Goal: Task Accomplishment & Management: Use online tool/utility

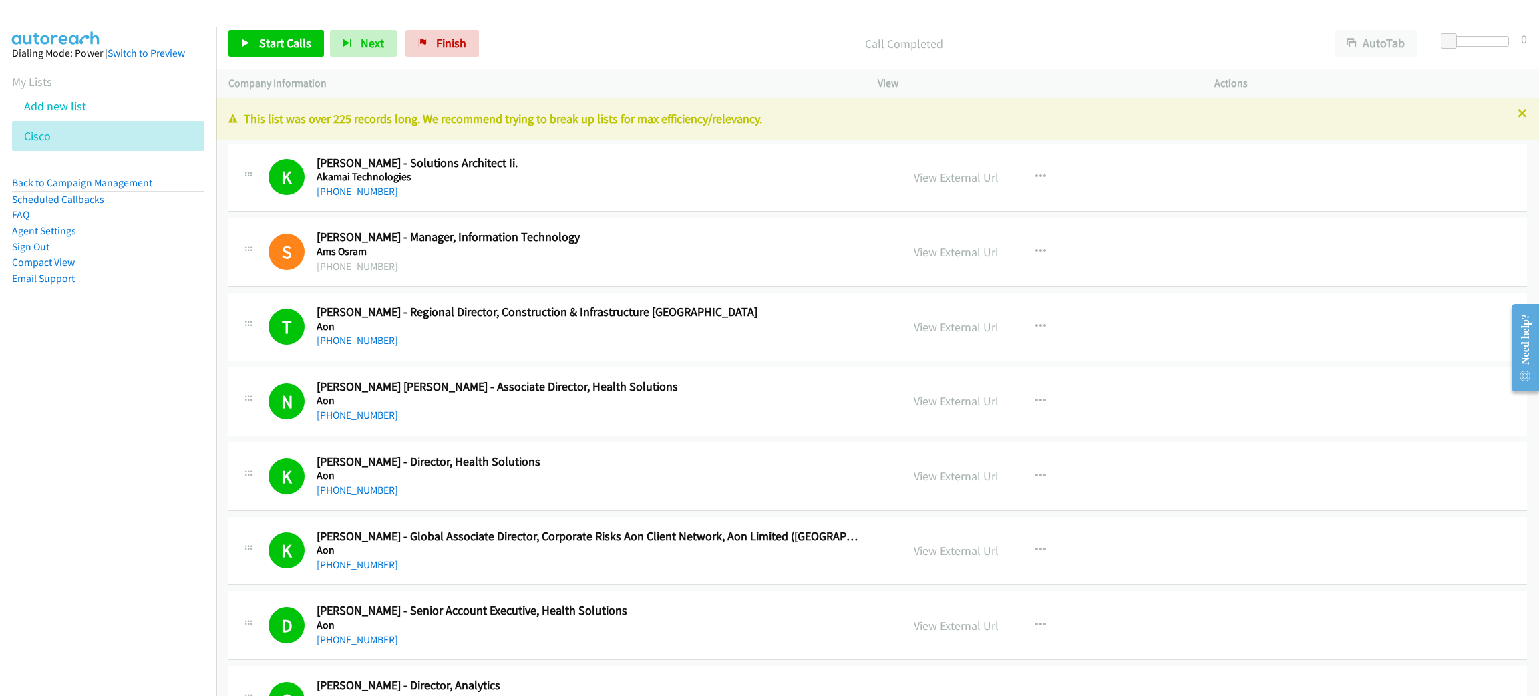
scroll to position [12571, 0]
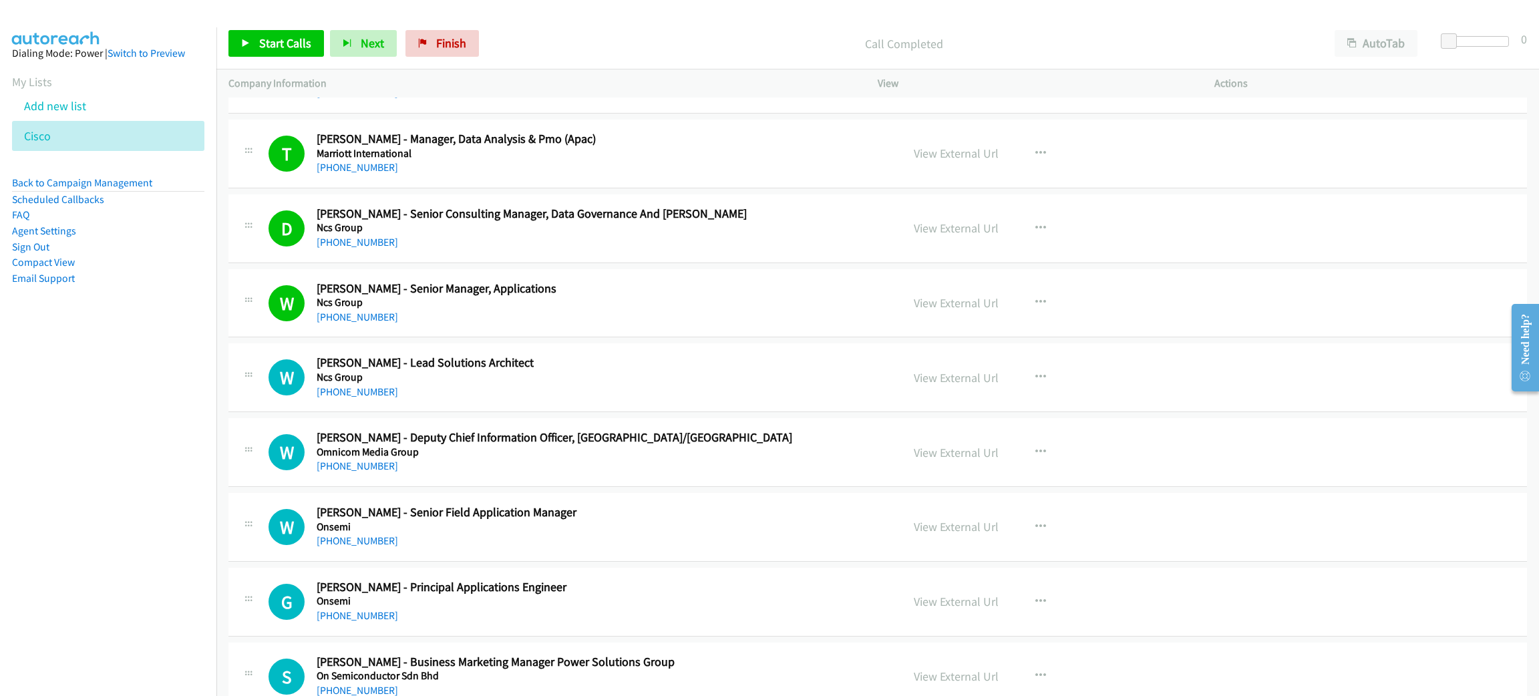
click at [135, 190] on li "Back to Campaign Management" at bounding box center [108, 183] width 192 height 17
click at [133, 182] on link "Back to Campaign Management" at bounding box center [82, 182] width 140 height 13
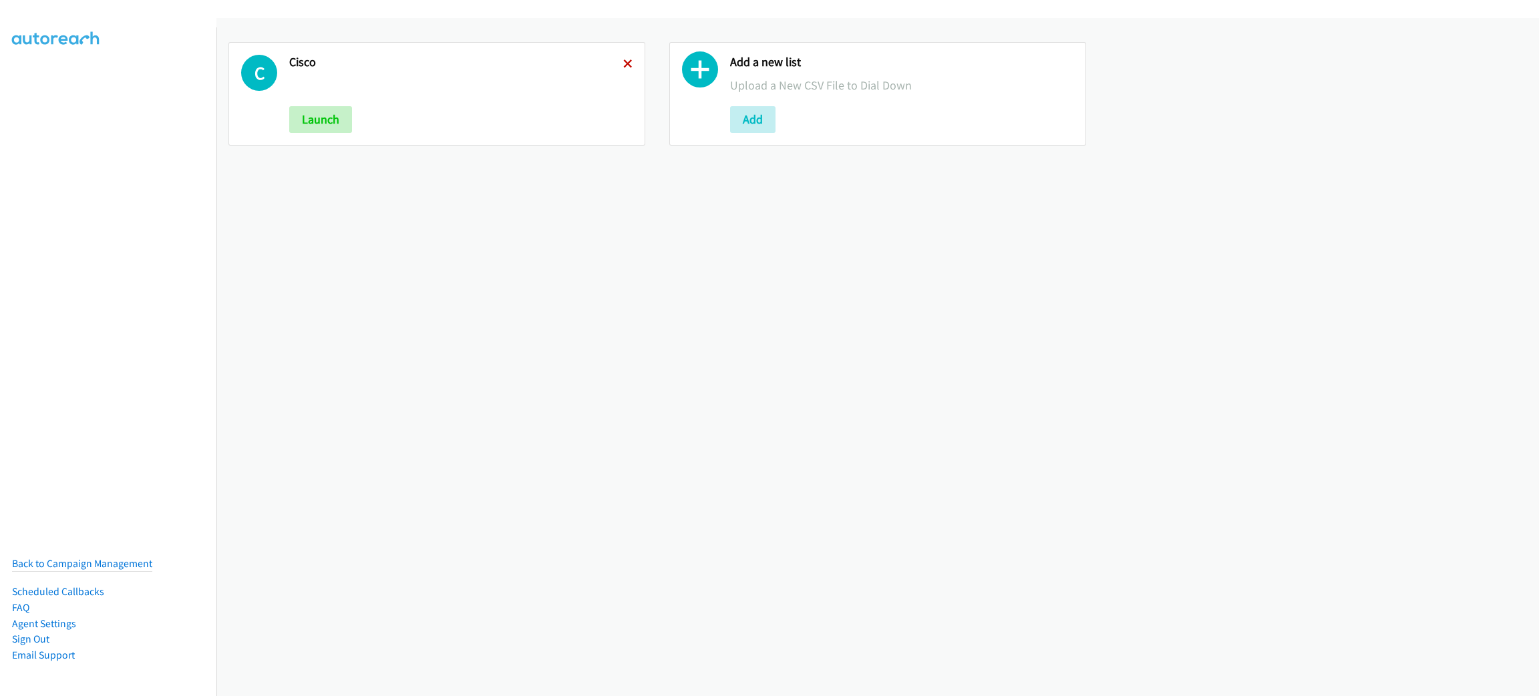
click at [623, 63] on icon at bounding box center [627, 64] width 9 height 9
click at [320, 114] on button "Add" at bounding box center [311, 119] width 45 height 27
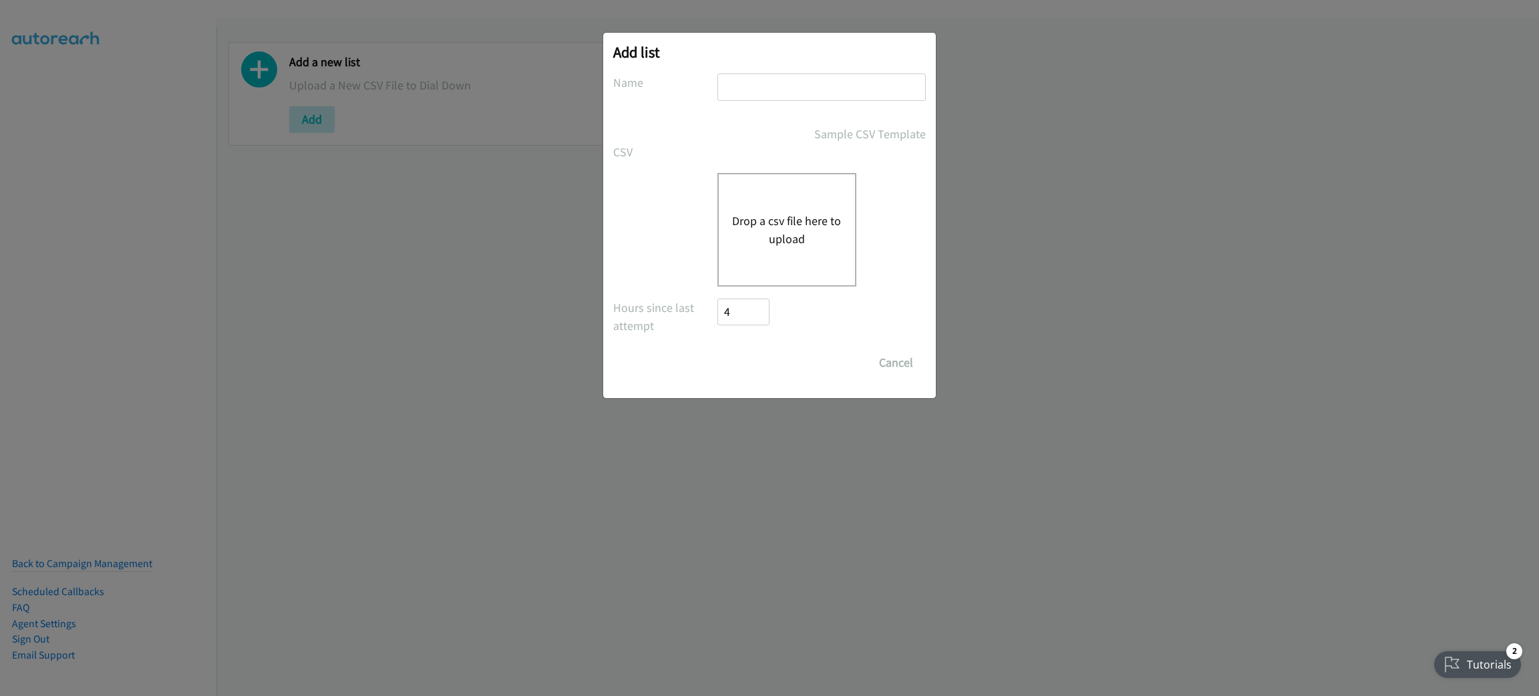
click at [778, 204] on div "Drop a csv file here to upload" at bounding box center [786, 230] width 139 height 114
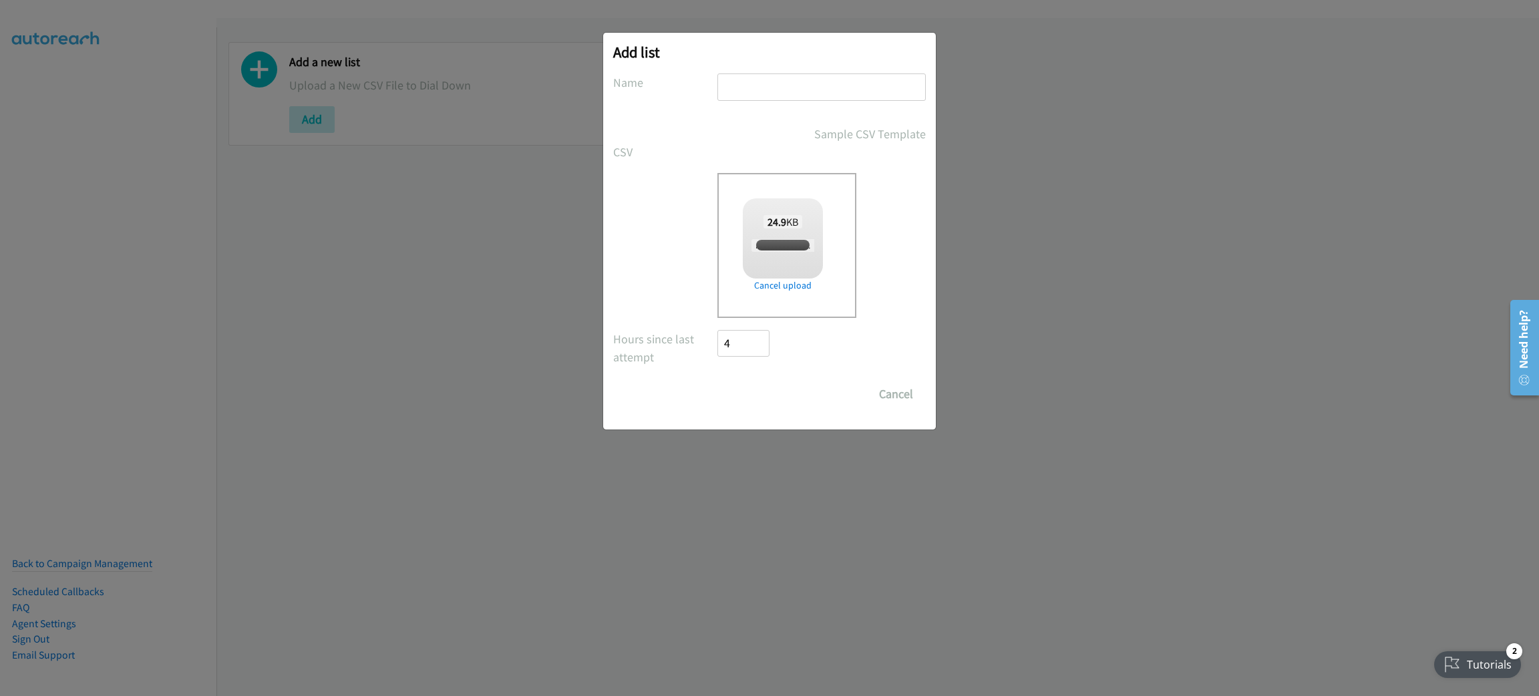
checkbox input "true"
click at [787, 84] on input "text" at bounding box center [821, 86] width 208 height 27
click at [724, 86] on input "RIPPLING" at bounding box center [821, 86] width 208 height 27
type input "Calling from RIPPLING"
click at [774, 396] on input "Save List" at bounding box center [752, 394] width 70 height 27
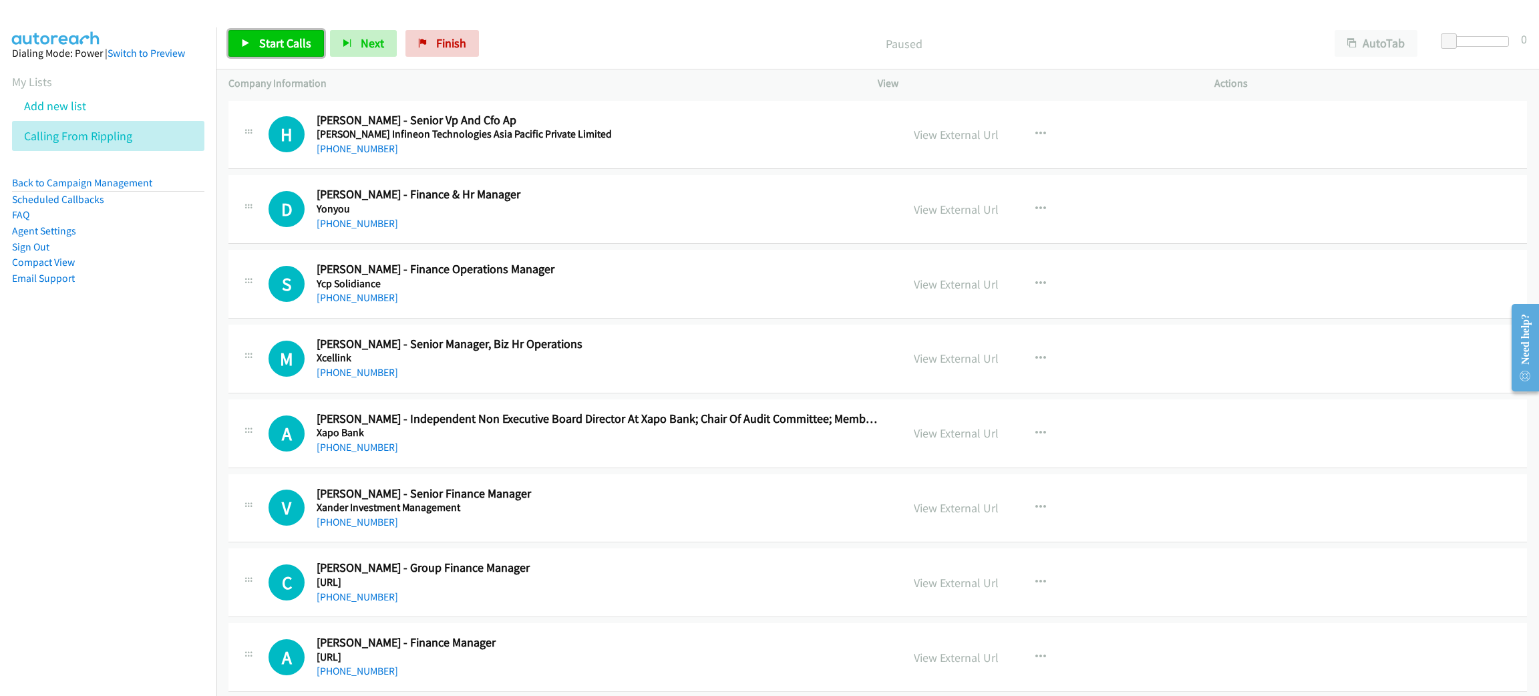
click at [250, 51] on link "Start Calls" at bounding box center [276, 43] width 96 height 27
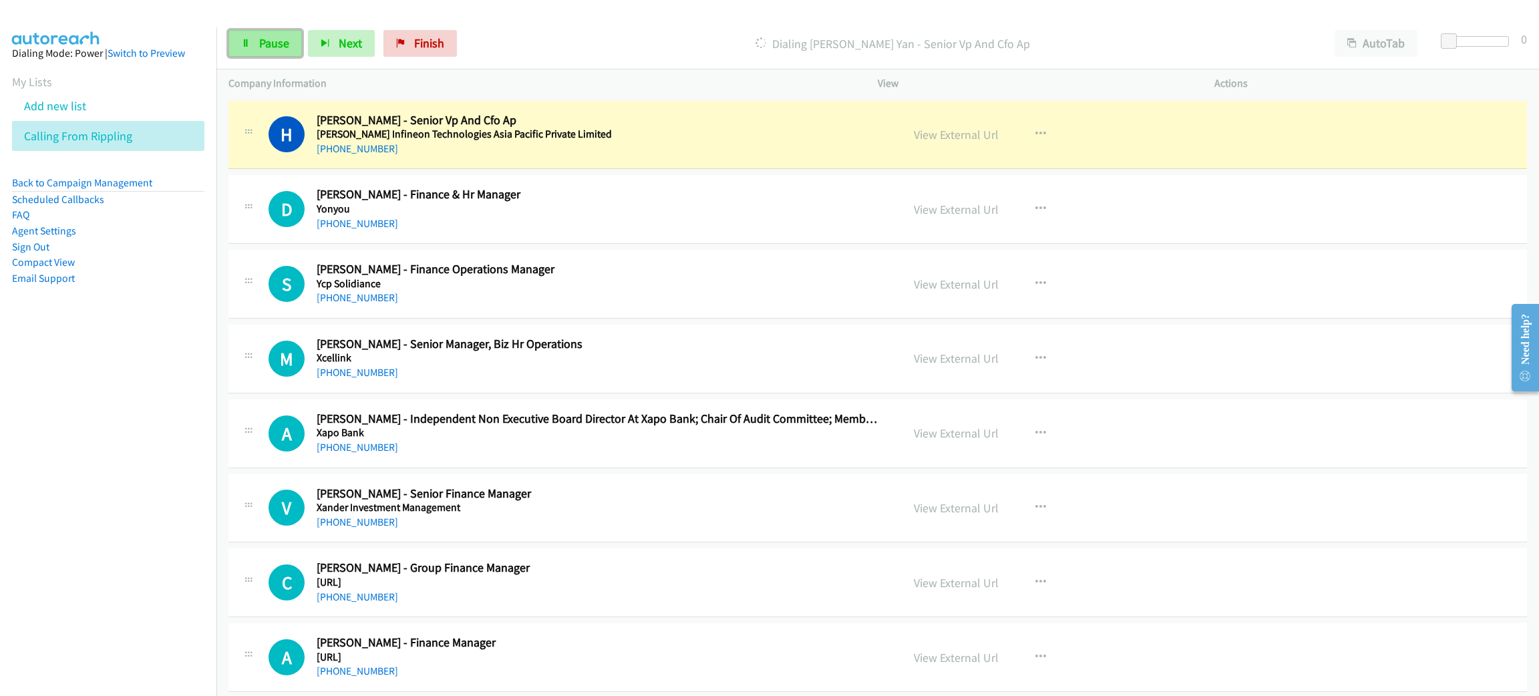
click at [260, 38] on span "Pause" at bounding box center [274, 42] width 30 height 15
click at [933, 130] on link "View External Url" at bounding box center [956, 134] width 85 height 15
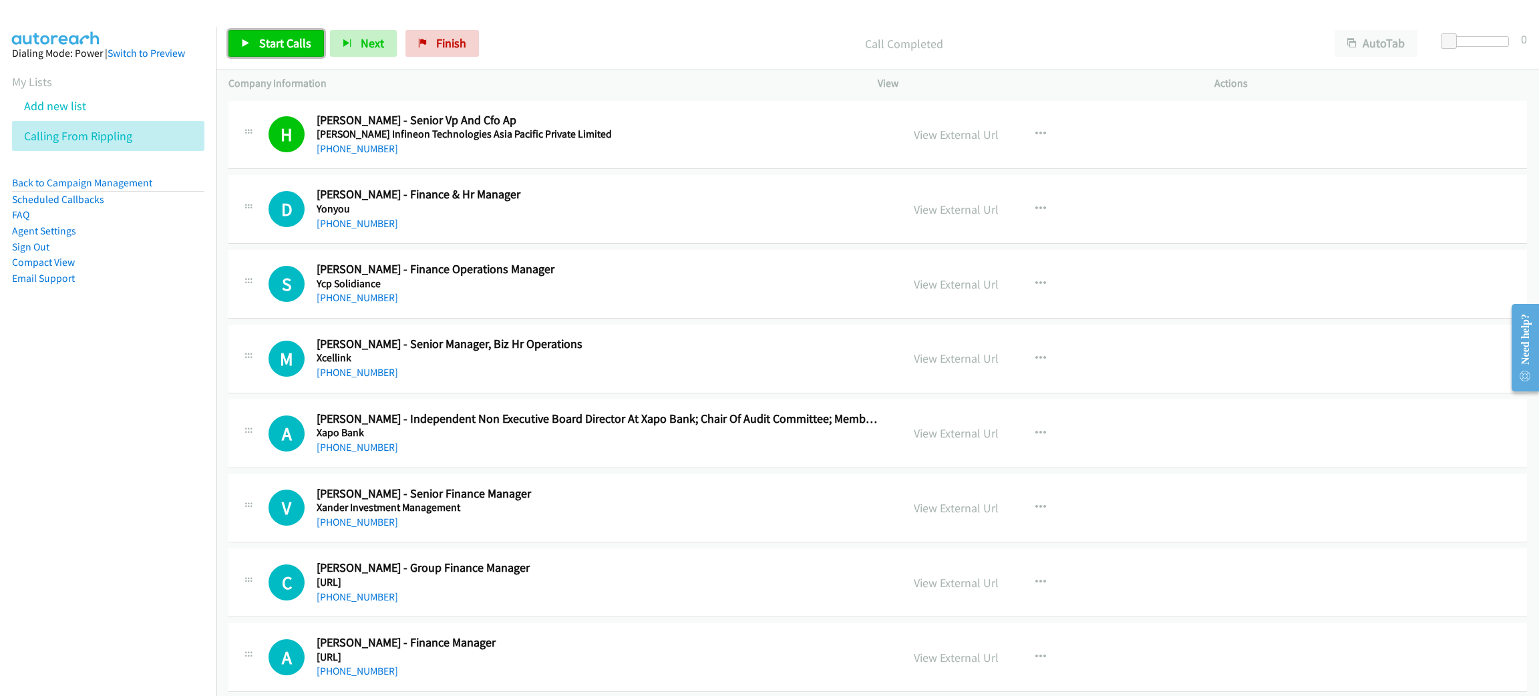
click at [300, 39] on span "Start Calls" at bounding box center [285, 42] width 52 height 15
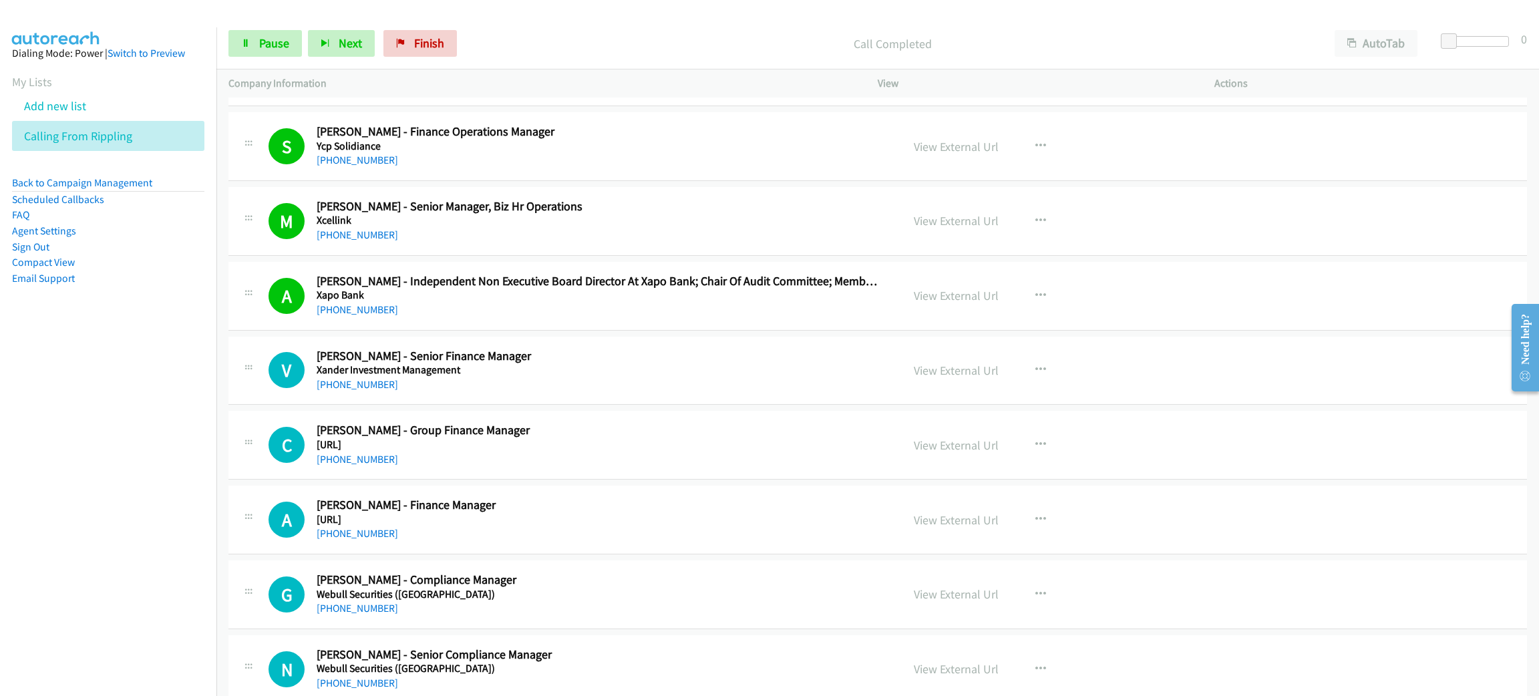
scroll to position [200, 0]
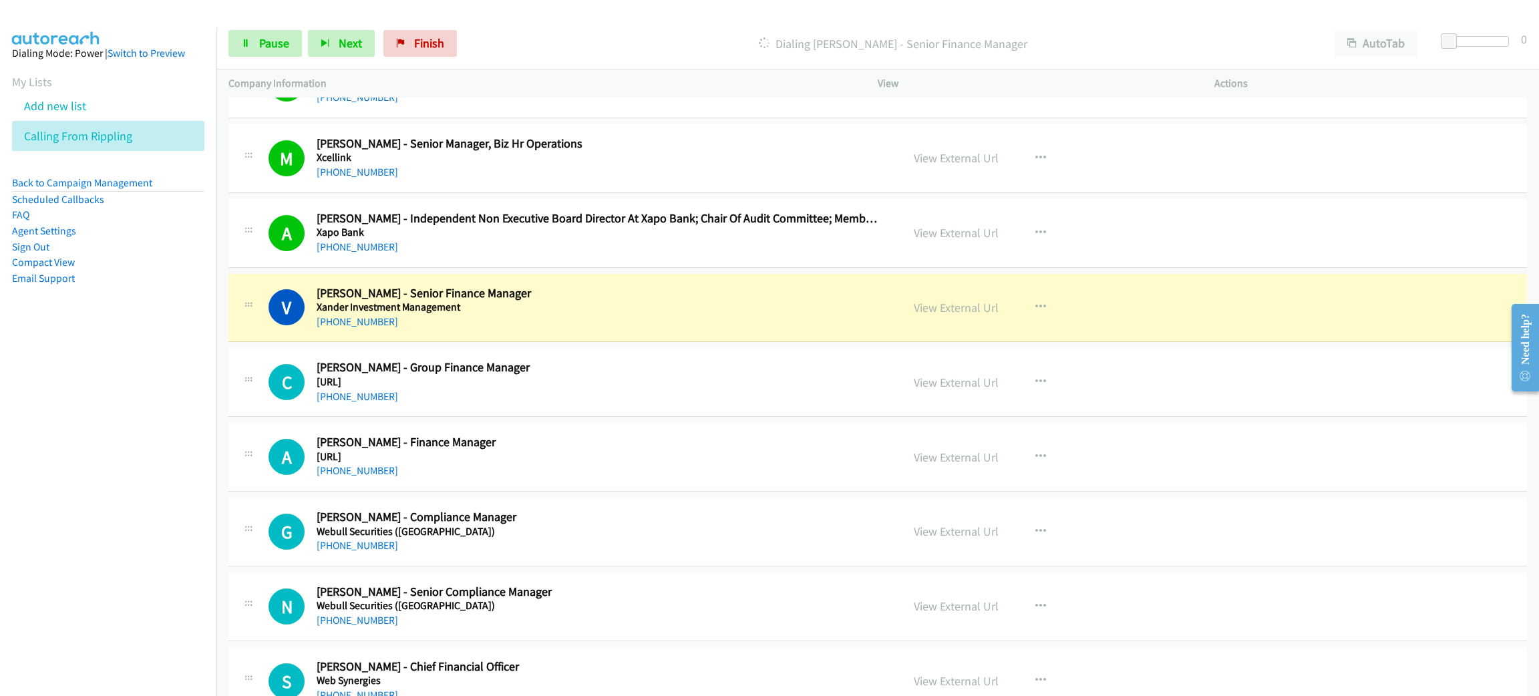
click at [554, 297] on h2 "Verna Lim - Senior Finance Manager" at bounding box center [600, 293] width 566 height 15
click at [951, 303] on link "View External Url" at bounding box center [956, 307] width 85 height 15
click at [295, 34] on link "Pause" at bounding box center [264, 43] width 73 height 27
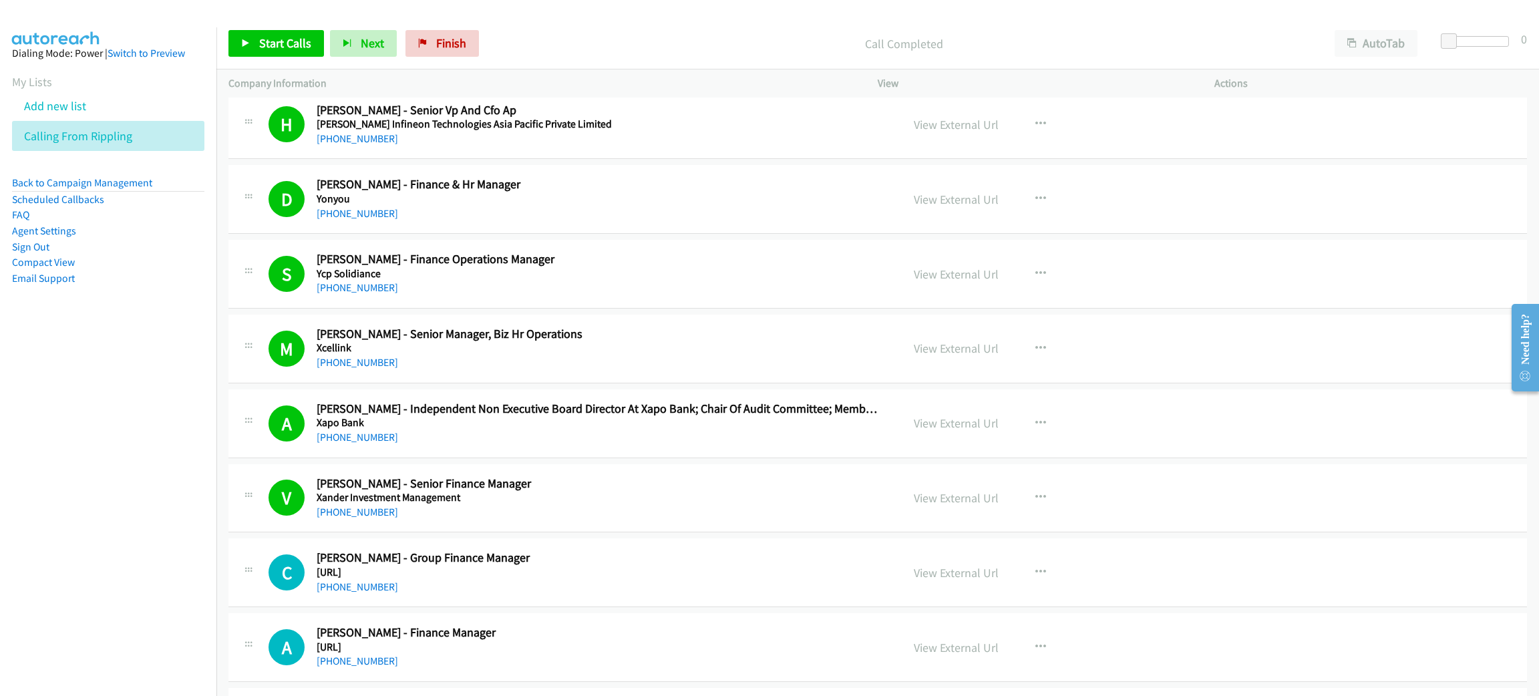
scroll to position [0, 0]
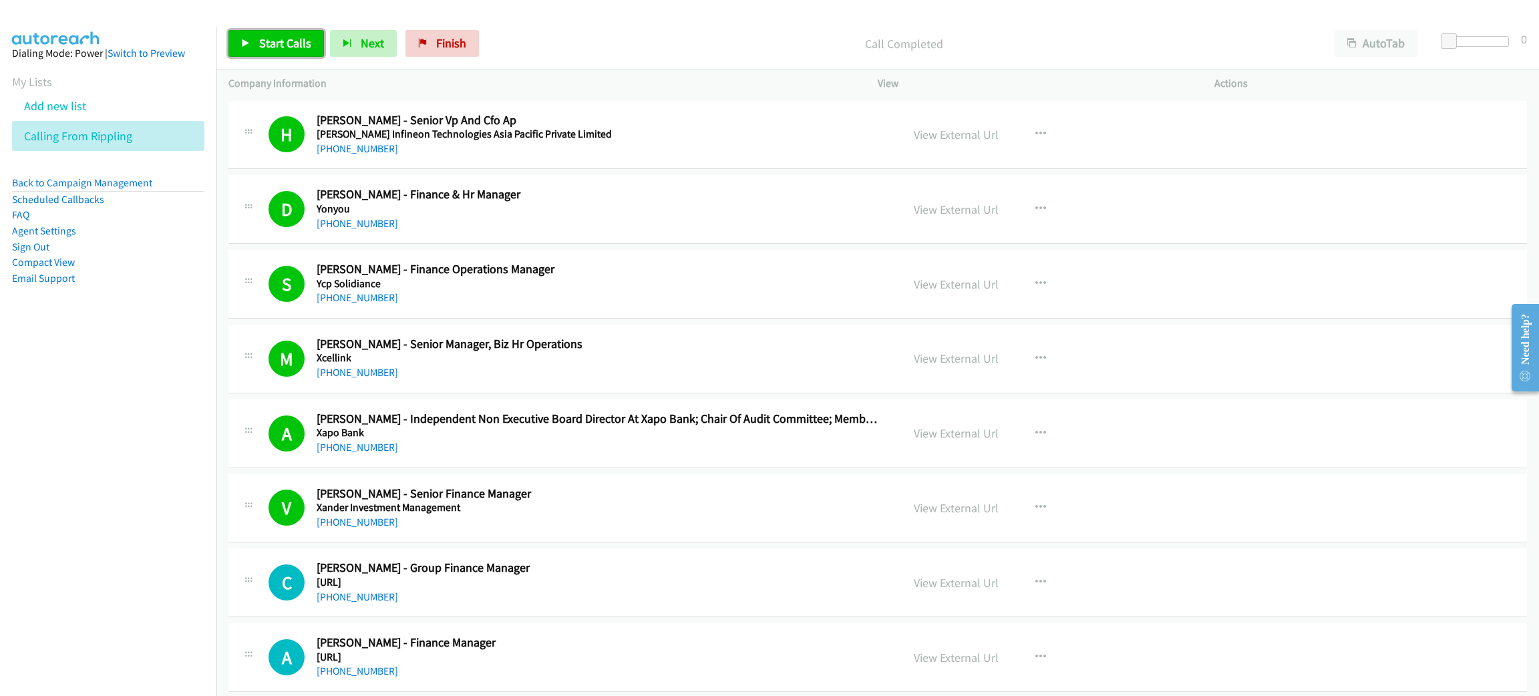
click at [291, 43] on span "Start Calls" at bounding box center [285, 42] width 52 height 15
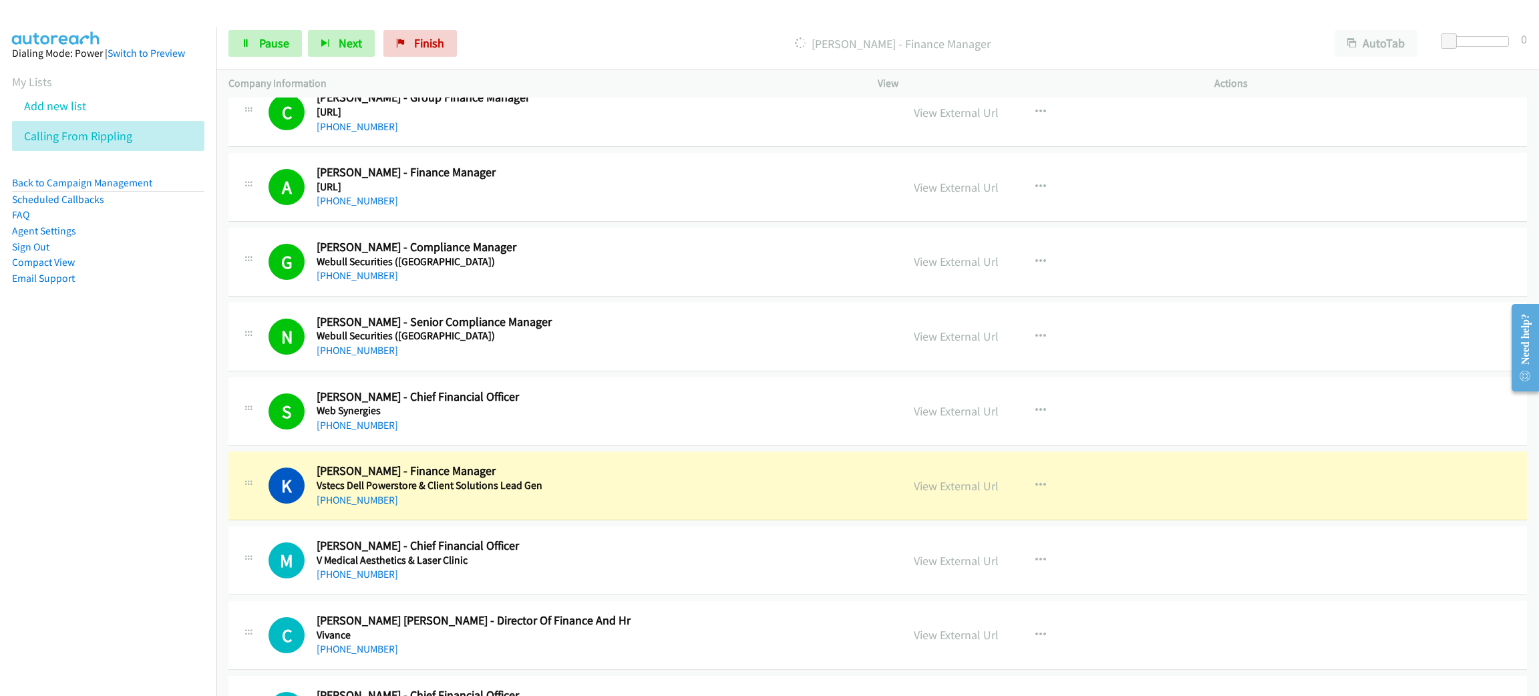
scroll to position [500, 0]
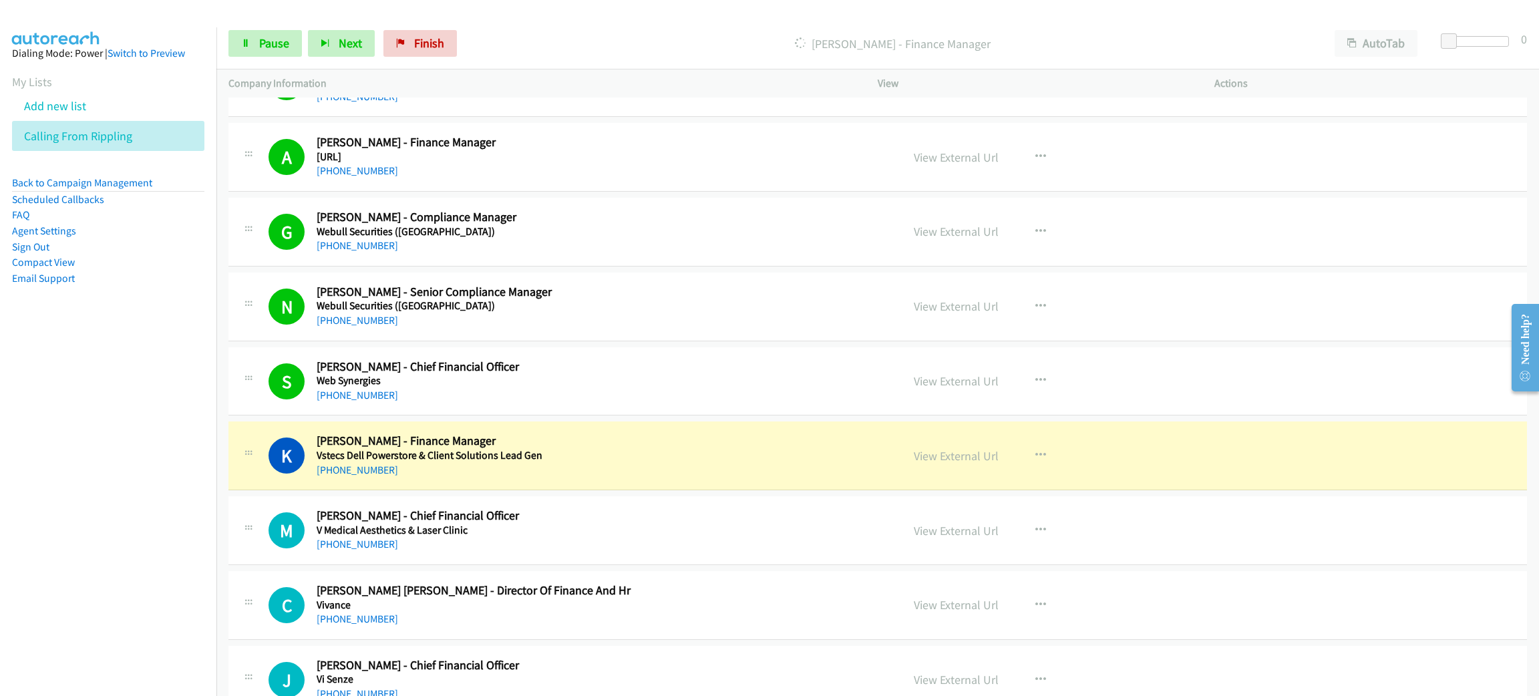
click at [590, 437] on h2 "Koh Denis - Finance Manager" at bounding box center [600, 441] width 566 height 15
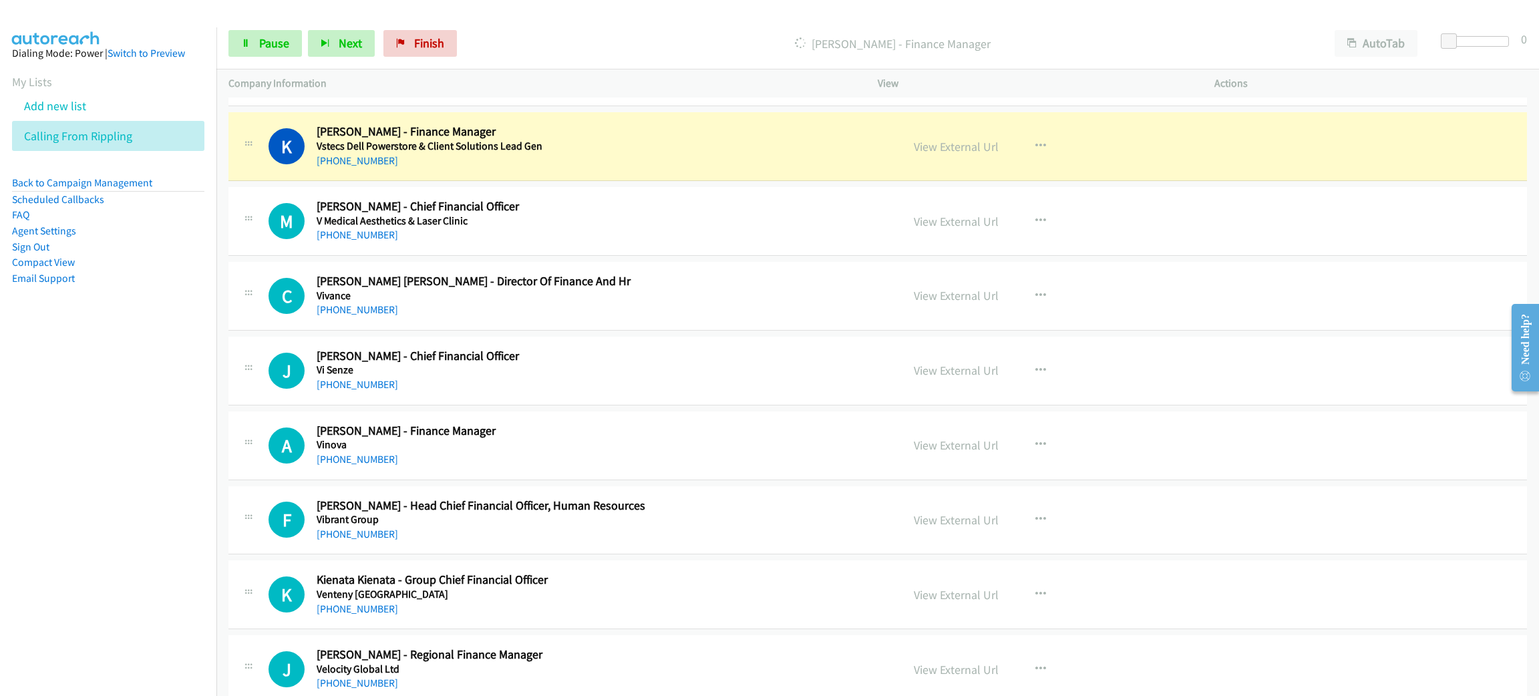
scroll to position [802, 0]
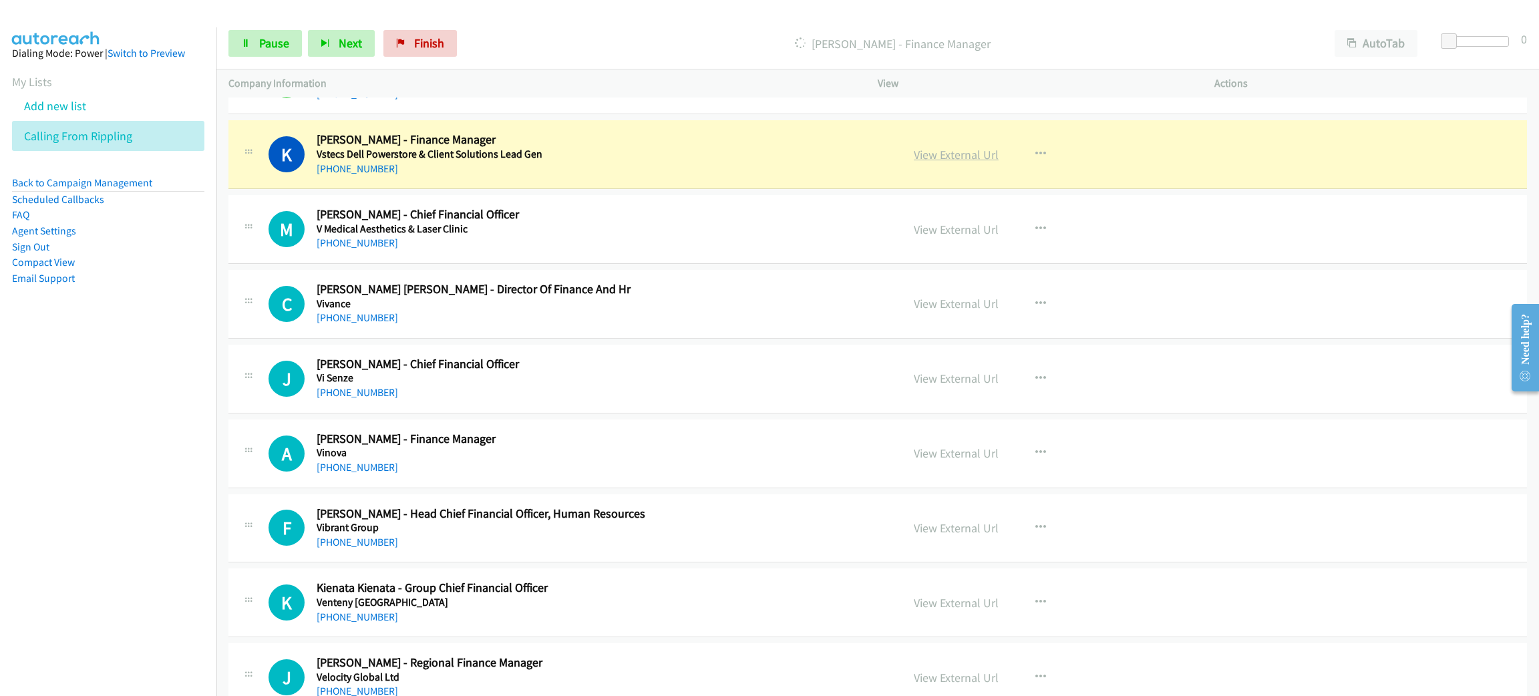
click at [965, 155] on link "View External Url" at bounding box center [956, 154] width 85 height 15
click at [283, 50] on span "Pause" at bounding box center [274, 42] width 30 height 15
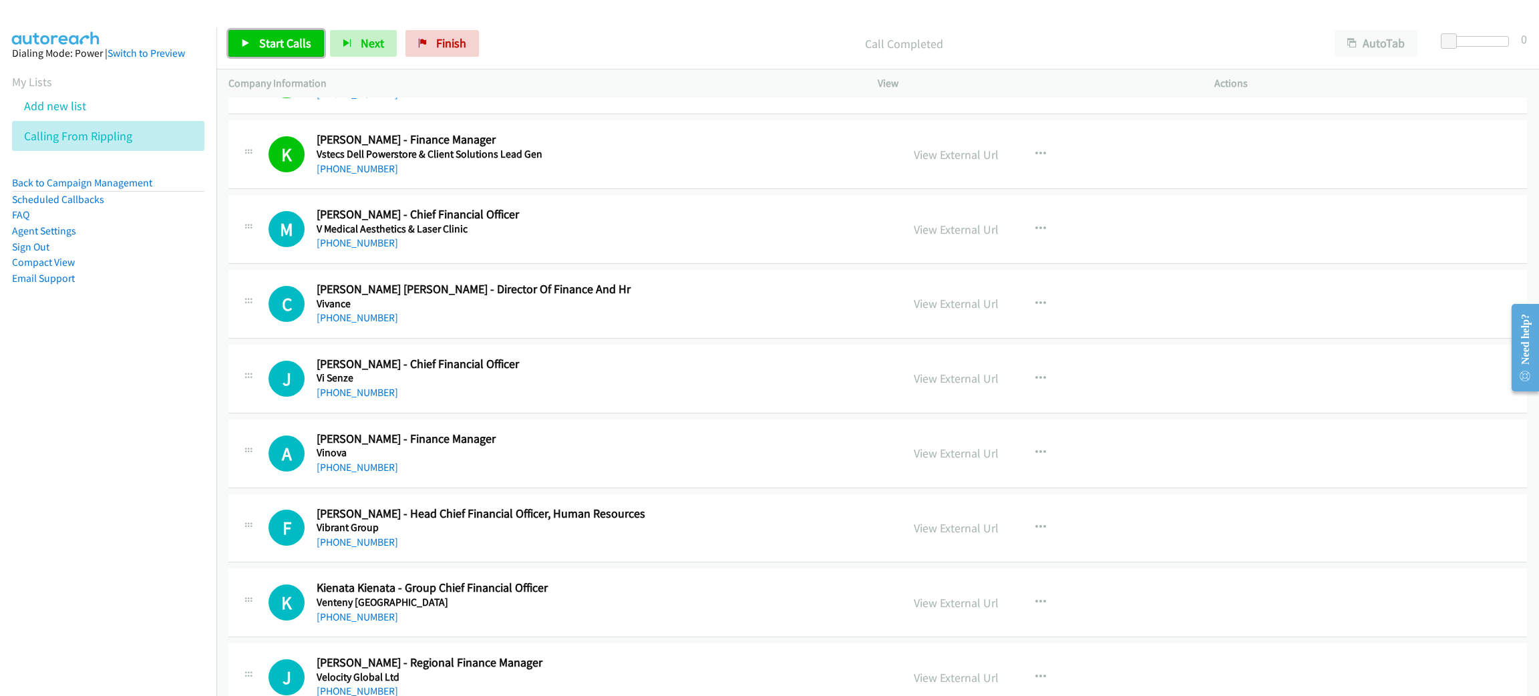
click at [285, 44] on span "Start Calls" at bounding box center [285, 42] width 52 height 15
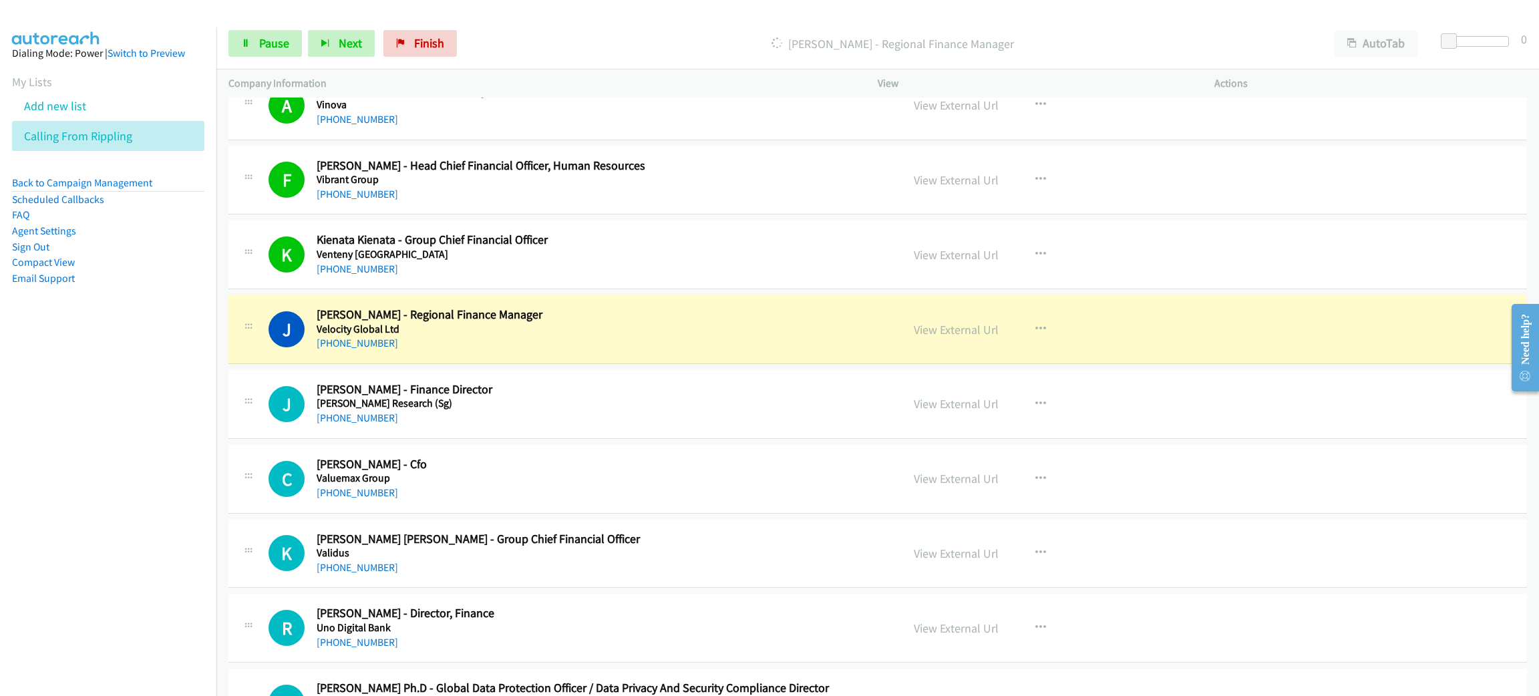
scroll to position [1202, 0]
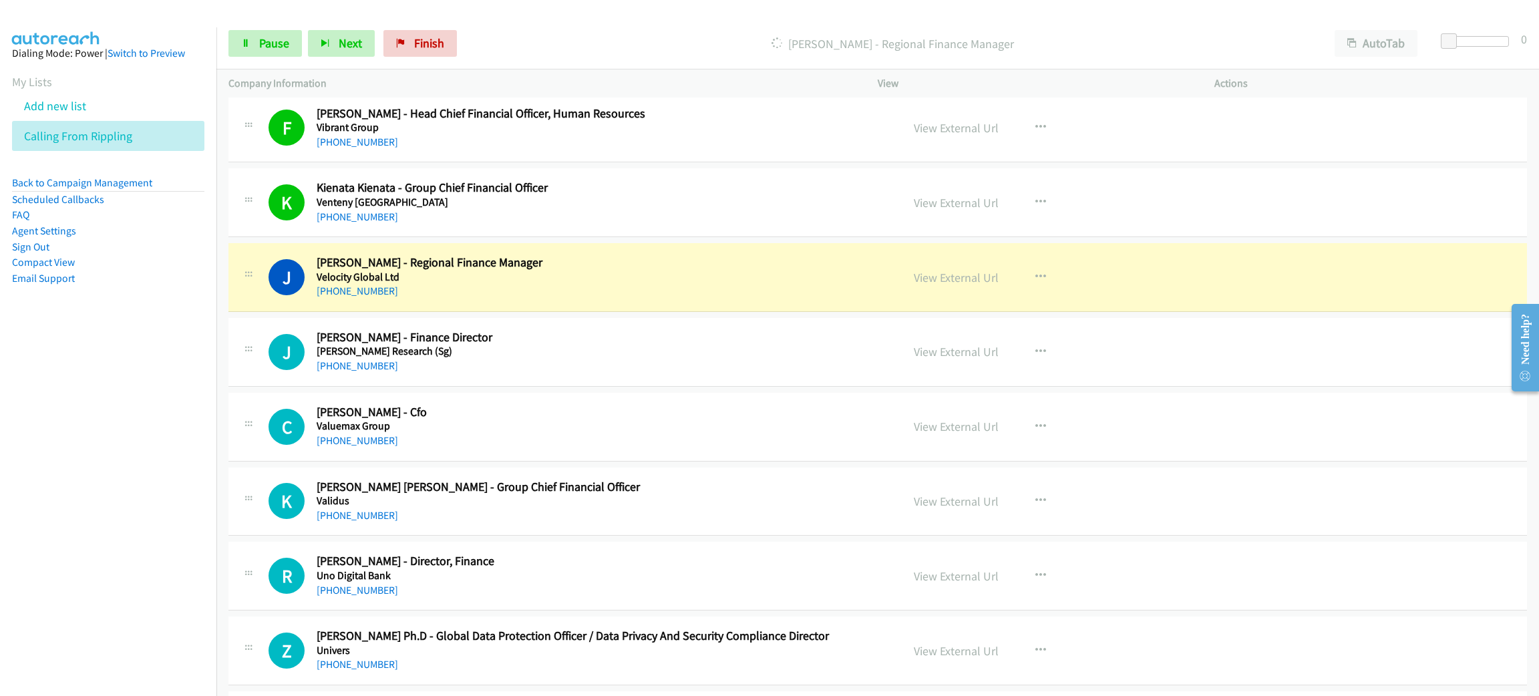
drag, startPoint x: 552, startPoint y: 299, endPoint x: 633, endPoint y: 282, distance: 82.0
click at [933, 278] on link "View External Url" at bounding box center [956, 277] width 85 height 15
click at [242, 36] on link "Pause" at bounding box center [264, 43] width 73 height 27
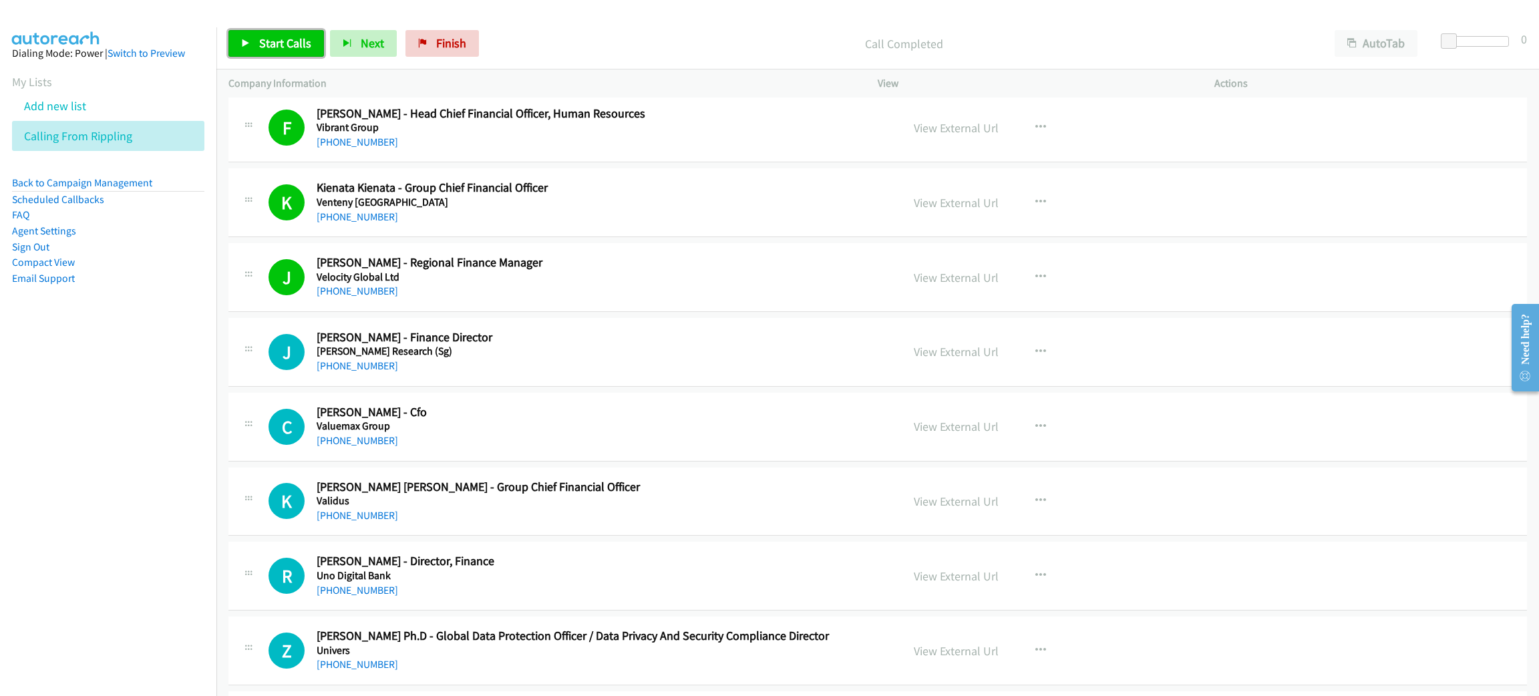
click at [253, 31] on link "Start Calls" at bounding box center [276, 43] width 96 height 27
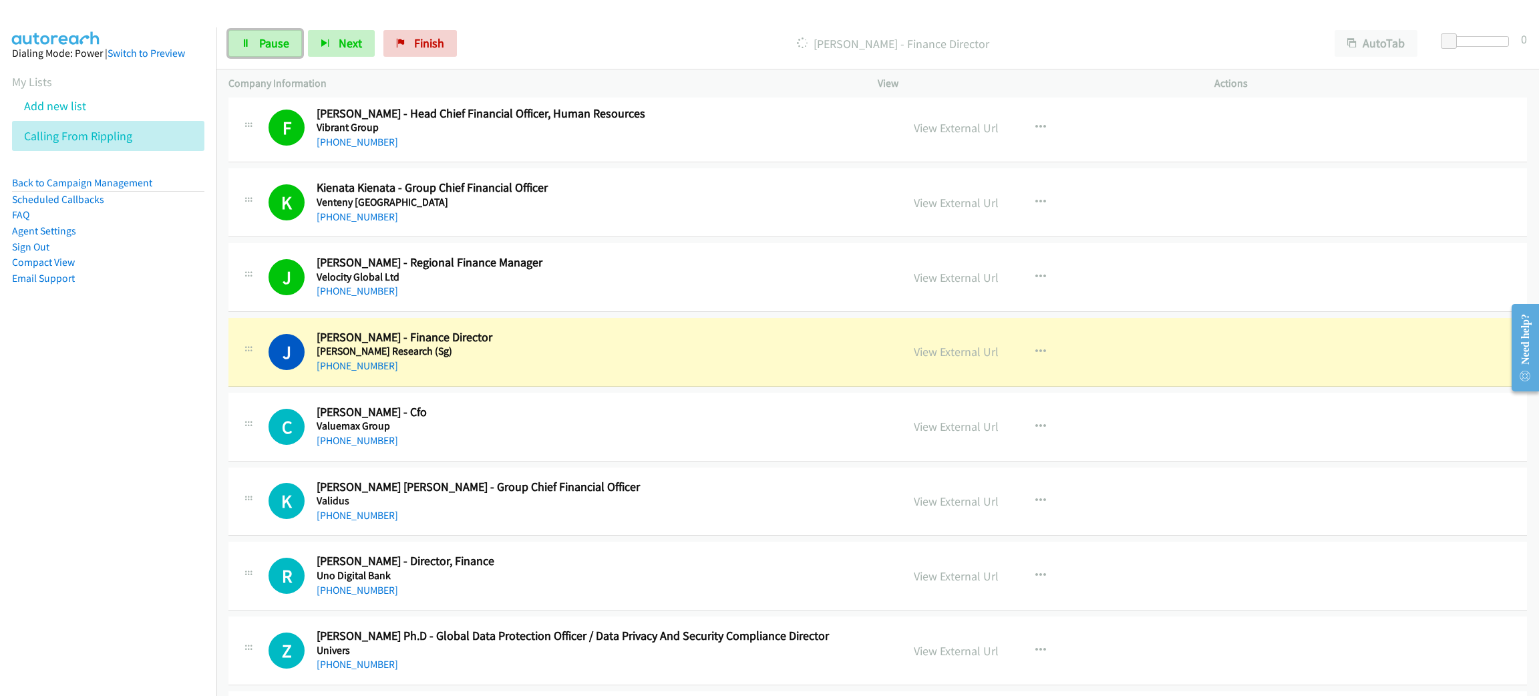
click at [270, 28] on div "Start Calls Pause Next Finish Dialing Joseph Lim - Finance Director AutoTab Aut…" at bounding box center [877, 43] width 1323 height 51
click at [270, 33] on link "Pause" at bounding box center [264, 43] width 73 height 27
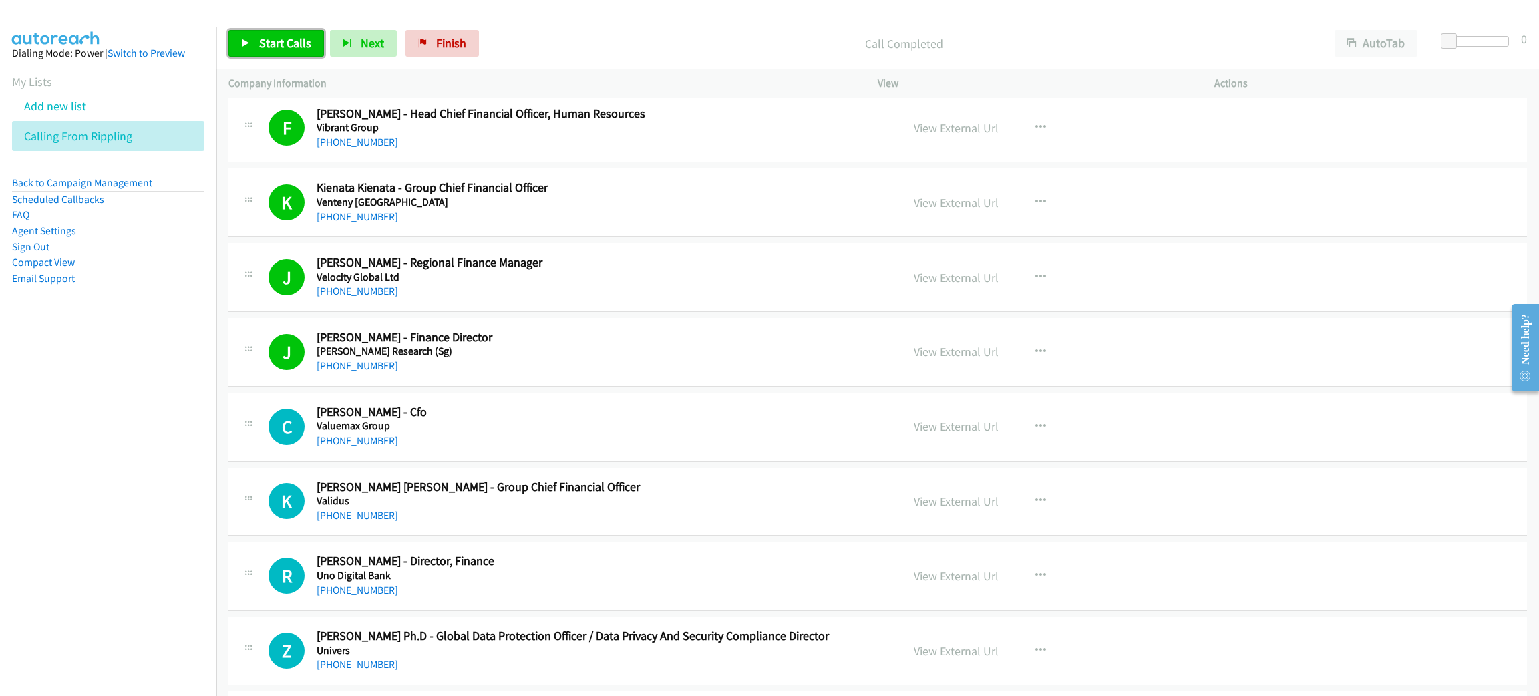
click at [294, 43] on span "Start Calls" at bounding box center [285, 42] width 52 height 15
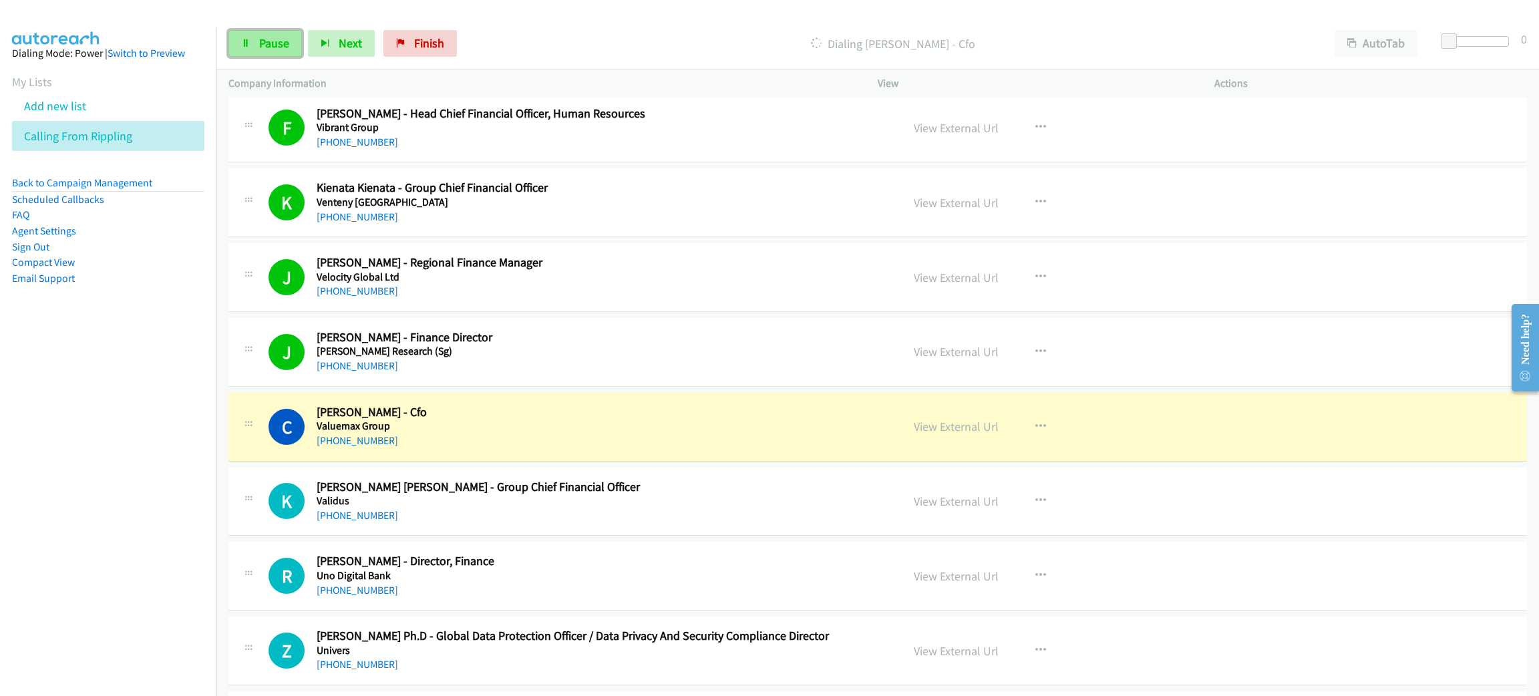
click at [299, 43] on link "Pause" at bounding box center [264, 43] width 73 height 27
click at [959, 427] on link "View External Url" at bounding box center [956, 426] width 85 height 15
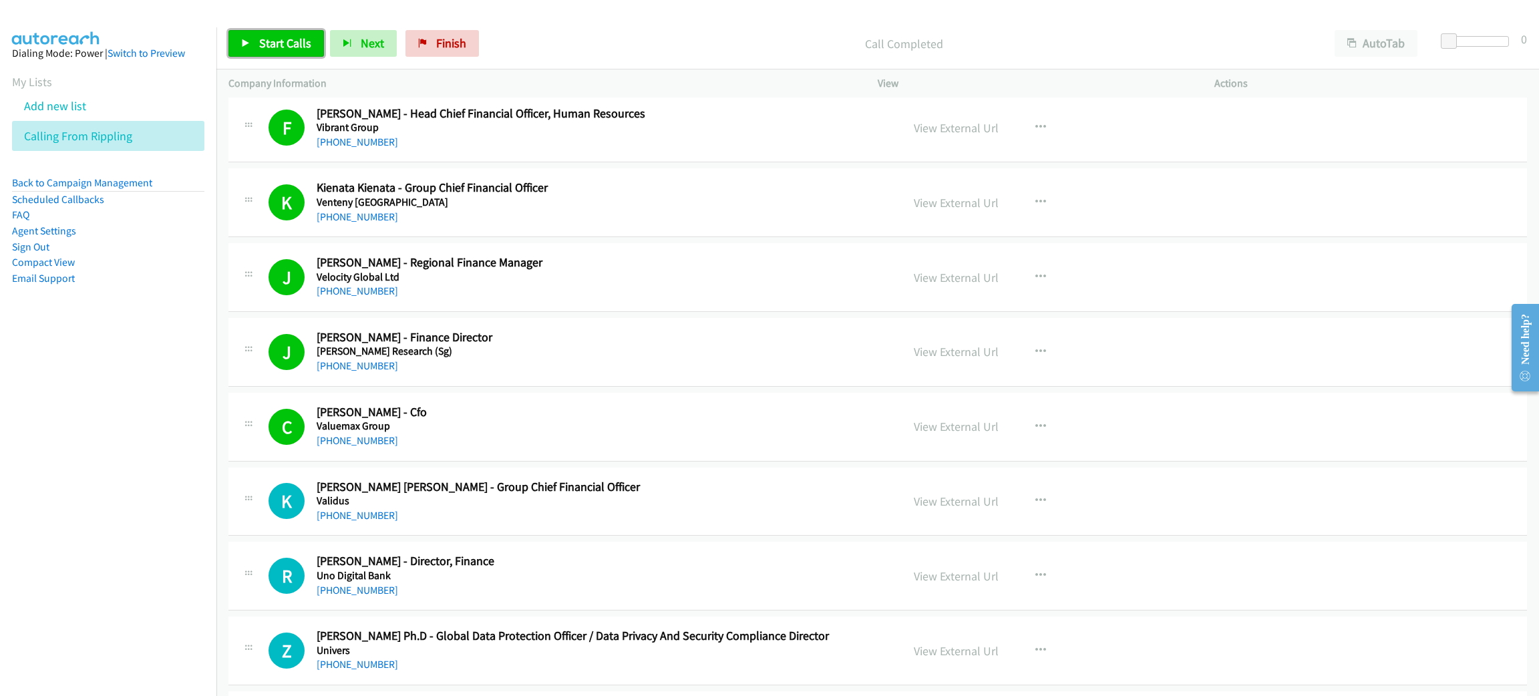
click at [279, 34] on link "Start Calls" at bounding box center [276, 43] width 96 height 27
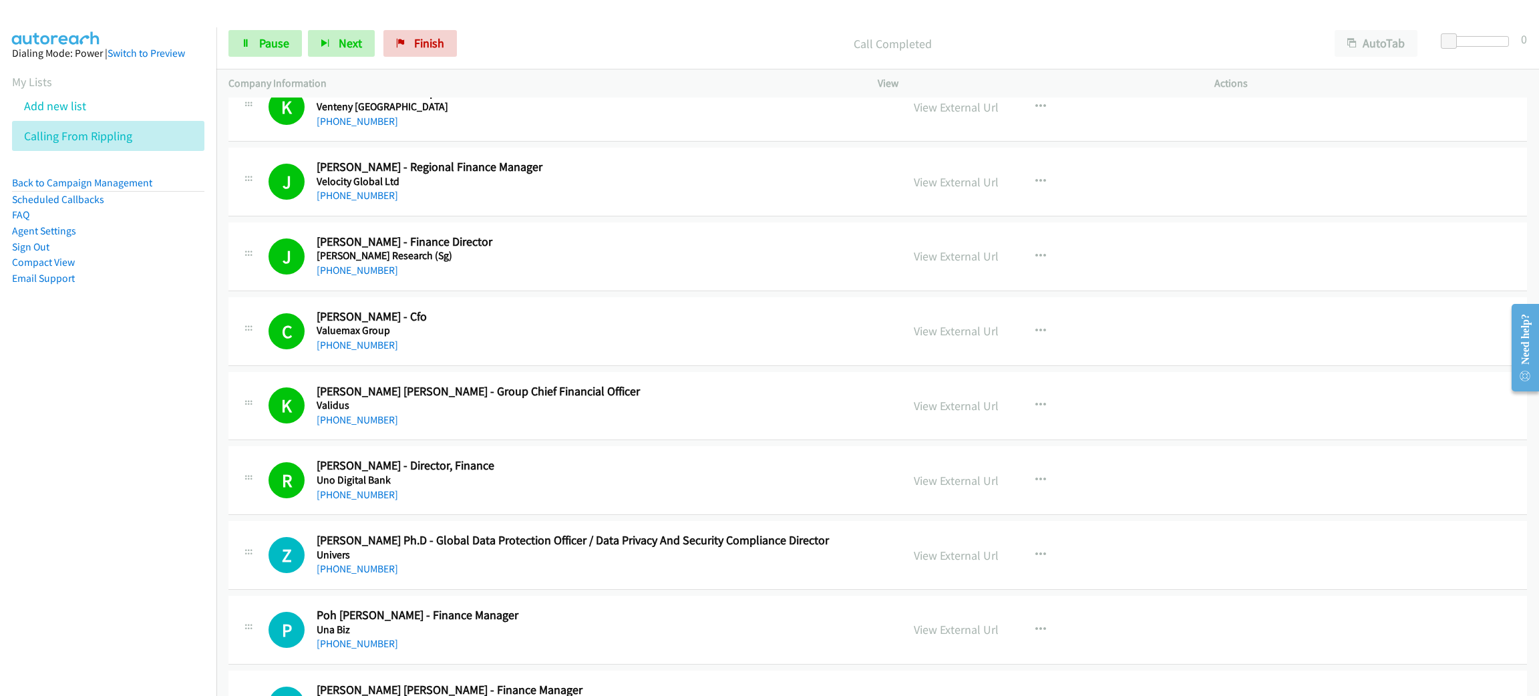
scroll to position [1302, 0]
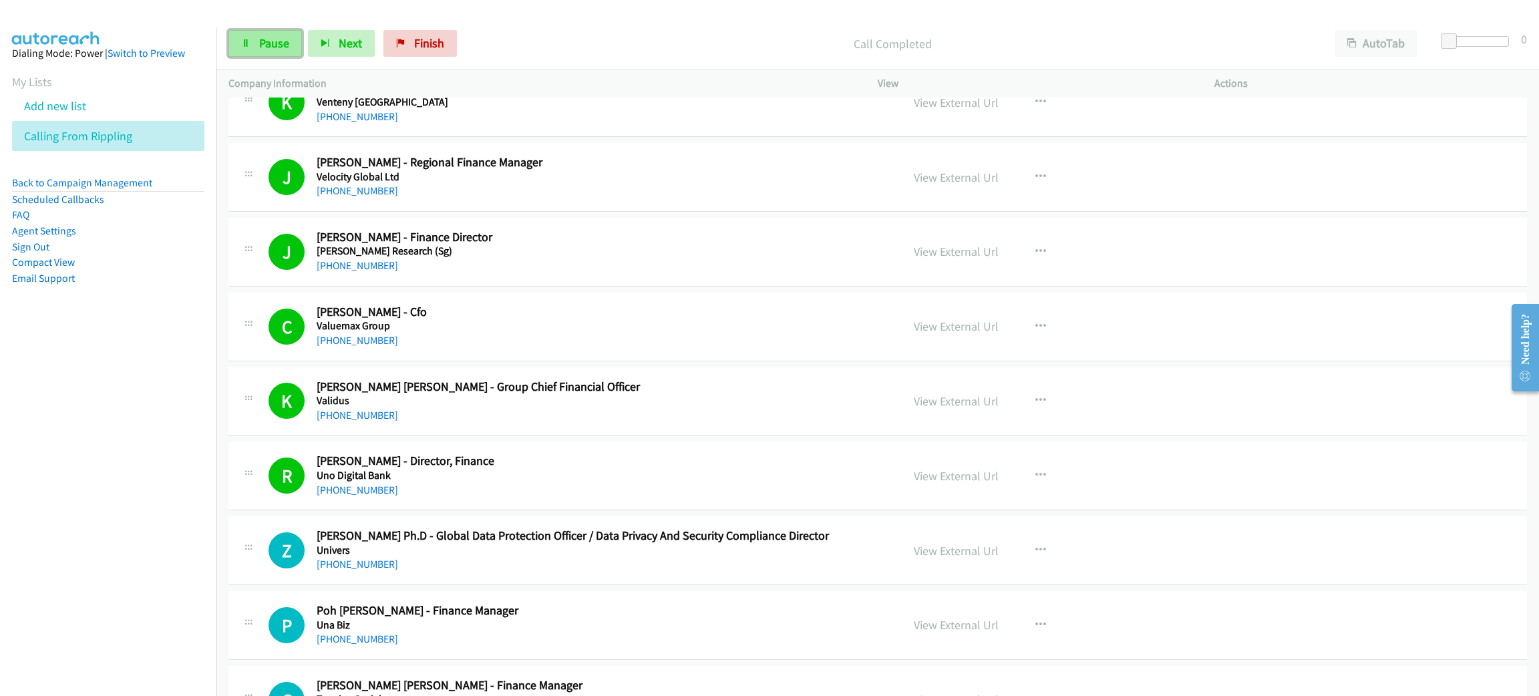
click at [257, 37] on link "Pause" at bounding box center [264, 43] width 73 height 27
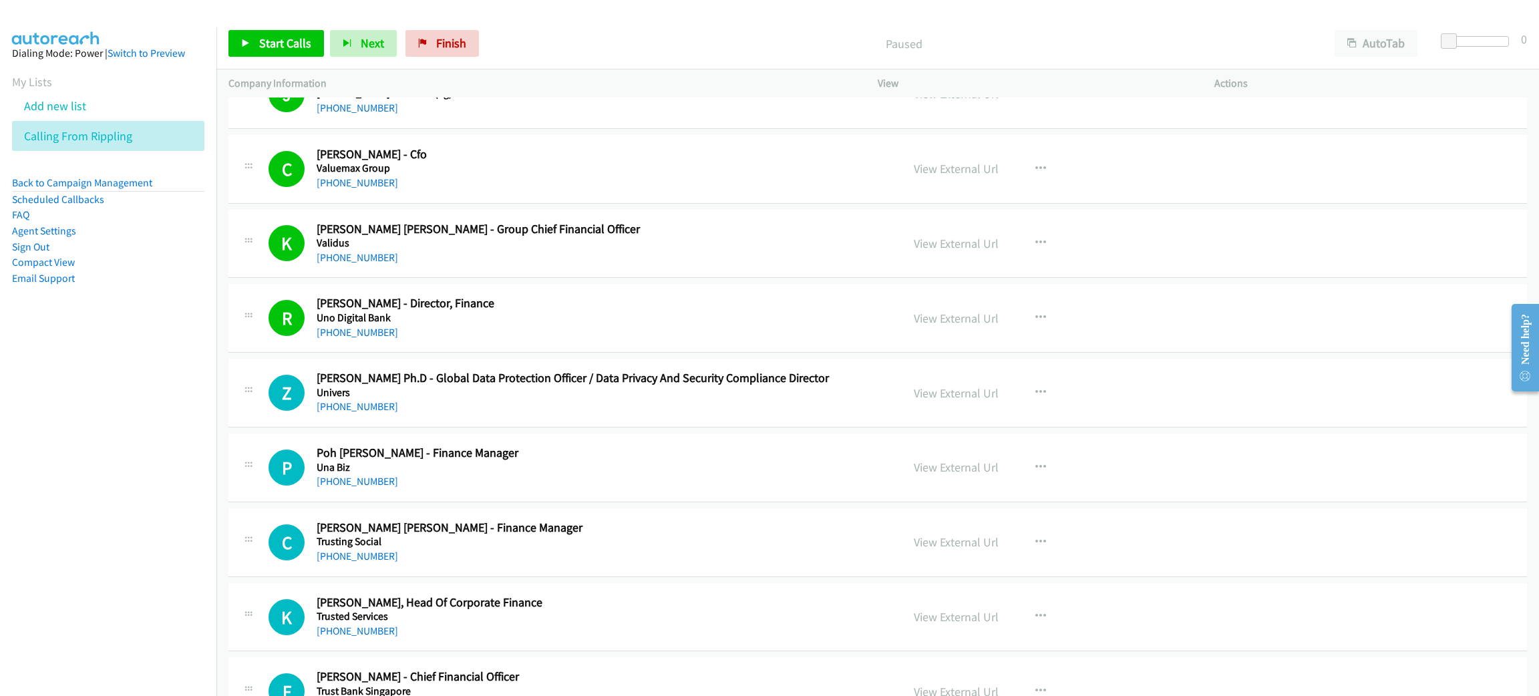
scroll to position [1503, 0]
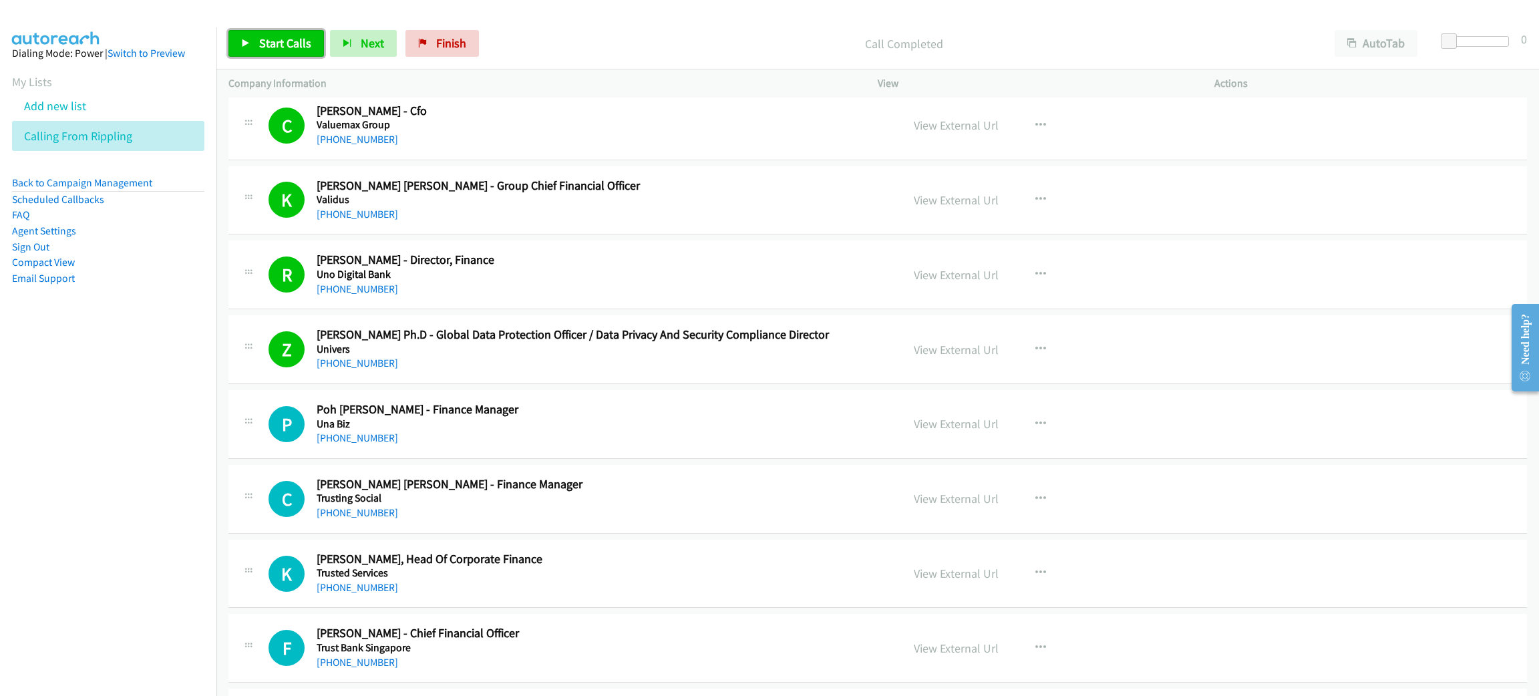
click at [271, 43] on span "Start Calls" at bounding box center [285, 42] width 52 height 15
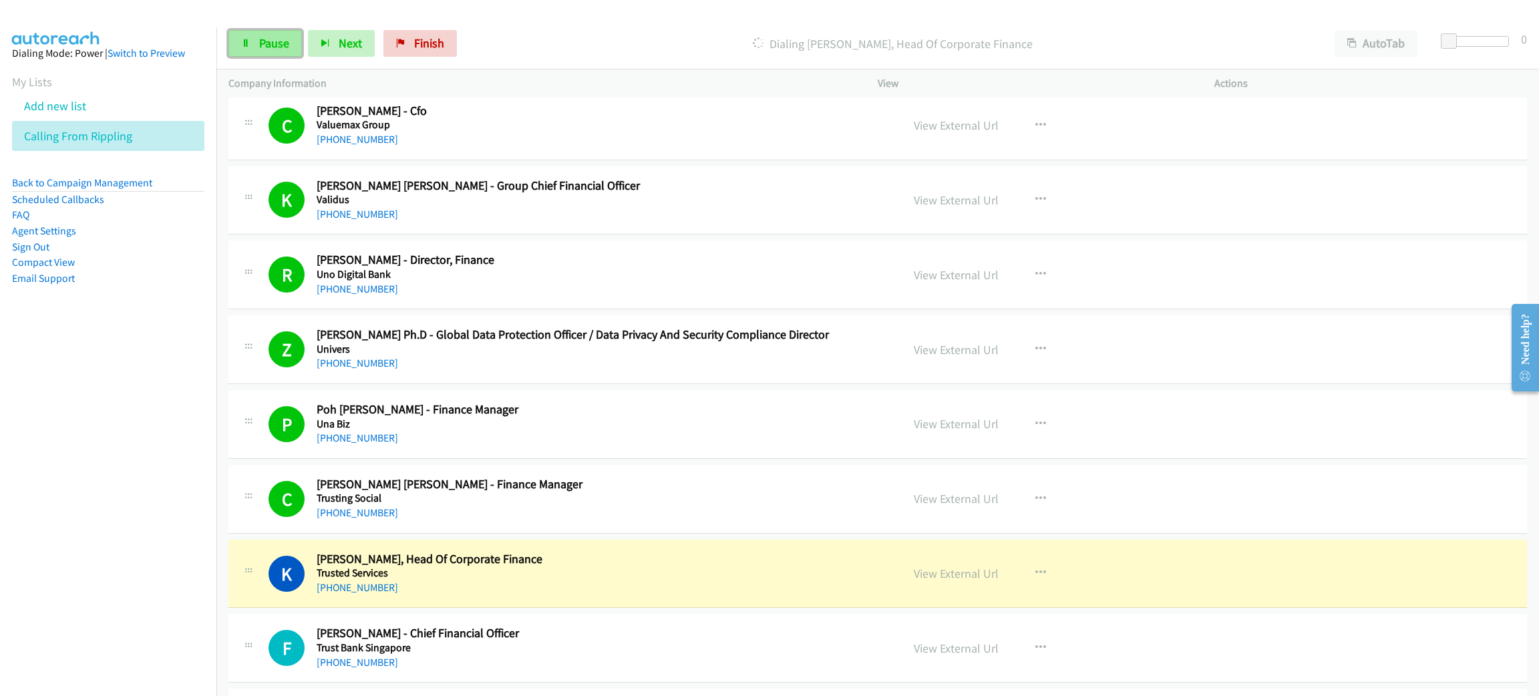
click at [275, 39] on span "Pause" at bounding box center [274, 42] width 30 height 15
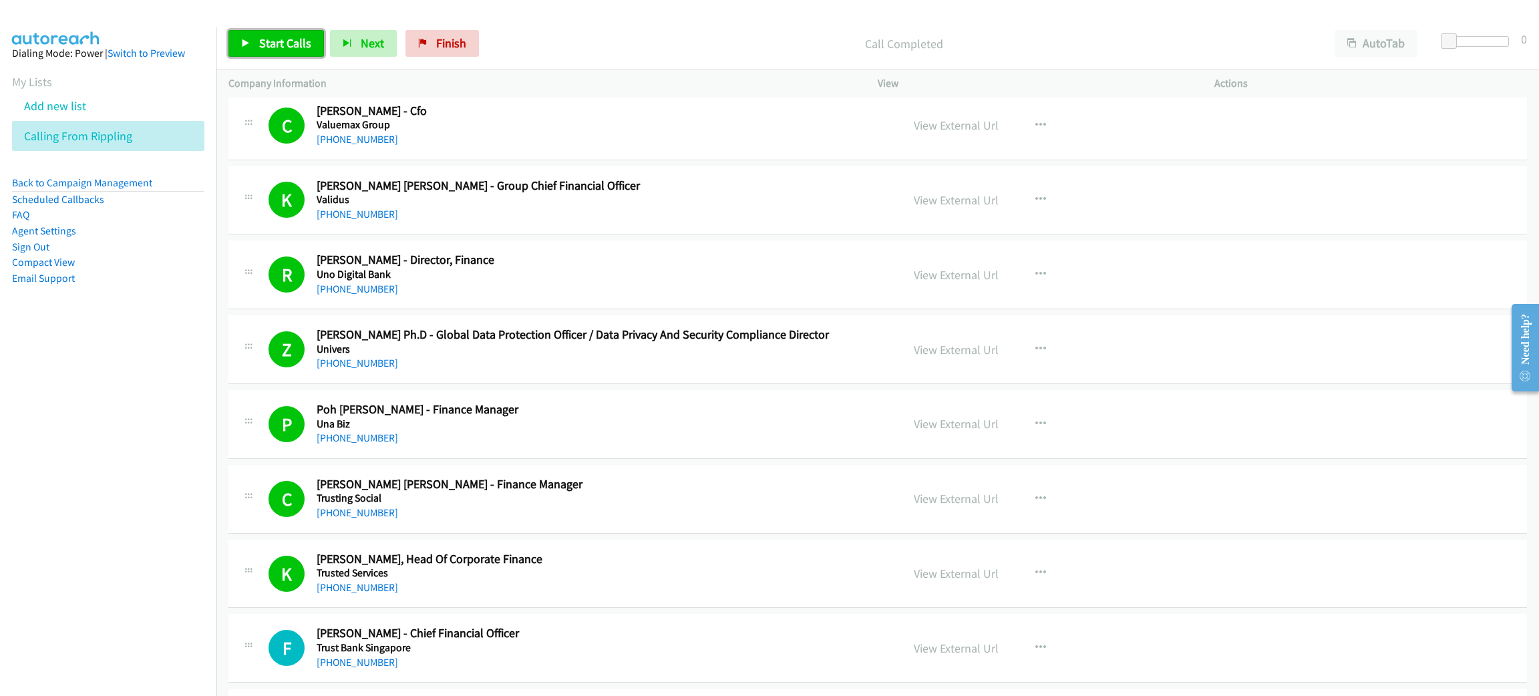
click at [273, 43] on span "Start Calls" at bounding box center [285, 42] width 52 height 15
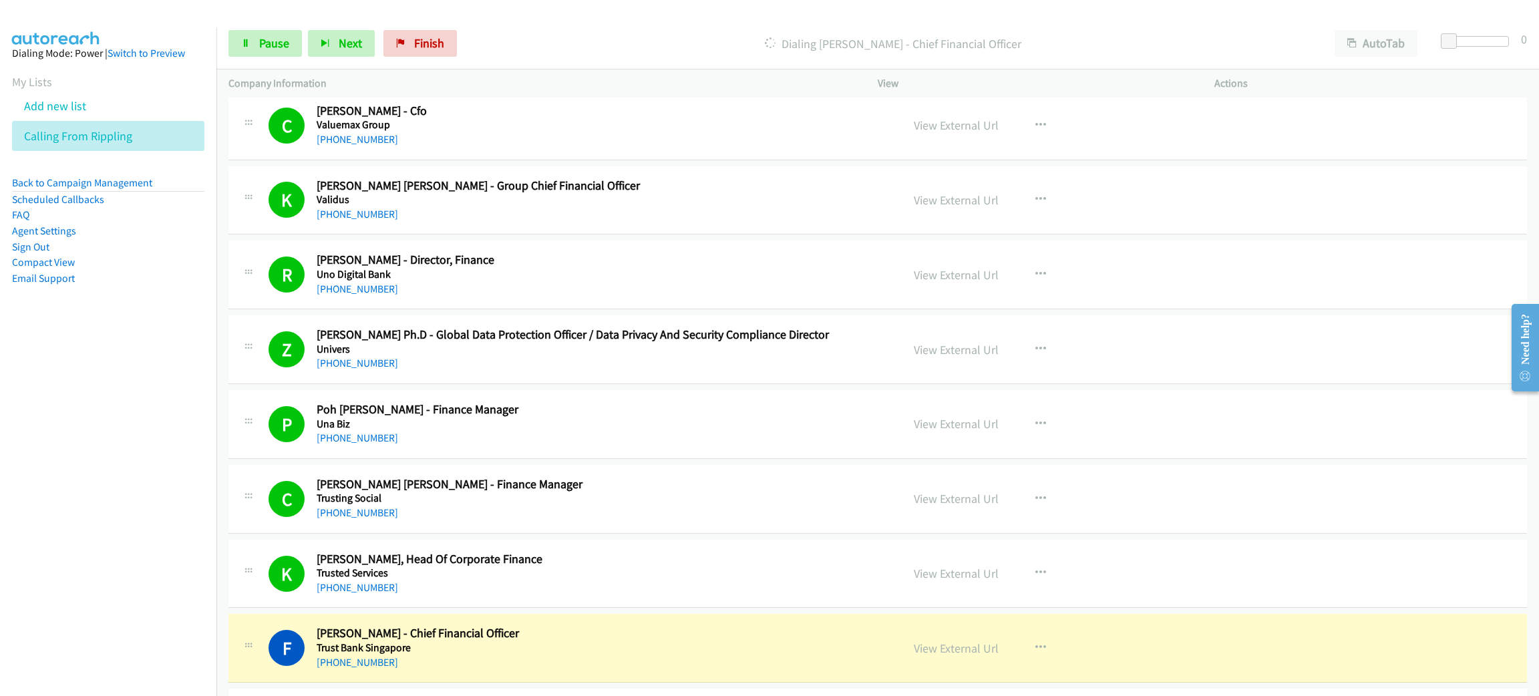
click at [285, 24] on div "Start Calls Pause Next Finish Dialing Fredy Aga - Chief Financial Officer AutoT…" at bounding box center [877, 43] width 1323 height 51
click at [286, 31] on link "Pause" at bounding box center [264, 43] width 73 height 27
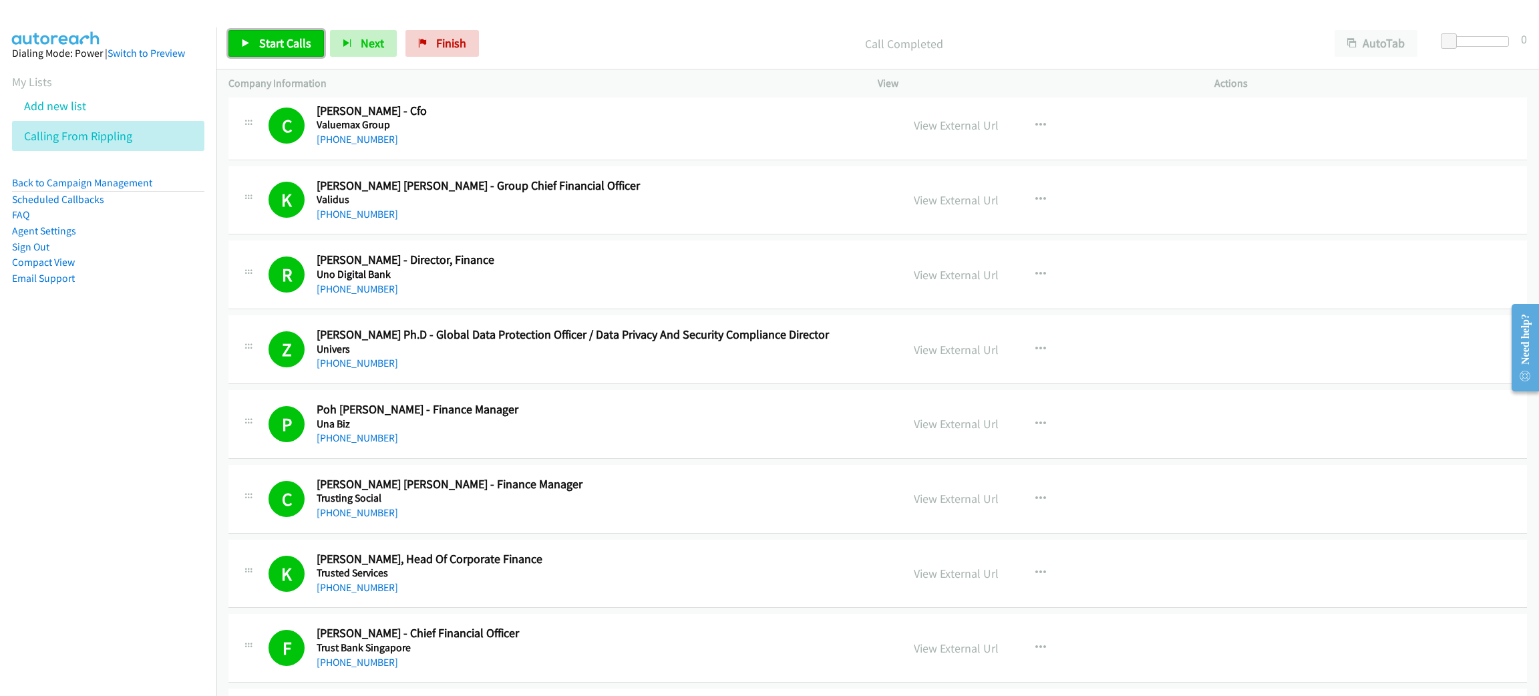
click at [251, 45] on link "Start Calls" at bounding box center [276, 43] width 96 height 27
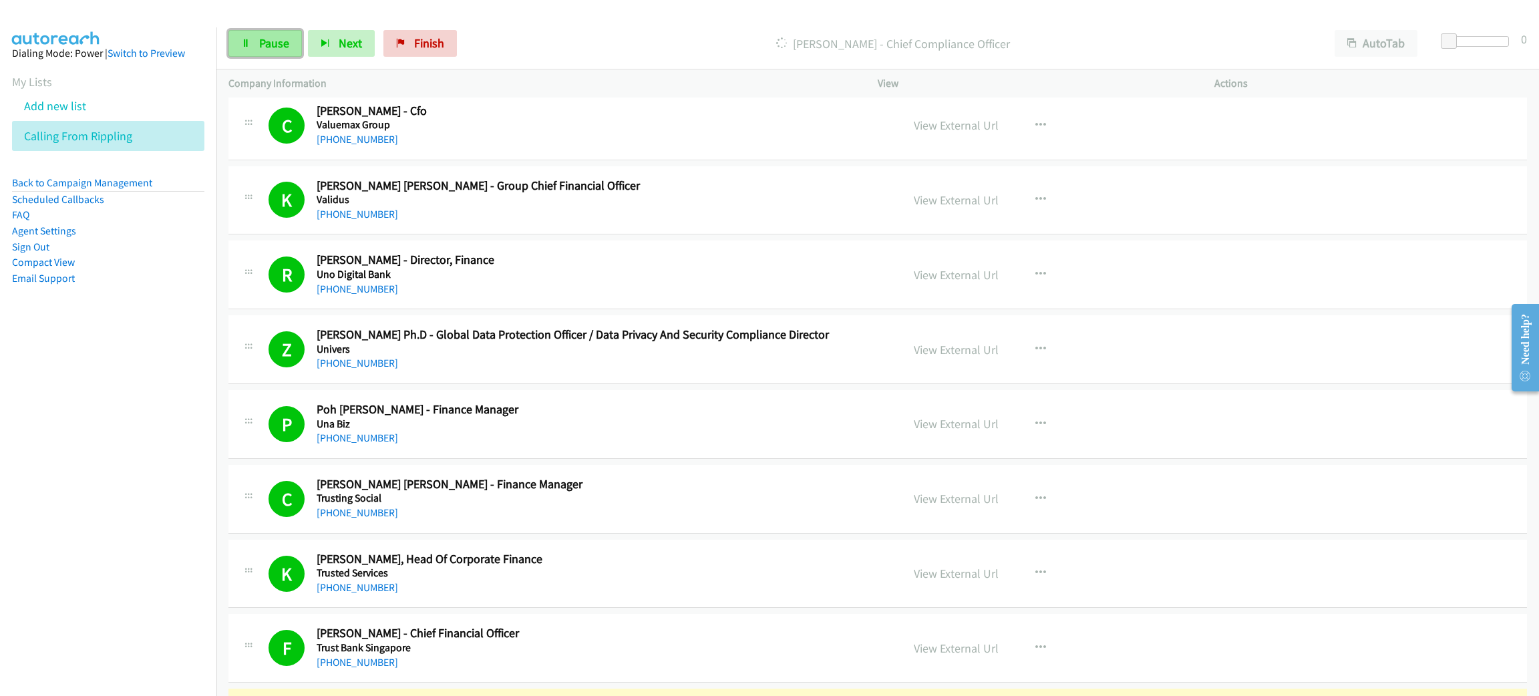
click at [291, 44] on link "Pause" at bounding box center [264, 43] width 73 height 27
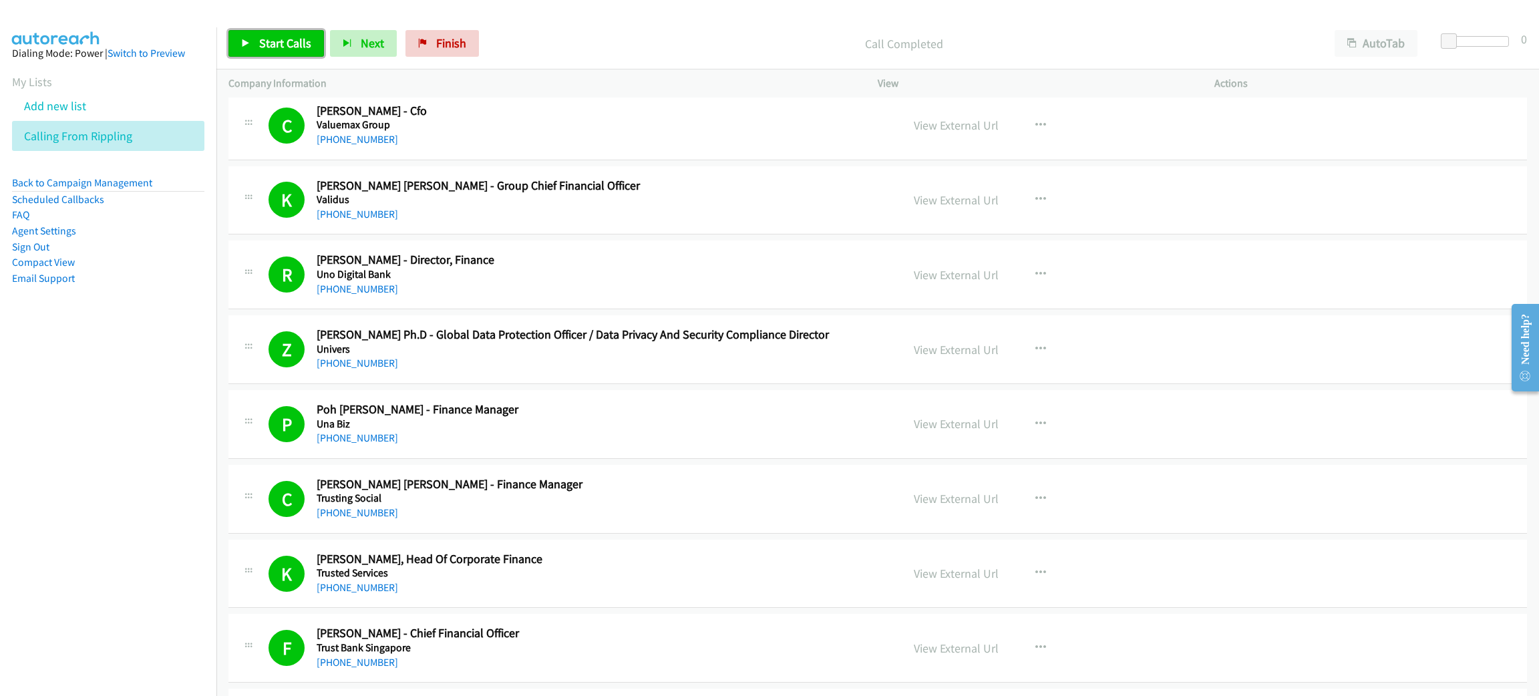
click at [242, 35] on link "Start Calls" at bounding box center [276, 43] width 96 height 27
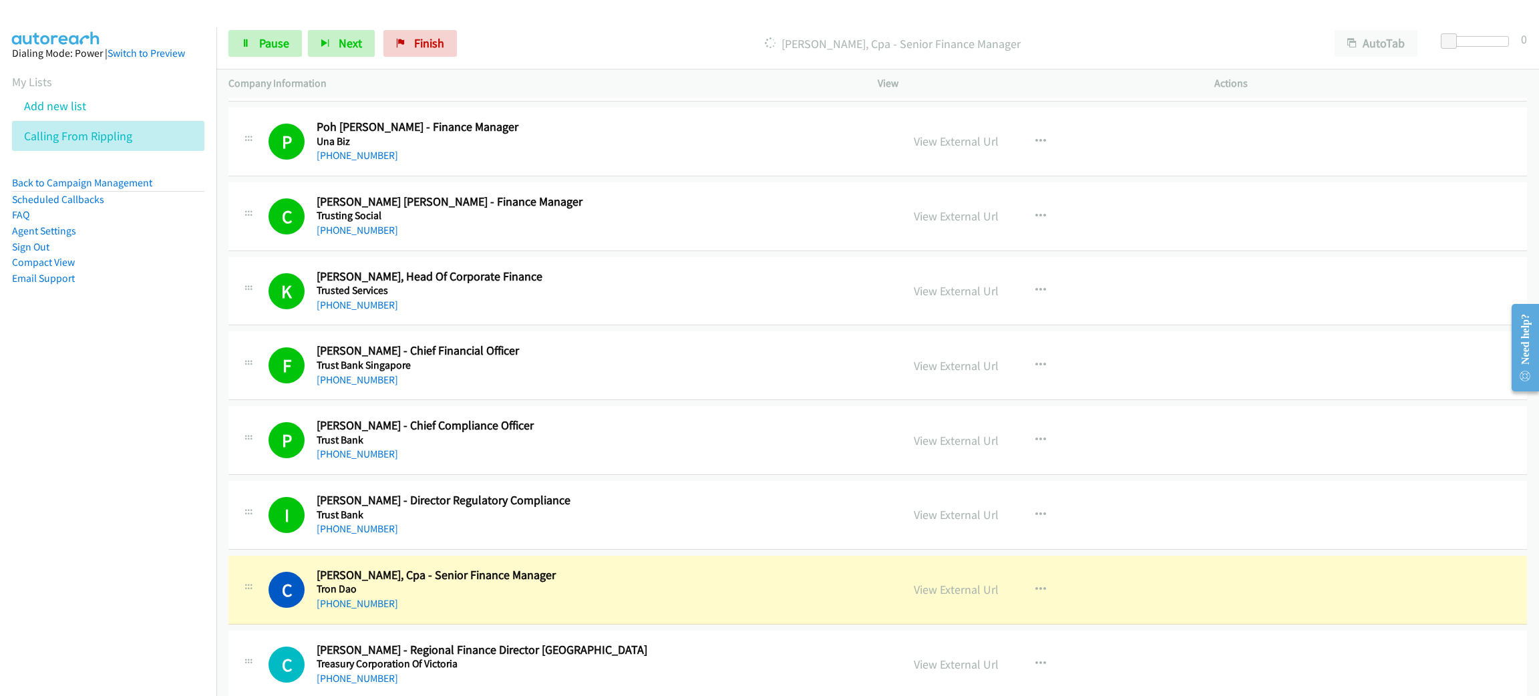
scroll to position [1903, 0]
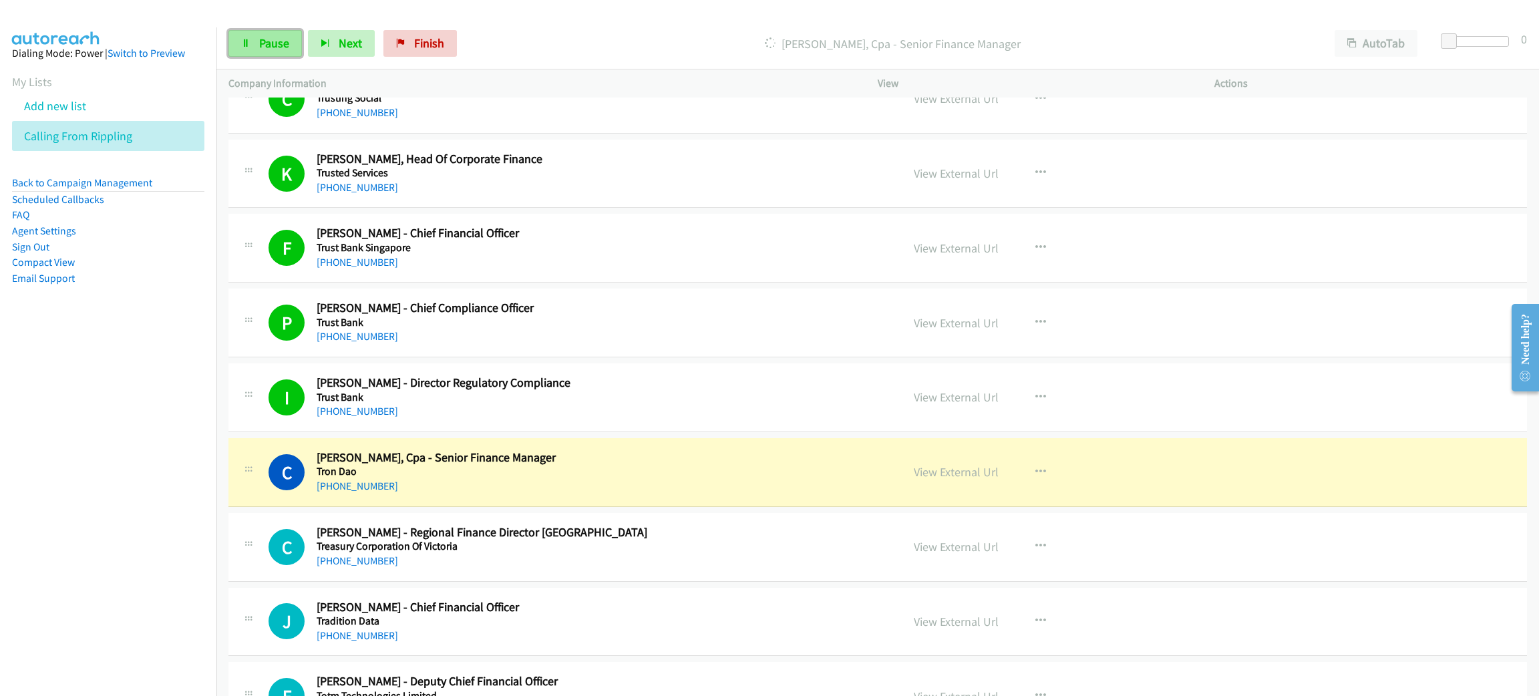
click at [264, 45] on span "Pause" at bounding box center [274, 42] width 30 height 15
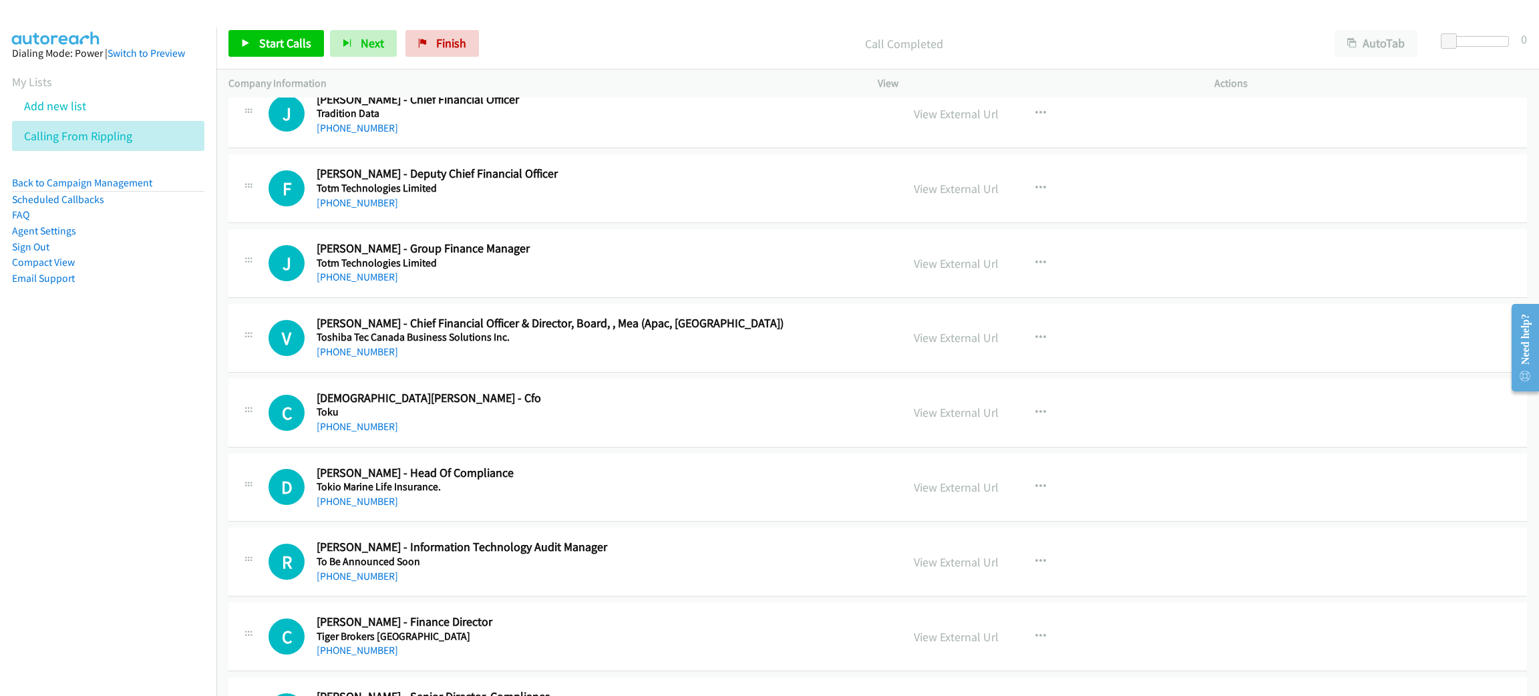
scroll to position [2204, 0]
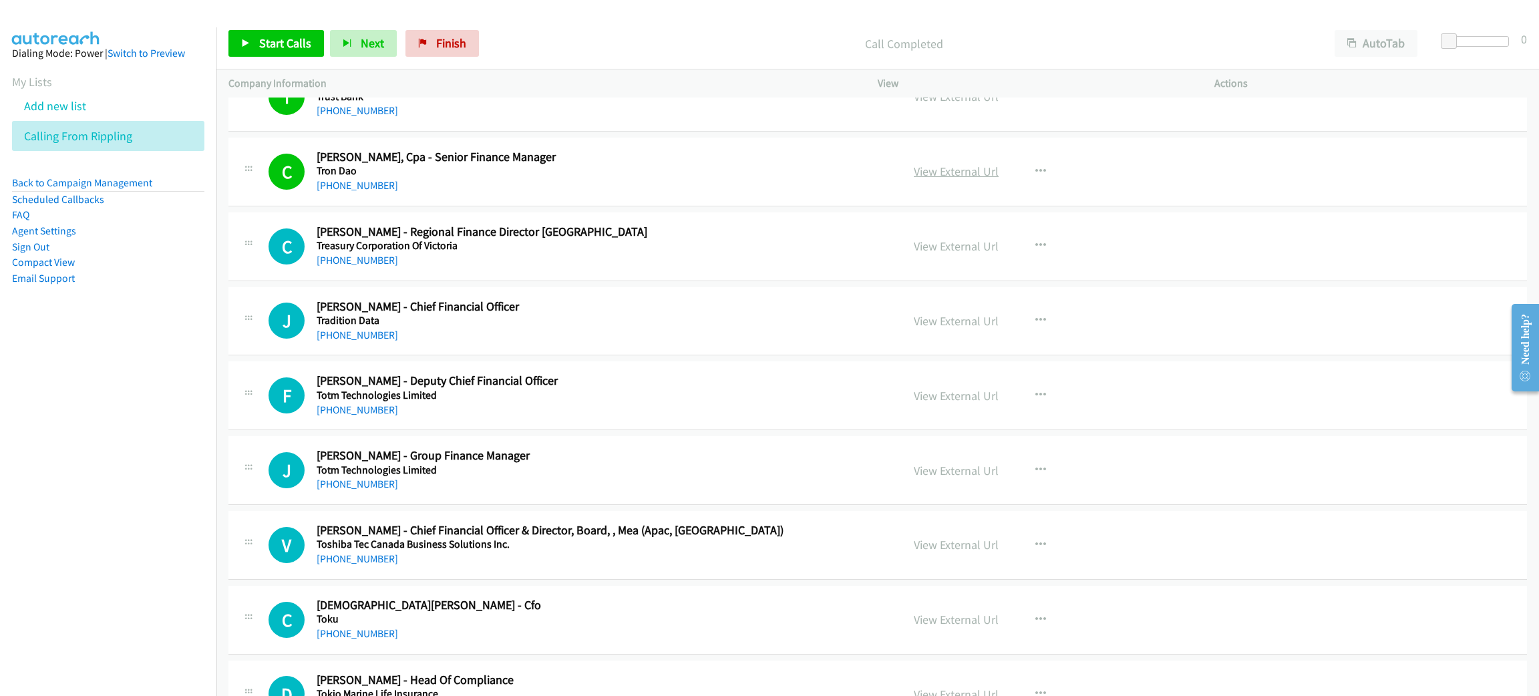
click at [941, 178] on link "View External Url" at bounding box center [956, 171] width 85 height 15
click at [297, 61] on div "Start Calls Pause Next Finish Call Completed AutoTab AutoTab 0" at bounding box center [877, 43] width 1323 height 51
click at [295, 50] on link "Start Calls" at bounding box center [276, 43] width 96 height 27
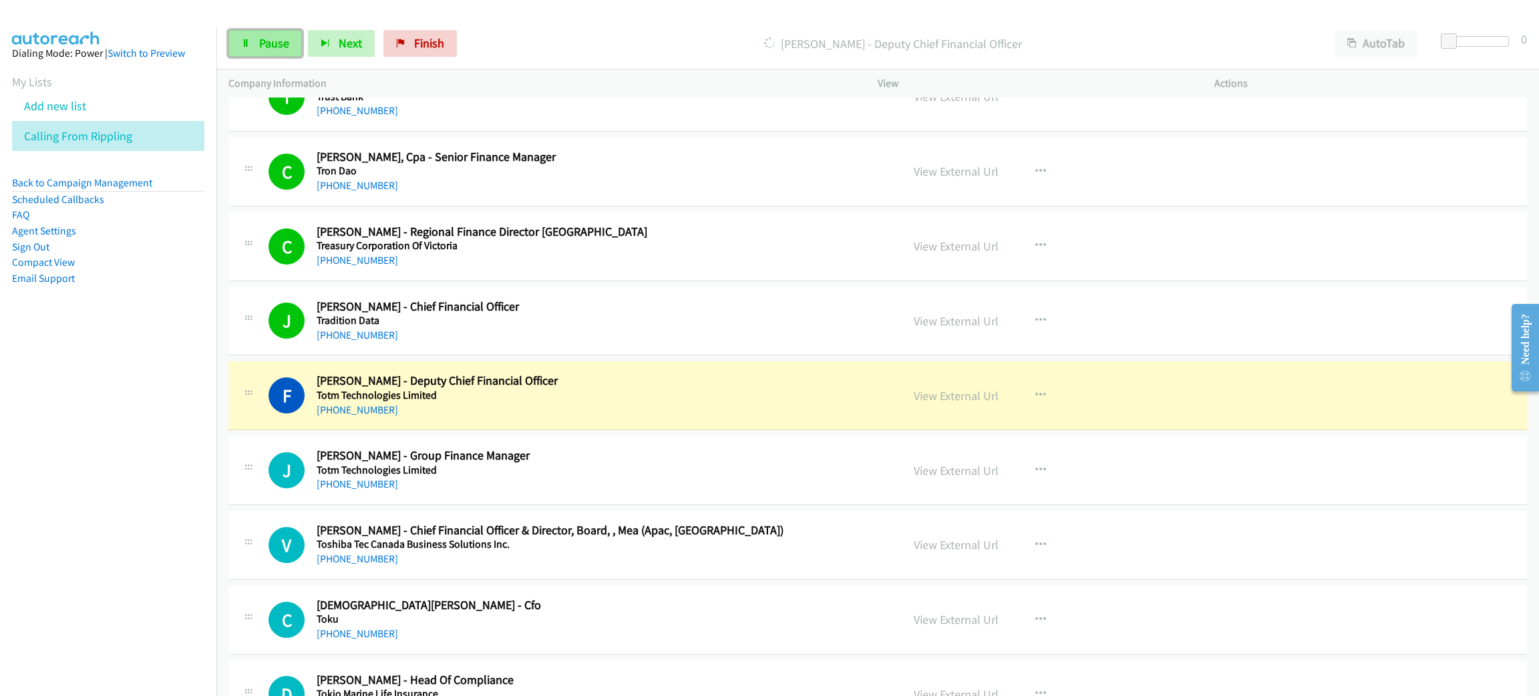
click at [273, 31] on link "Pause" at bounding box center [264, 43] width 73 height 27
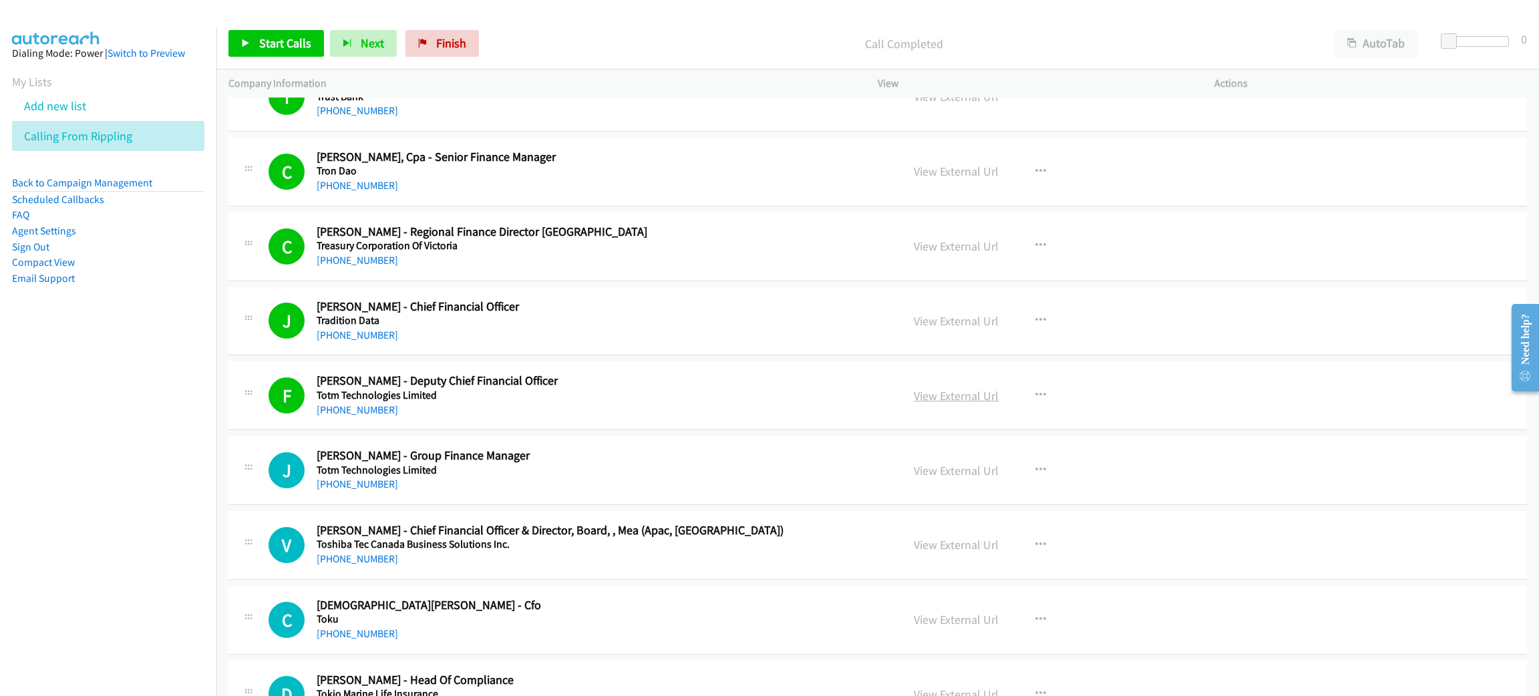
click at [972, 395] on link "View External Url" at bounding box center [956, 395] width 85 height 15
click at [307, 39] on span "Start Calls" at bounding box center [285, 42] width 52 height 15
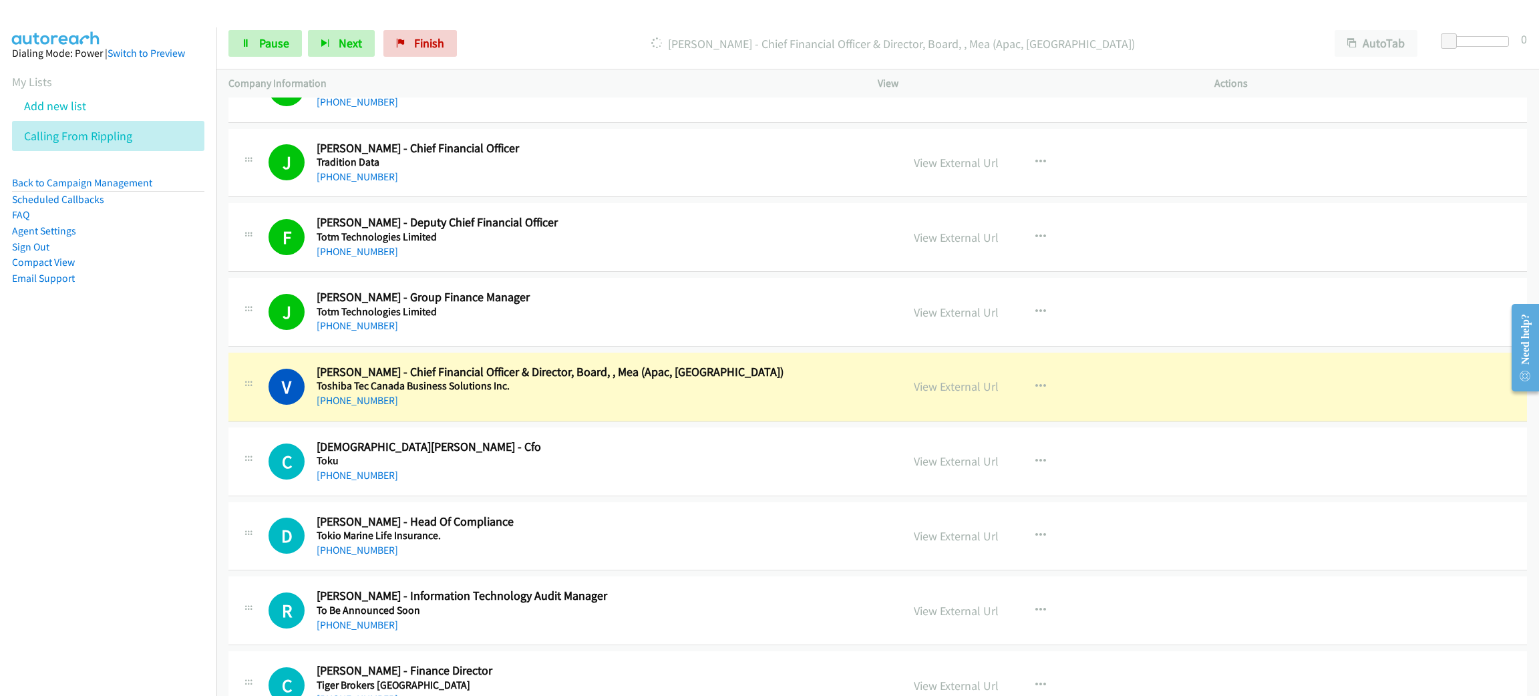
scroll to position [2504, 0]
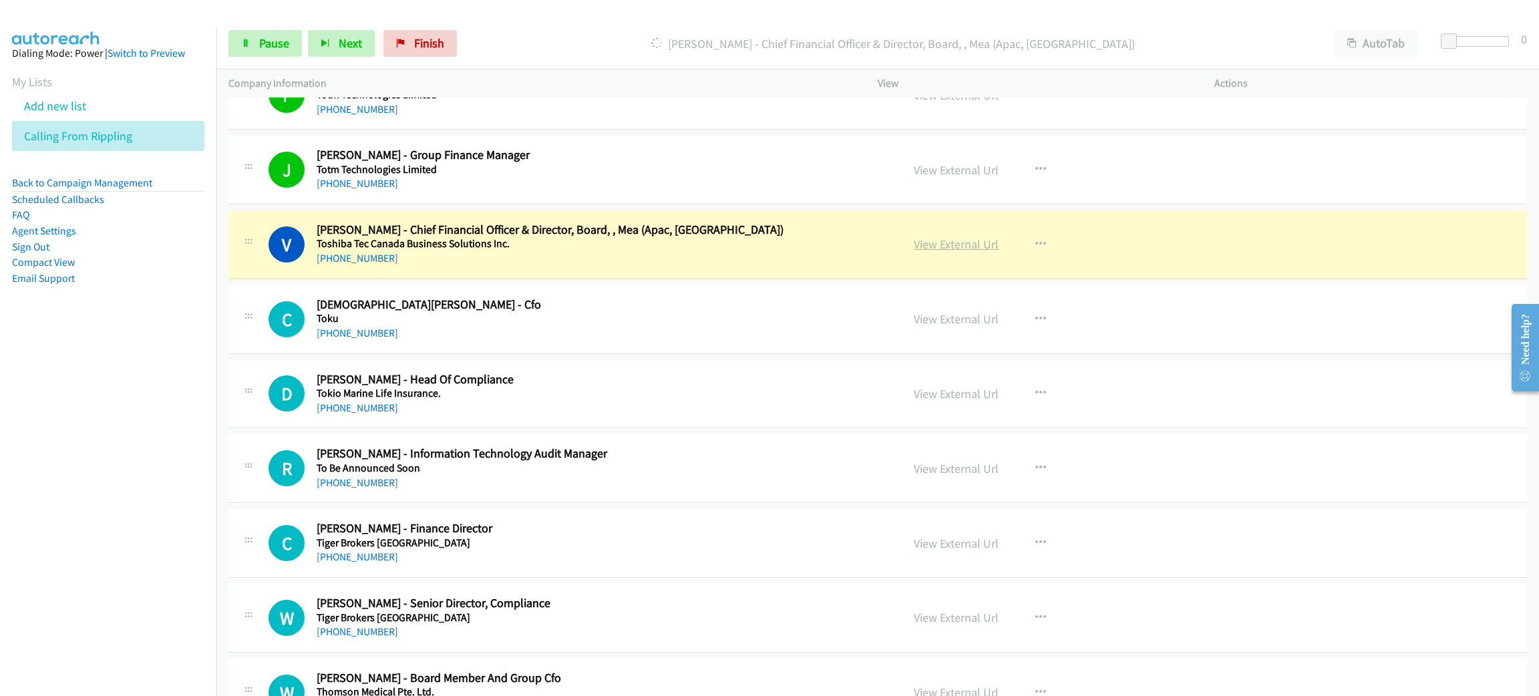
click at [955, 246] on link "View External Url" at bounding box center [956, 243] width 85 height 15
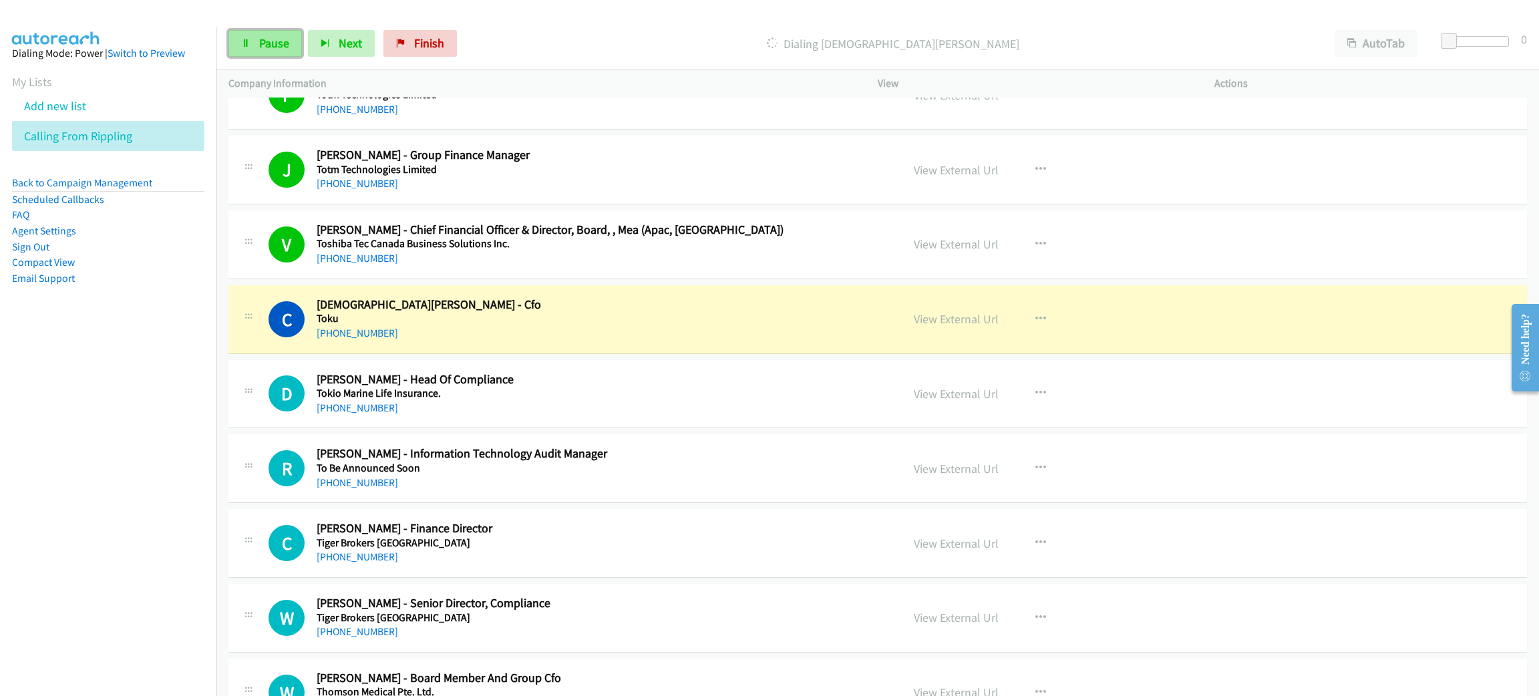
click at [277, 47] on span "Pause" at bounding box center [274, 42] width 30 height 15
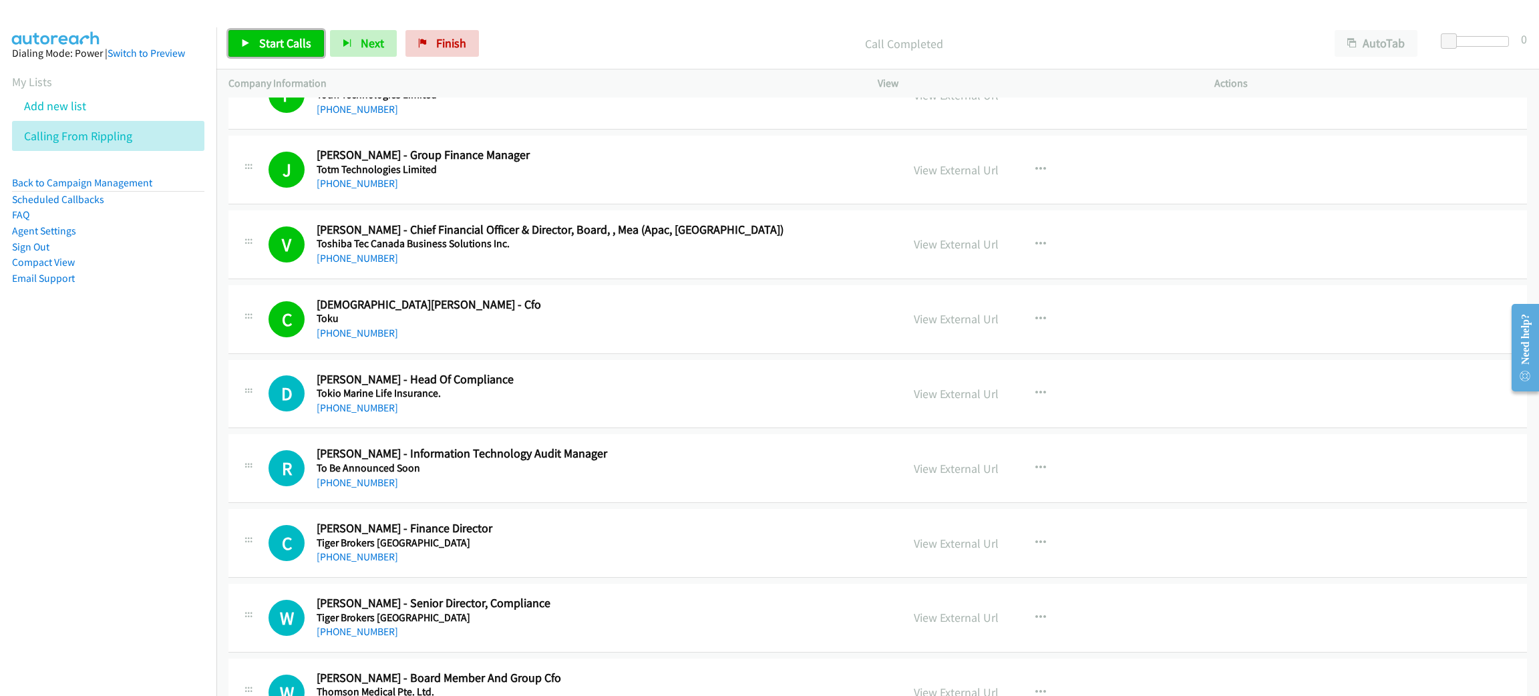
click at [304, 51] on link "Start Calls" at bounding box center [276, 43] width 96 height 27
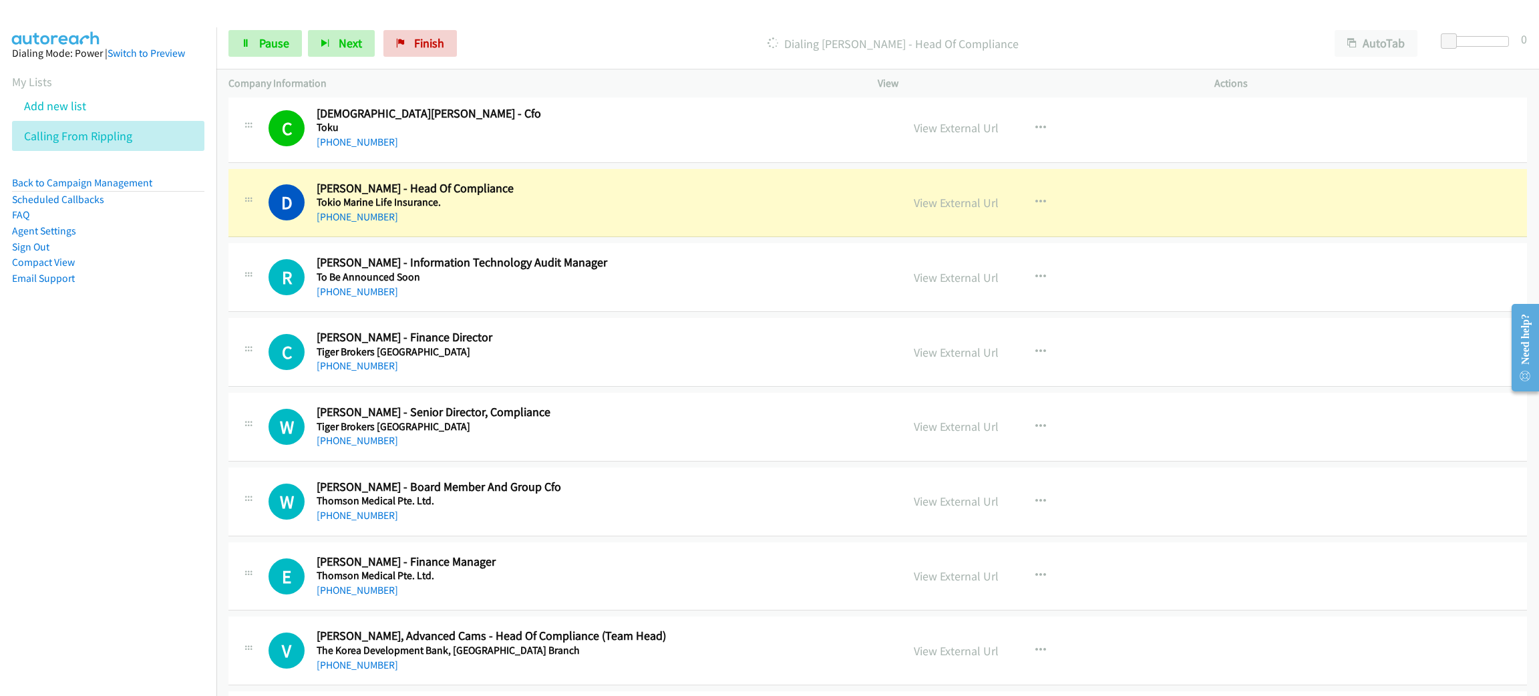
scroll to position [2705, 0]
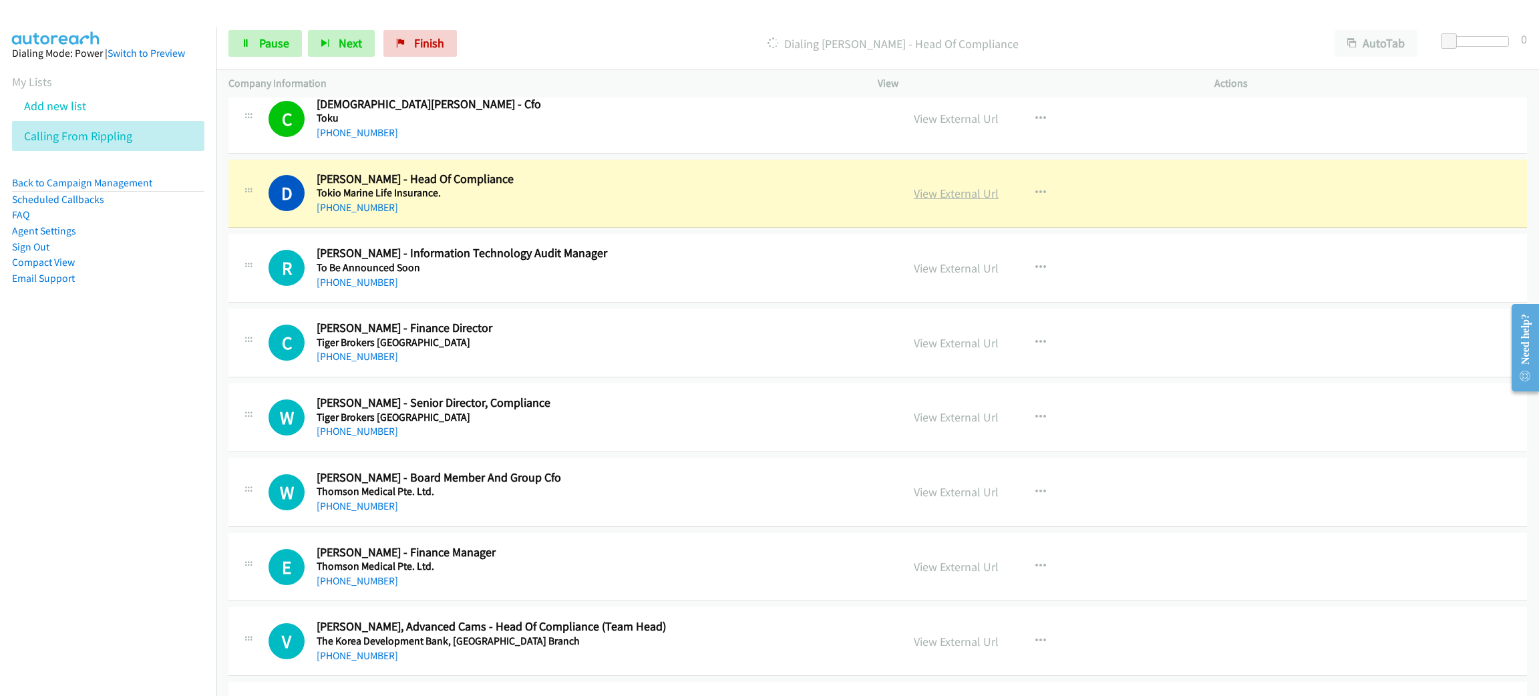
click at [969, 192] on link "View External Url" at bounding box center [956, 193] width 85 height 15
click at [253, 47] on link "Pause" at bounding box center [264, 43] width 73 height 27
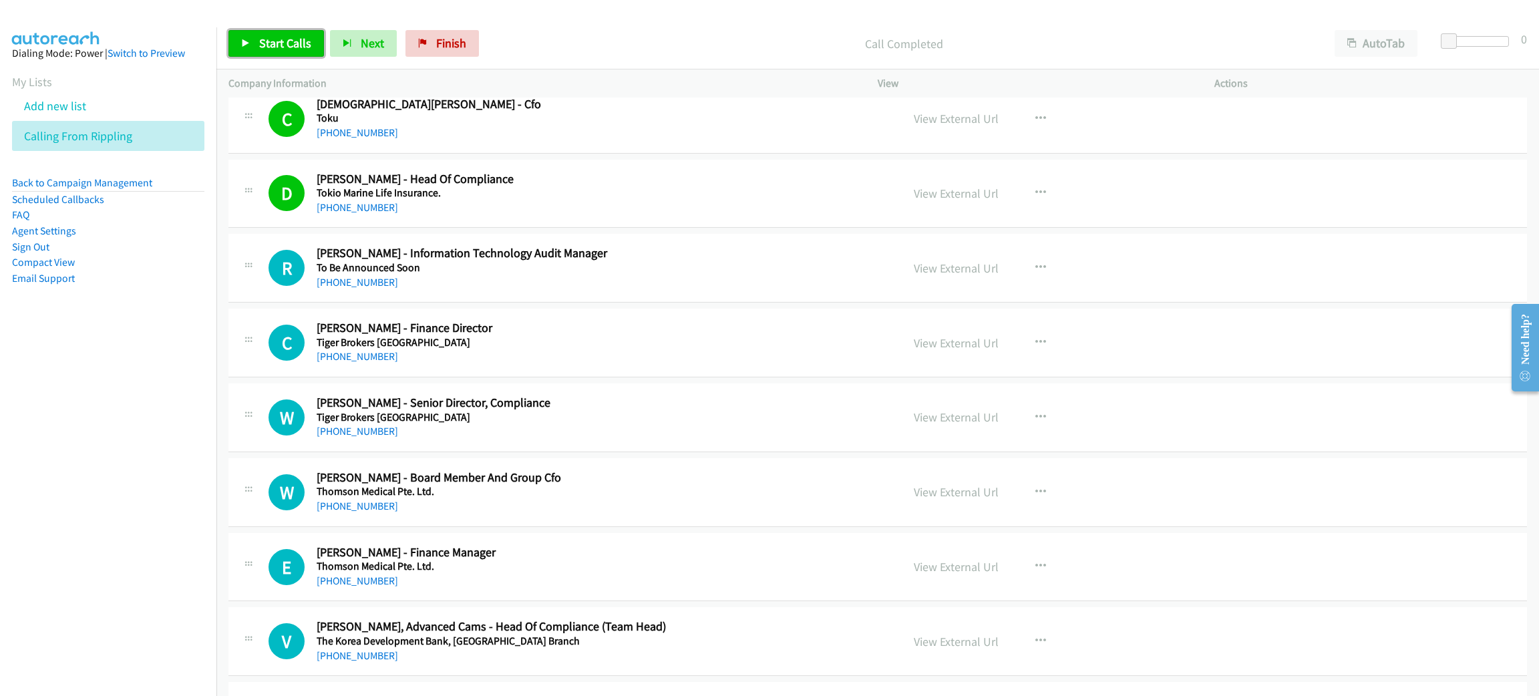
click at [310, 50] on link "Start Calls" at bounding box center [276, 43] width 96 height 27
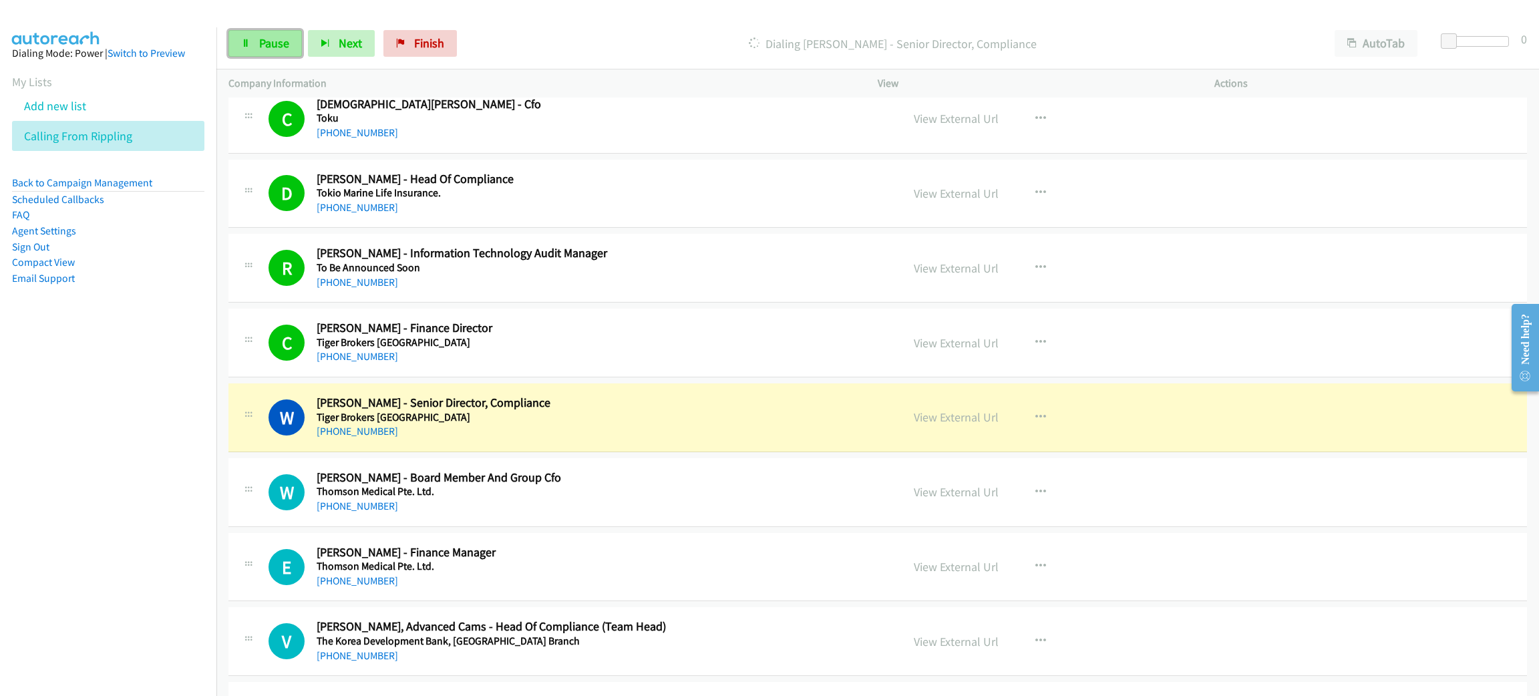
click at [295, 49] on link "Pause" at bounding box center [264, 43] width 73 height 27
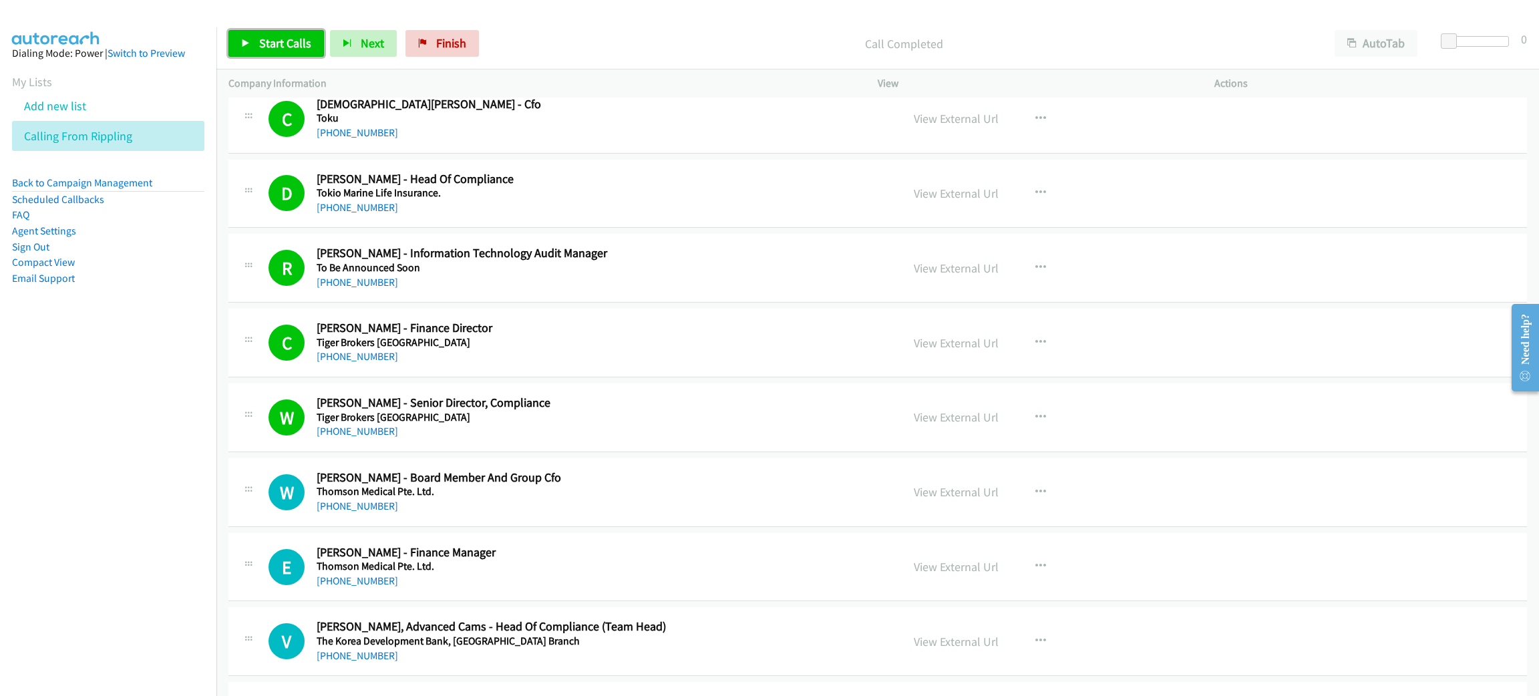
click at [246, 54] on link "Start Calls" at bounding box center [276, 43] width 96 height 27
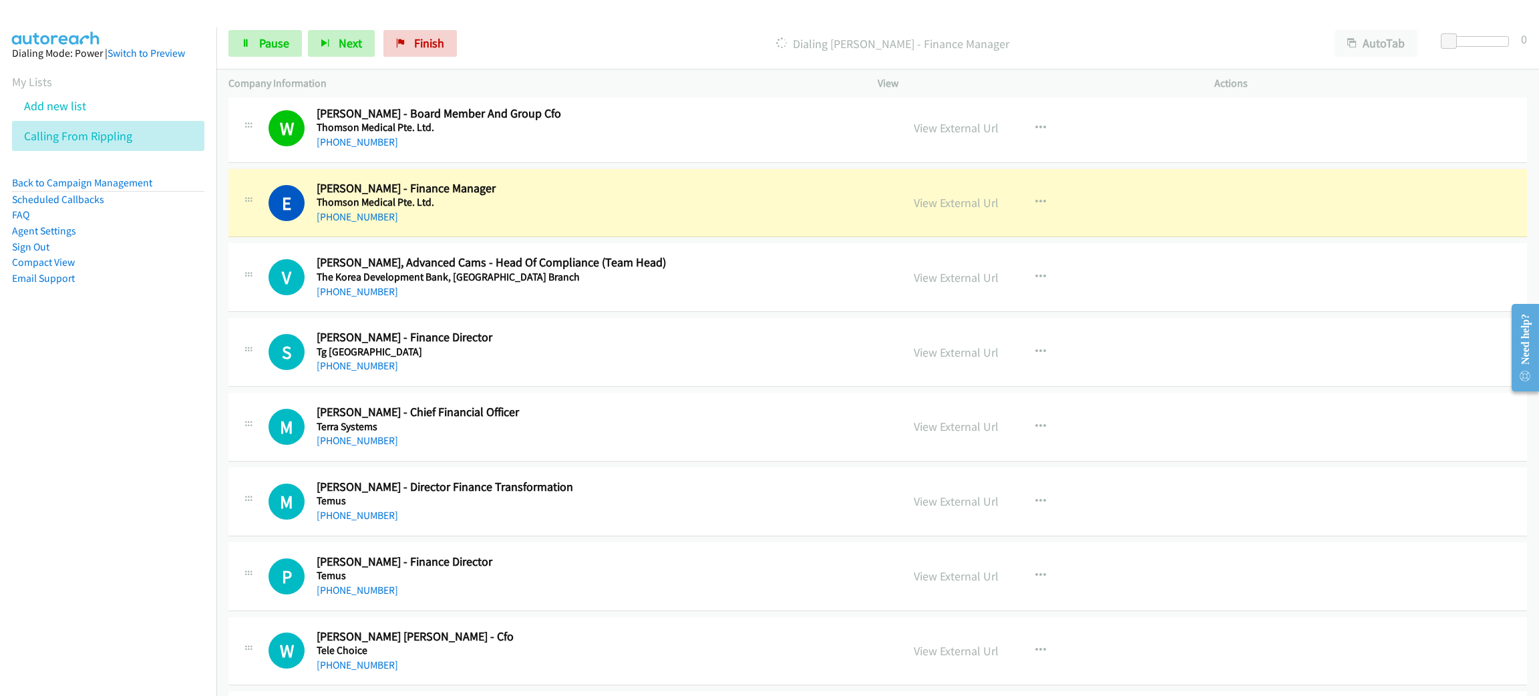
scroll to position [3006, 0]
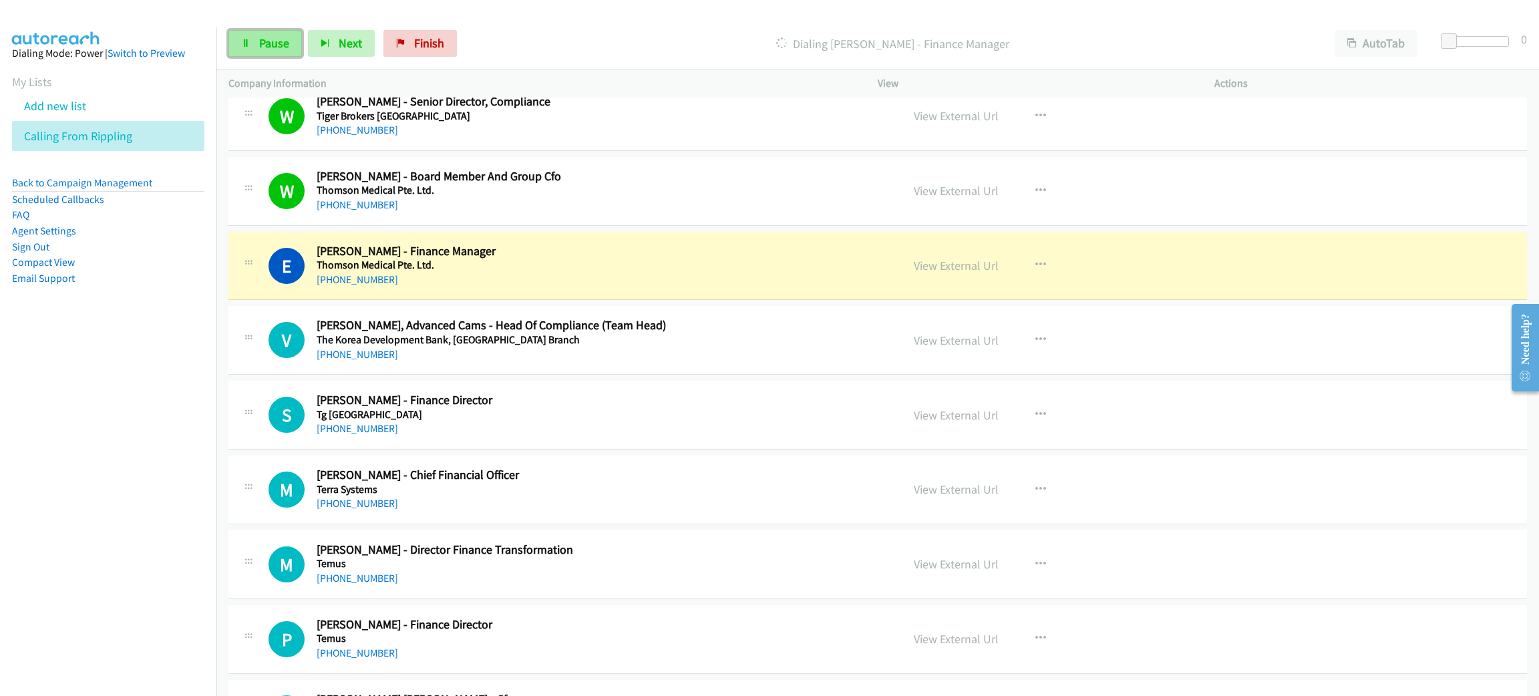
click at [250, 50] on link "Pause" at bounding box center [264, 43] width 73 height 27
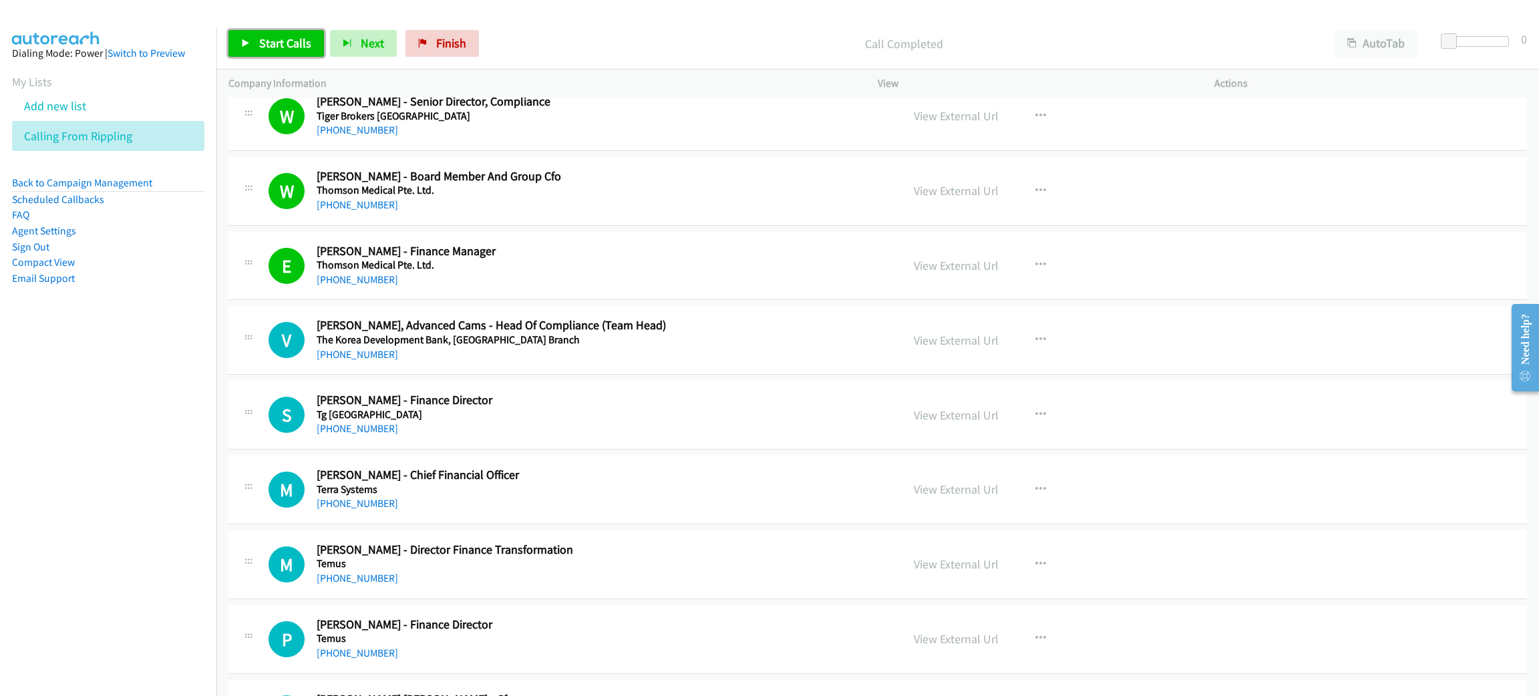
click at [270, 43] on span "Start Calls" at bounding box center [285, 42] width 52 height 15
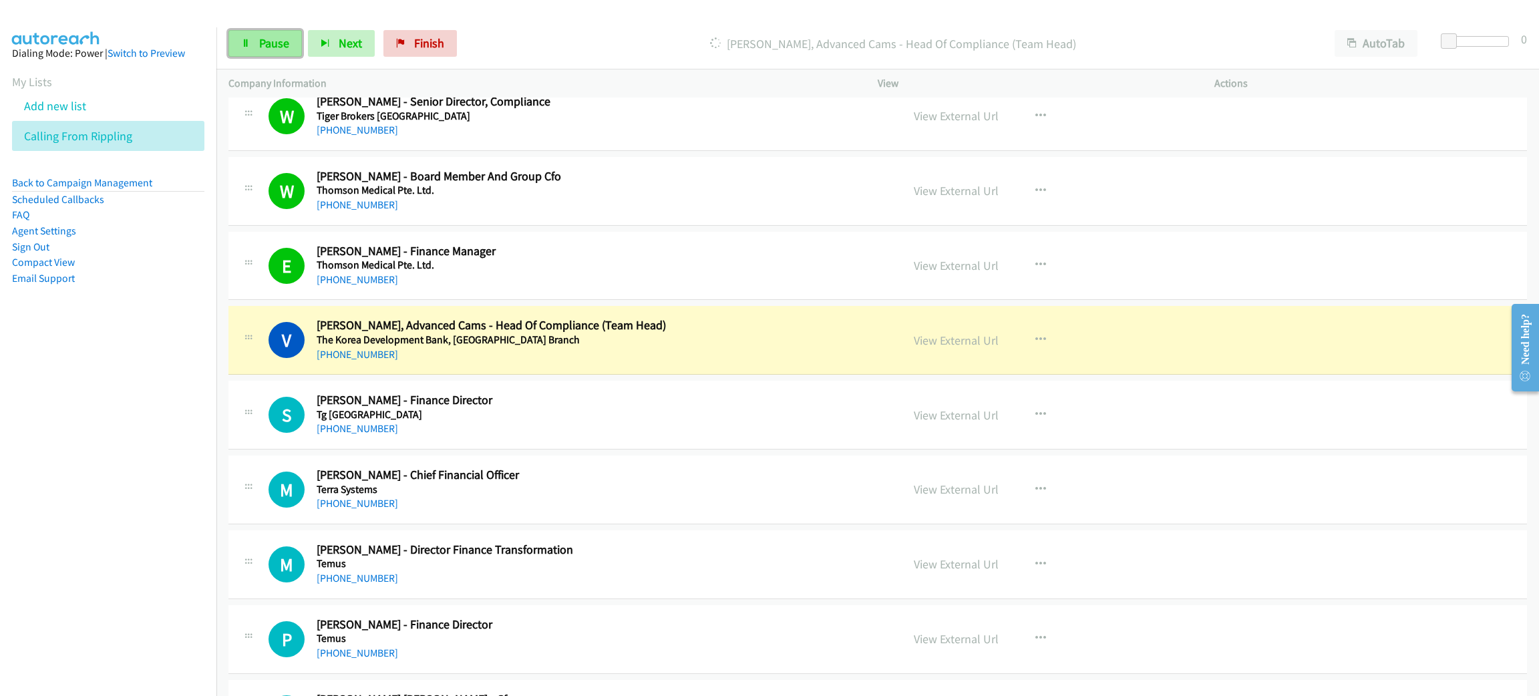
click at [250, 46] on link "Pause" at bounding box center [264, 43] width 73 height 27
click at [971, 348] on link "View External Url" at bounding box center [956, 340] width 85 height 15
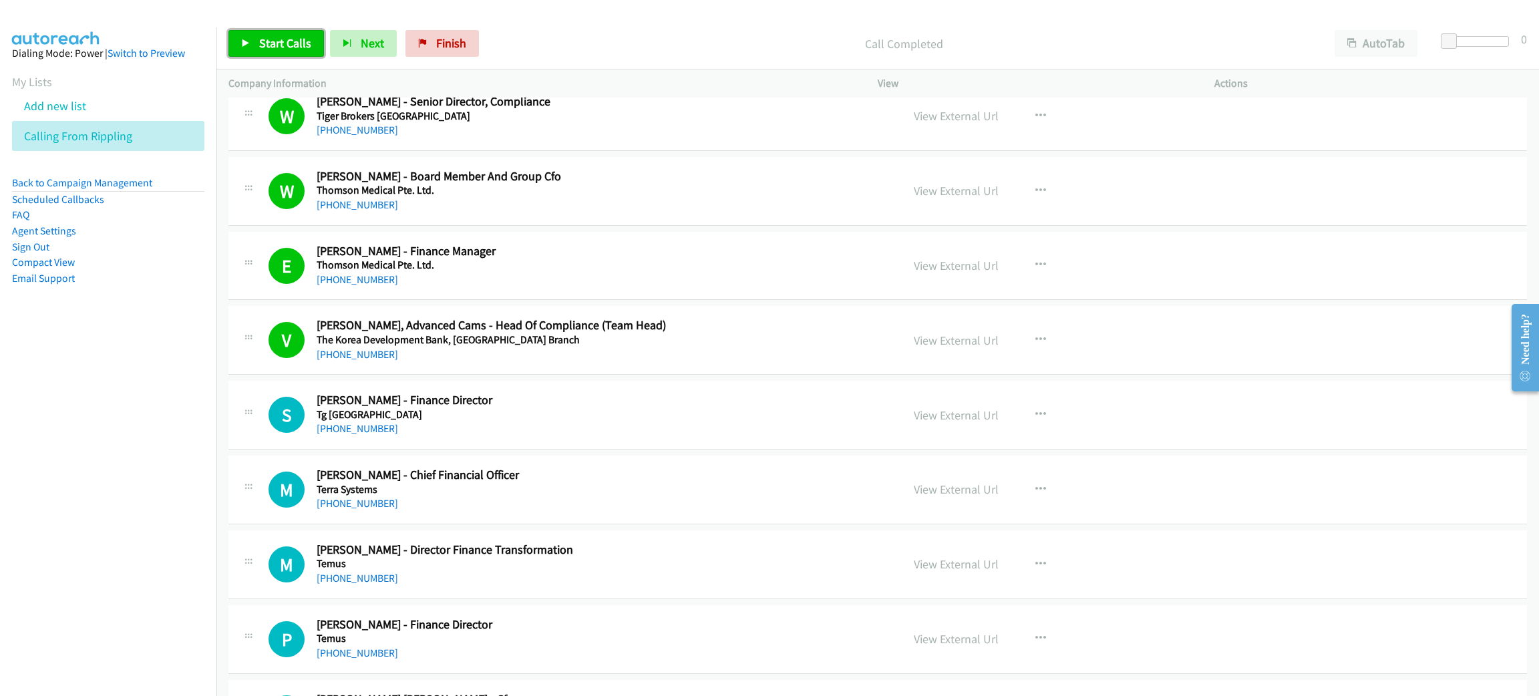
click at [250, 34] on link "Start Calls" at bounding box center [276, 43] width 96 height 27
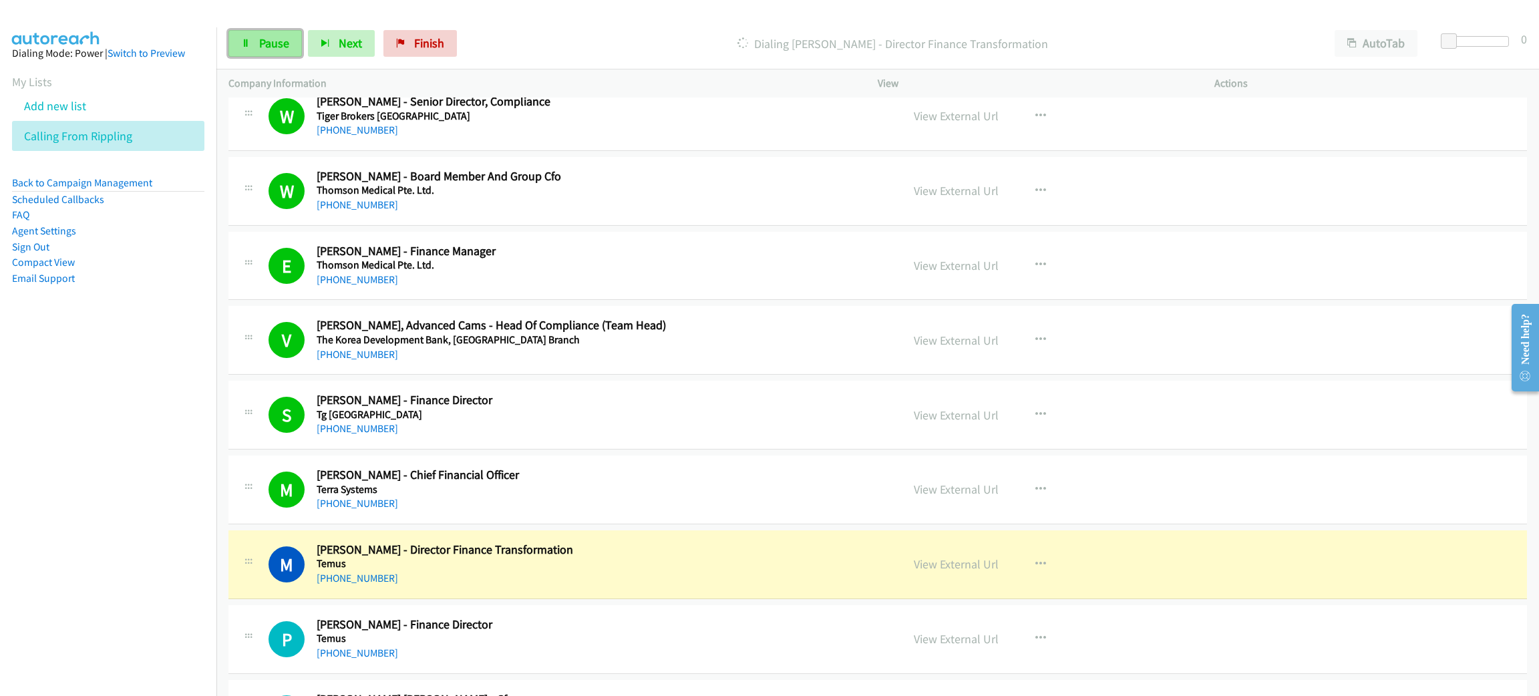
click at [270, 39] on span "Pause" at bounding box center [274, 42] width 30 height 15
click at [603, 564] on h5 "Temus" at bounding box center [600, 563] width 566 height 13
click at [935, 568] on link "View External Url" at bounding box center [956, 563] width 85 height 15
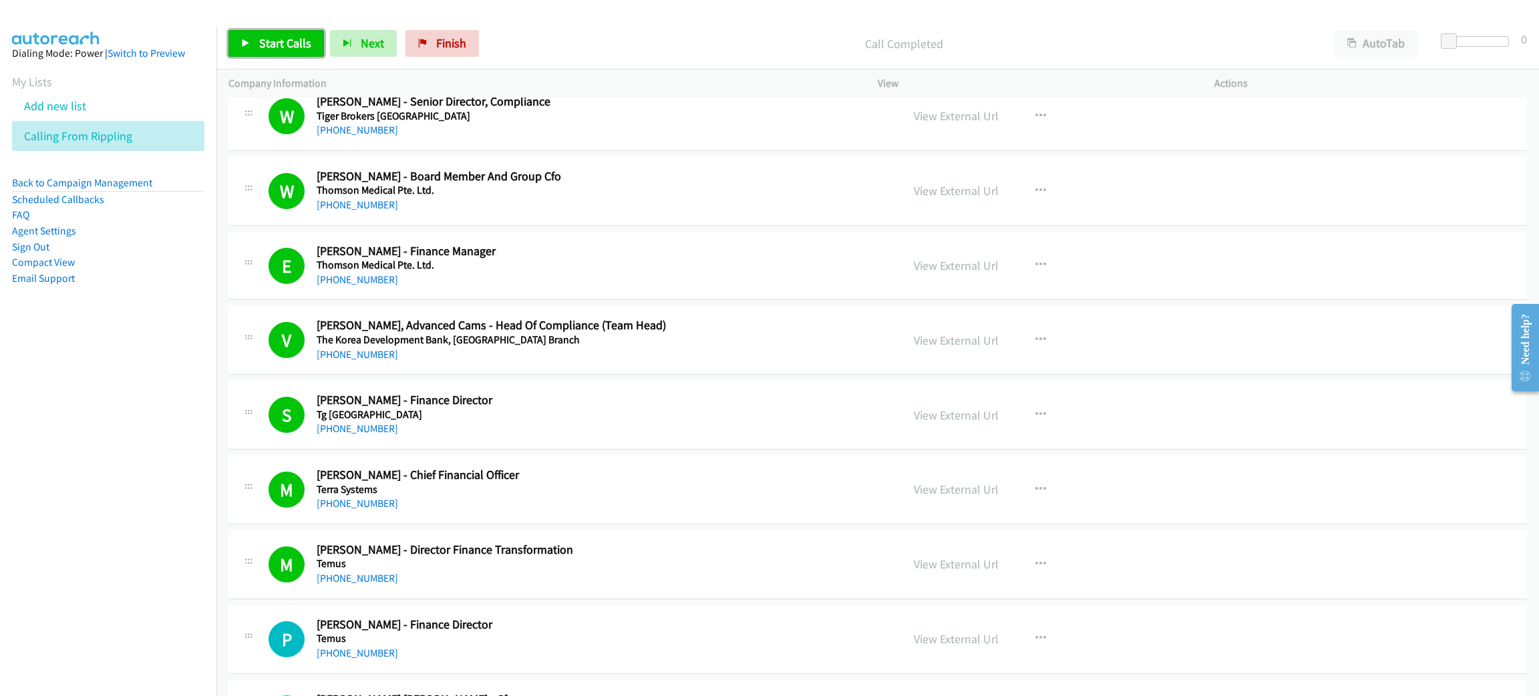
click at [248, 37] on link "Start Calls" at bounding box center [276, 43] width 96 height 27
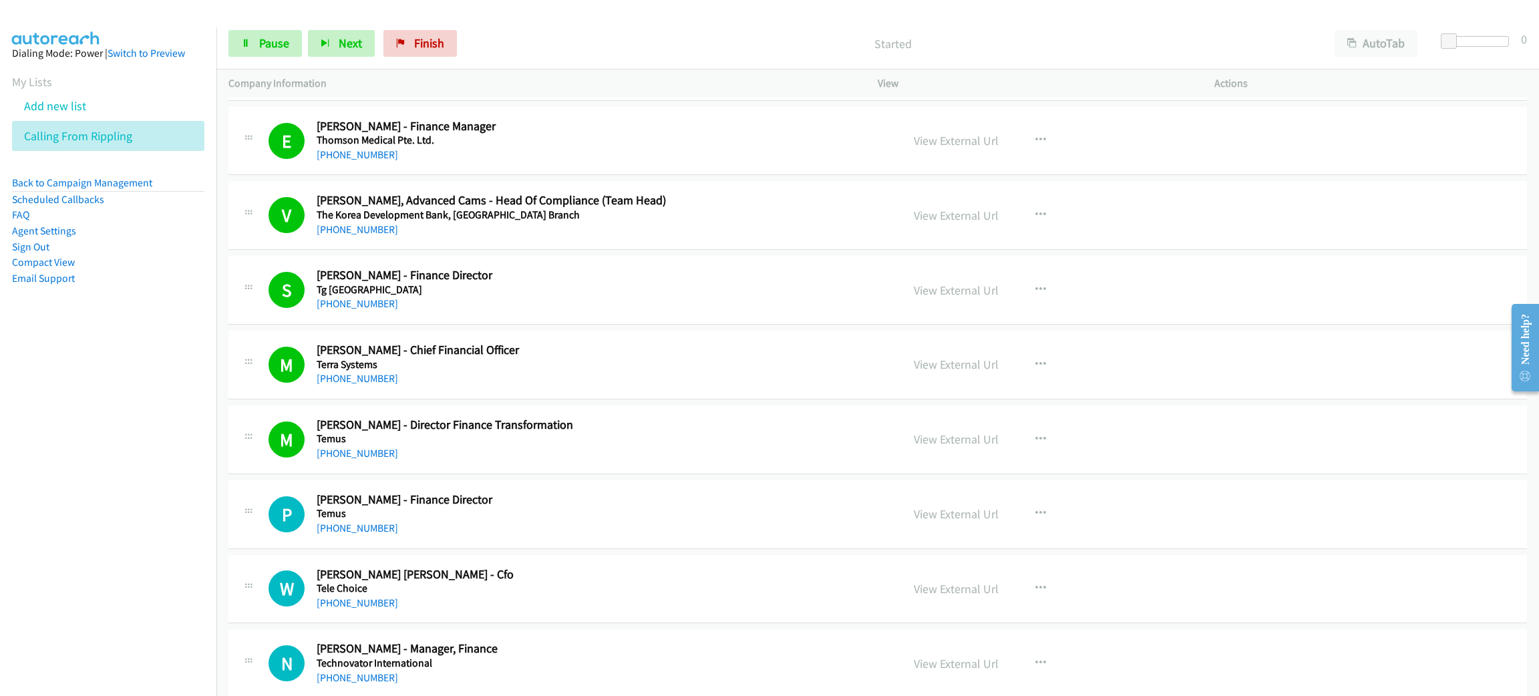
scroll to position [3206, 0]
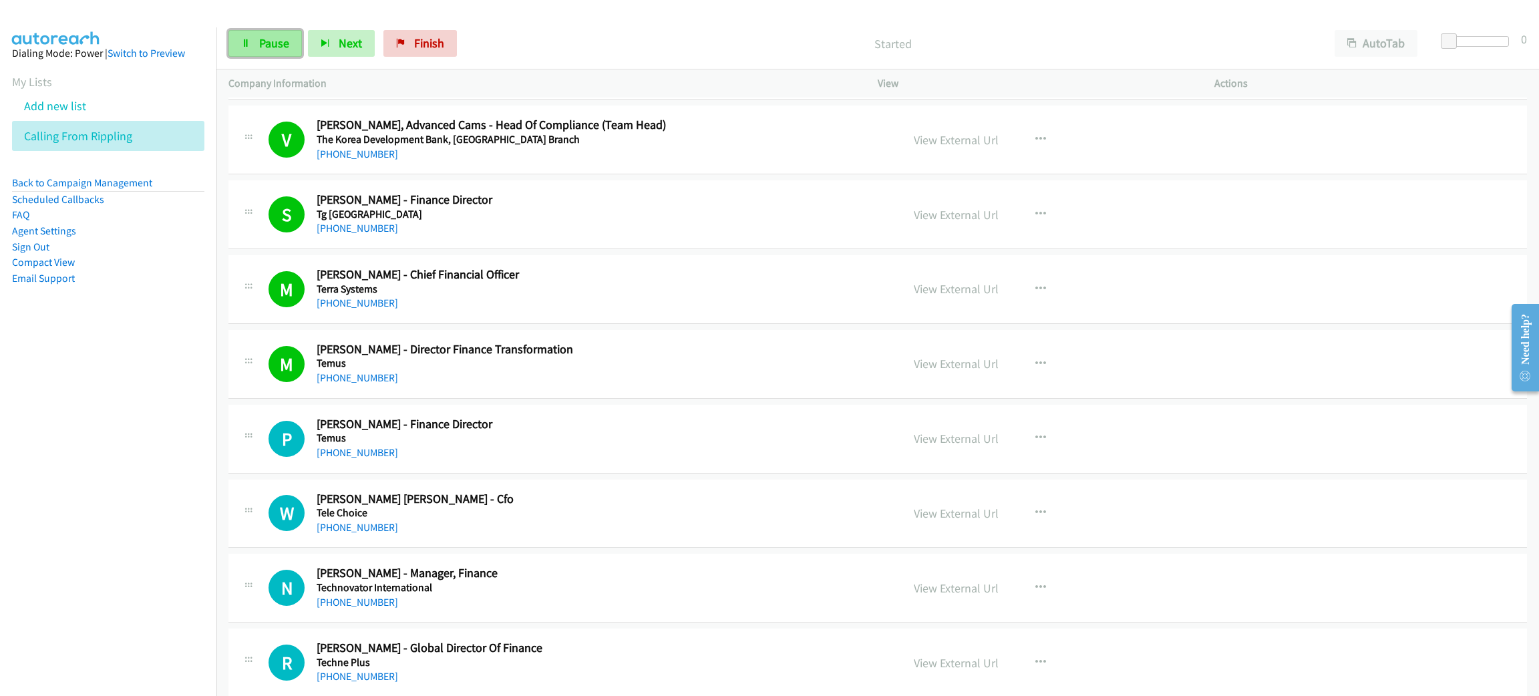
click at [267, 37] on span "Pause" at bounding box center [274, 42] width 30 height 15
click at [130, 180] on link "Back to Campaign Management" at bounding box center [82, 182] width 140 height 13
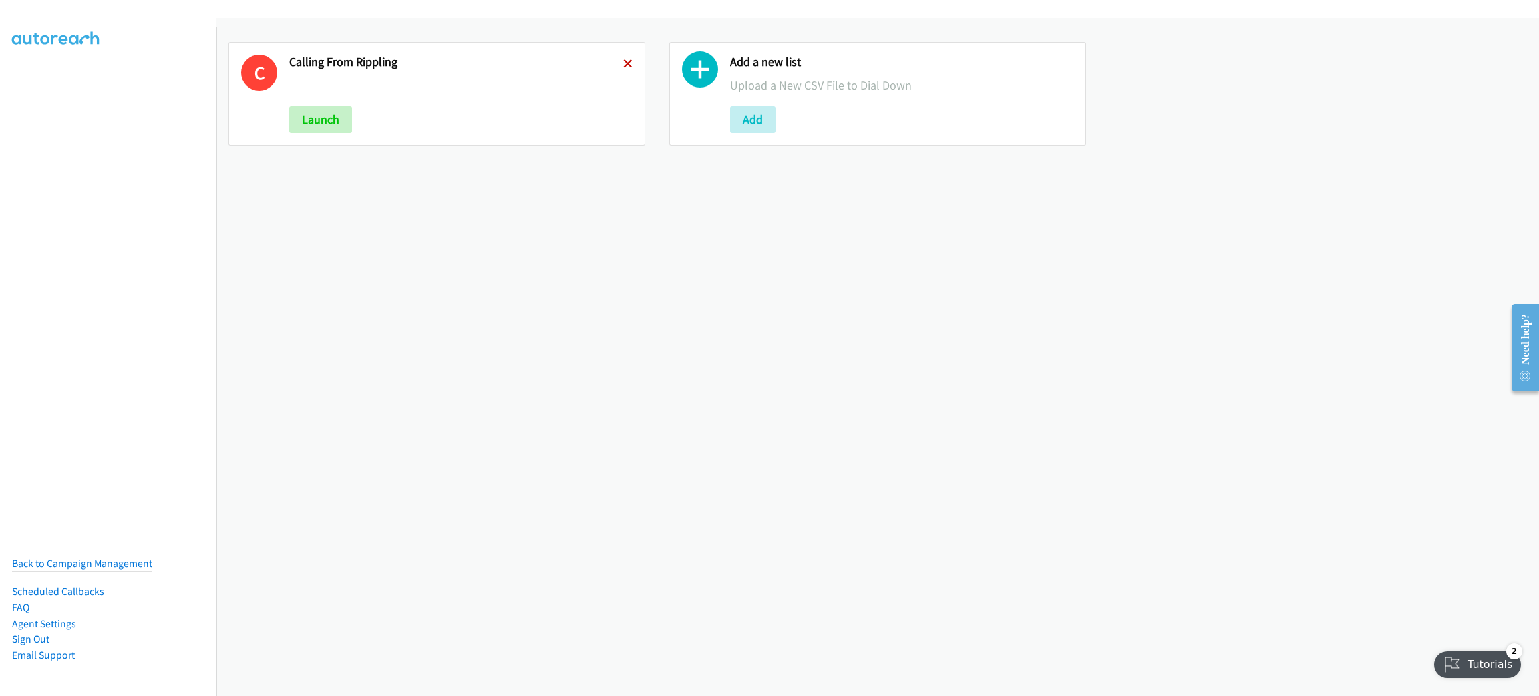
click at [623, 66] on icon at bounding box center [627, 64] width 9 height 9
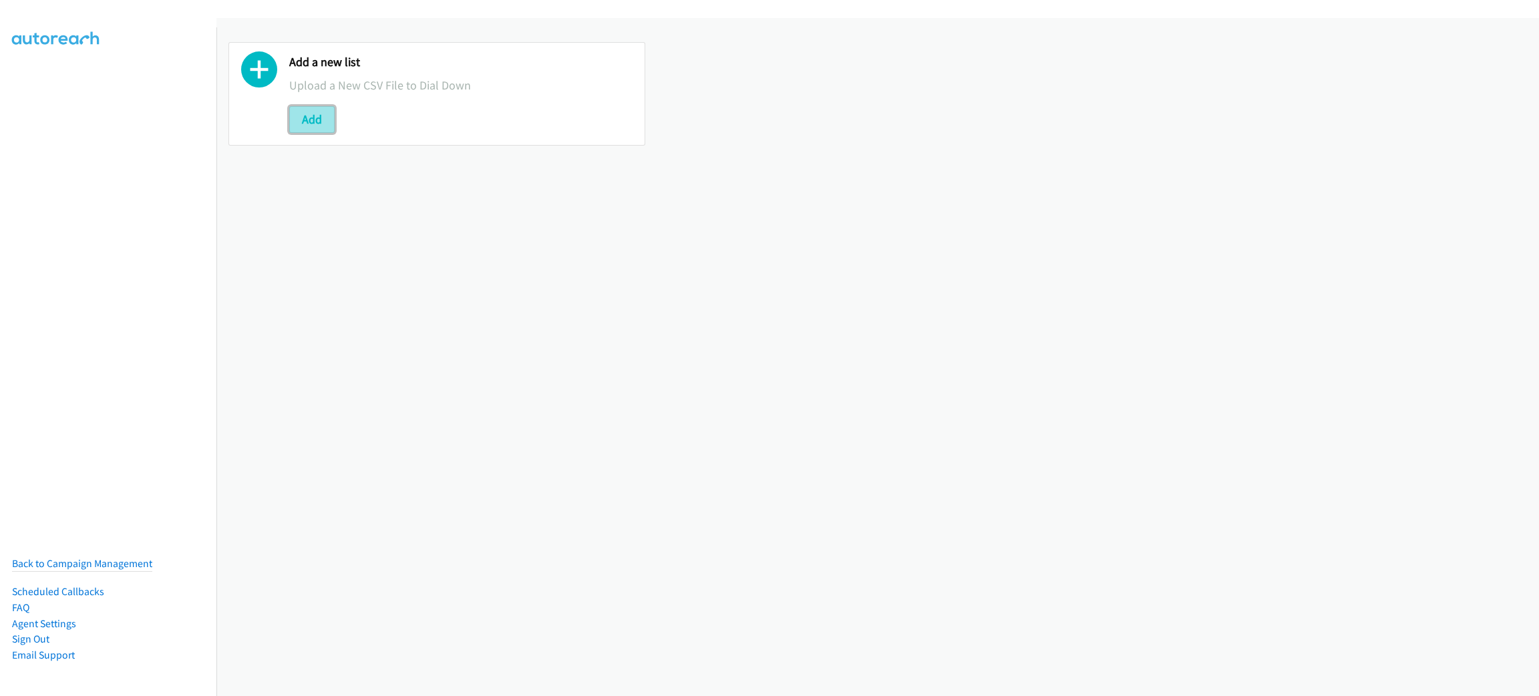
click at [330, 112] on button "Add" at bounding box center [311, 119] width 45 height 27
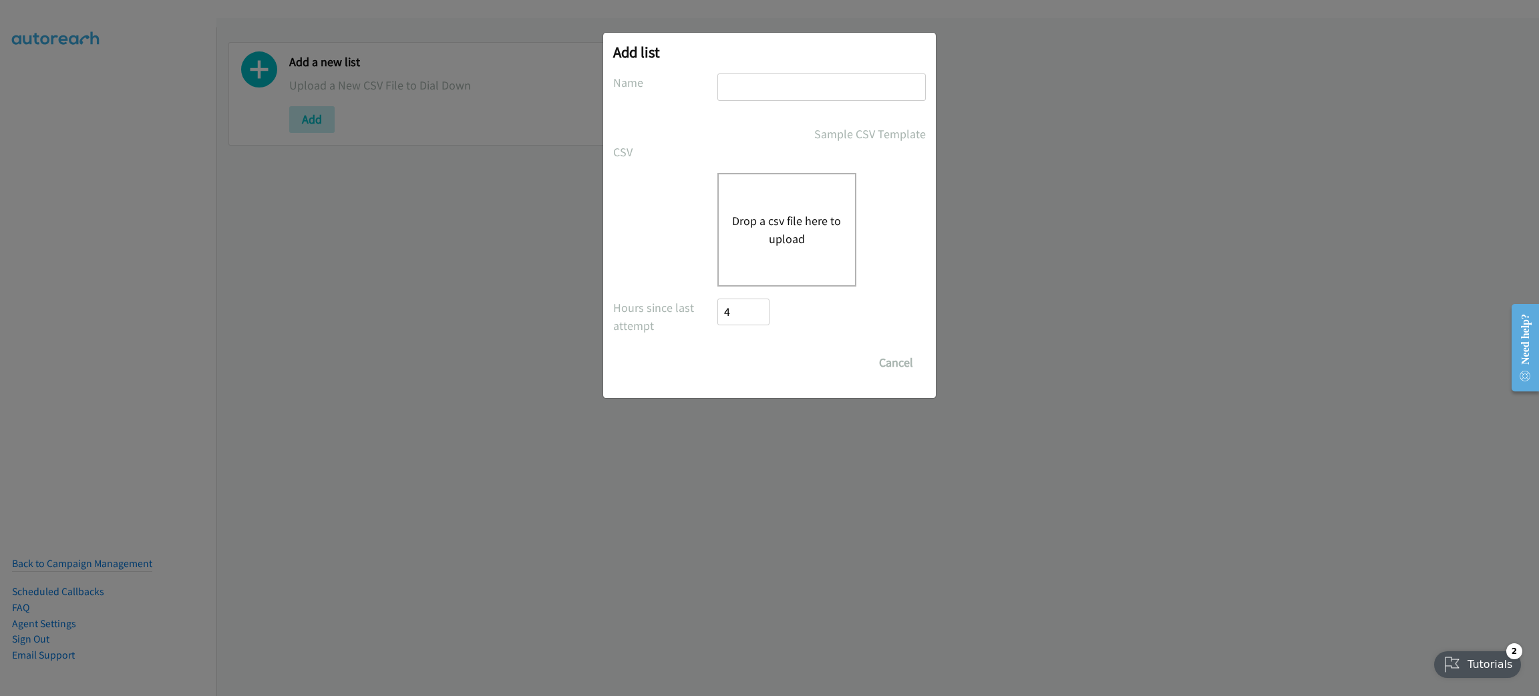
click at [810, 238] on button "Drop a csv file here to upload" at bounding box center [787, 230] width 110 height 36
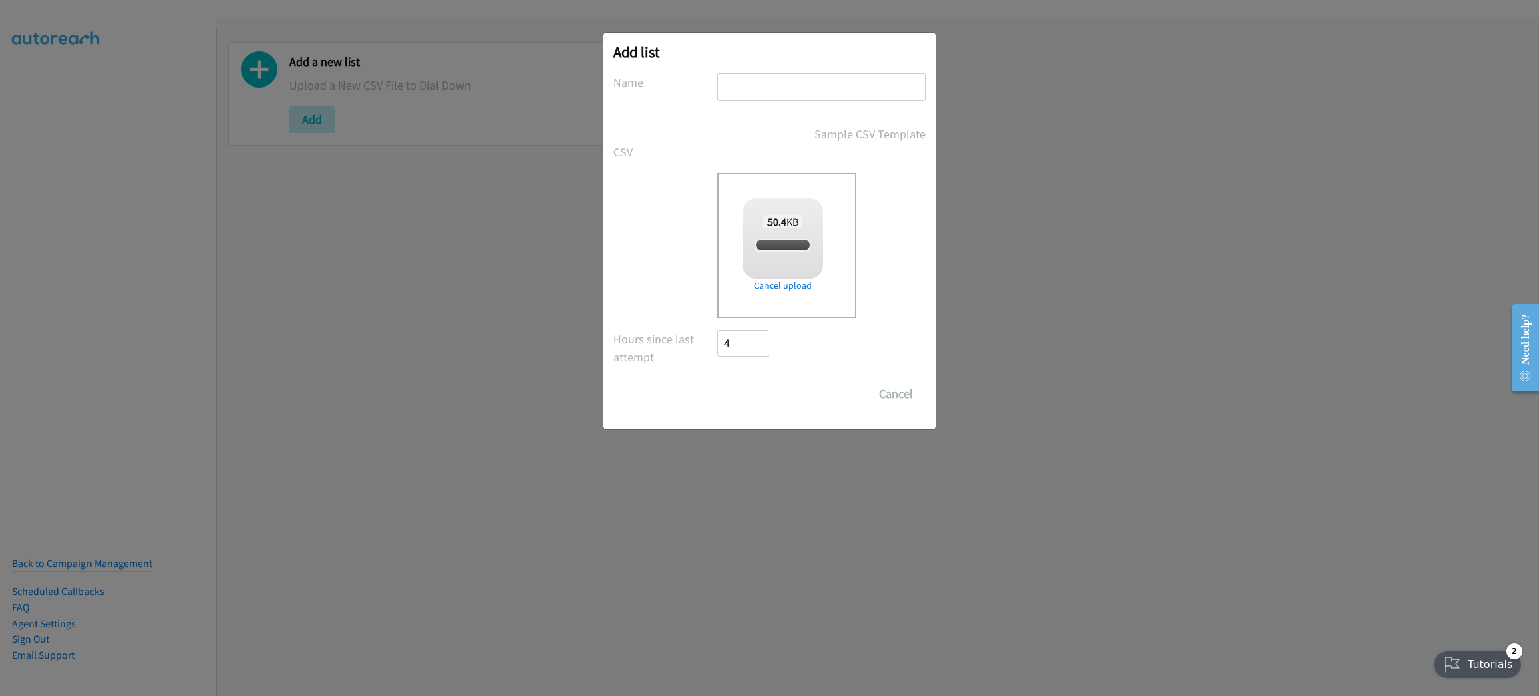
click at [827, 86] on input "text" at bounding box center [821, 86] width 208 height 27
checkbox input "true"
type input "Calling from RIPPLING"
click at [717, 381] on input "Save List" at bounding box center [752, 394] width 70 height 27
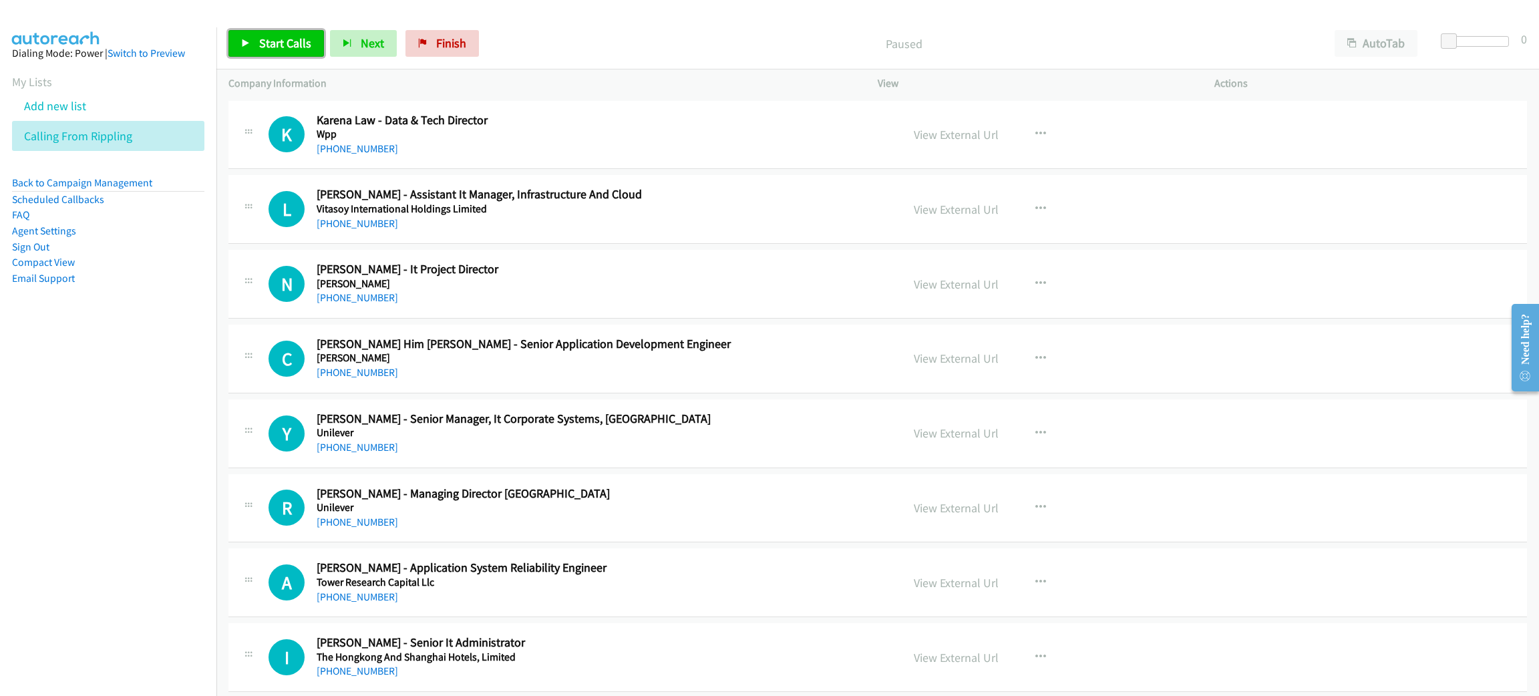
click at [289, 40] on span "Start Calls" at bounding box center [285, 42] width 52 height 15
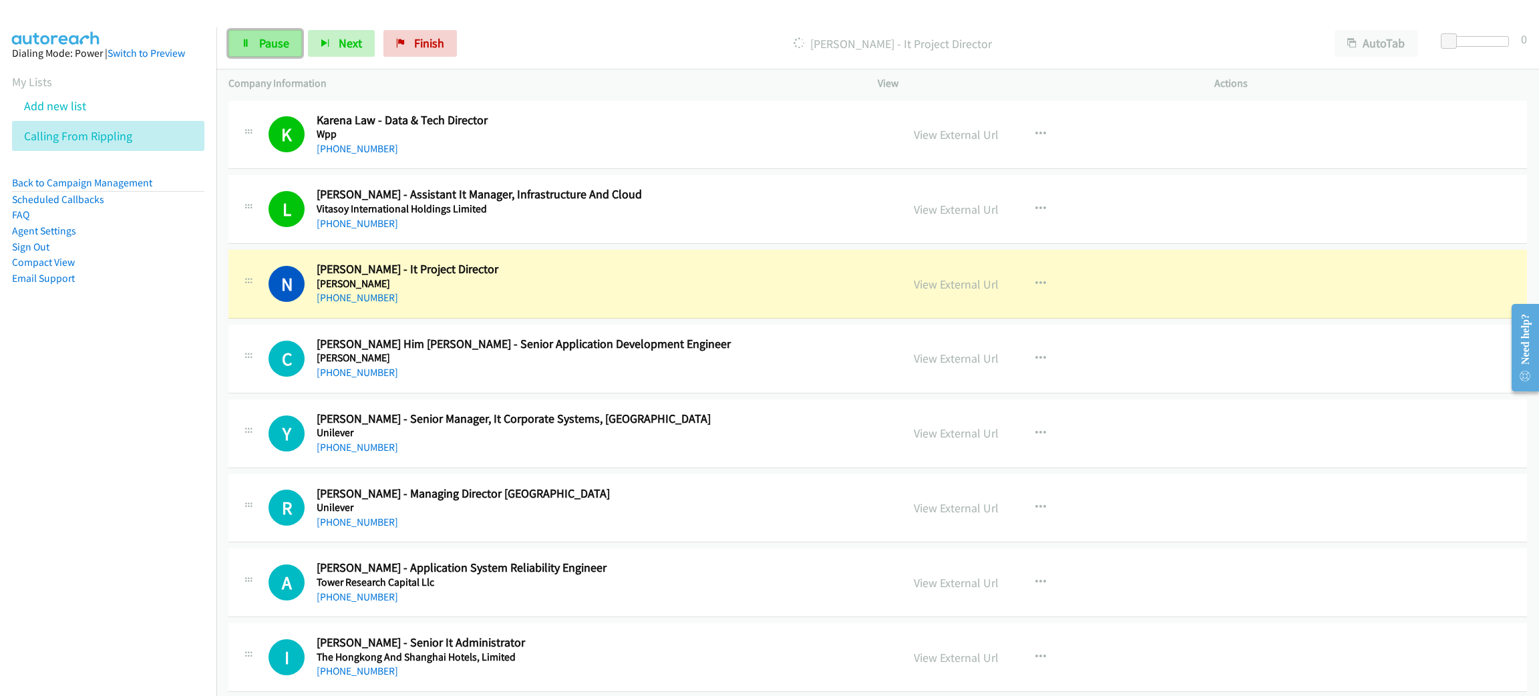
click at [257, 42] on link "Pause" at bounding box center [264, 43] width 73 height 27
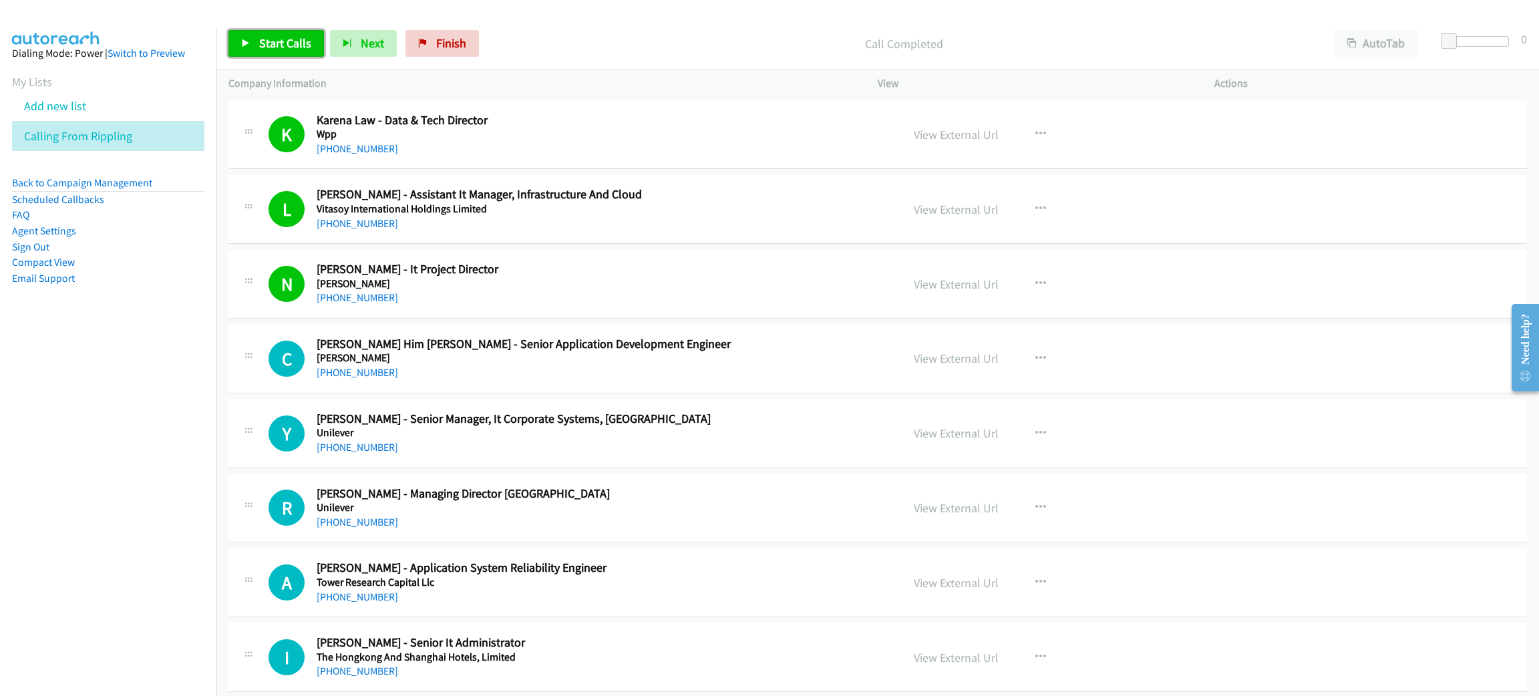
click at [249, 40] on icon at bounding box center [245, 43] width 9 height 9
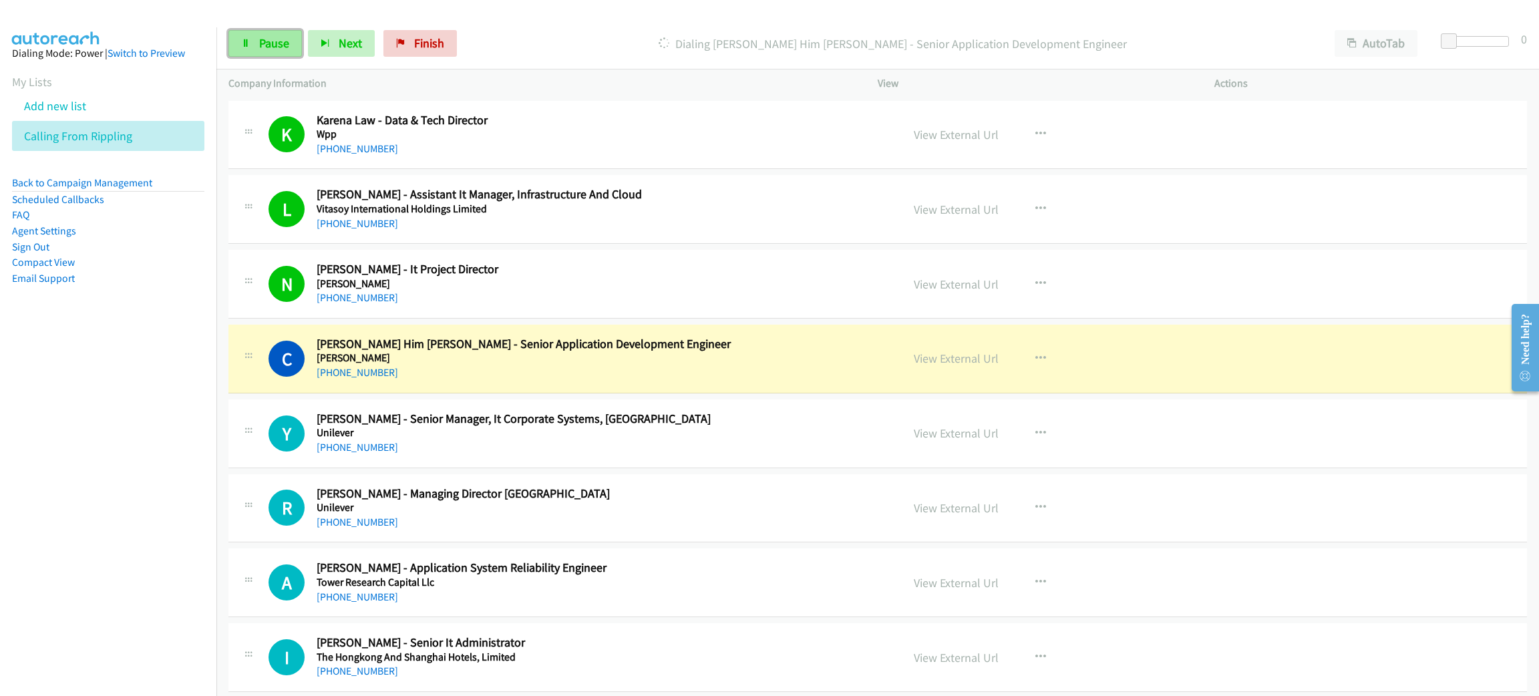
click at [249, 40] on icon at bounding box center [245, 43] width 9 height 9
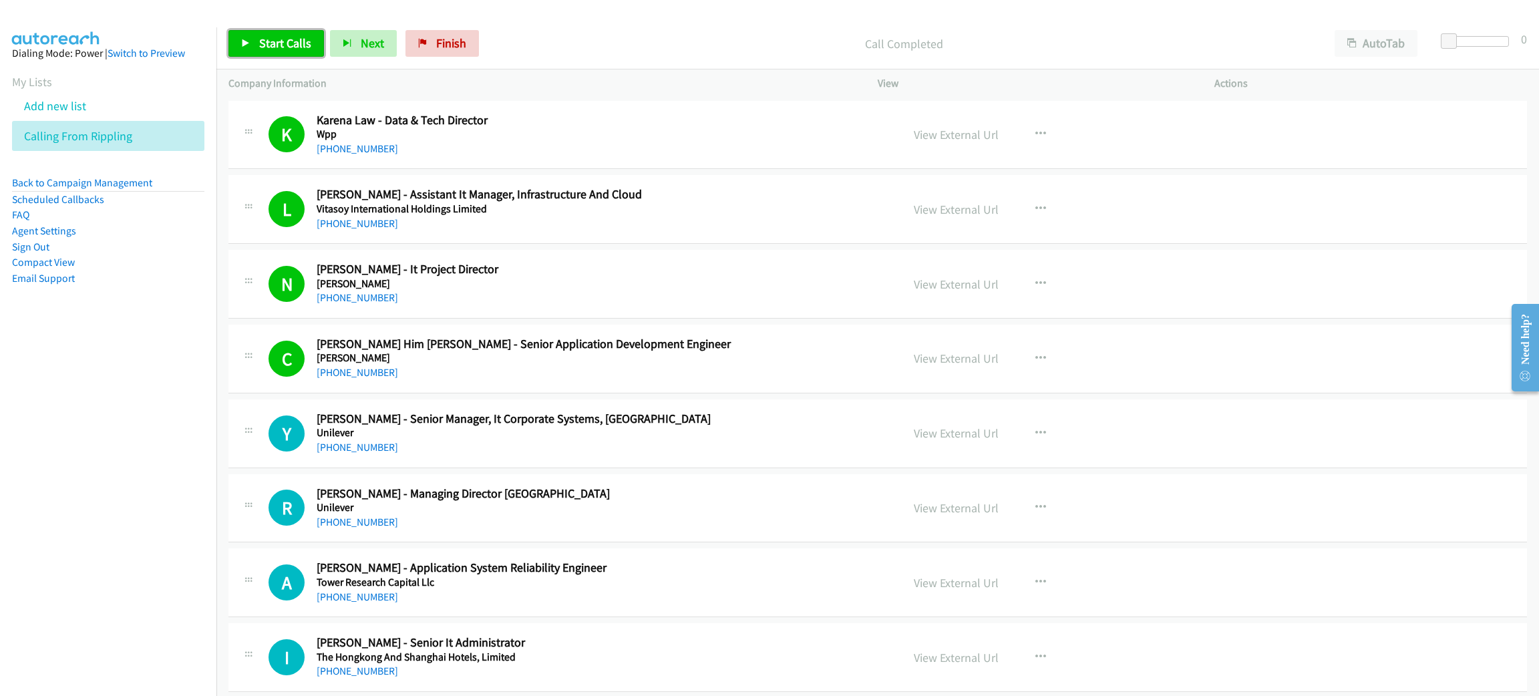
click at [280, 54] on link "Start Calls" at bounding box center [276, 43] width 96 height 27
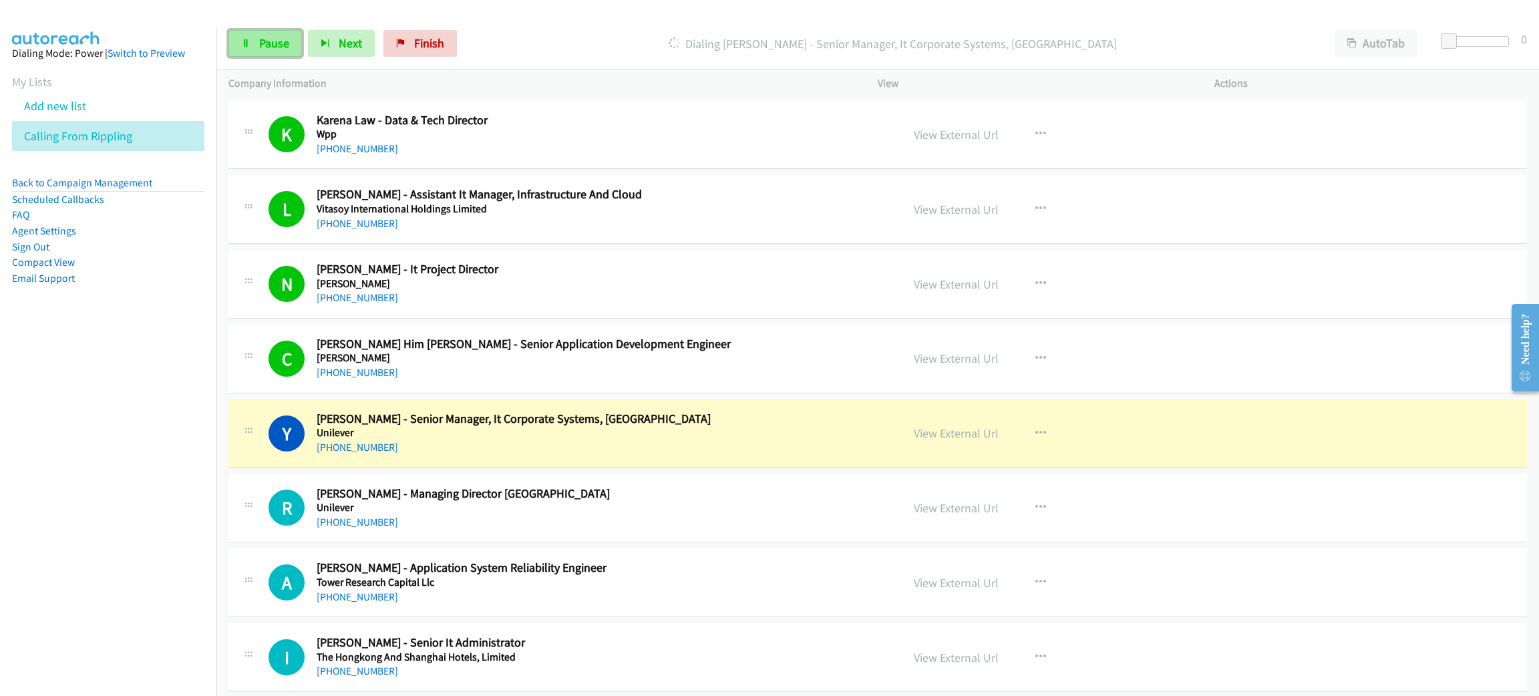
drag, startPoint x: 267, startPoint y: 43, endPoint x: 272, endPoint y: 55, distance: 12.9
click at [267, 42] on span "Pause" at bounding box center [274, 42] width 30 height 15
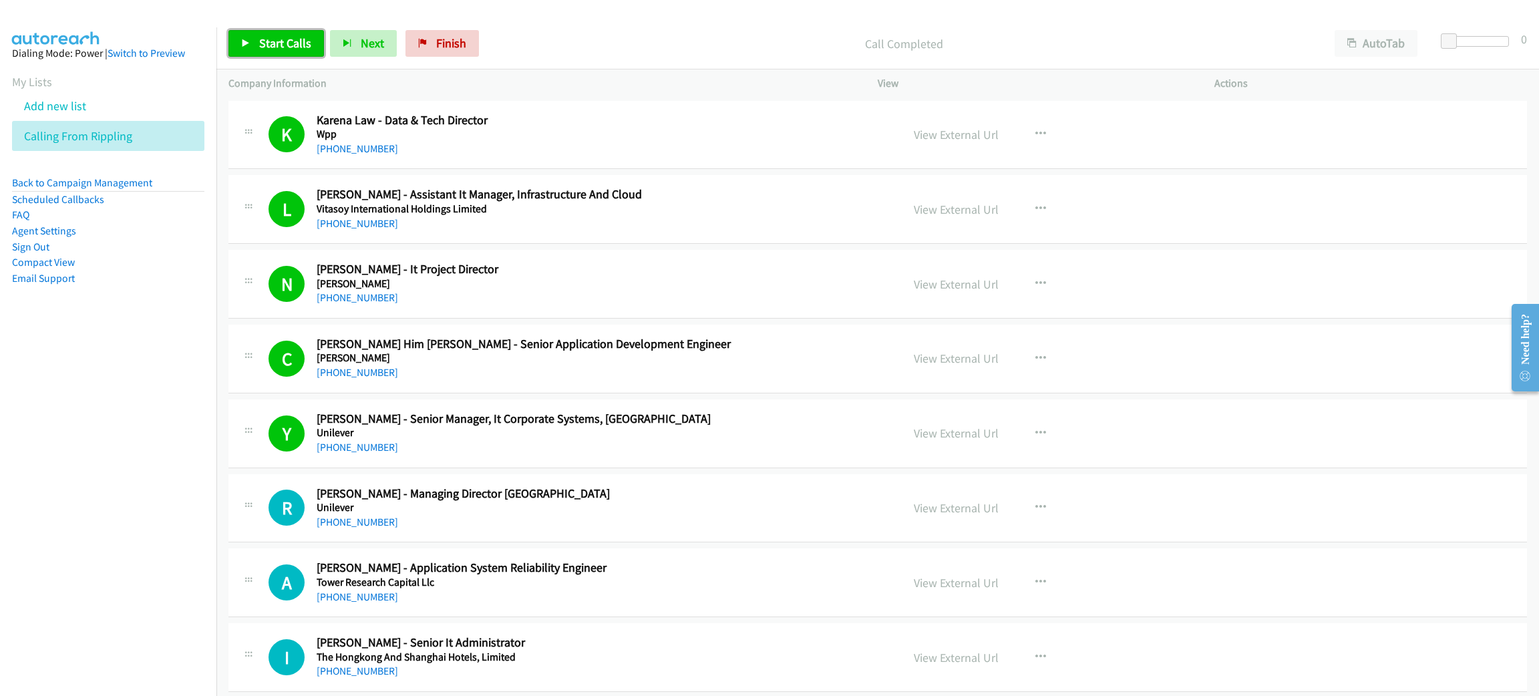
click at [298, 48] on span "Start Calls" at bounding box center [285, 42] width 52 height 15
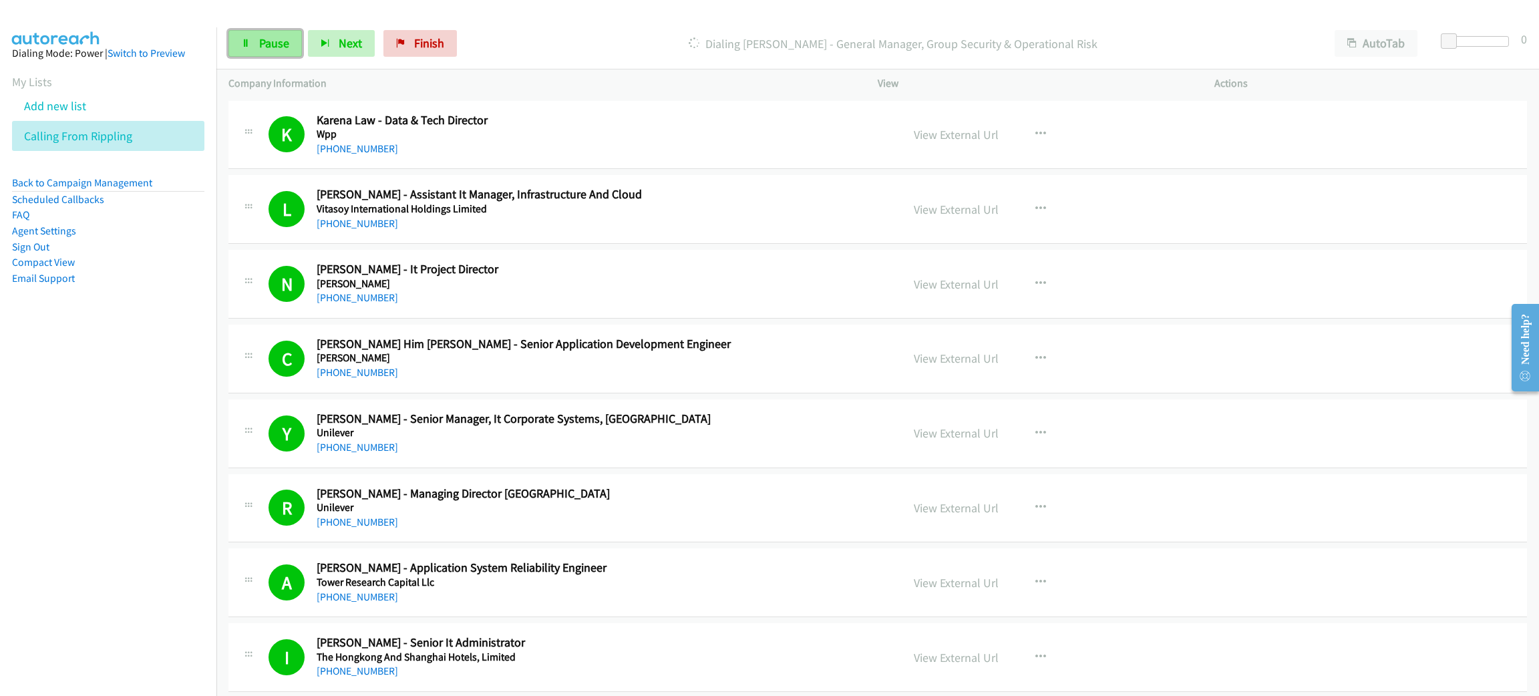
click at [277, 35] on span "Pause" at bounding box center [274, 42] width 30 height 15
click at [275, 46] on span "Start Calls" at bounding box center [285, 42] width 52 height 15
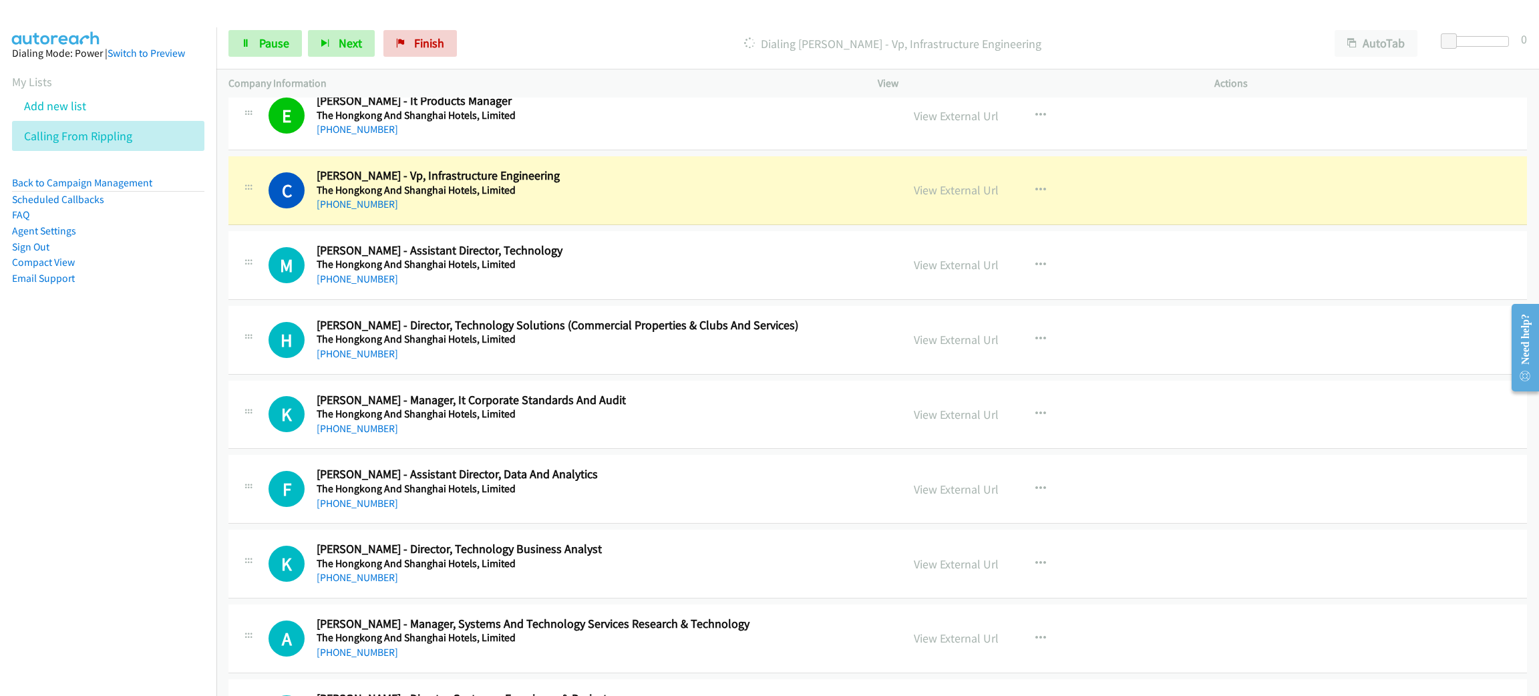
scroll to position [901, 0]
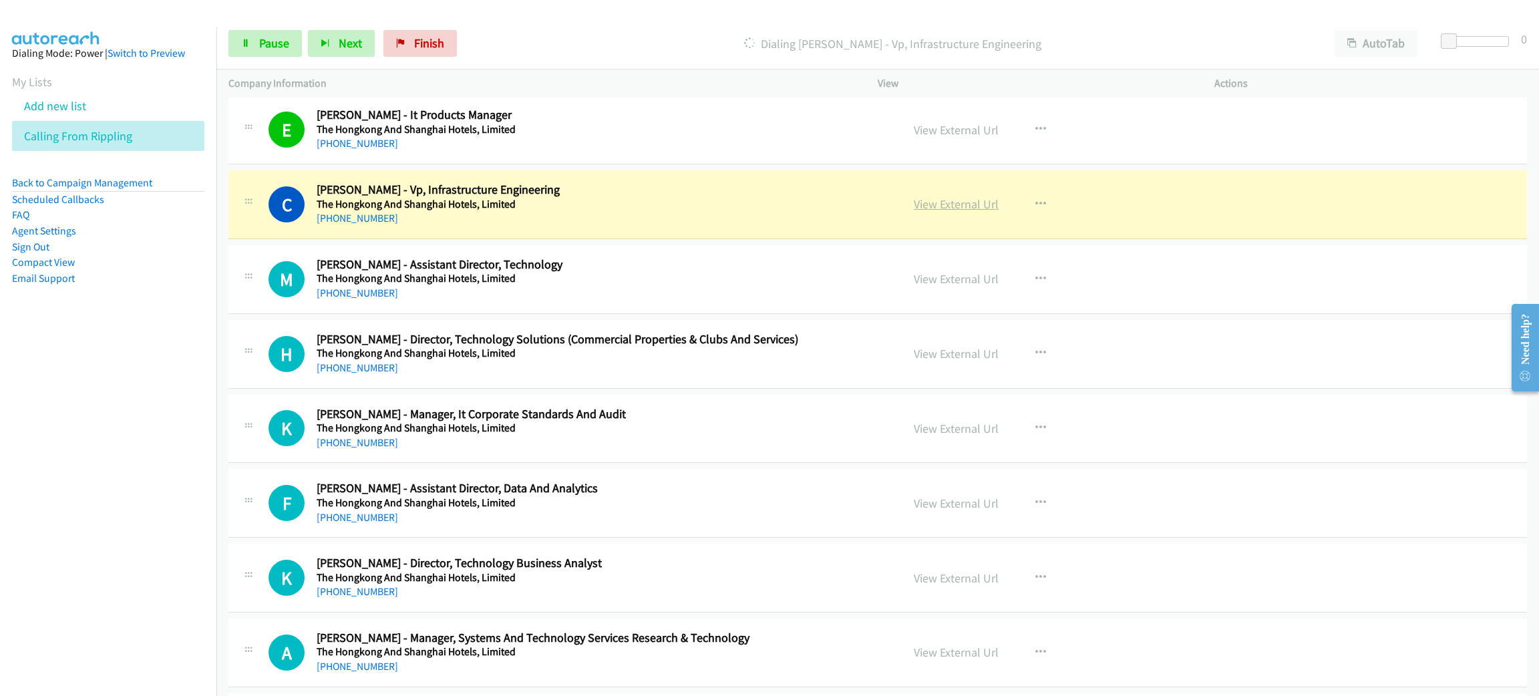
click at [941, 203] on link "View External Url" at bounding box center [956, 203] width 85 height 15
click at [264, 43] on span "Pause" at bounding box center [274, 42] width 30 height 15
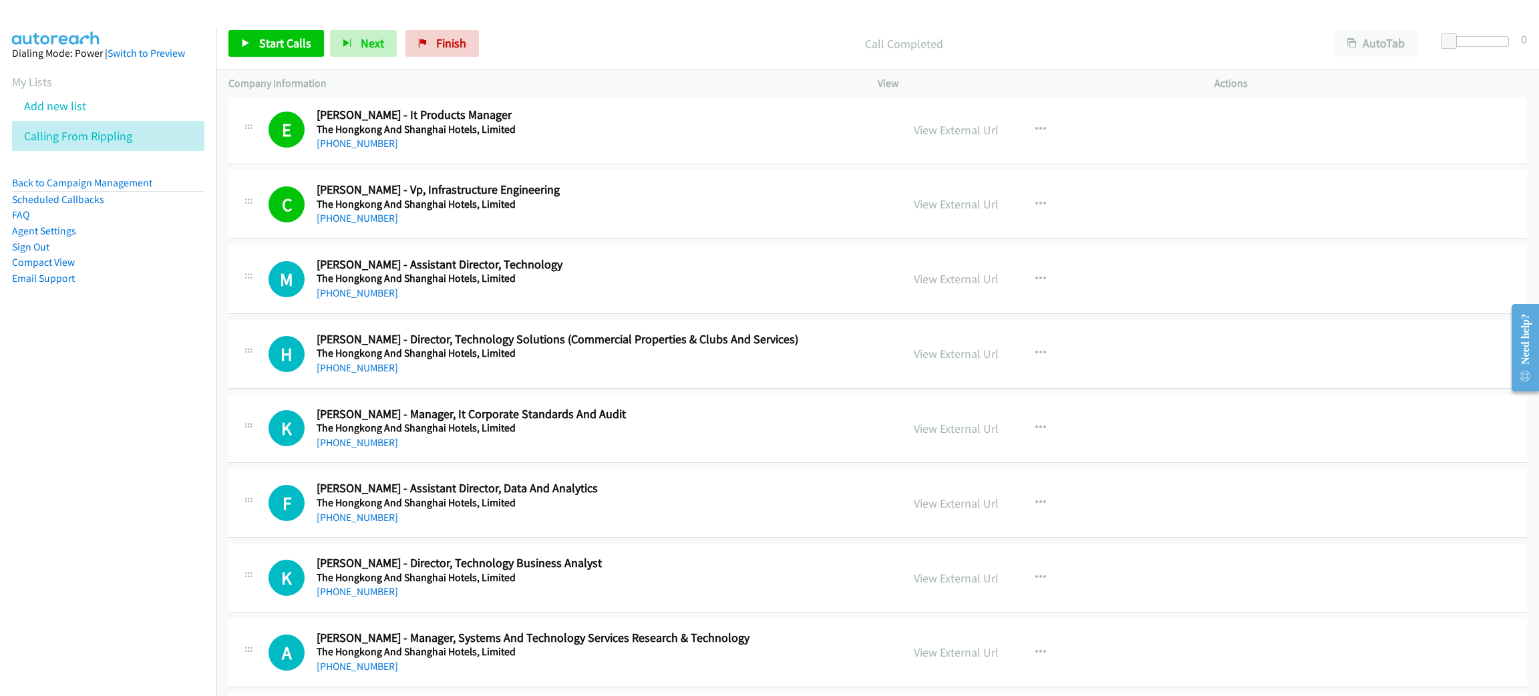
click at [0, 518] on nav "Dialing Mode: Power | Switch to Preview My Lists Add new list Calling From Ripp…" at bounding box center [108, 375] width 217 height 696
click at [250, 45] on link "Start Calls" at bounding box center [276, 43] width 96 height 27
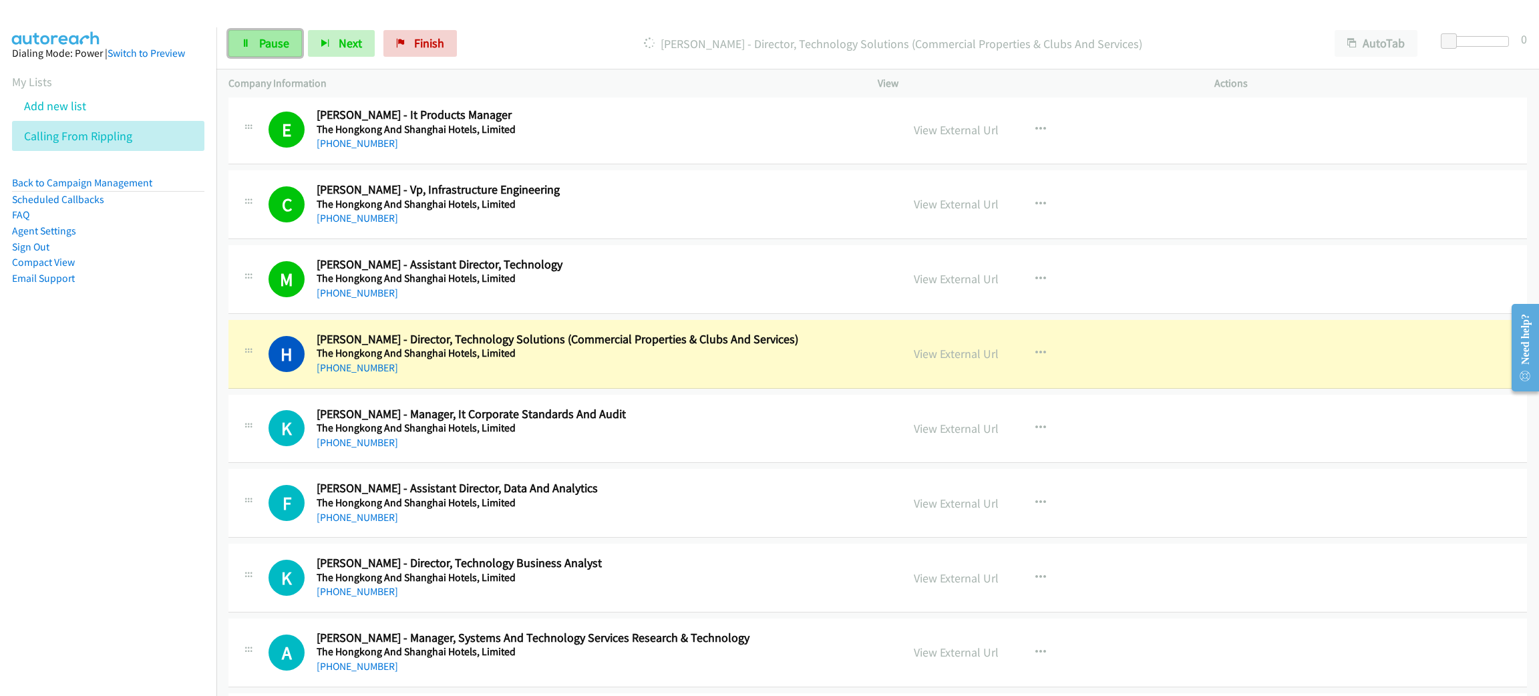
click at [257, 54] on link "Pause" at bounding box center [264, 43] width 73 height 27
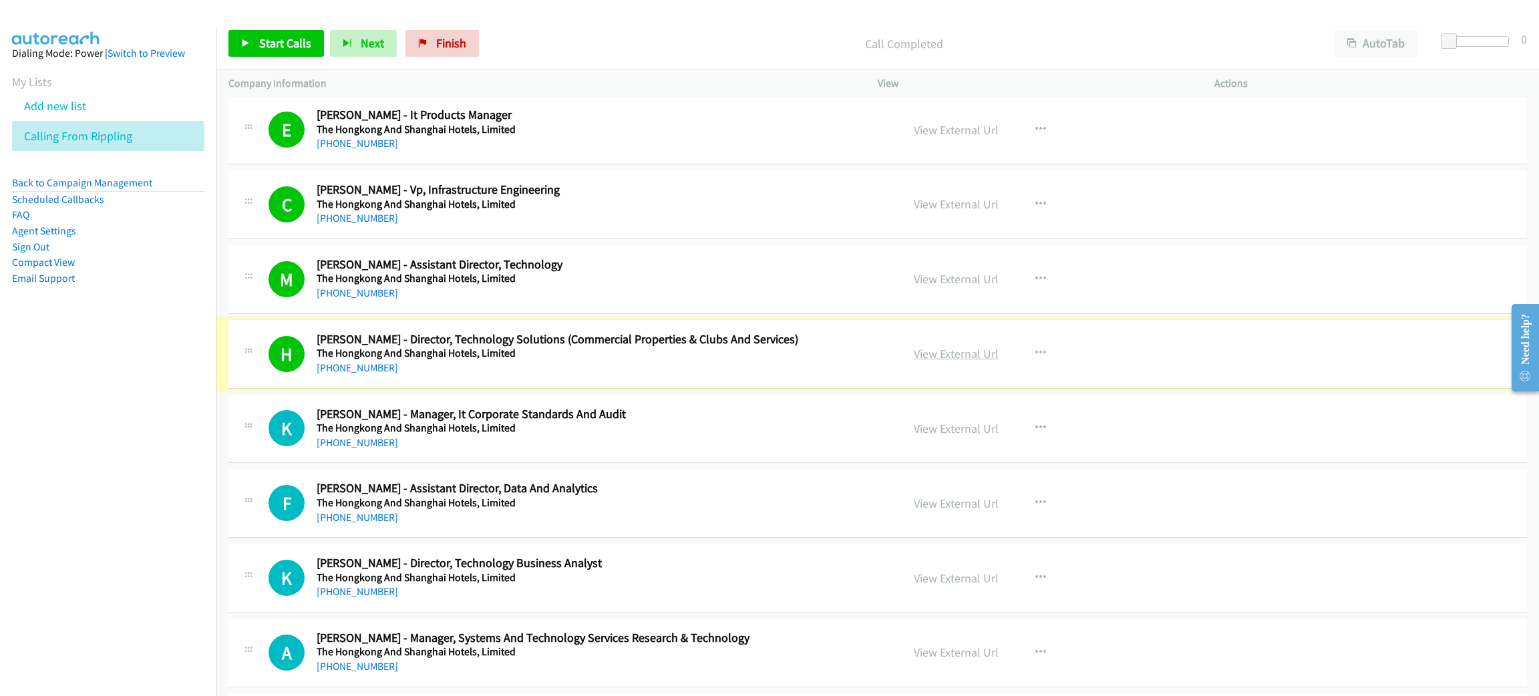
click at [937, 356] on link "View External Url" at bounding box center [956, 353] width 85 height 15
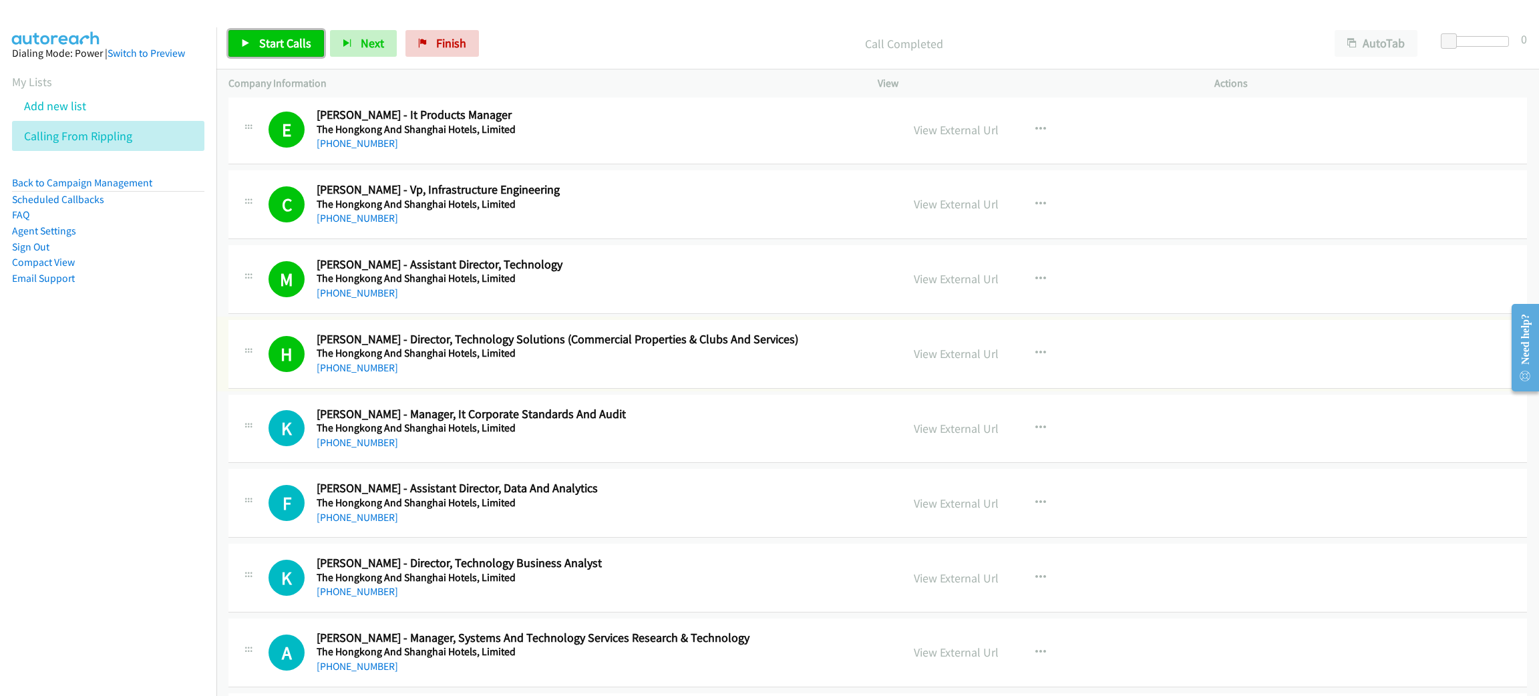
click at [267, 49] on span "Start Calls" at bounding box center [285, 42] width 52 height 15
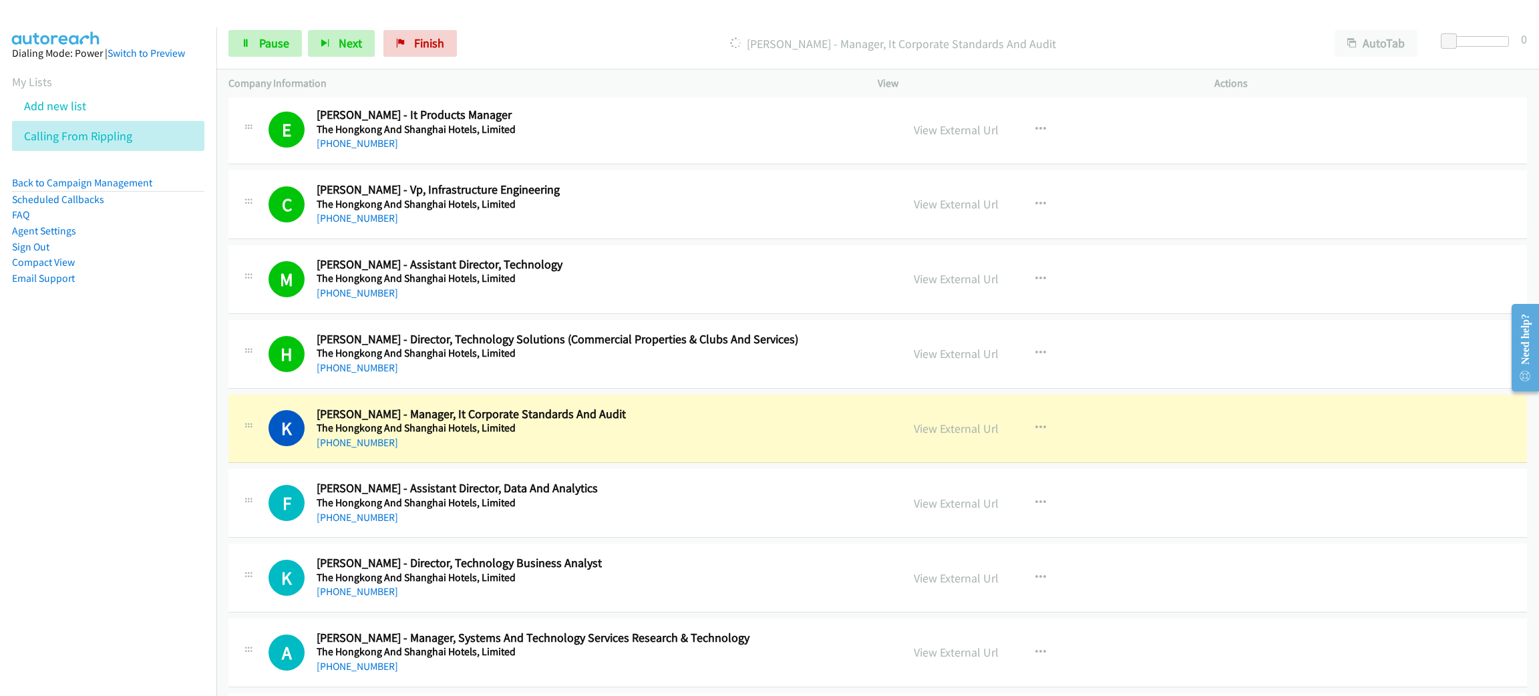
click at [276, 18] on div "Start Calls Pause Next Finish Dialing Kar Ming Chow - Manager, It Corporate Sta…" at bounding box center [877, 43] width 1323 height 51
click at [278, 28] on div "Start Calls Pause Next Finish Dialing Kar Ming Chow - Manager, It Corporate Sta…" at bounding box center [877, 43] width 1323 height 51
click at [278, 32] on link "Pause" at bounding box center [264, 43] width 73 height 27
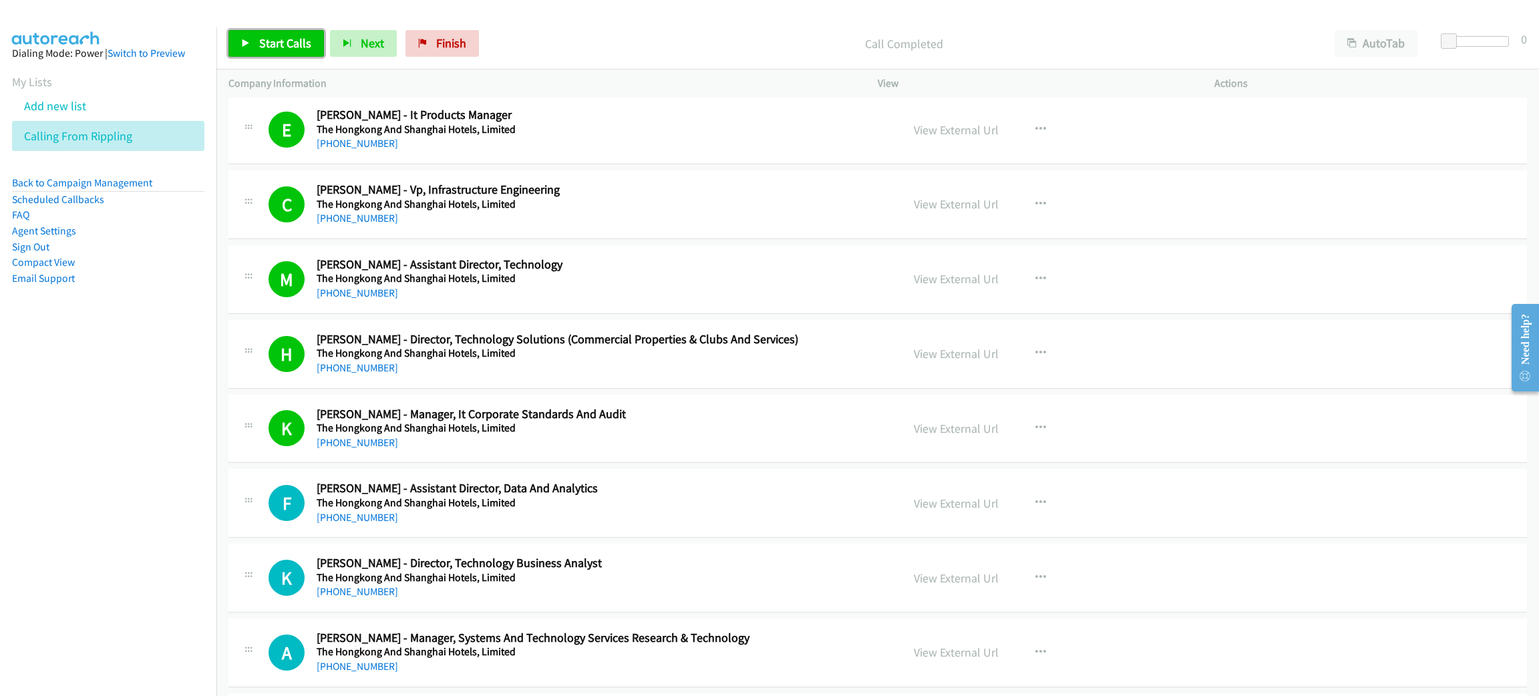
click at [268, 49] on link "Start Calls" at bounding box center [276, 43] width 96 height 27
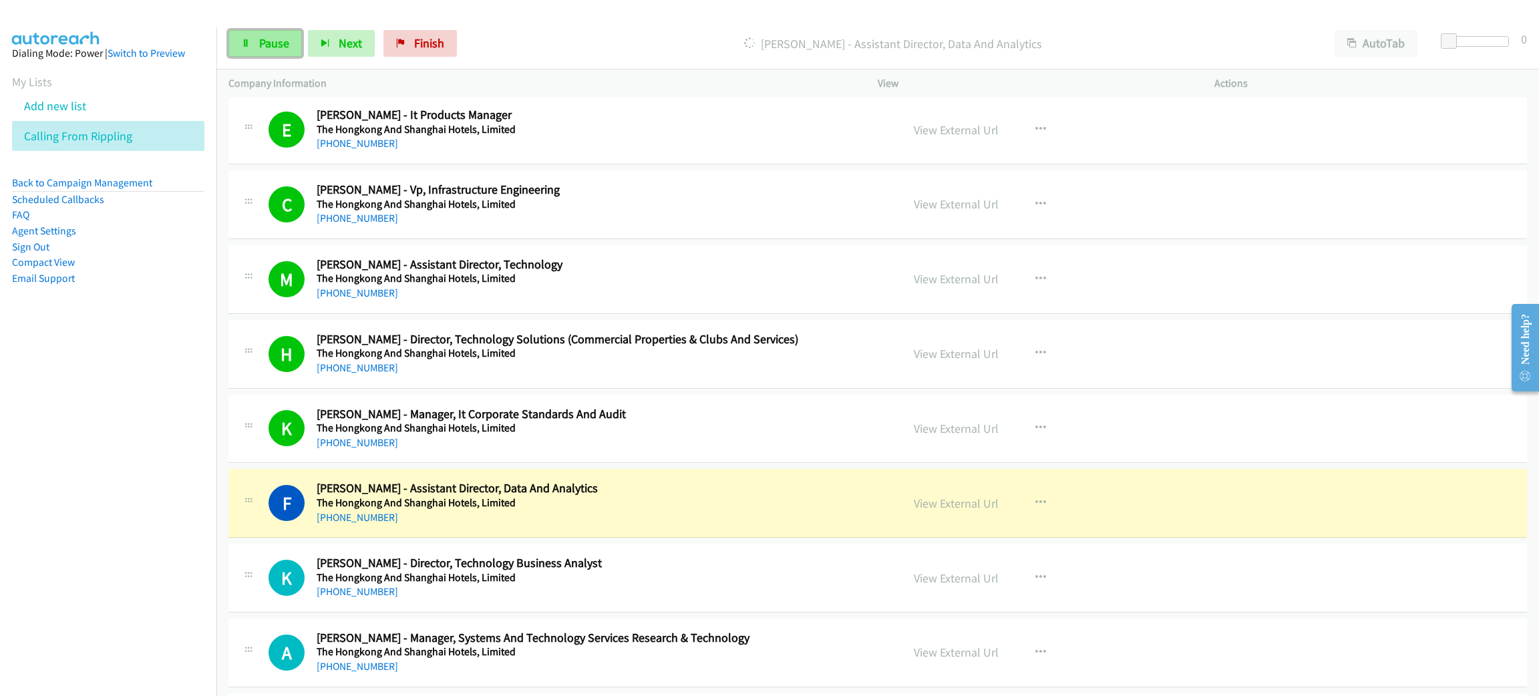
click at [289, 33] on link "Pause" at bounding box center [264, 43] width 73 height 27
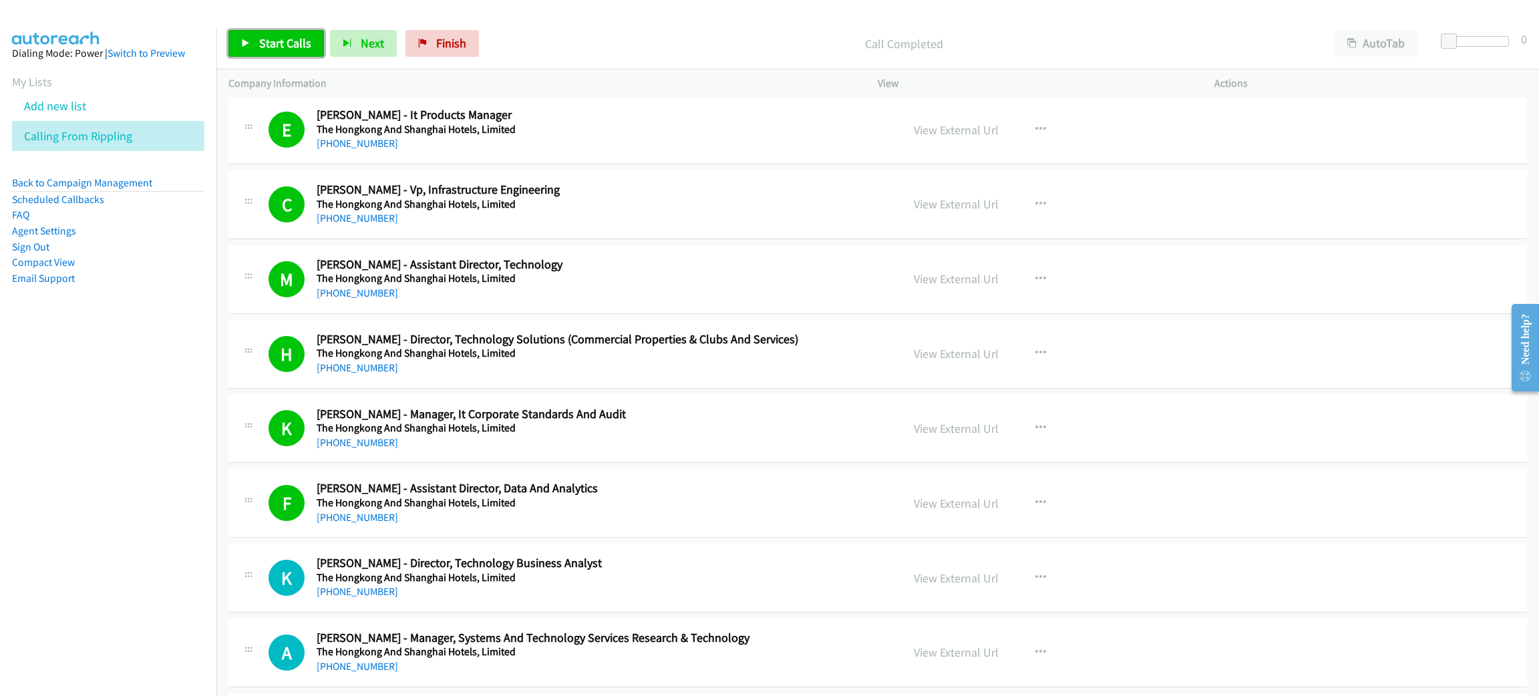
click at [261, 45] on span "Start Calls" at bounding box center [285, 42] width 52 height 15
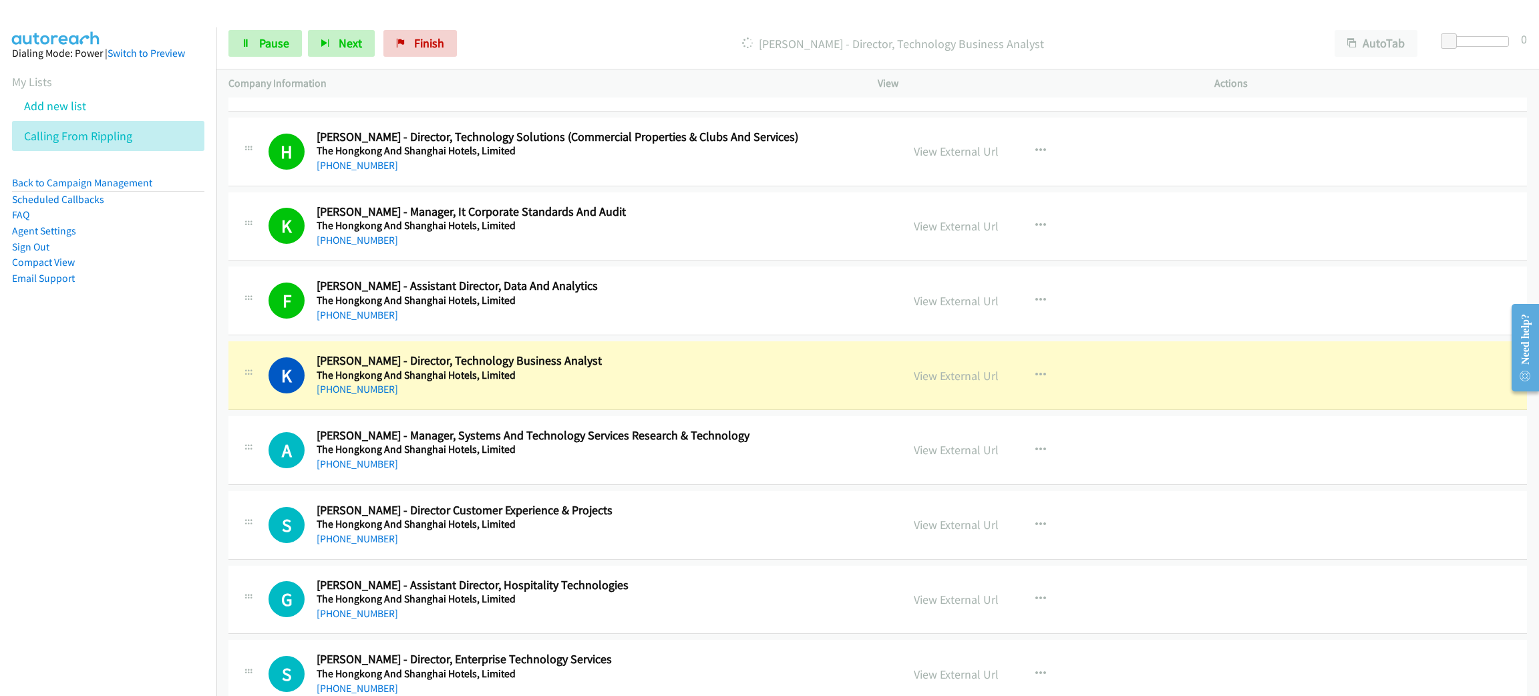
scroll to position [1102, 0]
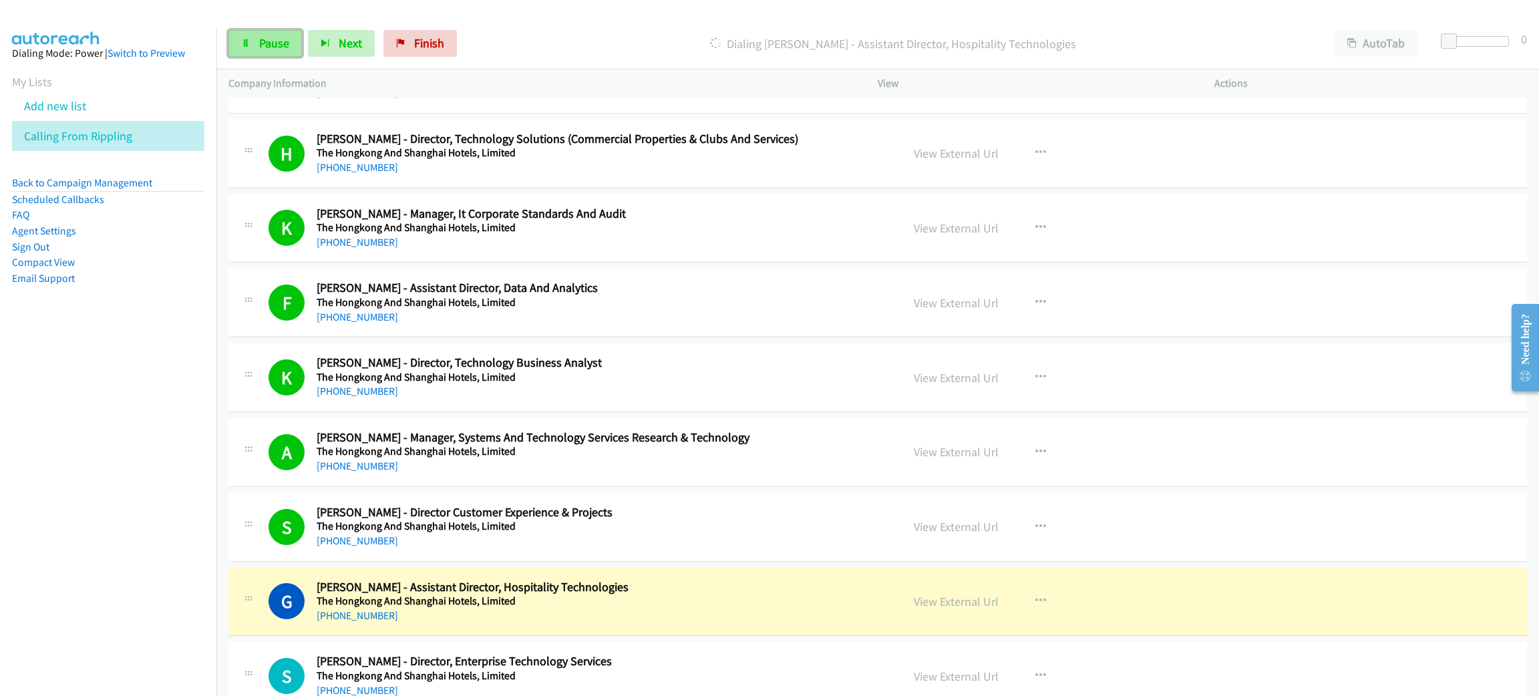
click at [256, 47] on link "Pause" at bounding box center [264, 43] width 73 height 27
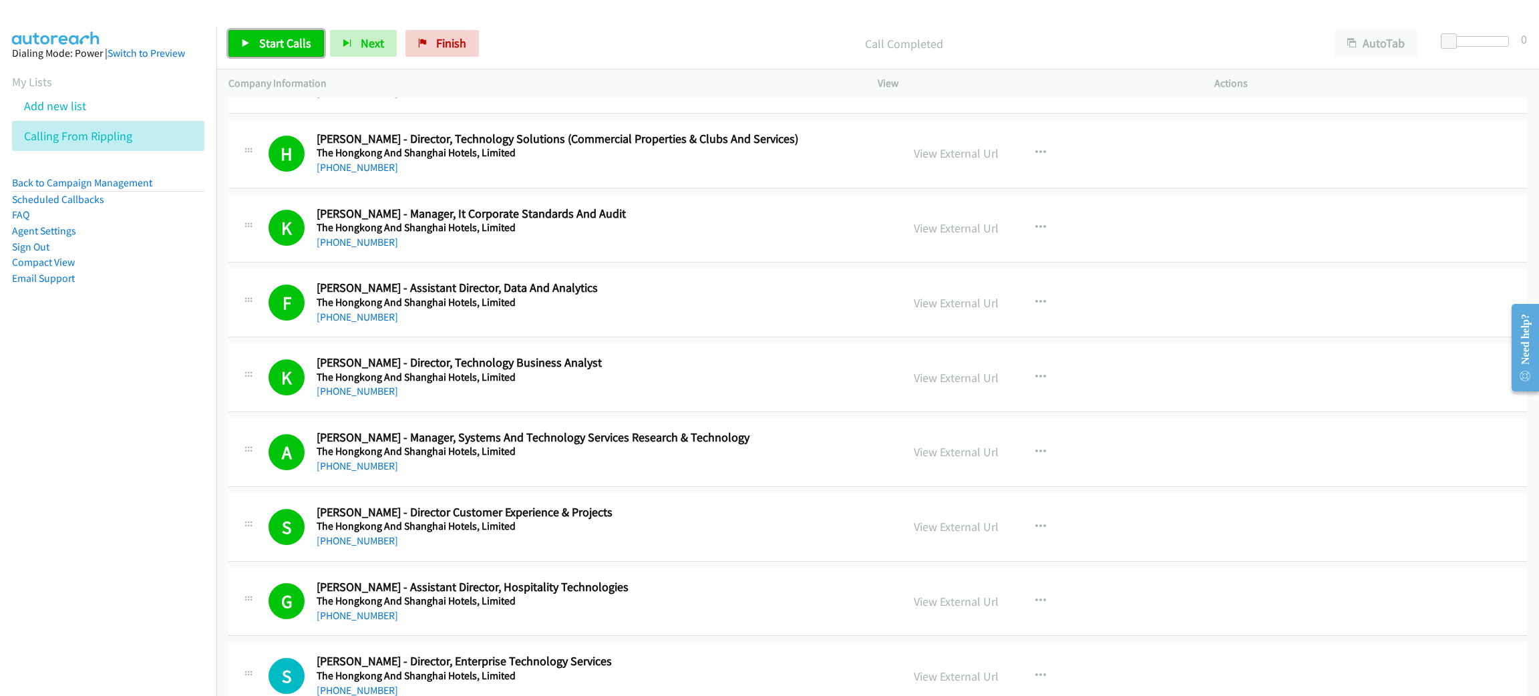
click at [287, 39] on span "Start Calls" at bounding box center [285, 42] width 52 height 15
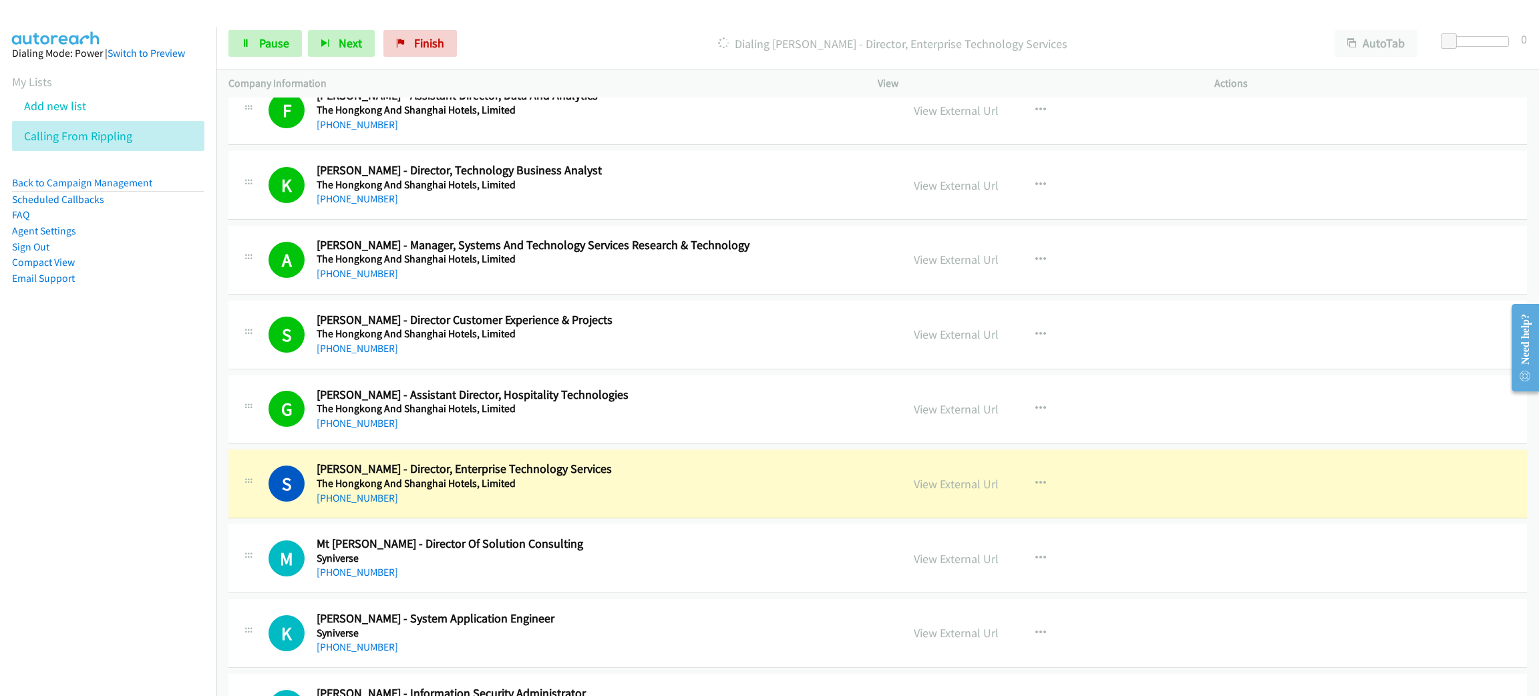
scroll to position [1302, 0]
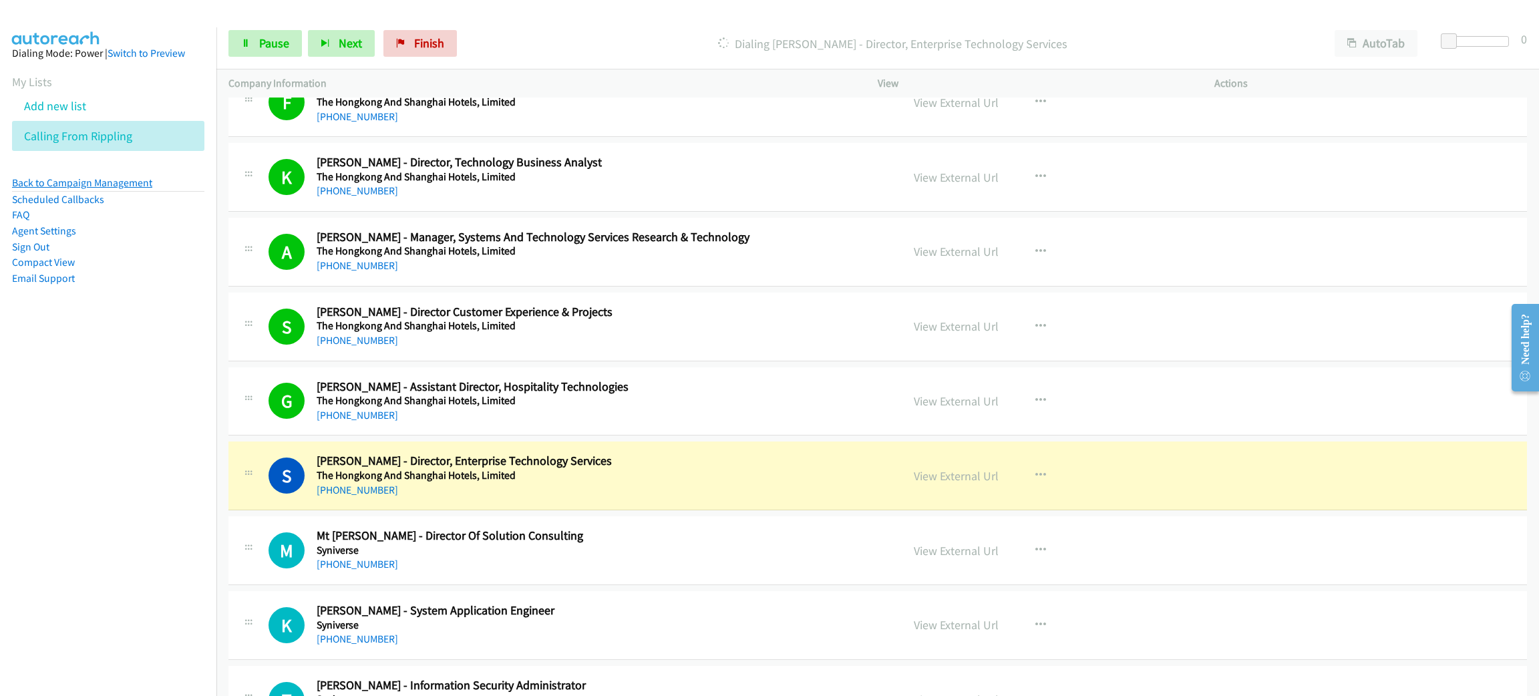
click at [123, 188] on link "Back to Campaign Management" at bounding box center [82, 182] width 140 height 13
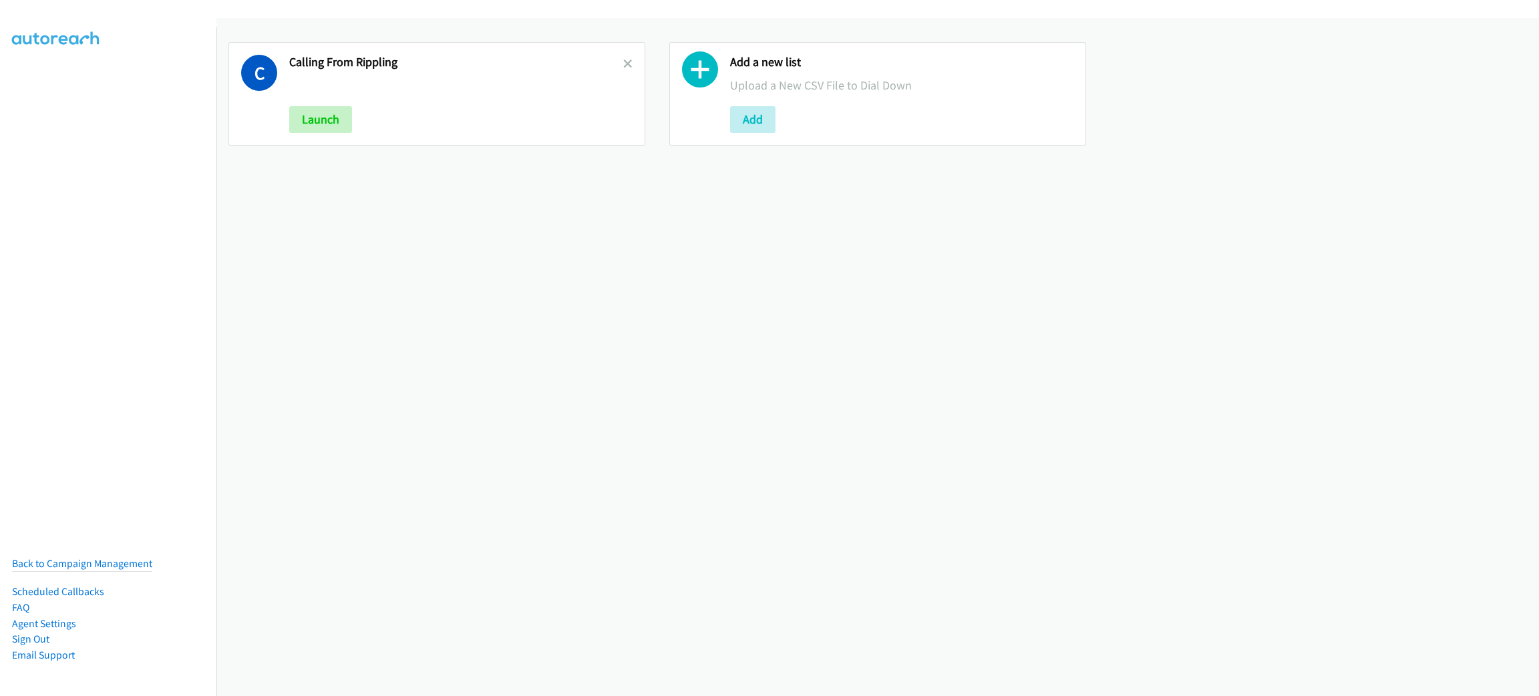
click at [623, 68] on link at bounding box center [627, 63] width 9 height 15
click at [312, 111] on button "Add" at bounding box center [311, 119] width 45 height 27
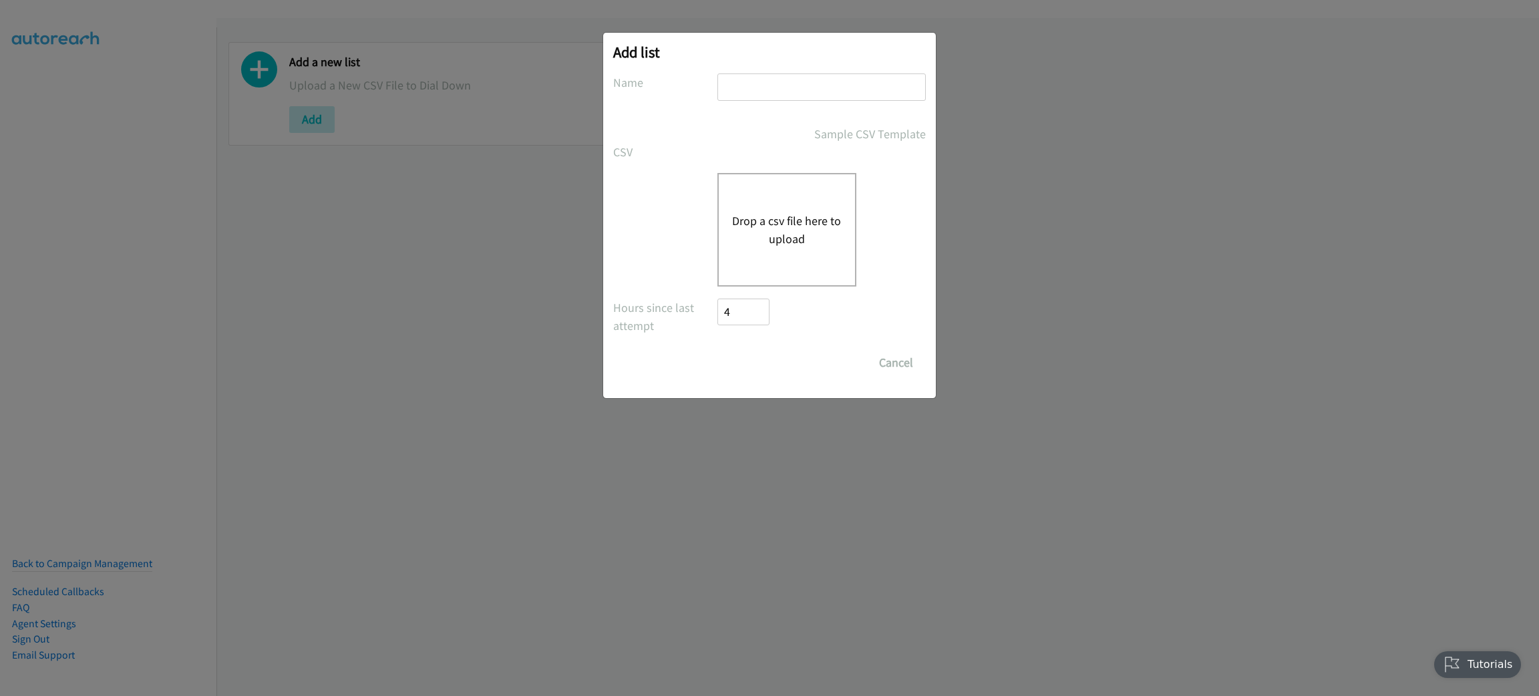
click at [751, 187] on div "Drop a csv file here to upload" at bounding box center [786, 230] width 139 height 114
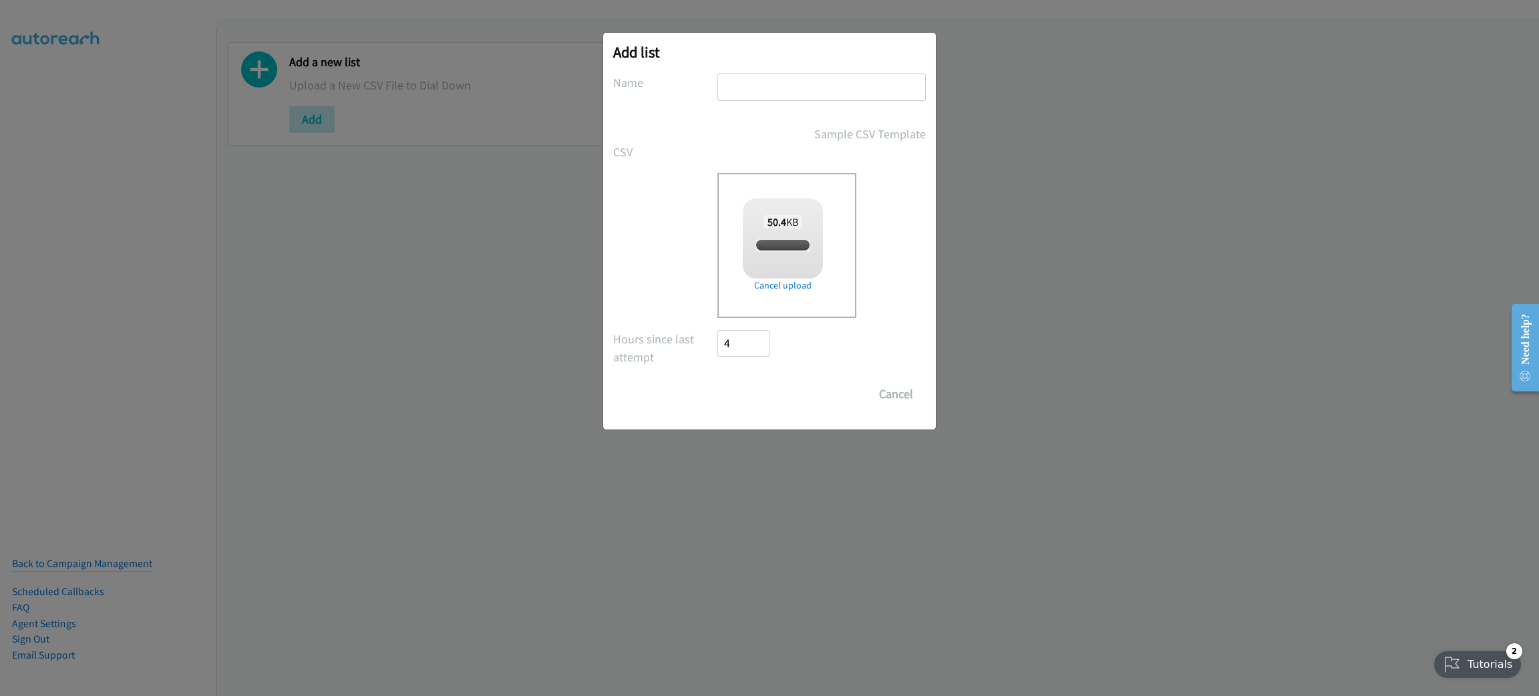
click at [775, 102] on div at bounding box center [821, 92] width 208 height 39
click at [770, 88] on input "text" at bounding box center [821, 86] width 208 height 27
checkbox input "true"
type input "CISCO"
click at [717, 381] on input "Save List" at bounding box center [752, 394] width 70 height 27
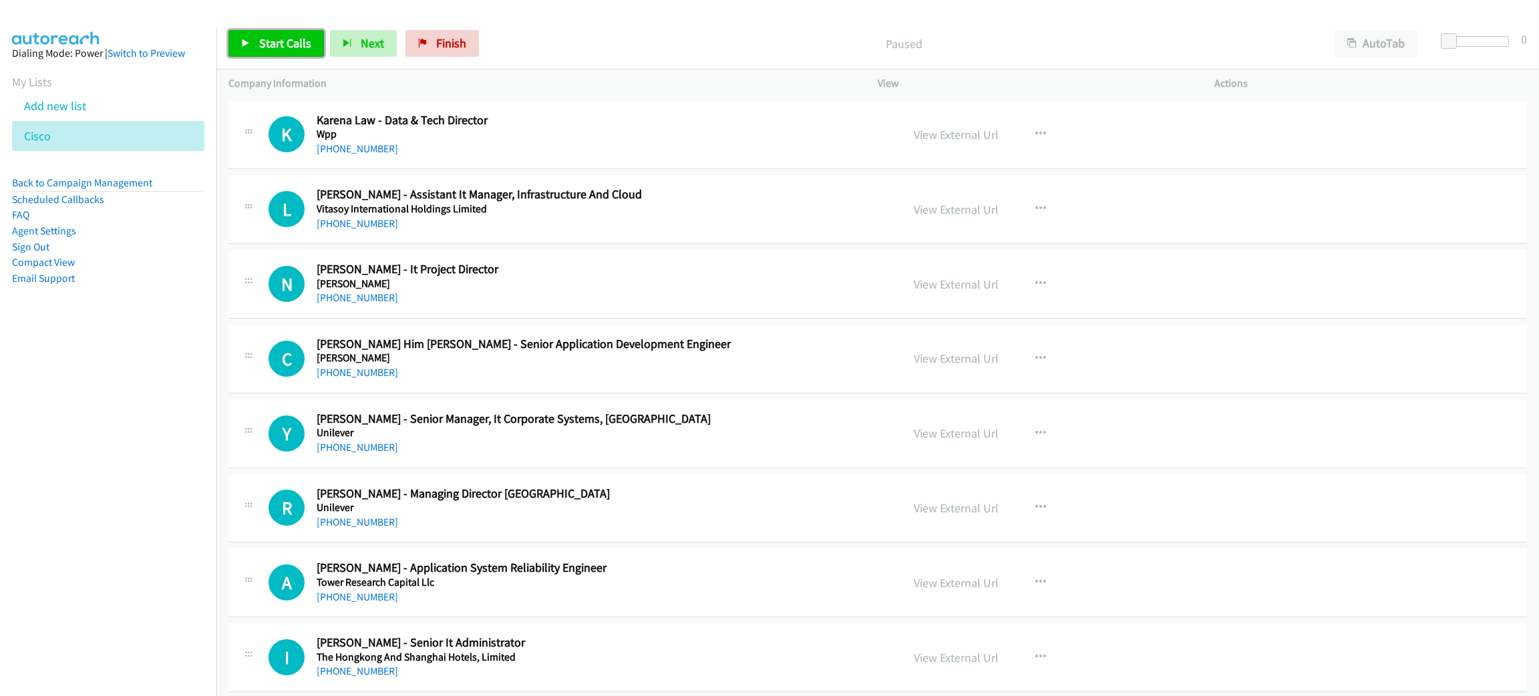
click at [270, 45] on span "Start Calls" at bounding box center [285, 42] width 52 height 15
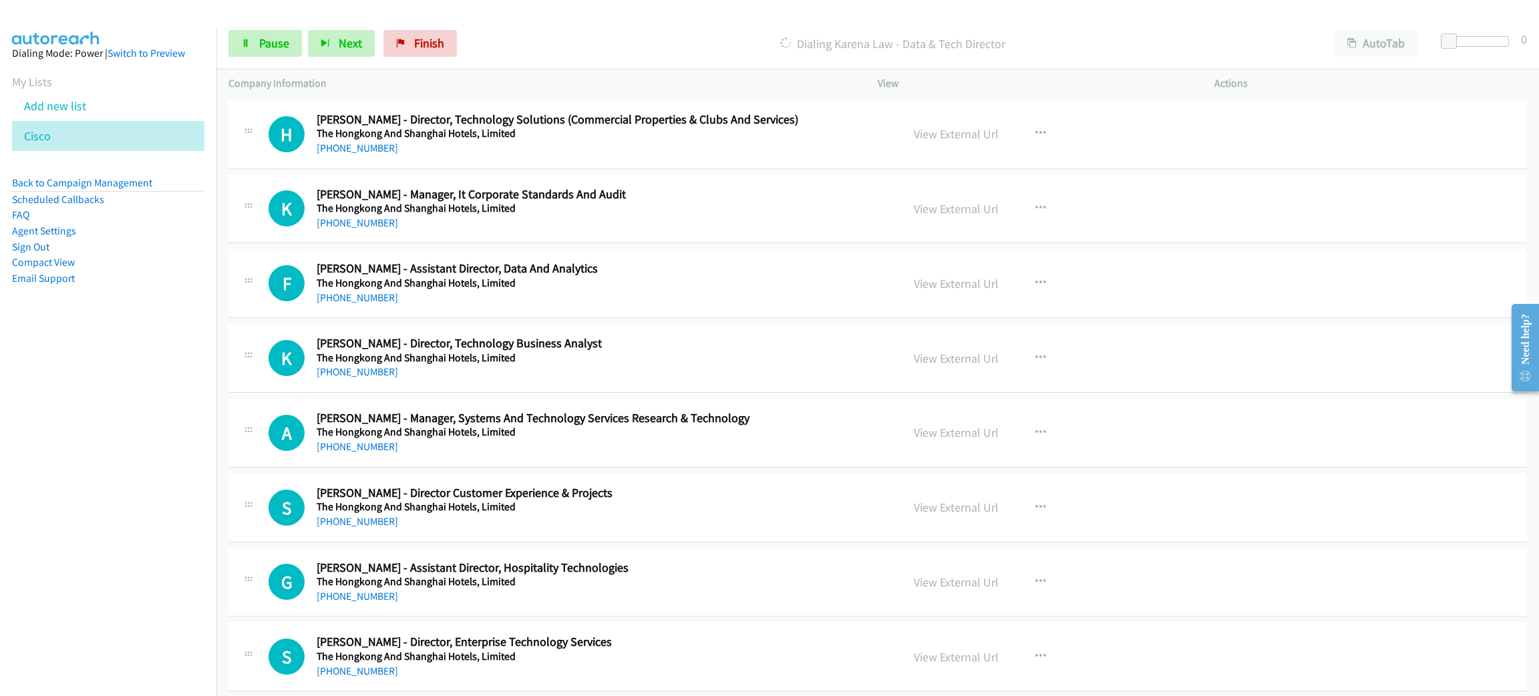
scroll to position [1202, 0]
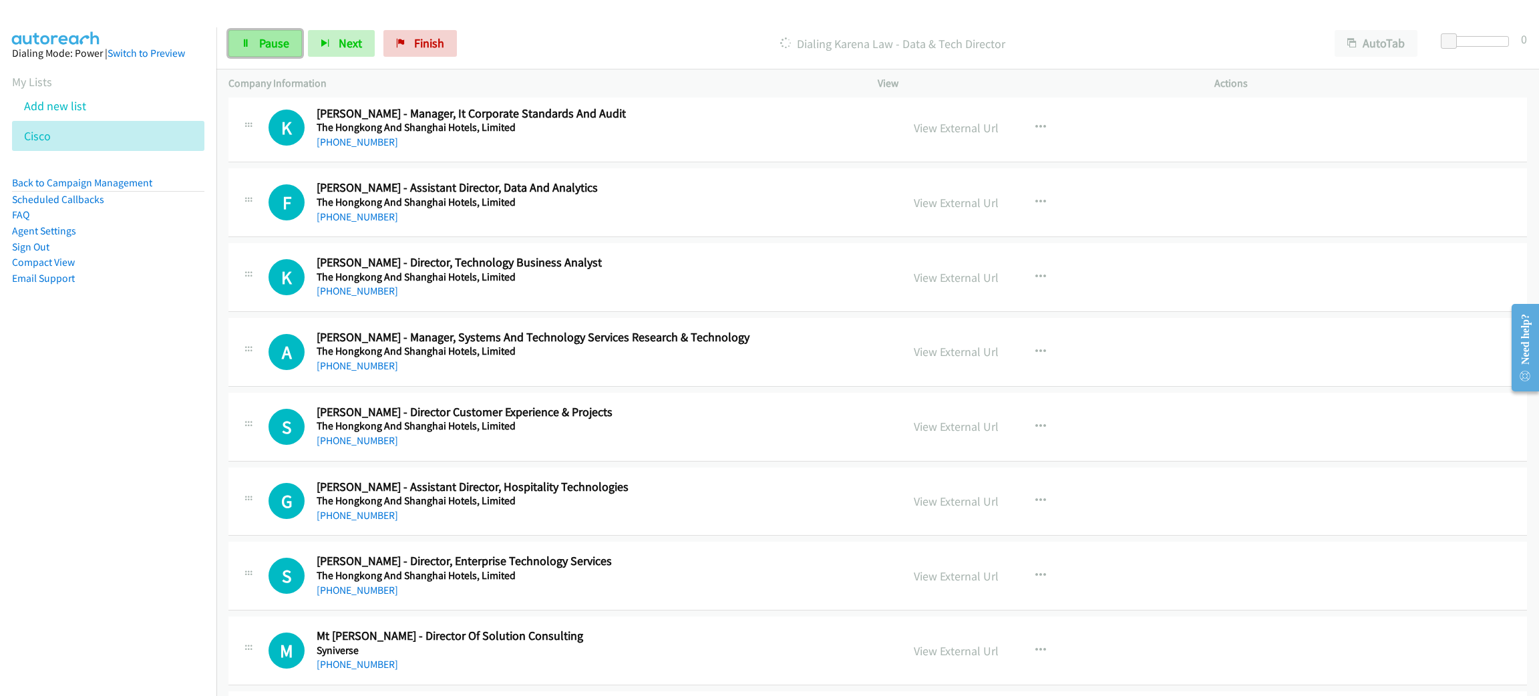
click at [285, 47] on span "Pause" at bounding box center [274, 42] width 30 height 15
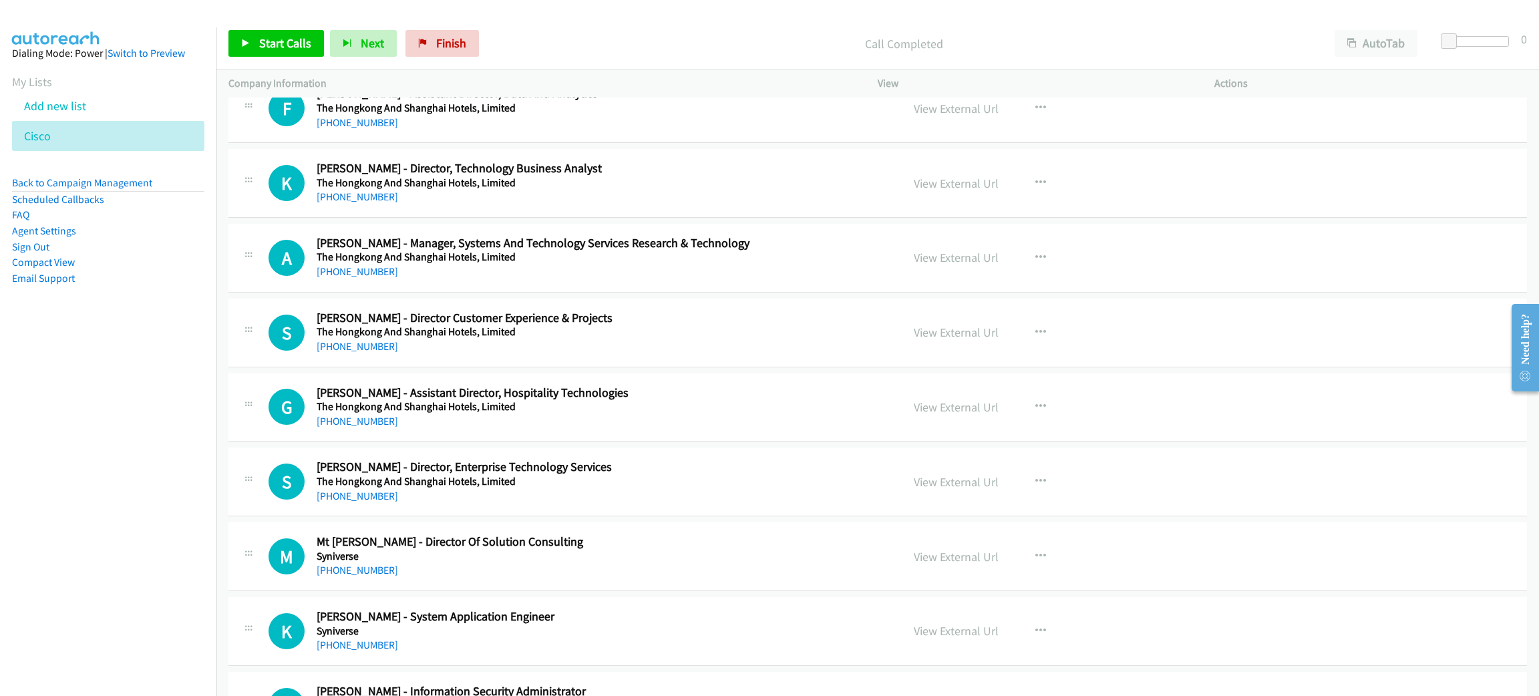
scroll to position [1302, 0]
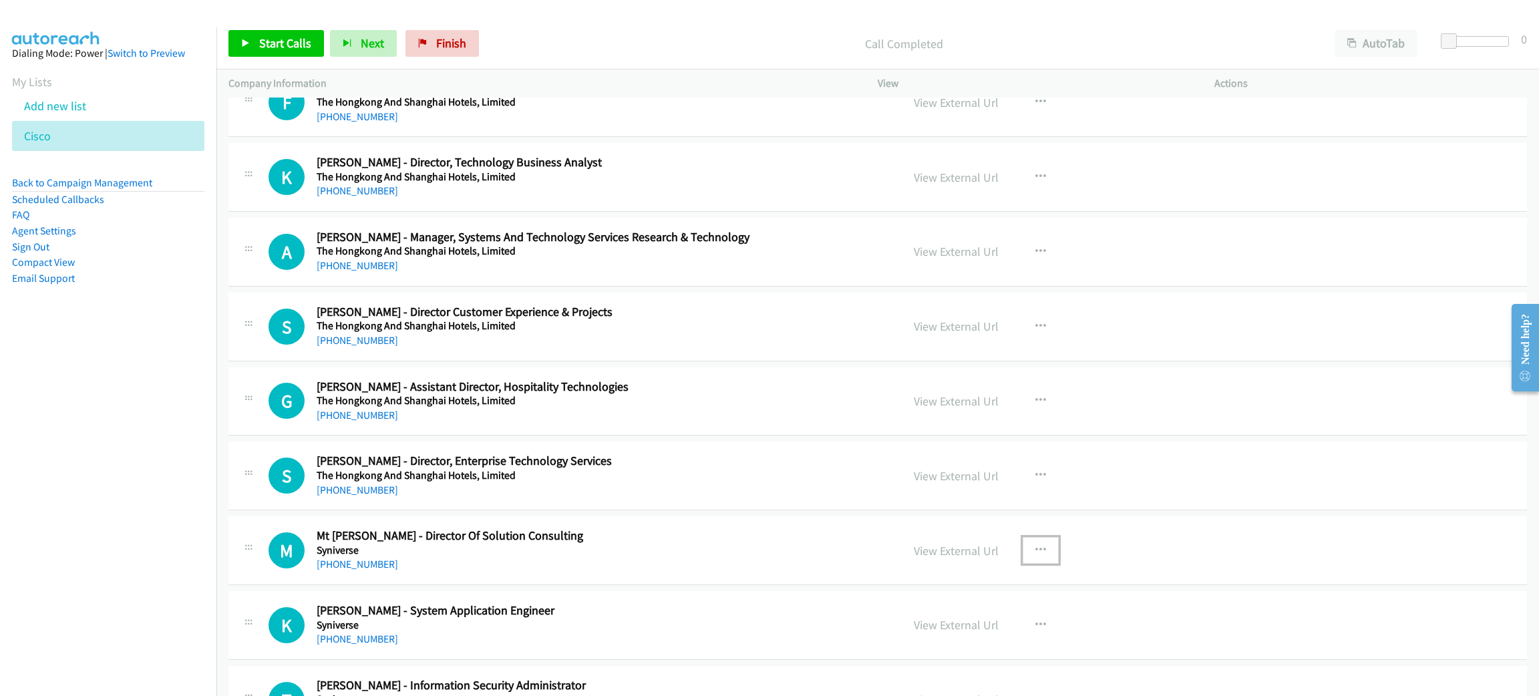
click at [1043, 549] on button "button" at bounding box center [1041, 550] width 36 height 27
click at [1135, 552] on div at bounding box center [769, 348] width 1539 height 696
click at [1027, 619] on button "button" at bounding box center [1041, 625] width 36 height 27
click at [1097, 552] on div at bounding box center [769, 348] width 1539 height 696
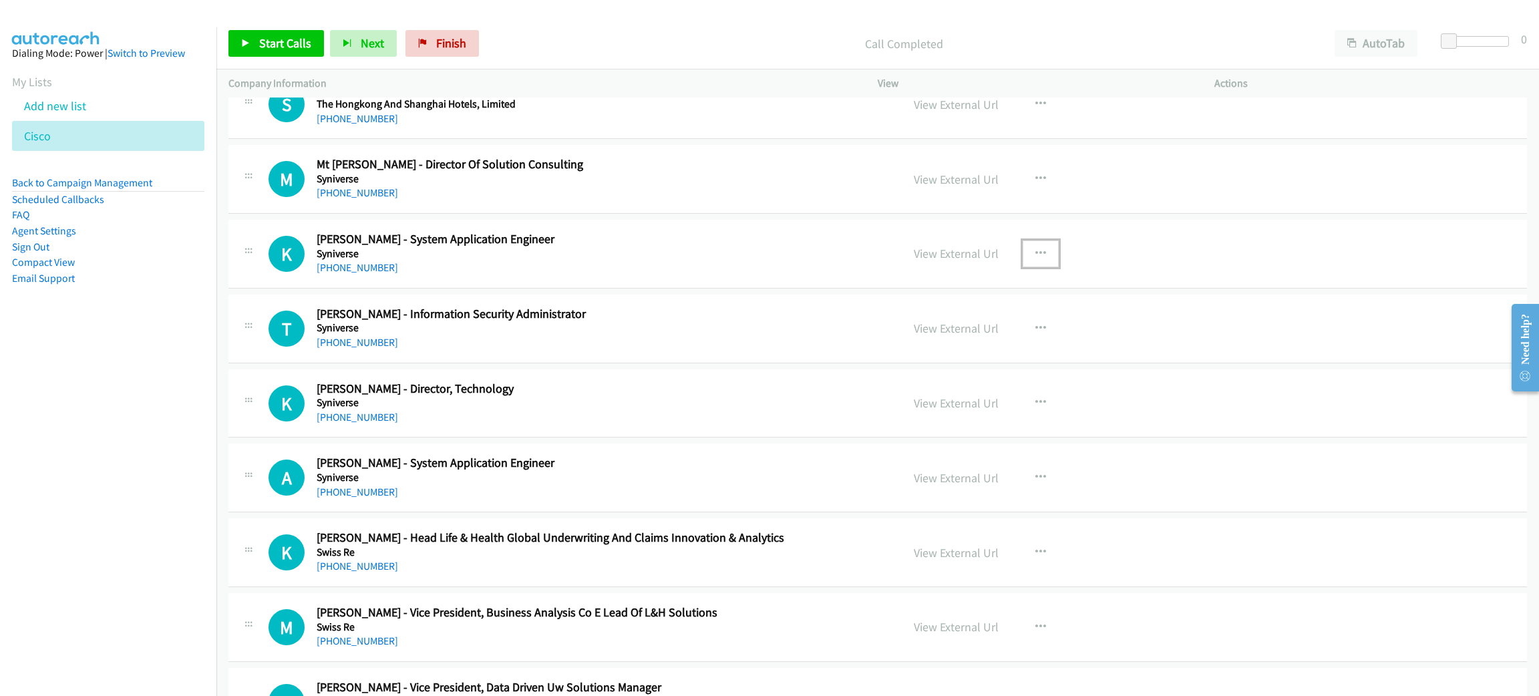
scroll to position [1703, 0]
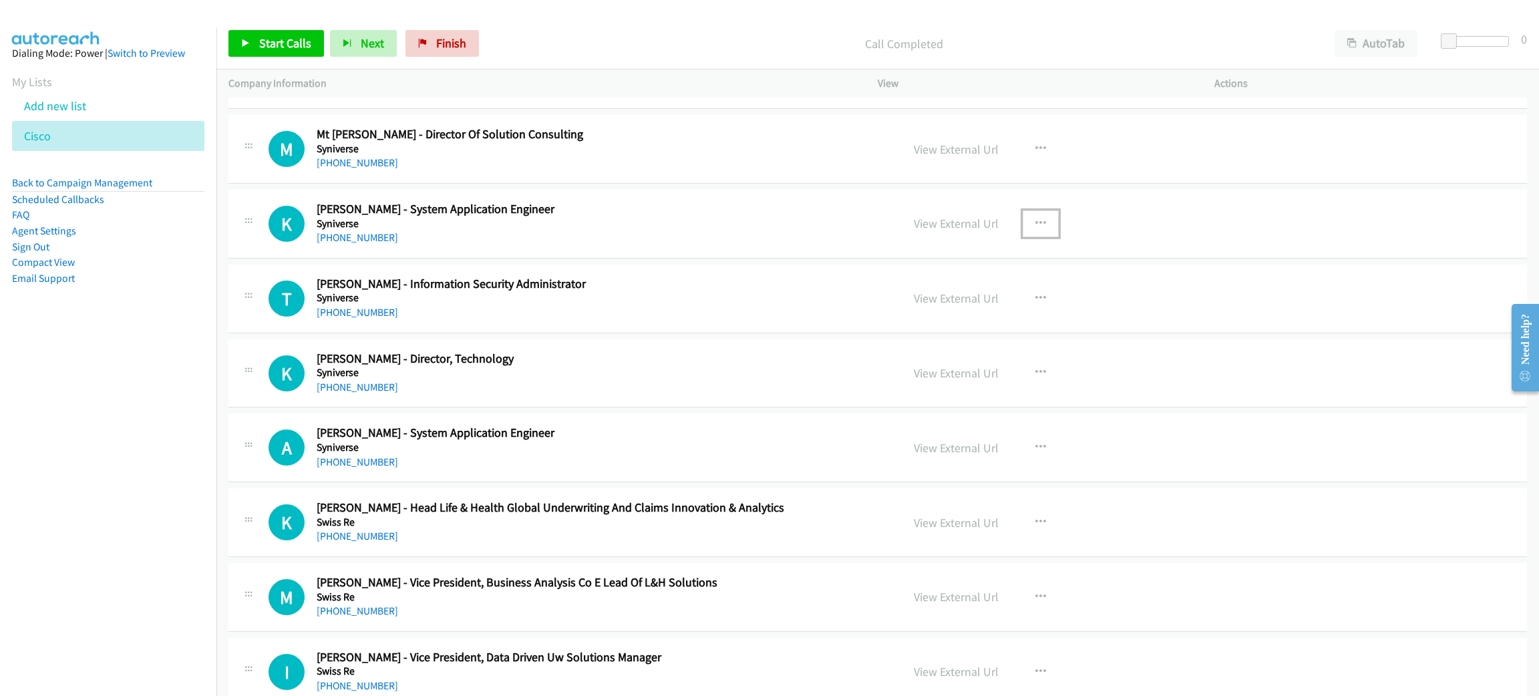
click at [1039, 223] on button "button" at bounding box center [1041, 223] width 36 height 27
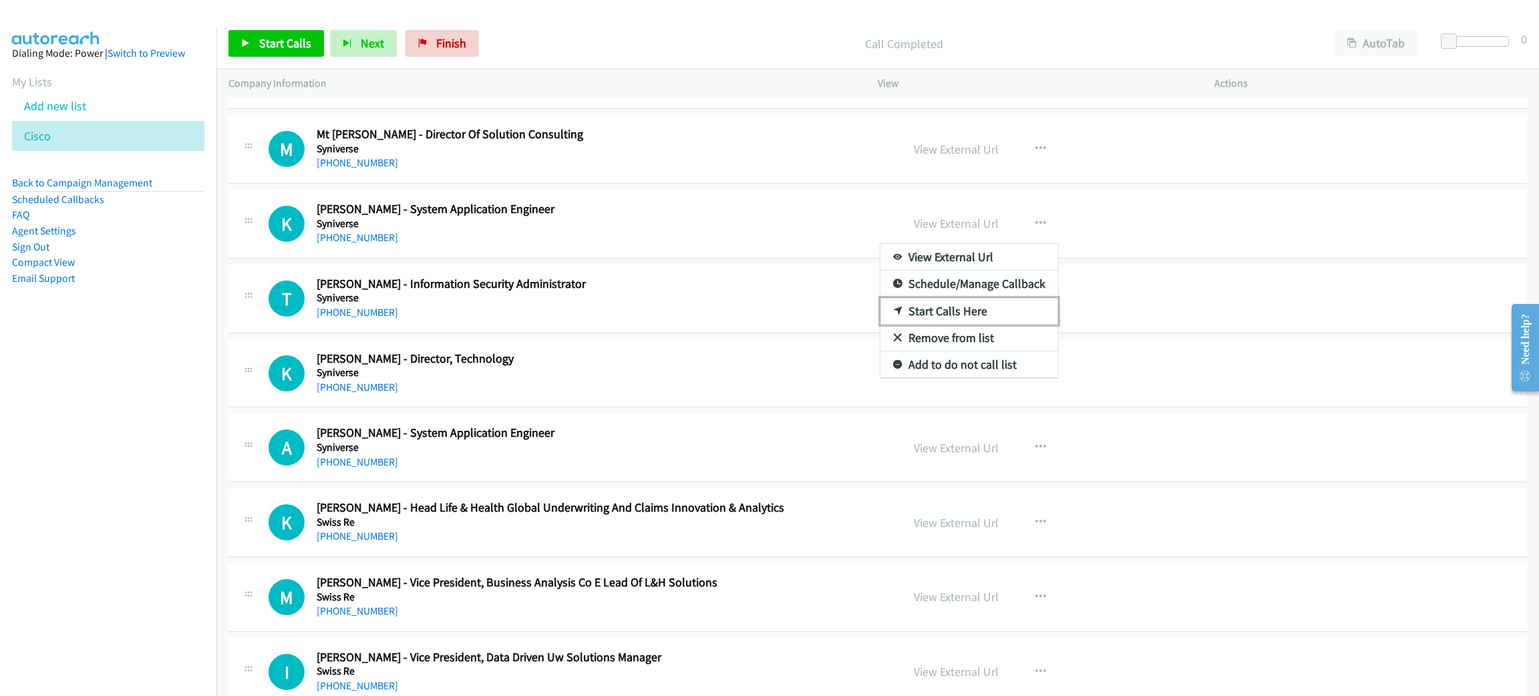
click at [1009, 323] on link "Start Calls Here" at bounding box center [969, 311] width 178 height 27
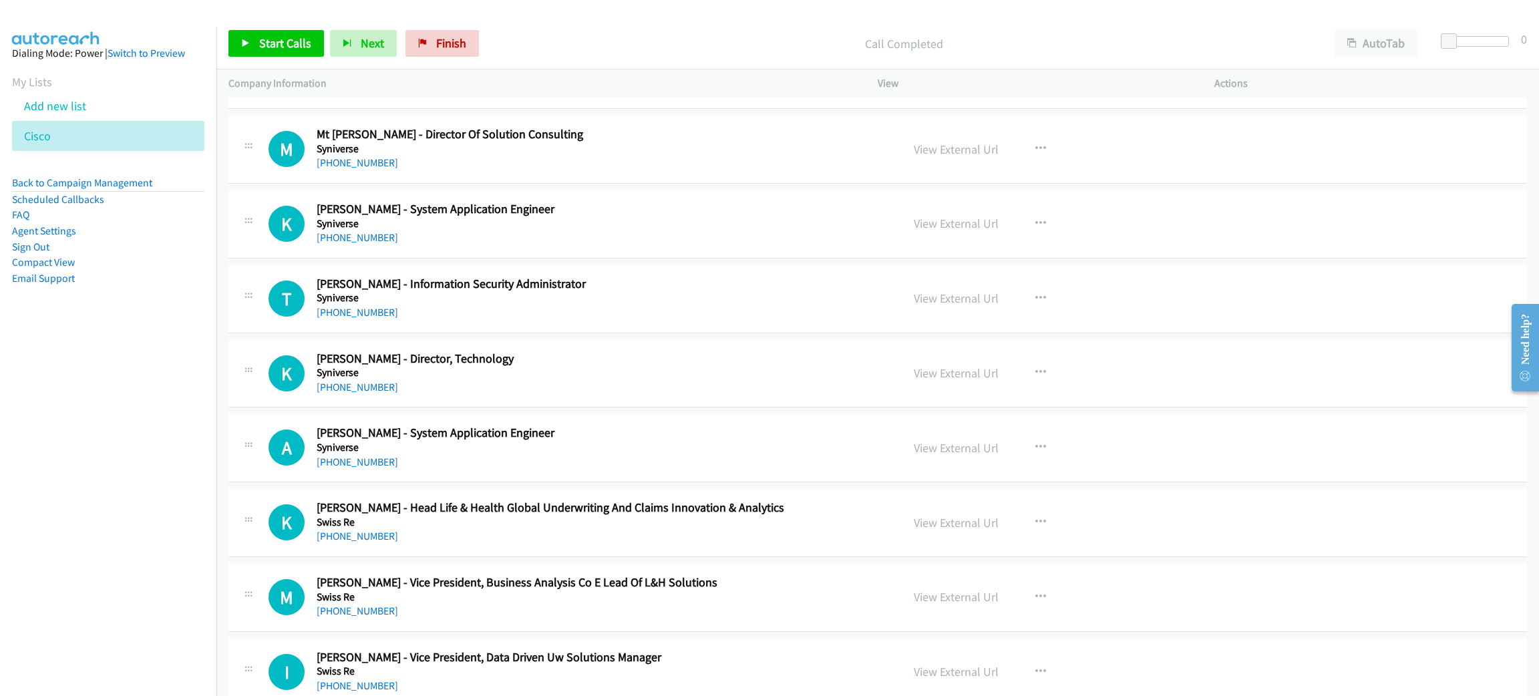
drag, startPoint x: 1009, startPoint y: 323, endPoint x: 678, endPoint y: 36, distance: 438.1
click at [678, 36] on p "Call Completed" at bounding box center [904, 44] width 814 height 18
click at [308, 47] on span "Start Calls" at bounding box center [285, 42] width 52 height 15
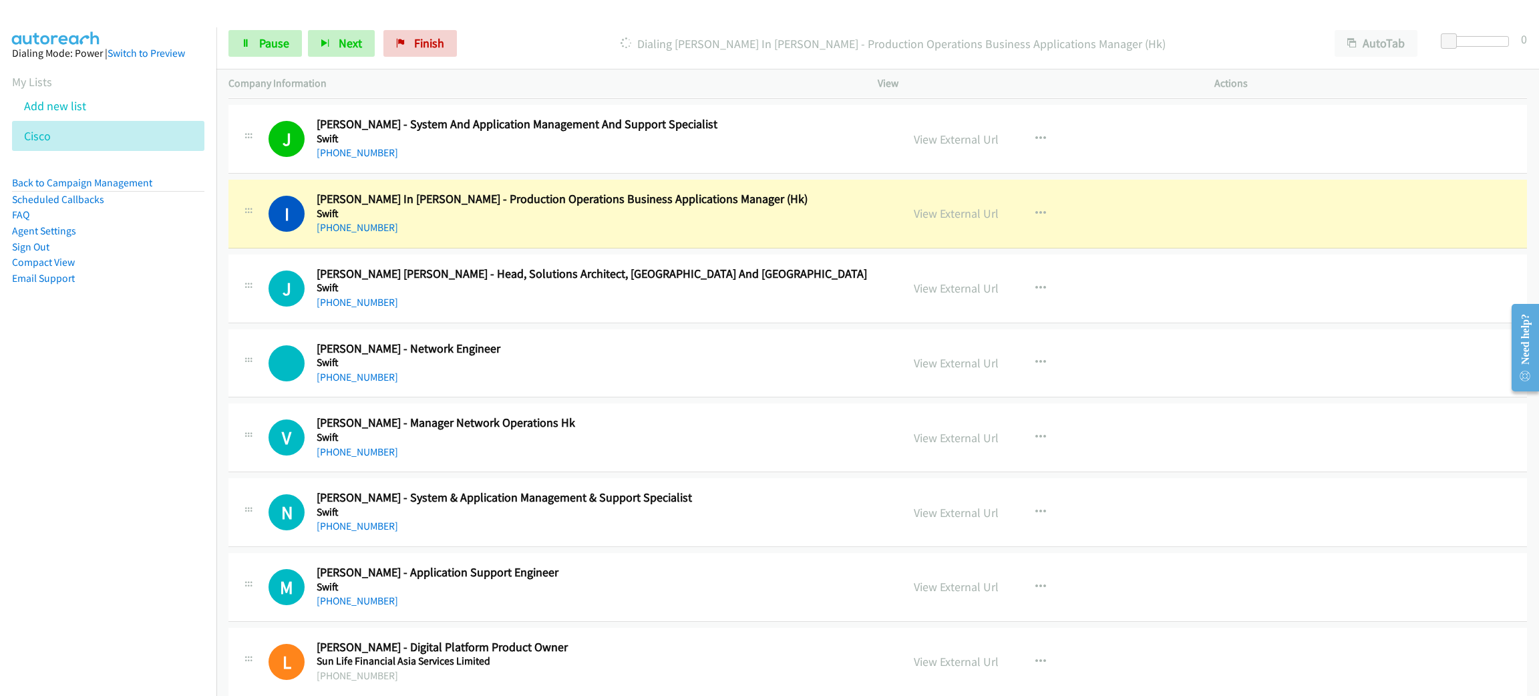
scroll to position [2906, 0]
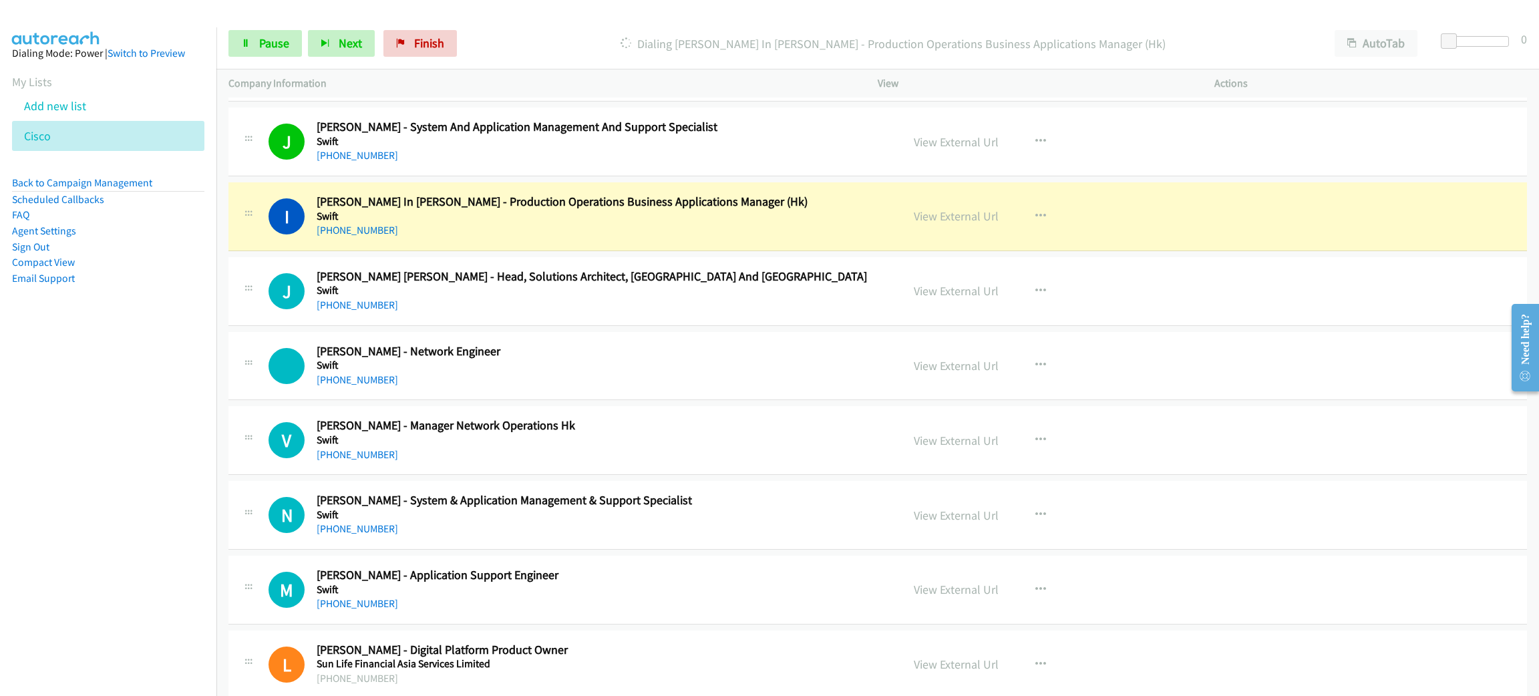
click at [455, 235] on div "[PHONE_NUMBER]" at bounding box center [600, 230] width 566 height 16
click at [259, 43] on span "Pause" at bounding box center [274, 42] width 30 height 15
click at [947, 220] on link "View External Url" at bounding box center [956, 215] width 85 height 15
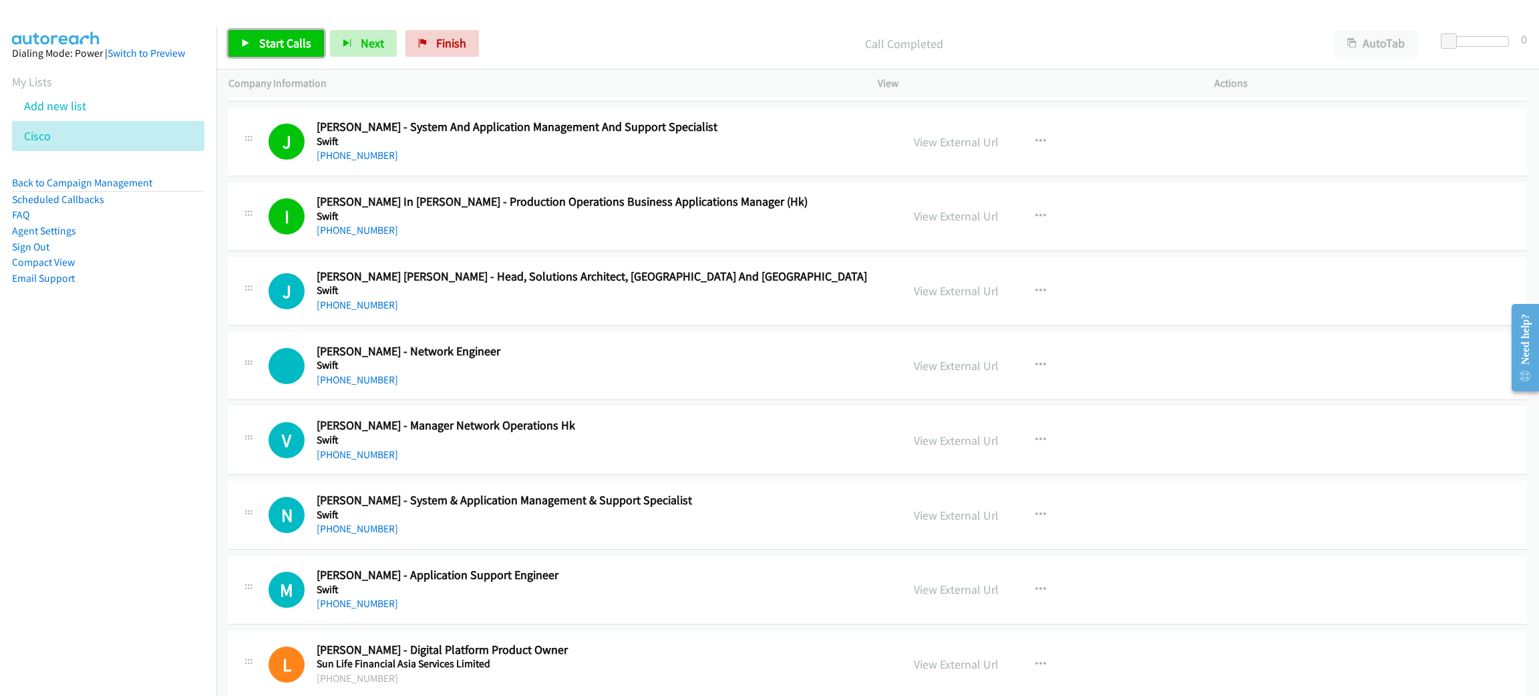
click at [308, 43] on span "Start Calls" at bounding box center [285, 42] width 52 height 15
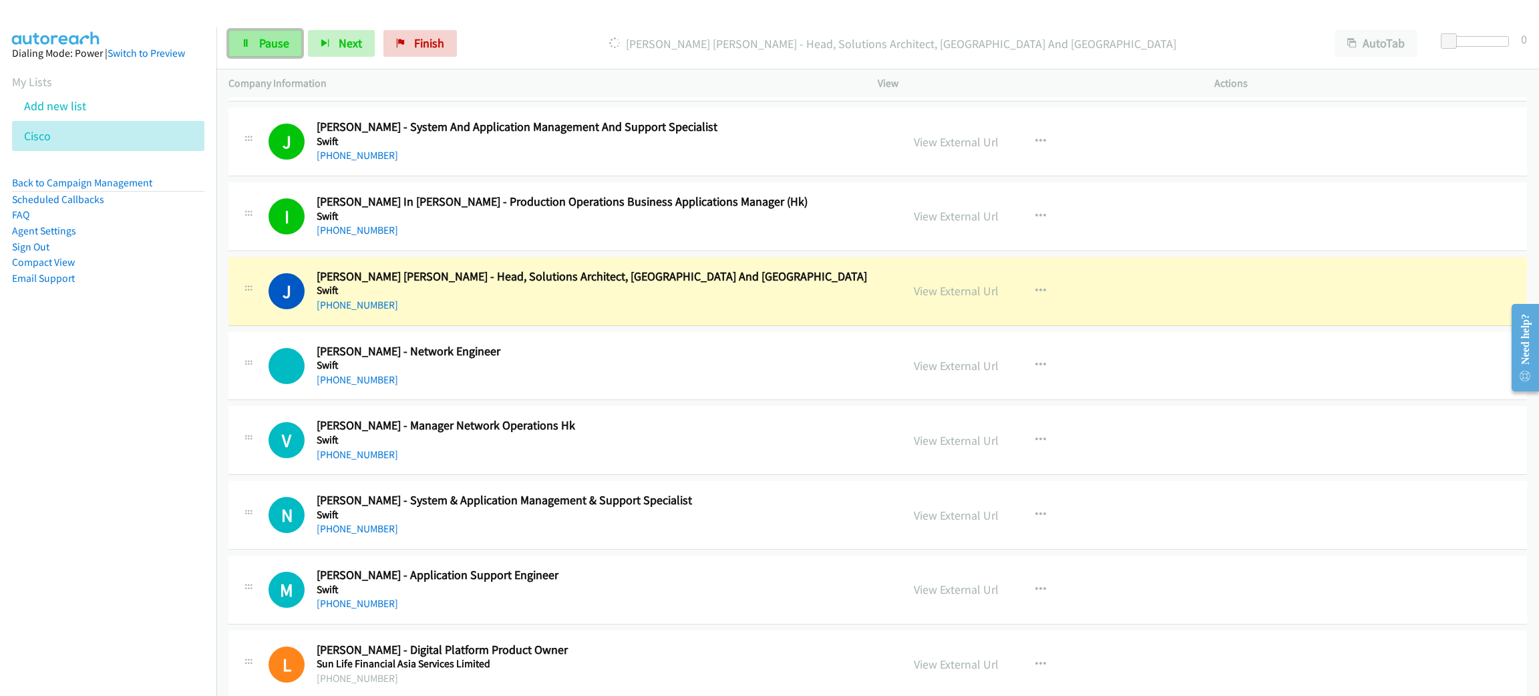
click at [292, 31] on link "Pause" at bounding box center [264, 43] width 73 height 27
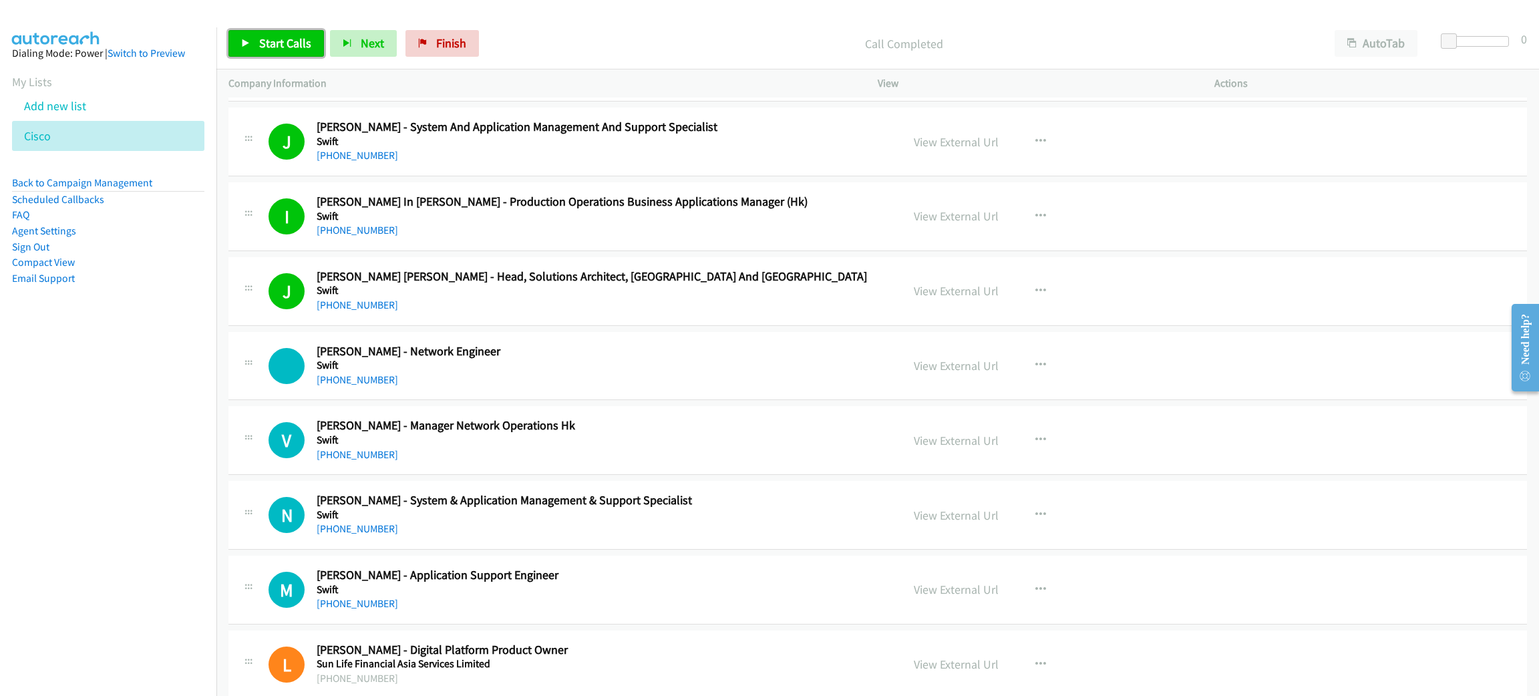
click at [279, 43] on span "Start Calls" at bounding box center [285, 42] width 52 height 15
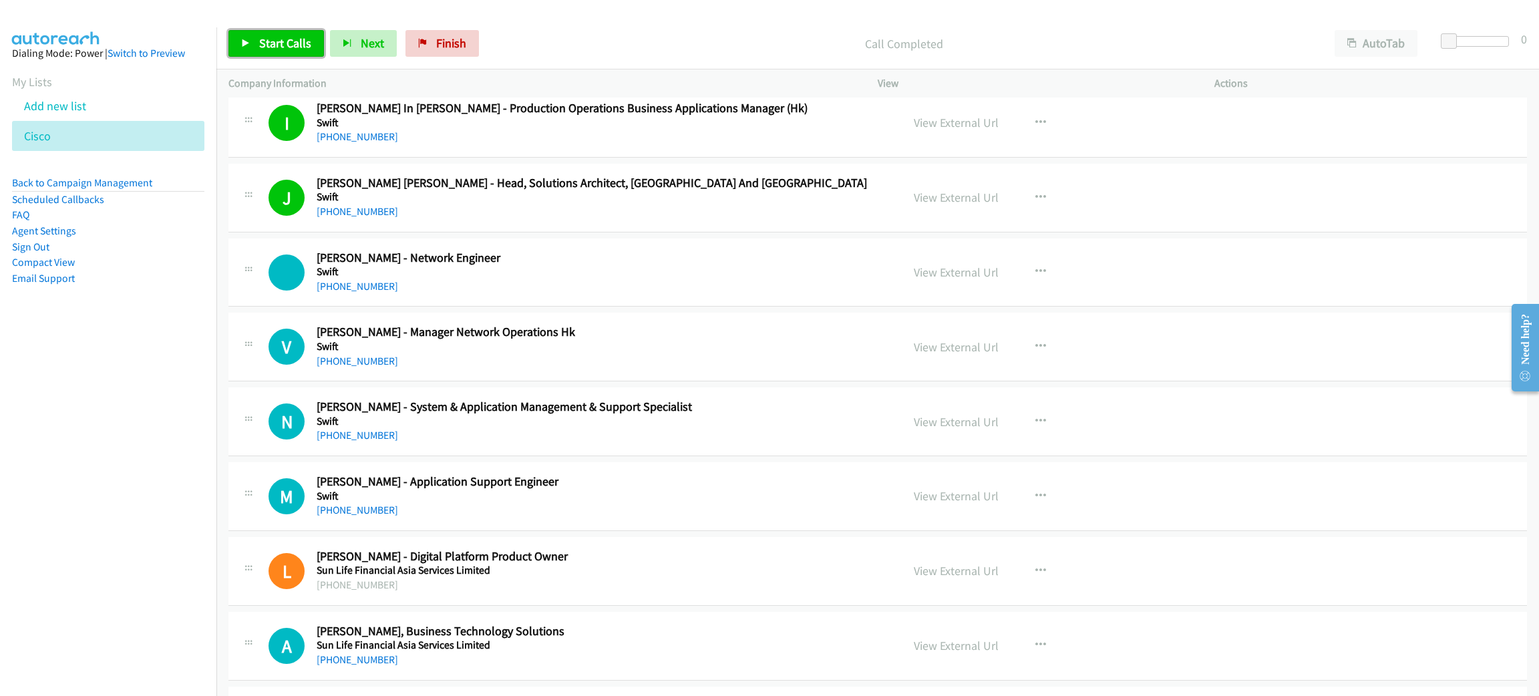
scroll to position [3006, 0]
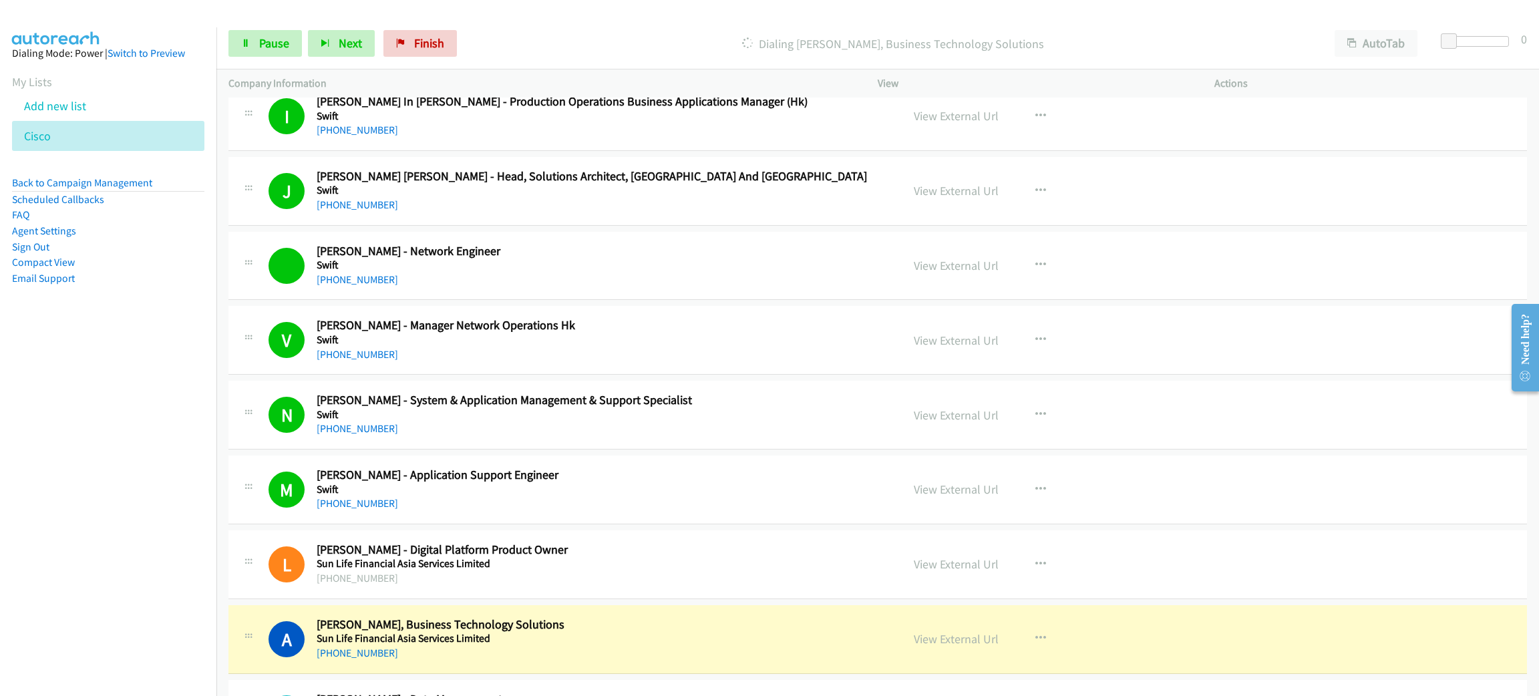
click at [90, 514] on nav "Dialing Mode: Power | Switch to Preview My Lists Add new list [GEOGRAPHIC_DATA]…" at bounding box center [108, 375] width 217 height 696
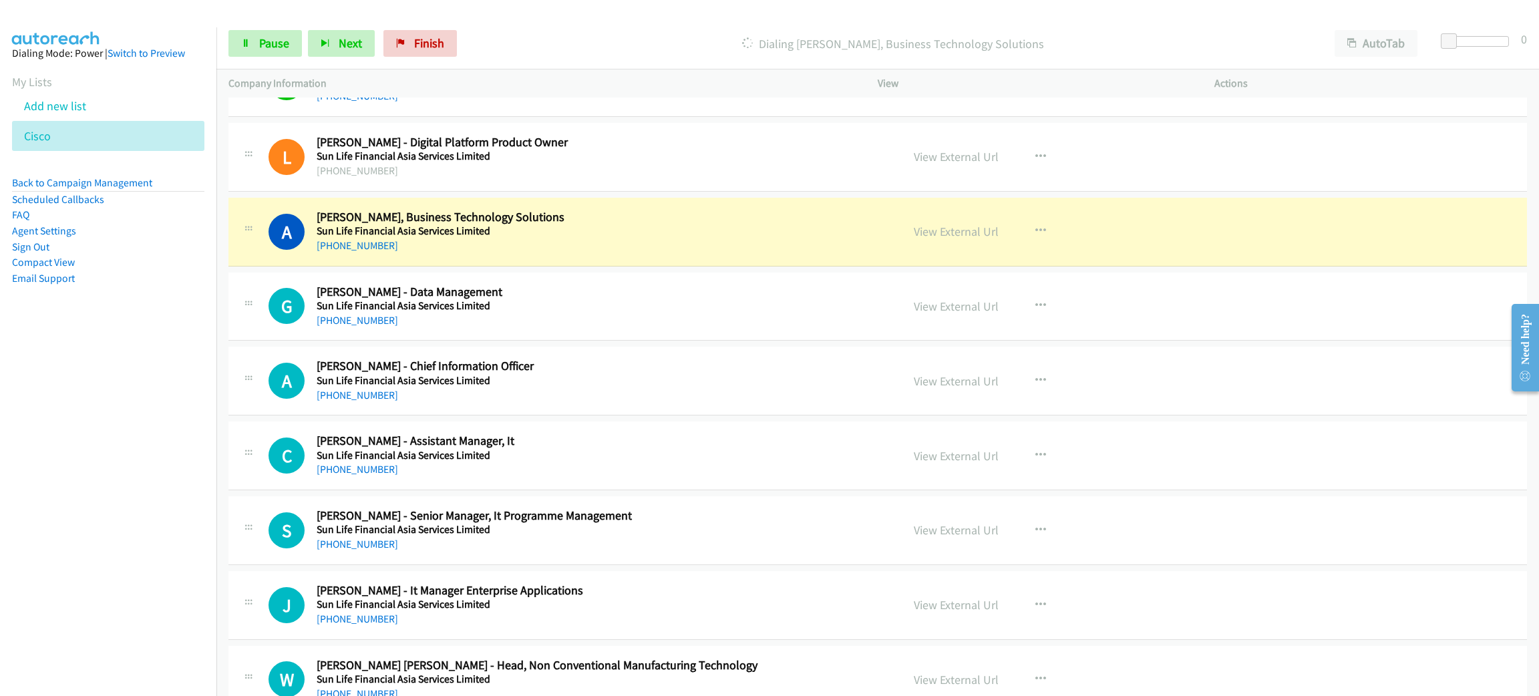
scroll to position [3407, 0]
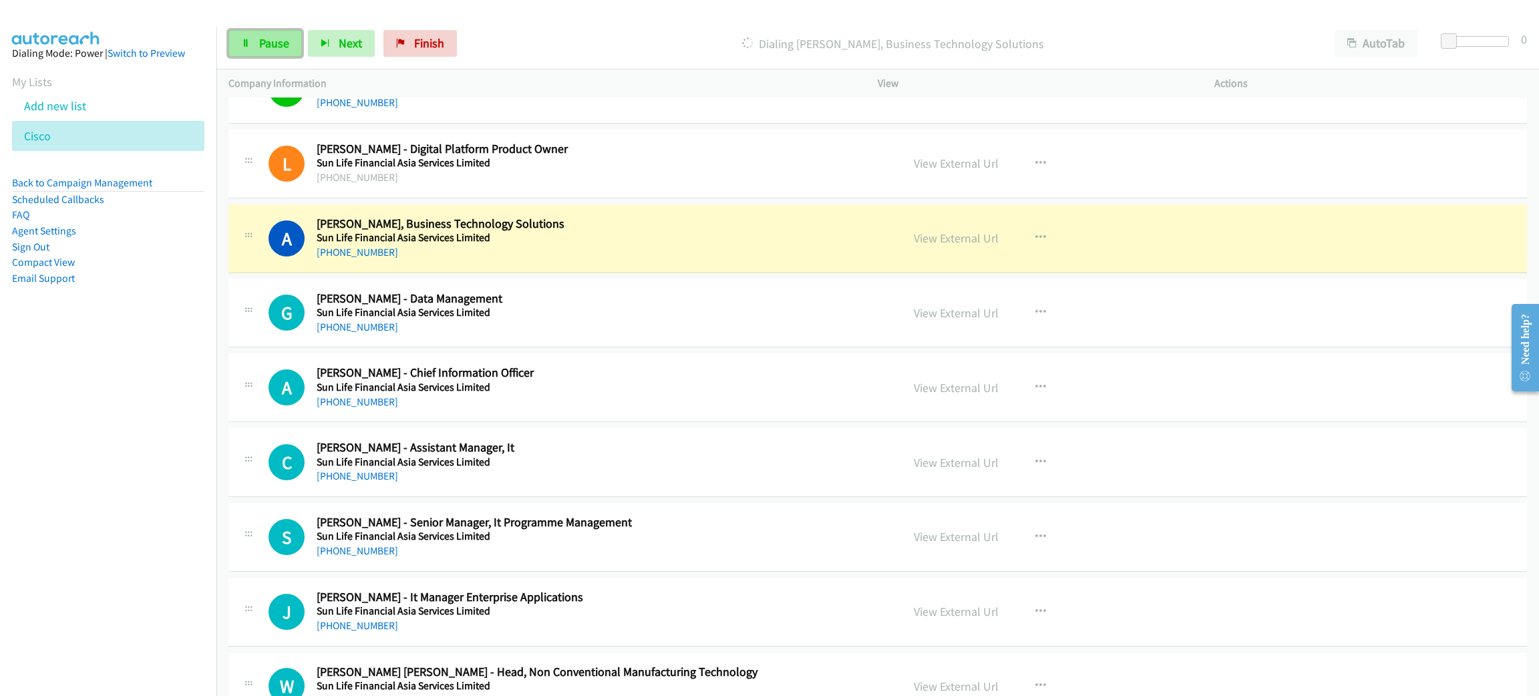
click at [238, 52] on link "Pause" at bounding box center [264, 43] width 73 height 27
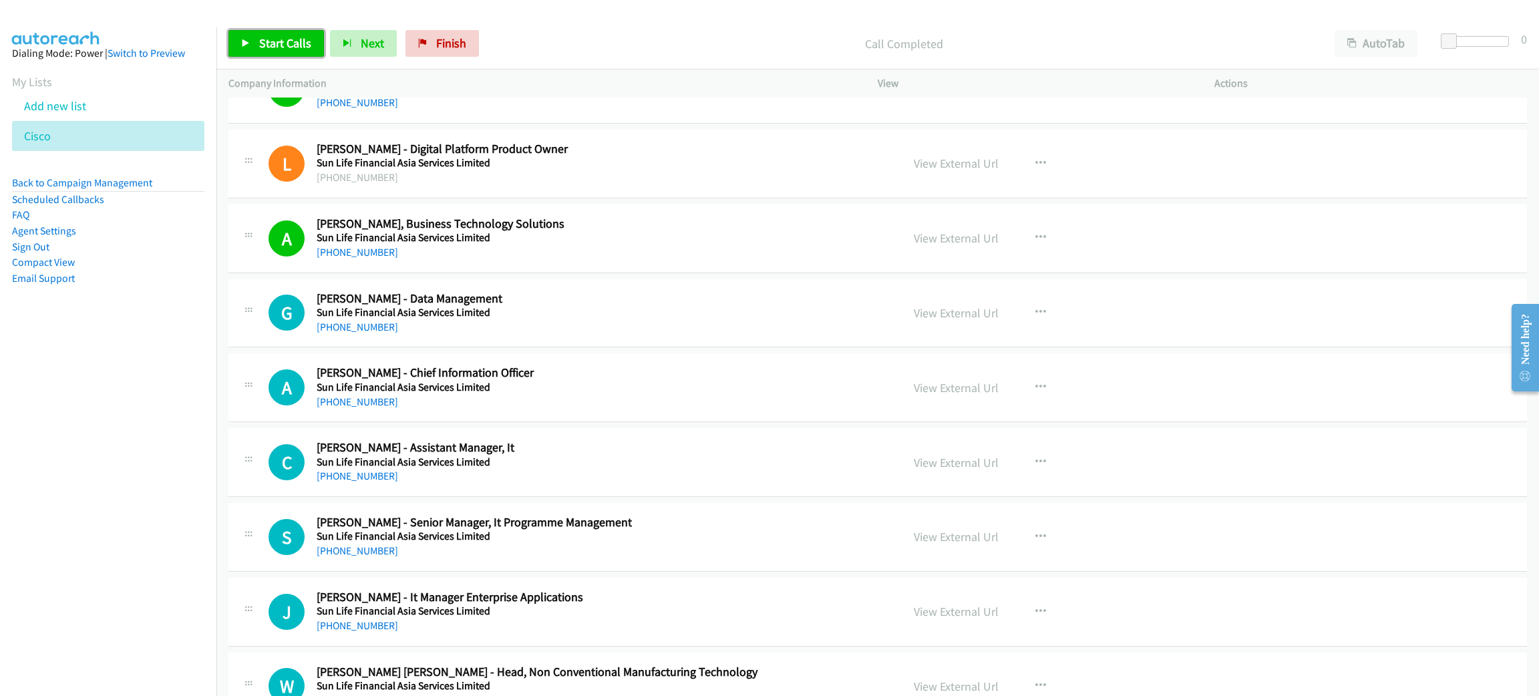
click at [302, 47] on span "Start Calls" at bounding box center [285, 42] width 52 height 15
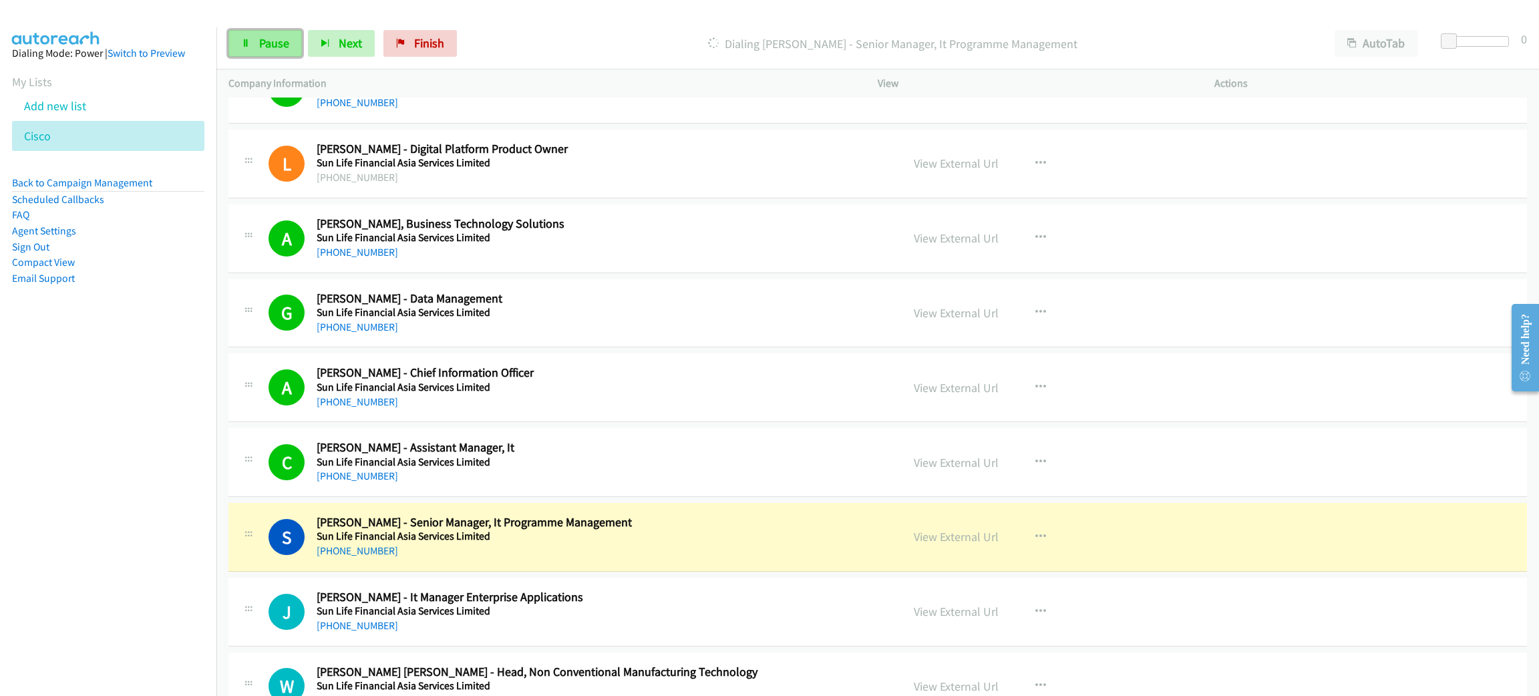
click at [248, 35] on link "Pause" at bounding box center [264, 43] width 73 height 27
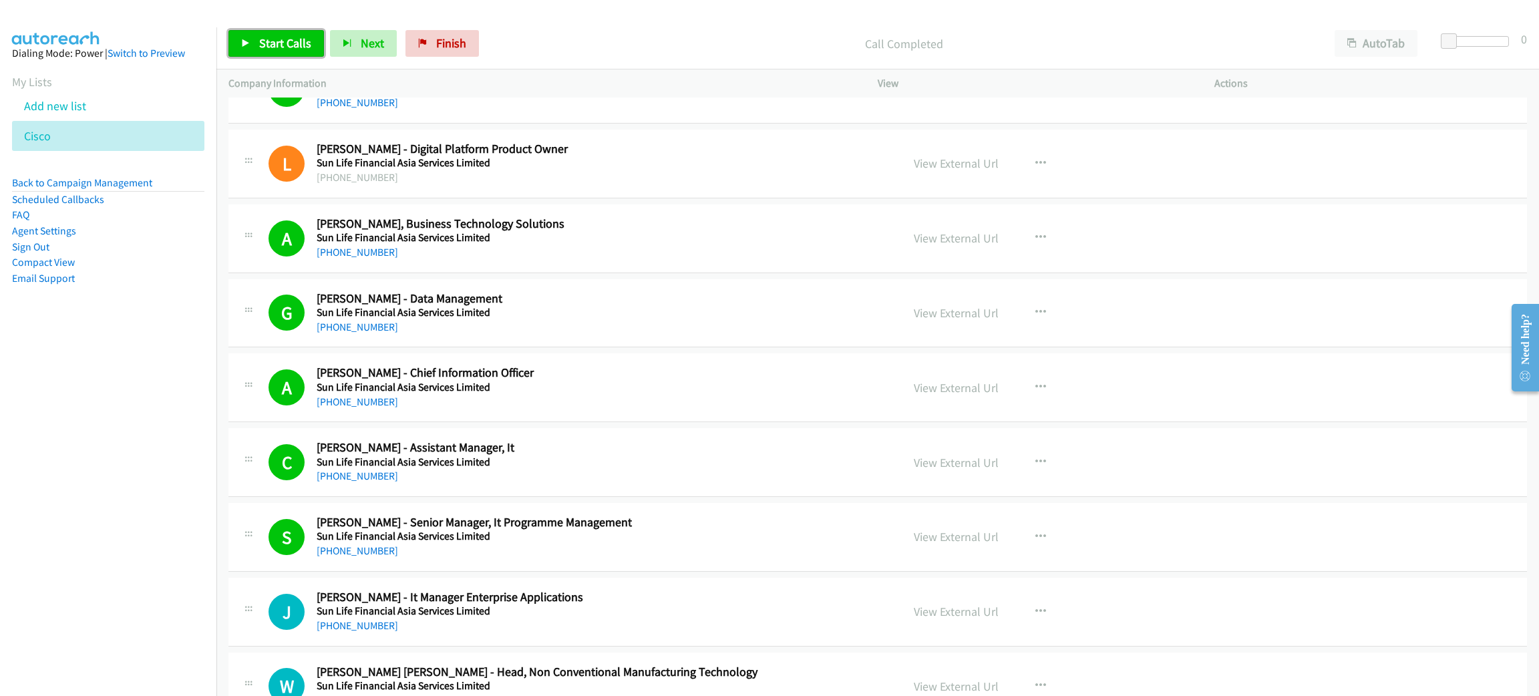
click at [295, 34] on link "Start Calls" at bounding box center [276, 43] width 96 height 27
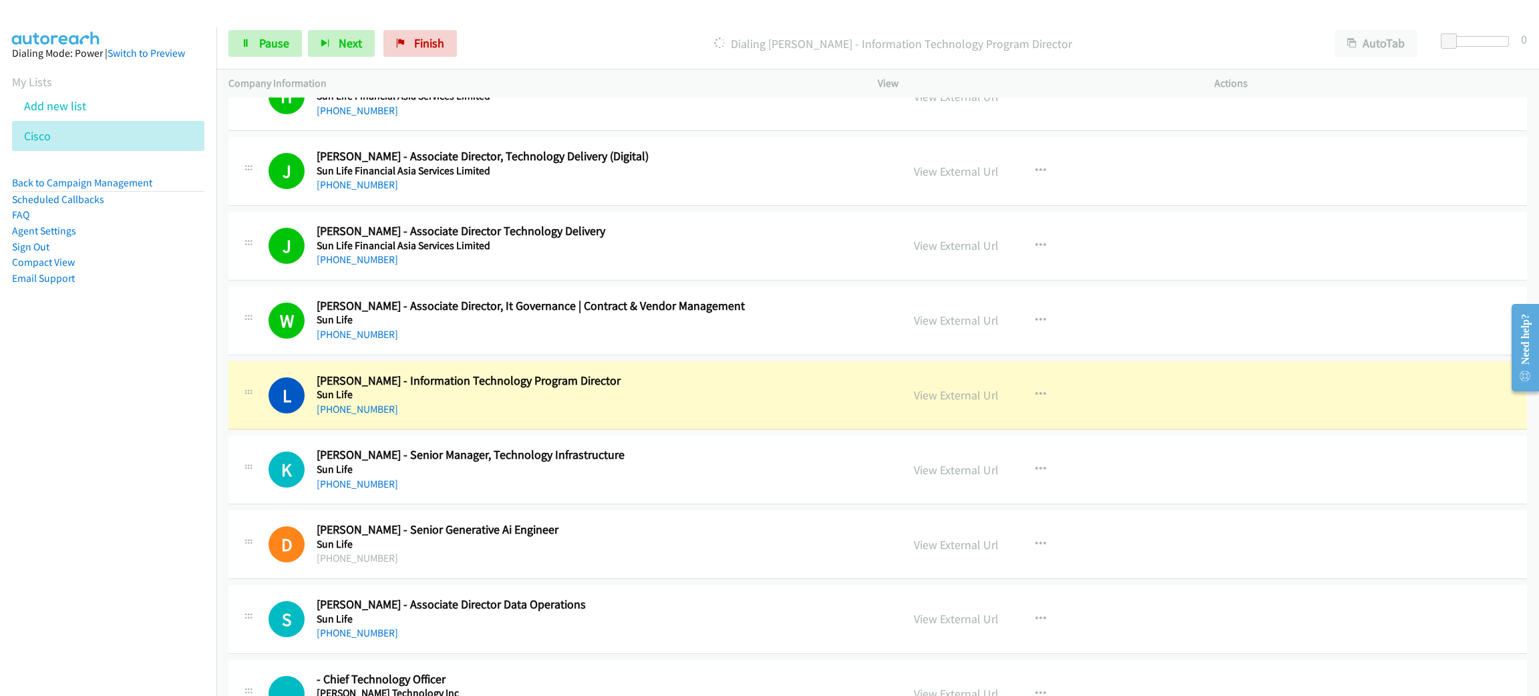
scroll to position [4107, 0]
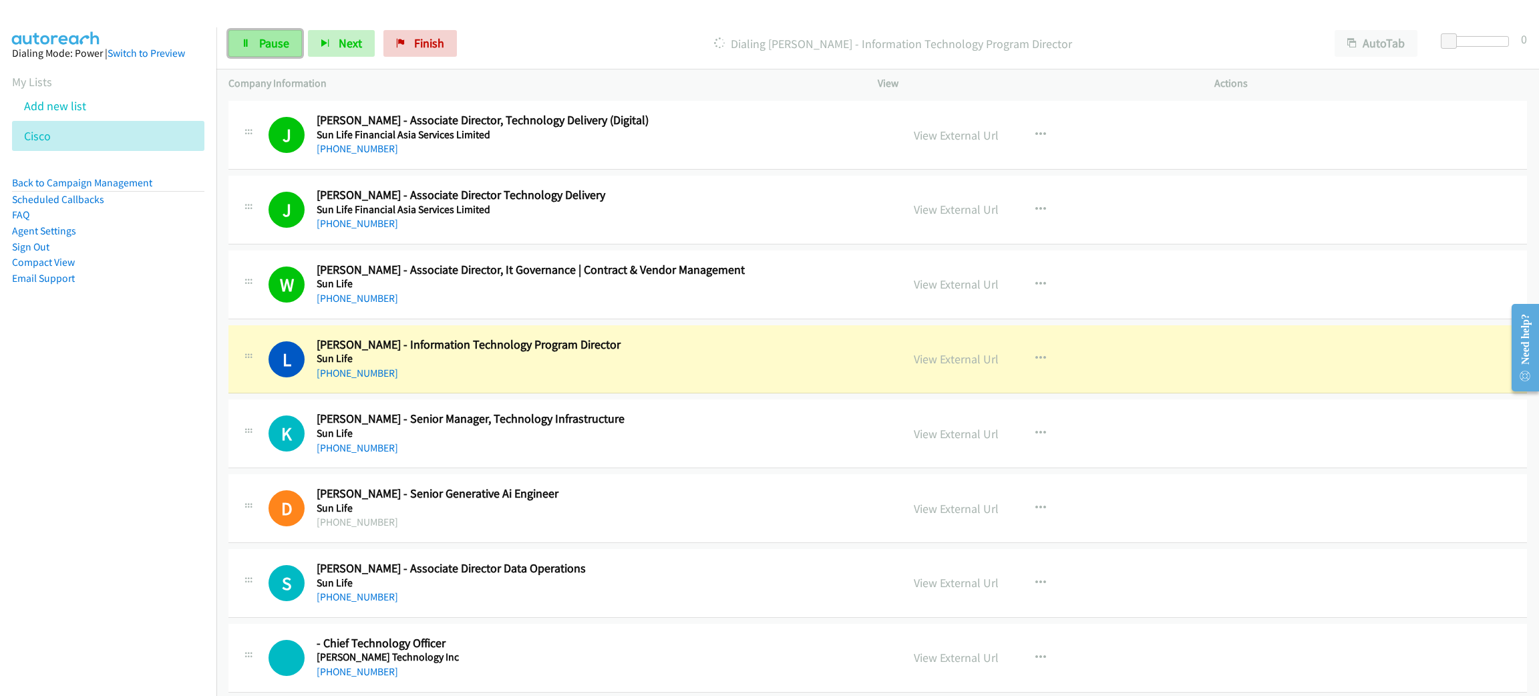
click at [275, 39] on span "Pause" at bounding box center [274, 42] width 30 height 15
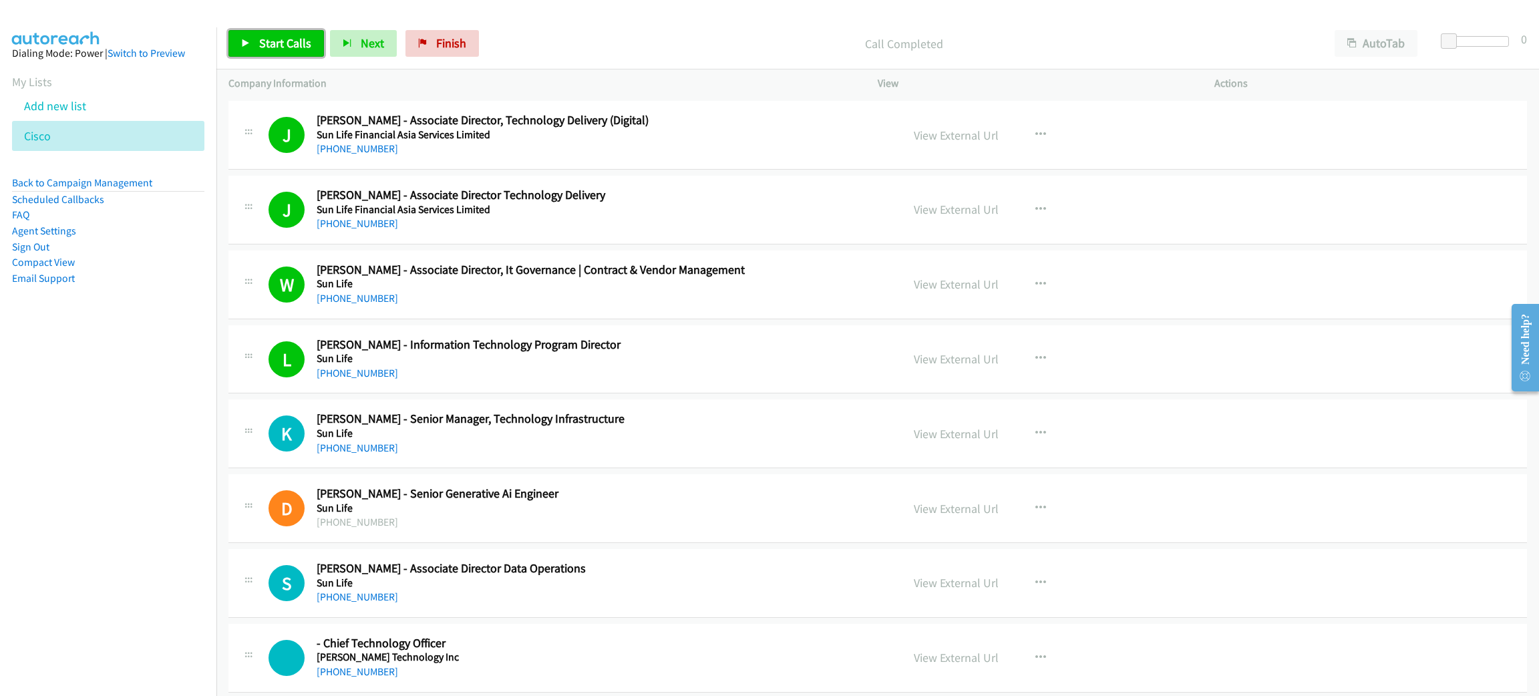
click at [284, 47] on span "Start Calls" at bounding box center [285, 42] width 52 height 15
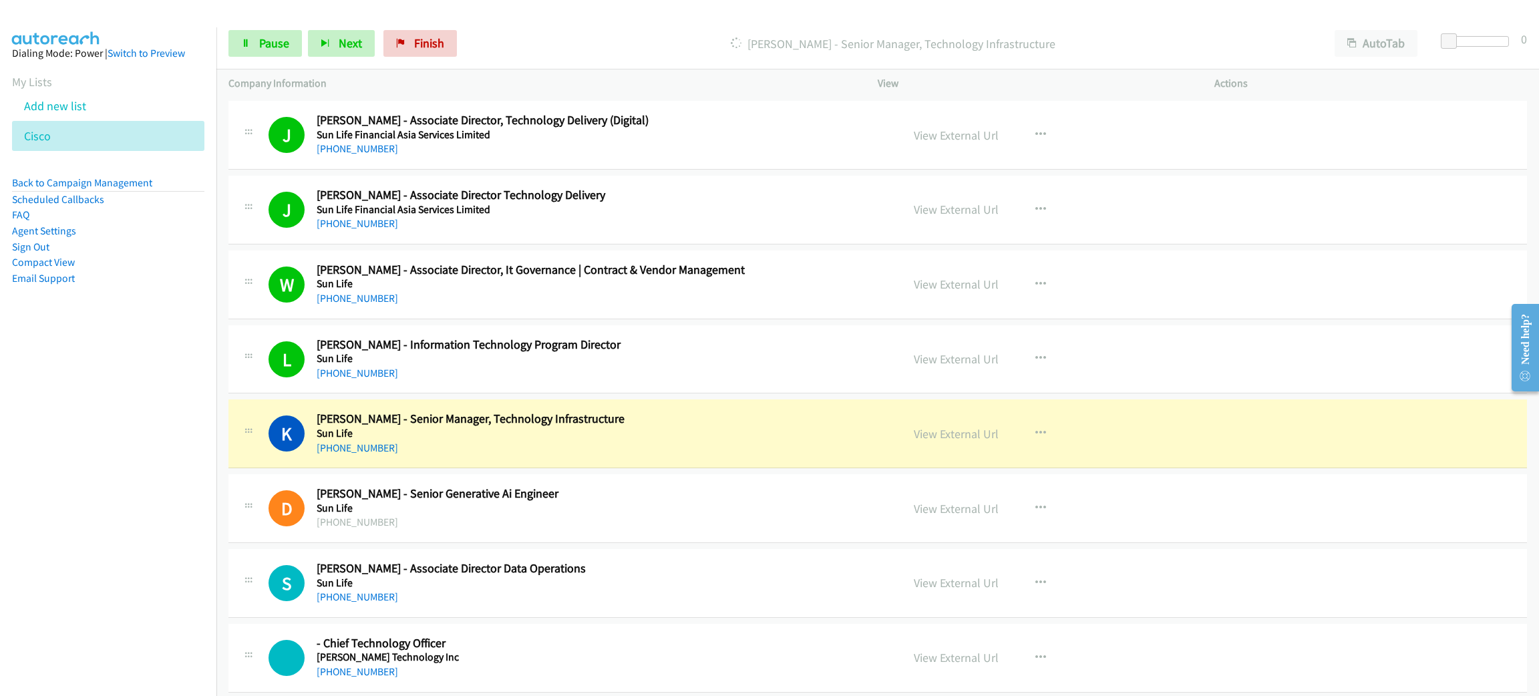
click at [254, 28] on div "Start Calls Pause Next Finish [PERSON_NAME] - Senior Manager, Technology Infras…" at bounding box center [877, 43] width 1323 height 51
click at [259, 32] on link "Pause" at bounding box center [264, 43] width 73 height 27
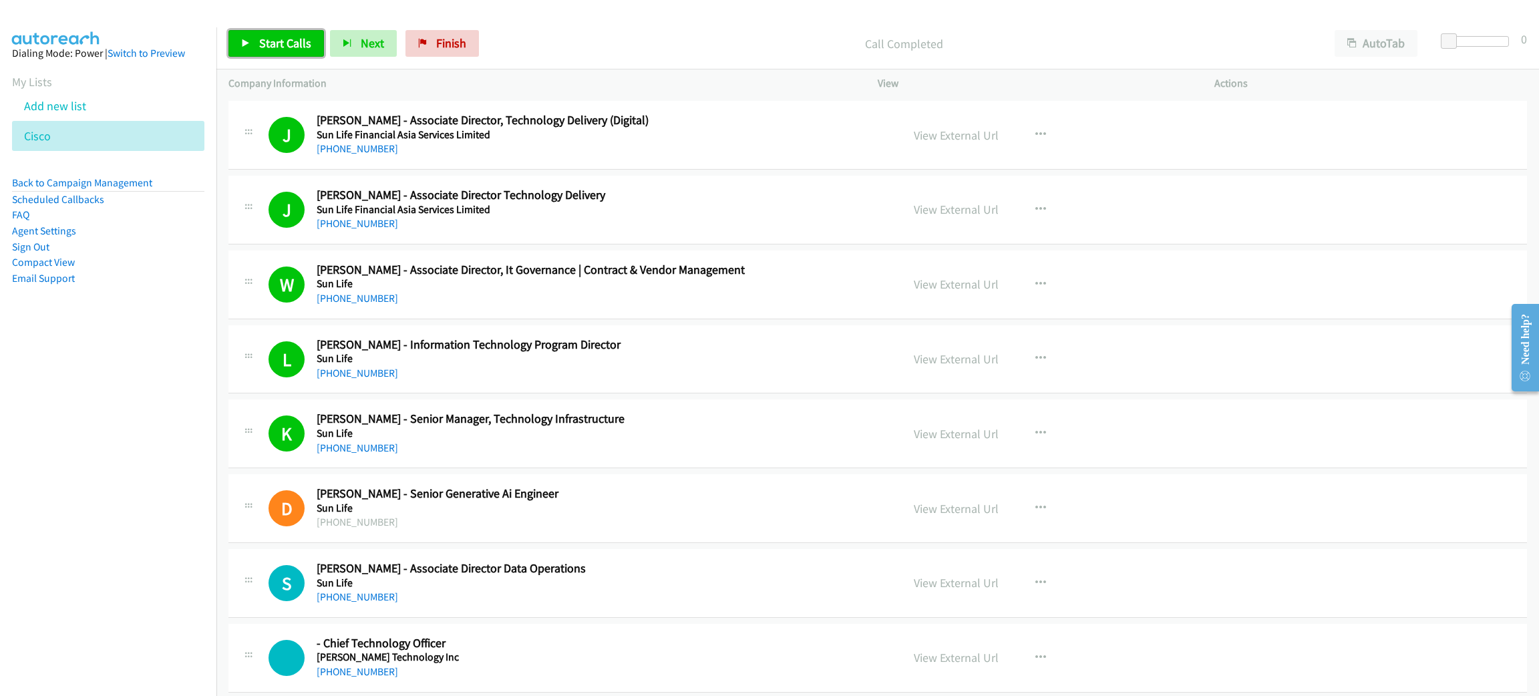
click at [259, 43] on span "Start Calls" at bounding box center [285, 42] width 52 height 15
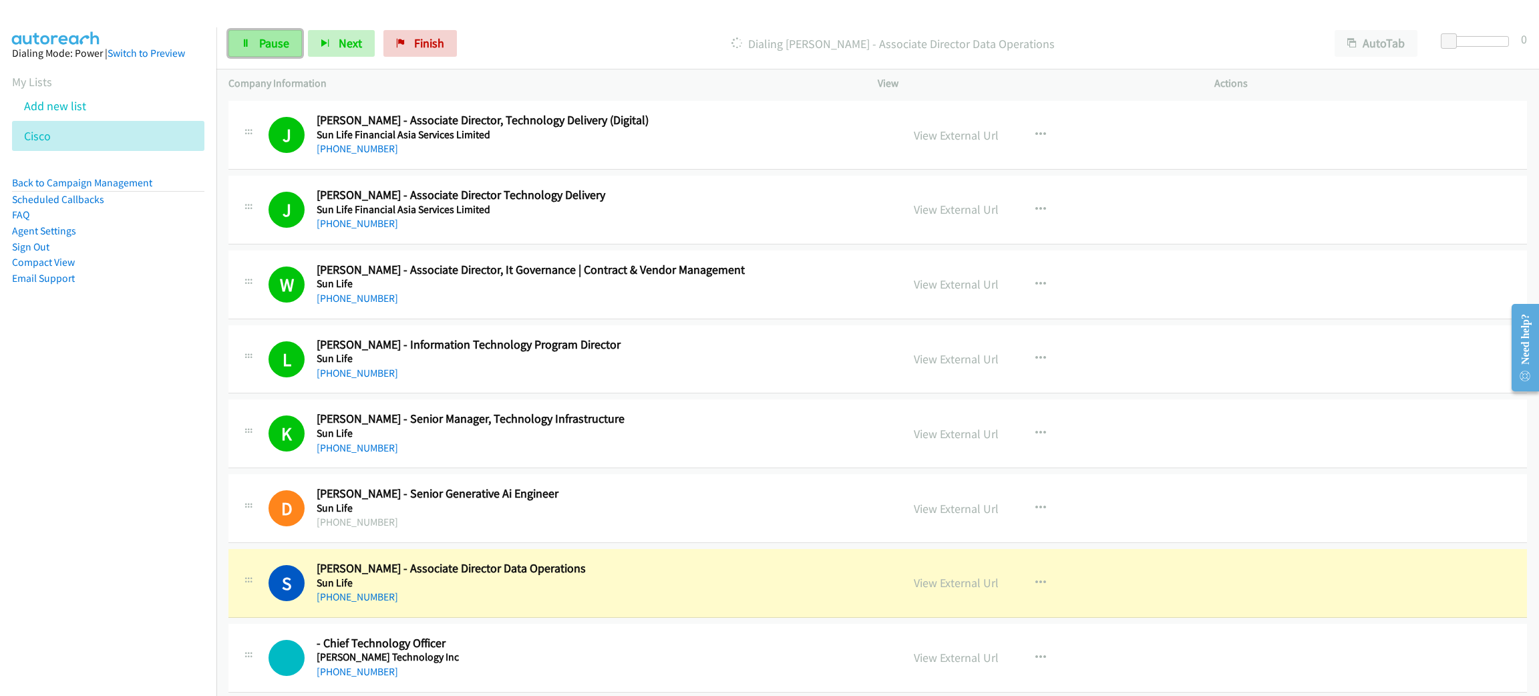
click at [251, 40] on link "Pause" at bounding box center [264, 43] width 73 height 27
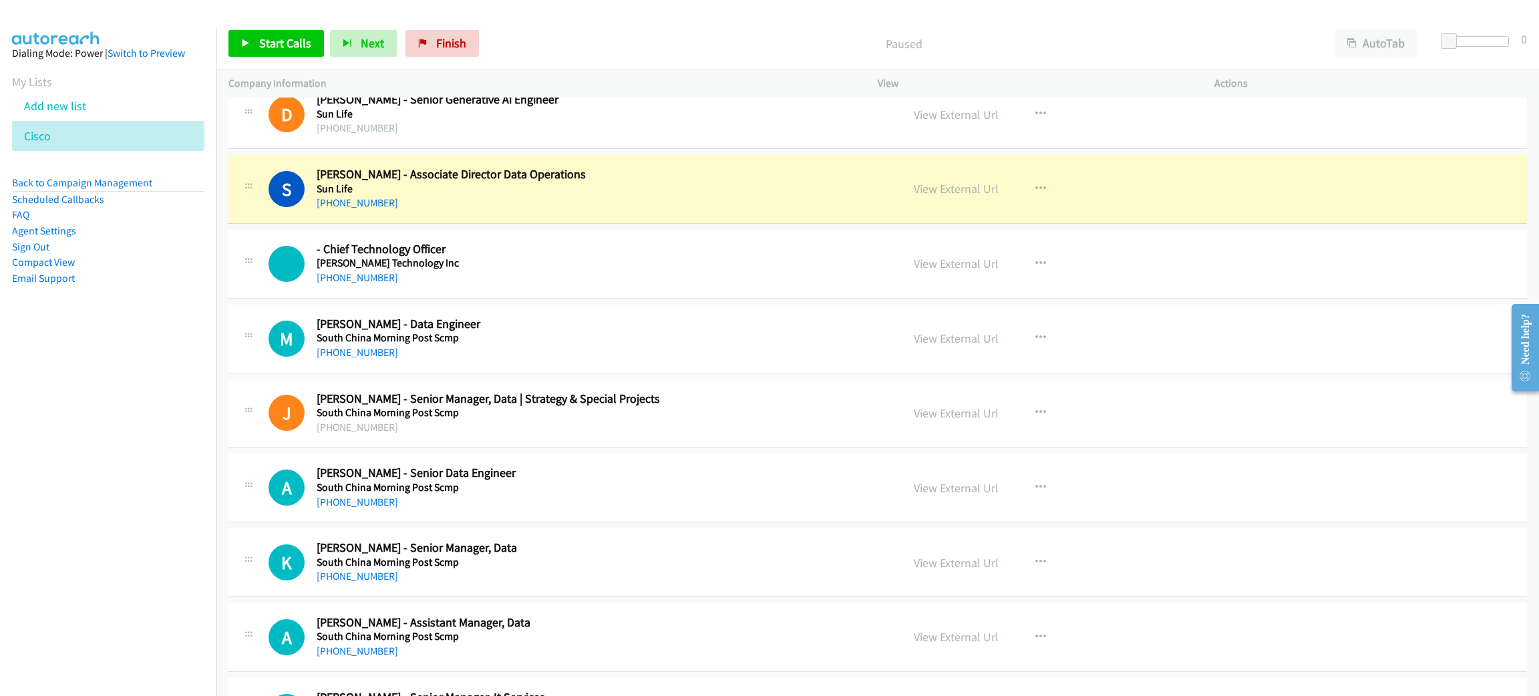
scroll to position [4508, 0]
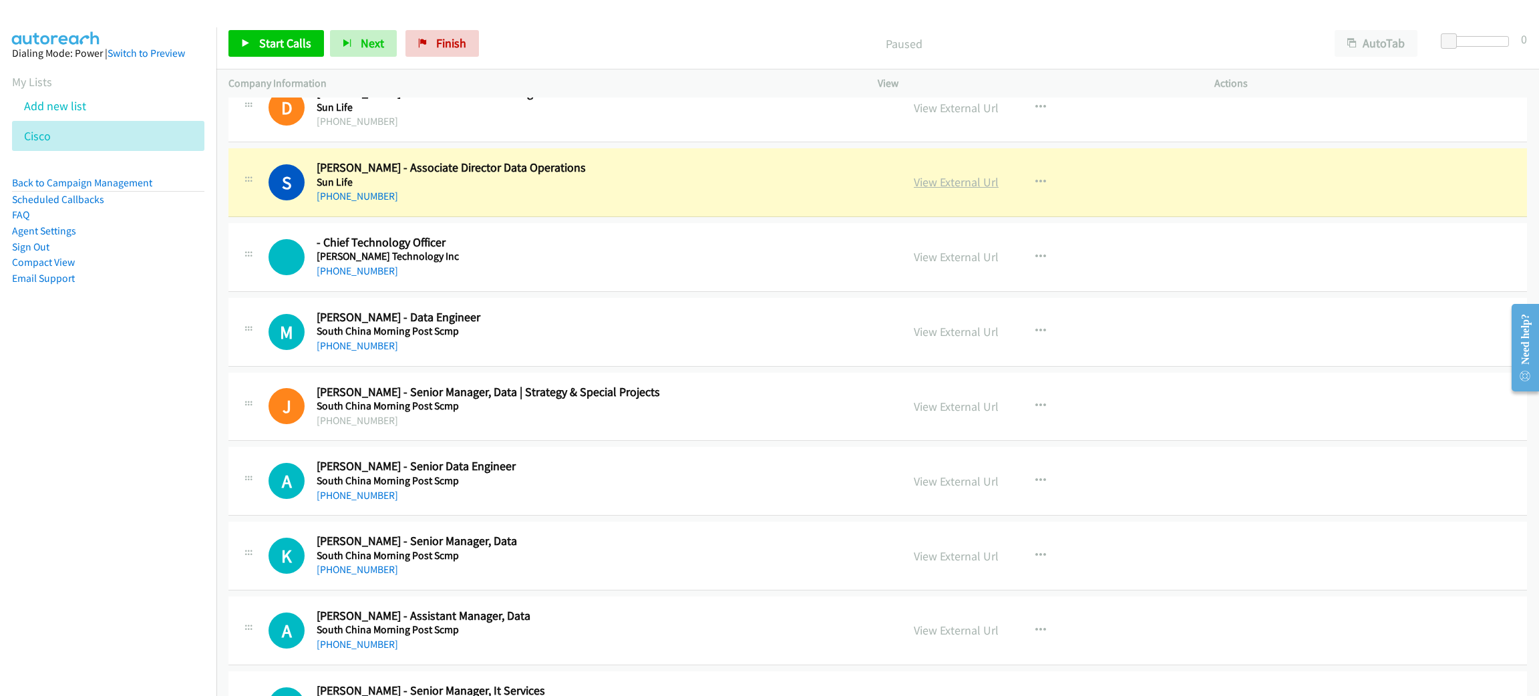
click at [953, 190] on link "View External Url" at bounding box center [956, 181] width 85 height 15
click at [69, 377] on nav "Dialing Mode: Power | Switch to Preview My Lists Add new list [GEOGRAPHIC_DATA]…" at bounding box center [108, 375] width 217 height 696
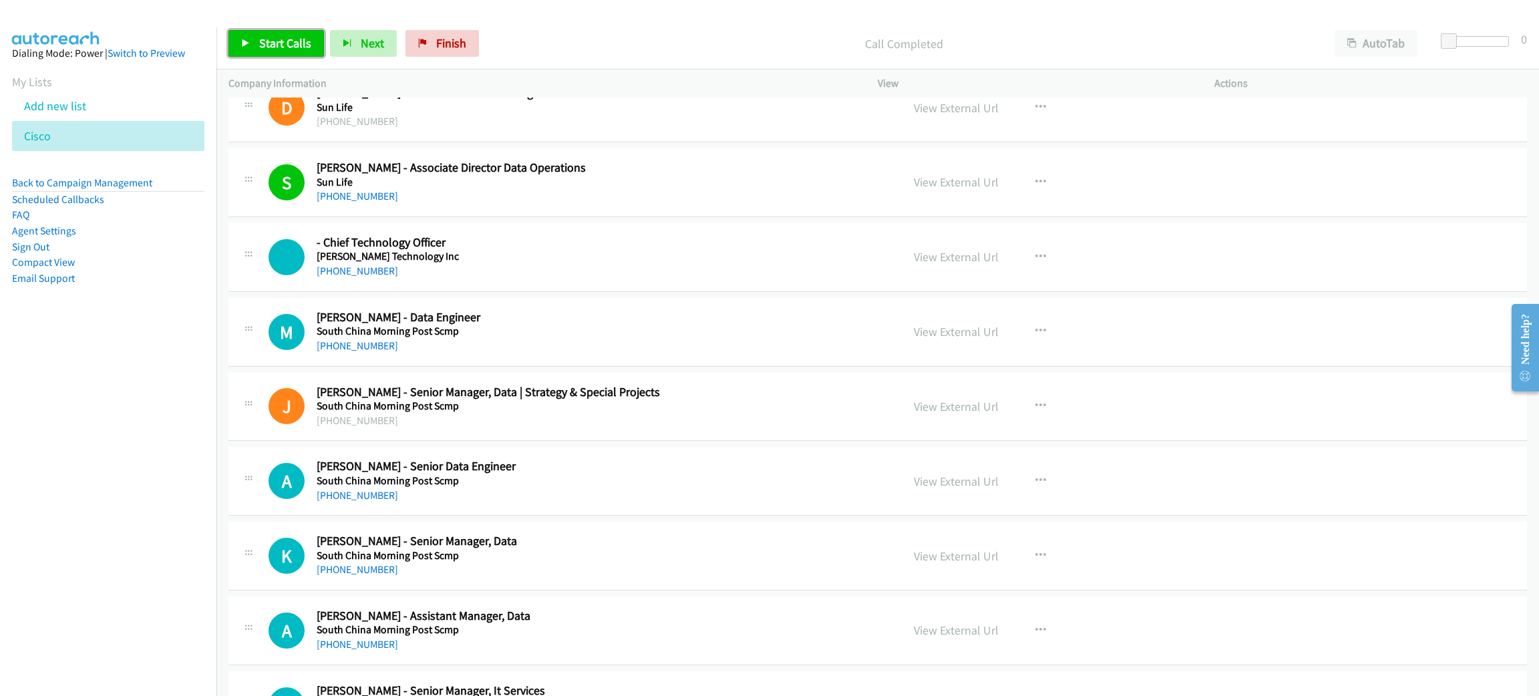
click at [287, 43] on span "Start Calls" at bounding box center [285, 42] width 52 height 15
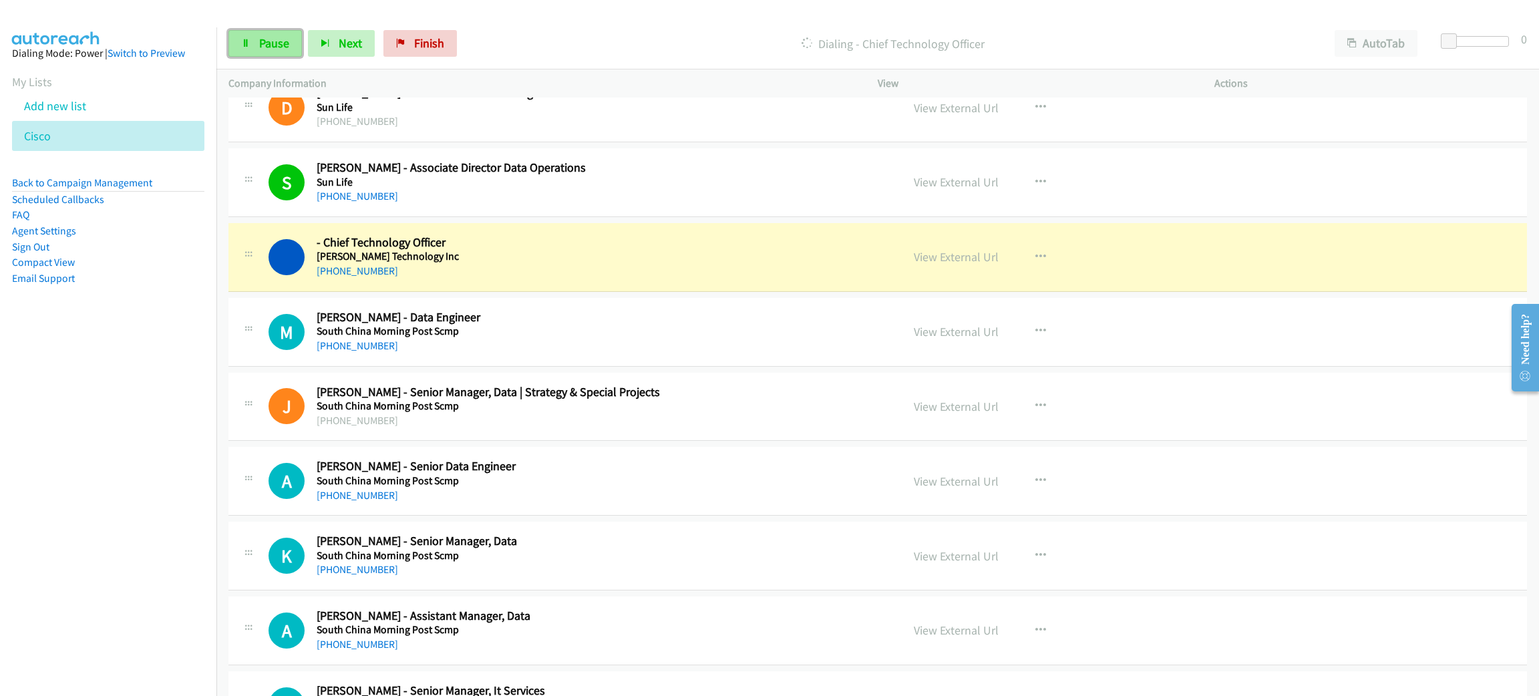
click at [283, 51] on link "Pause" at bounding box center [264, 43] width 73 height 27
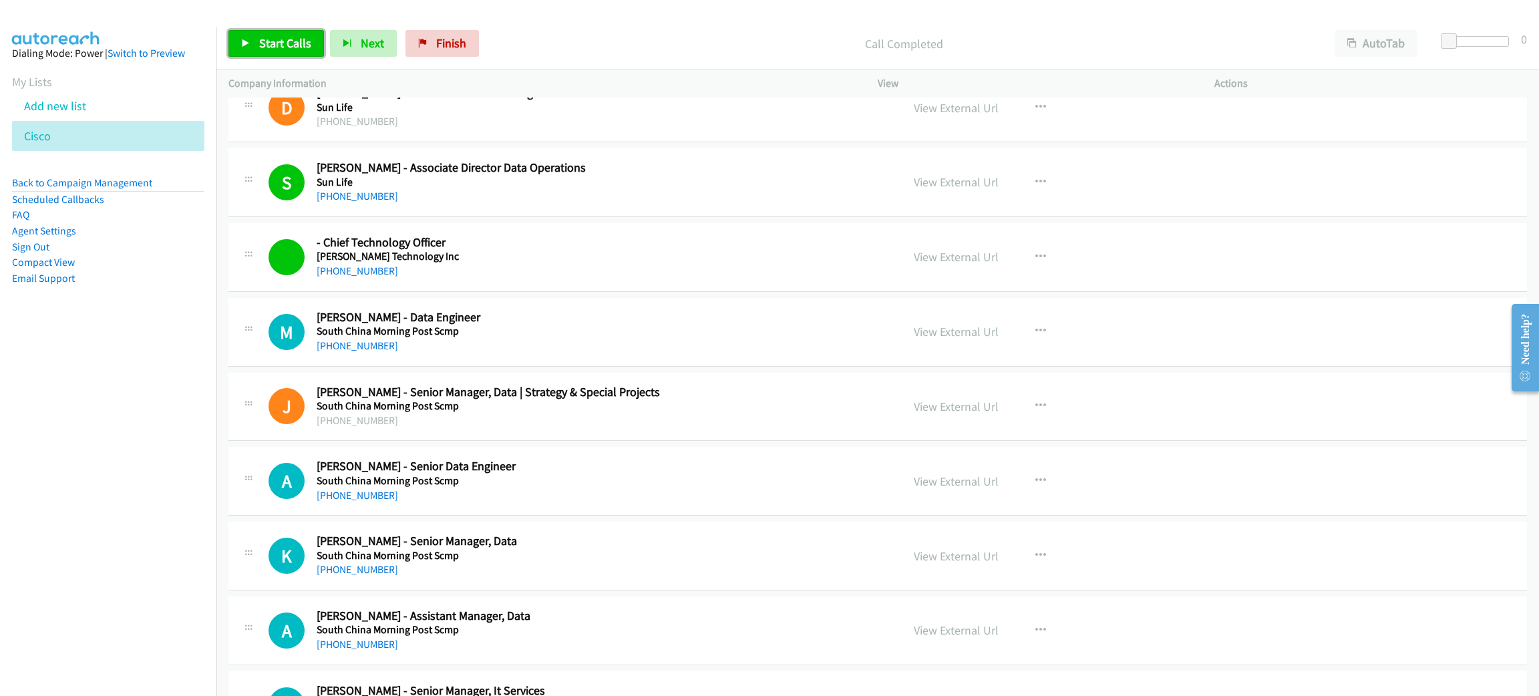
click at [277, 37] on span "Start Calls" at bounding box center [285, 42] width 52 height 15
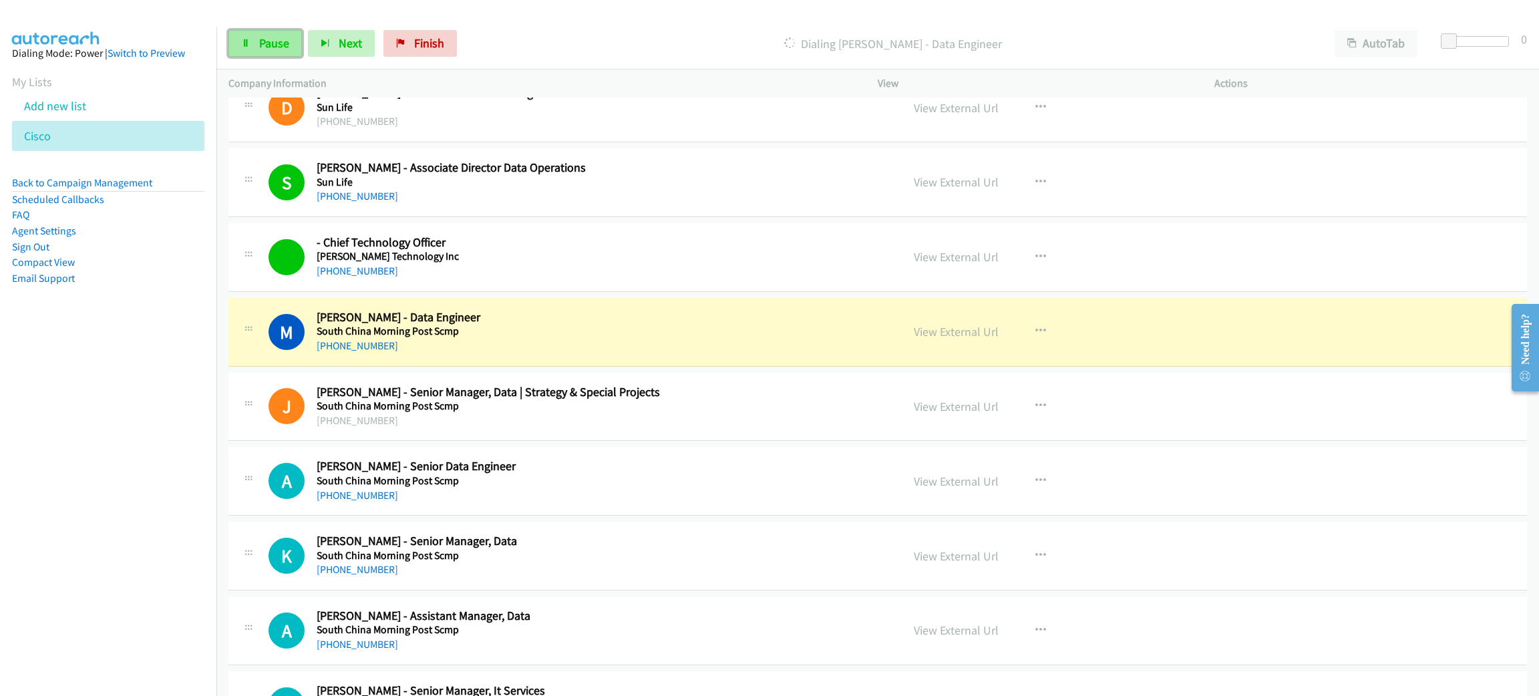
click at [246, 35] on link "Pause" at bounding box center [264, 43] width 73 height 27
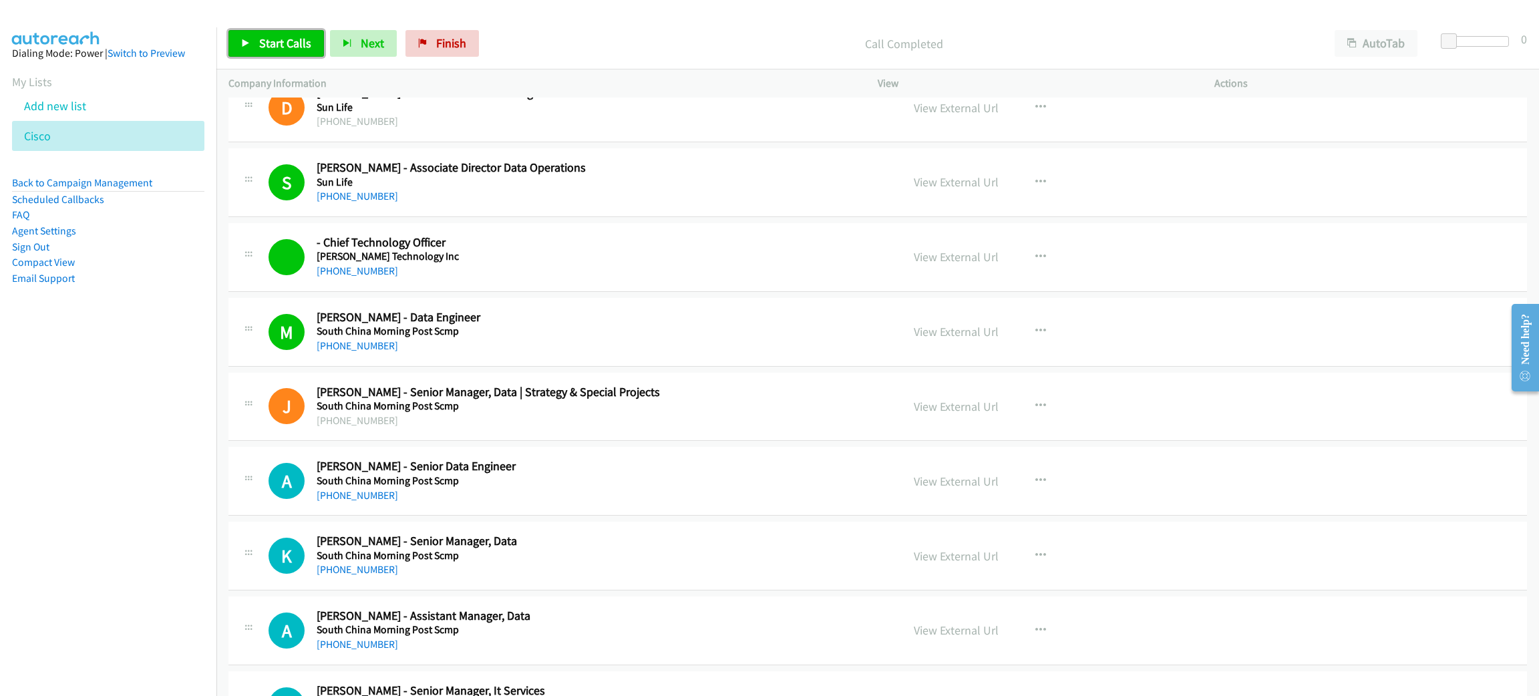
click at [275, 40] on span "Start Calls" at bounding box center [285, 42] width 52 height 15
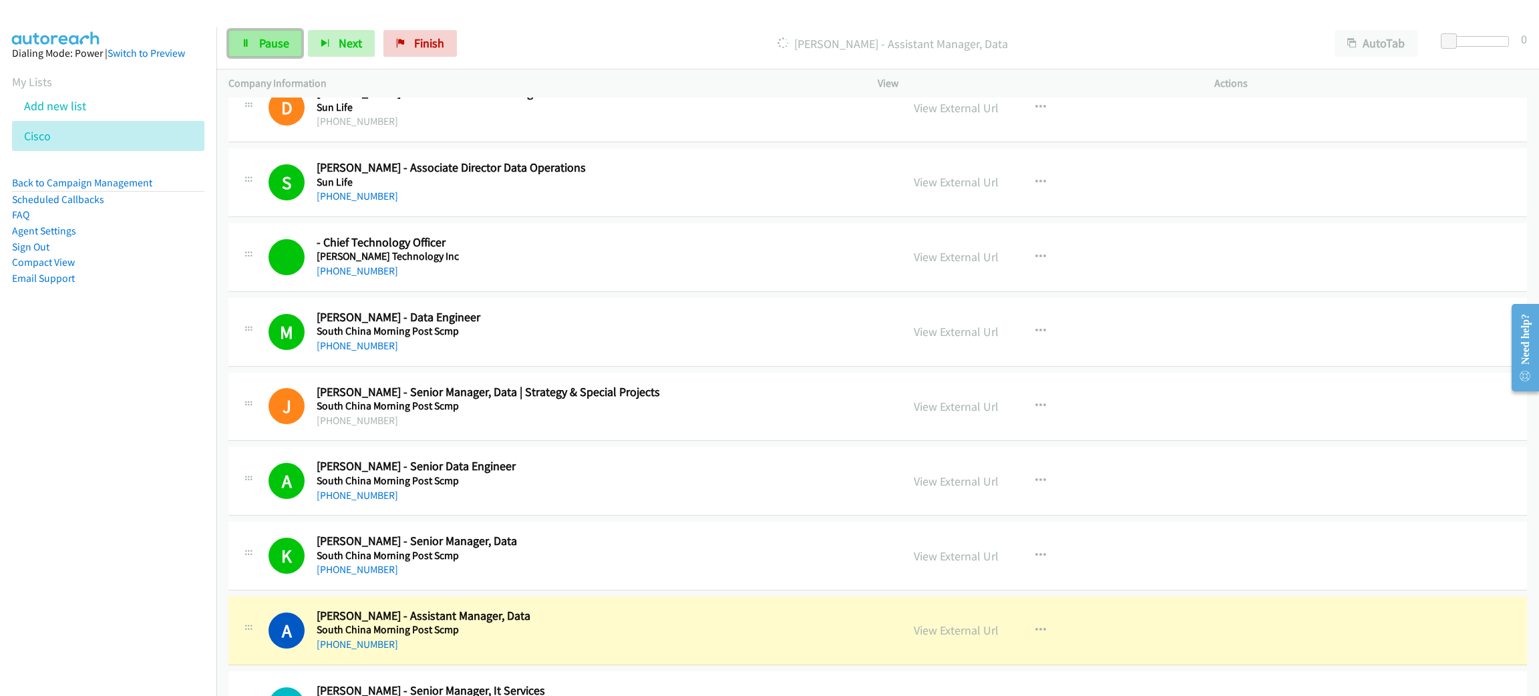
click at [285, 45] on span "Pause" at bounding box center [274, 42] width 30 height 15
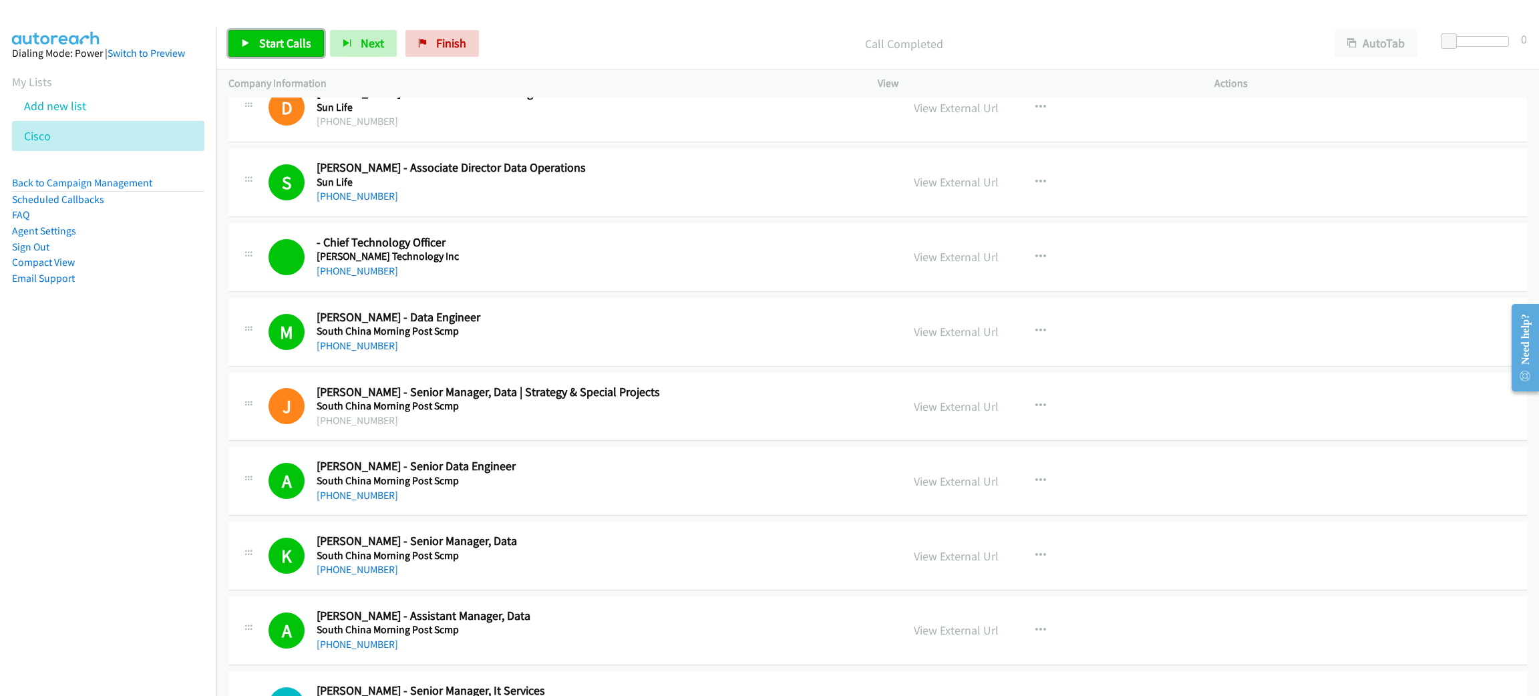
click at [295, 39] on span "Start Calls" at bounding box center [285, 42] width 52 height 15
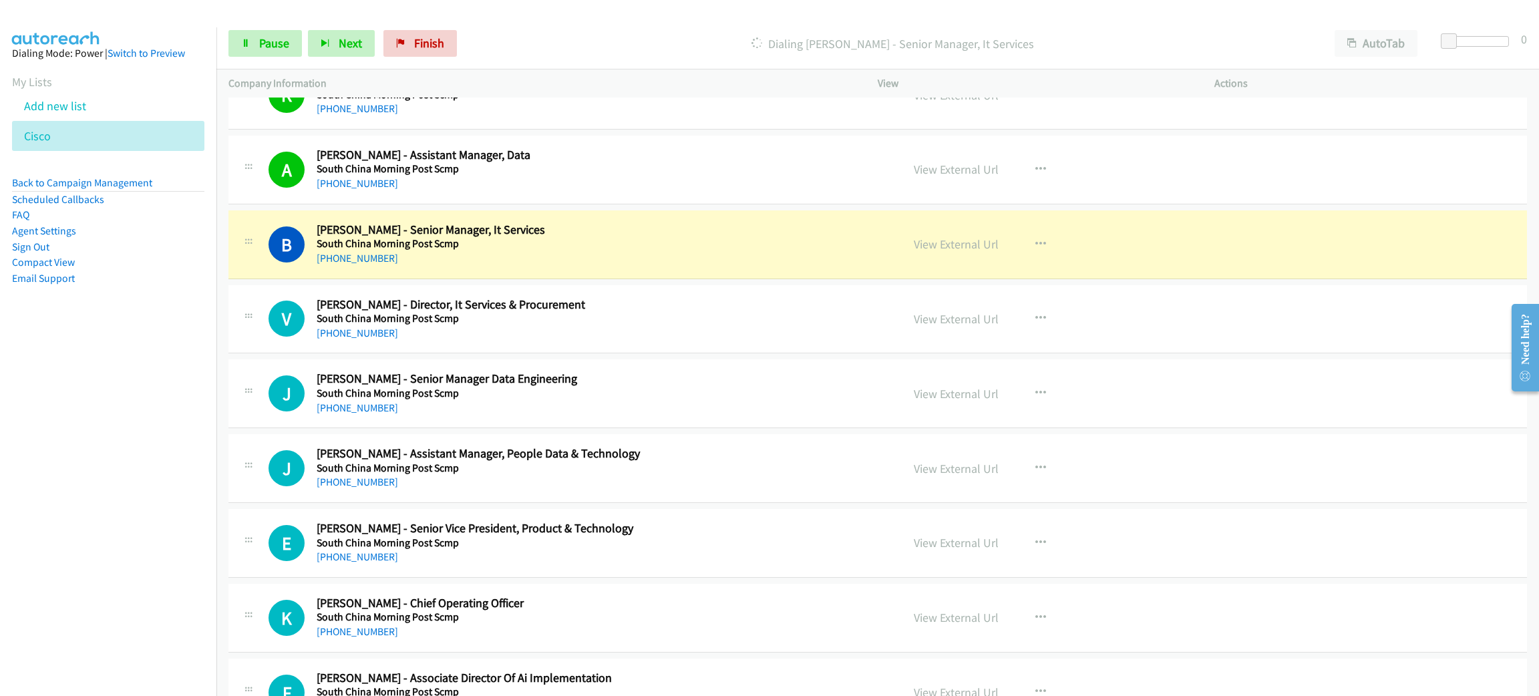
scroll to position [5009, 0]
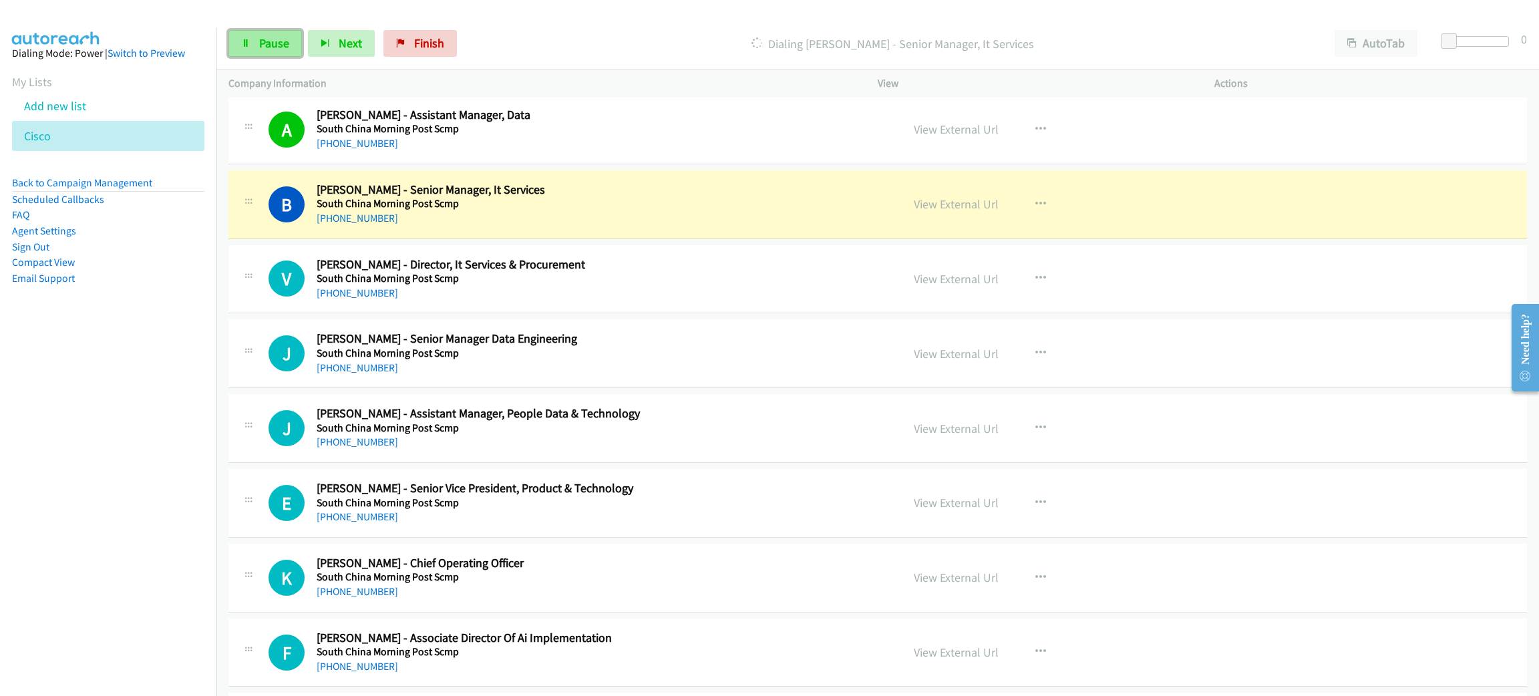
click at [264, 40] on span "Pause" at bounding box center [274, 42] width 30 height 15
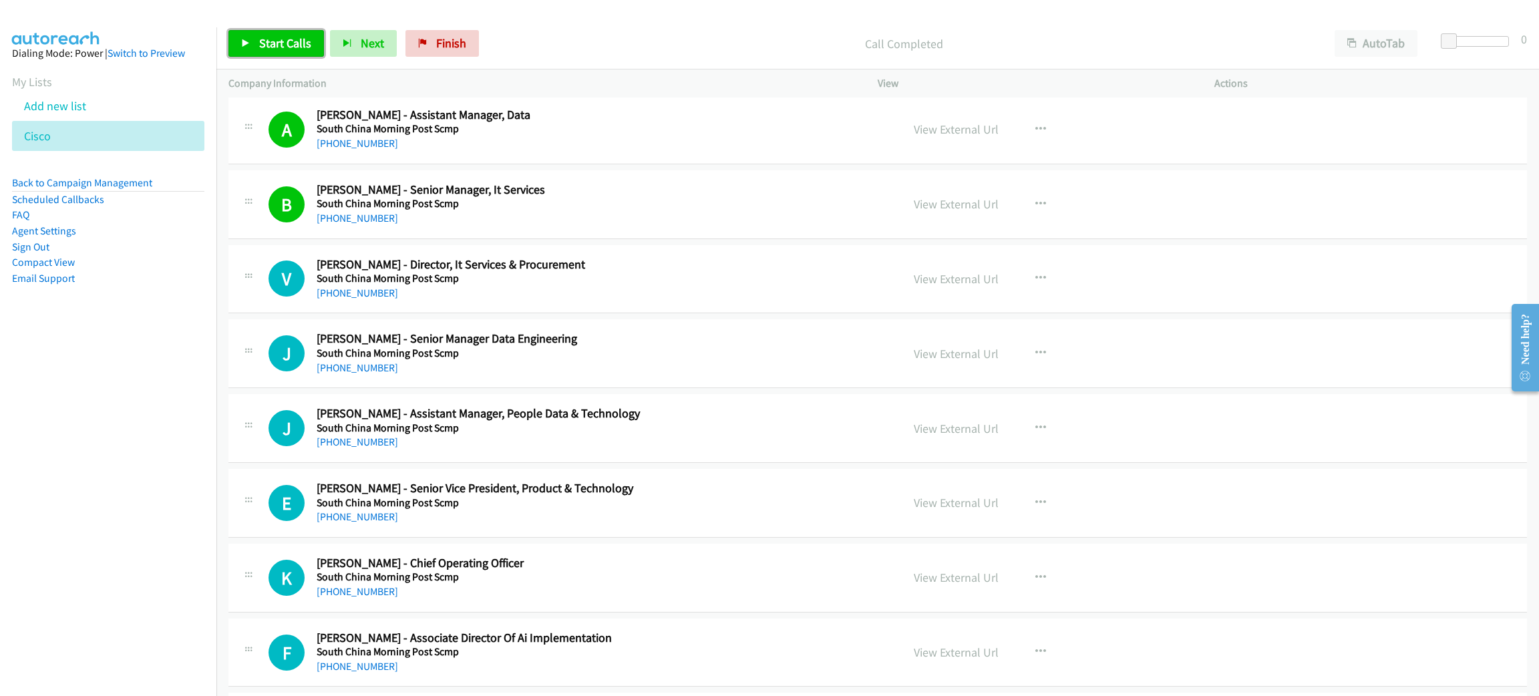
click at [238, 40] on link "Start Calls" at bounding box center [276, 43] width 96 height 27
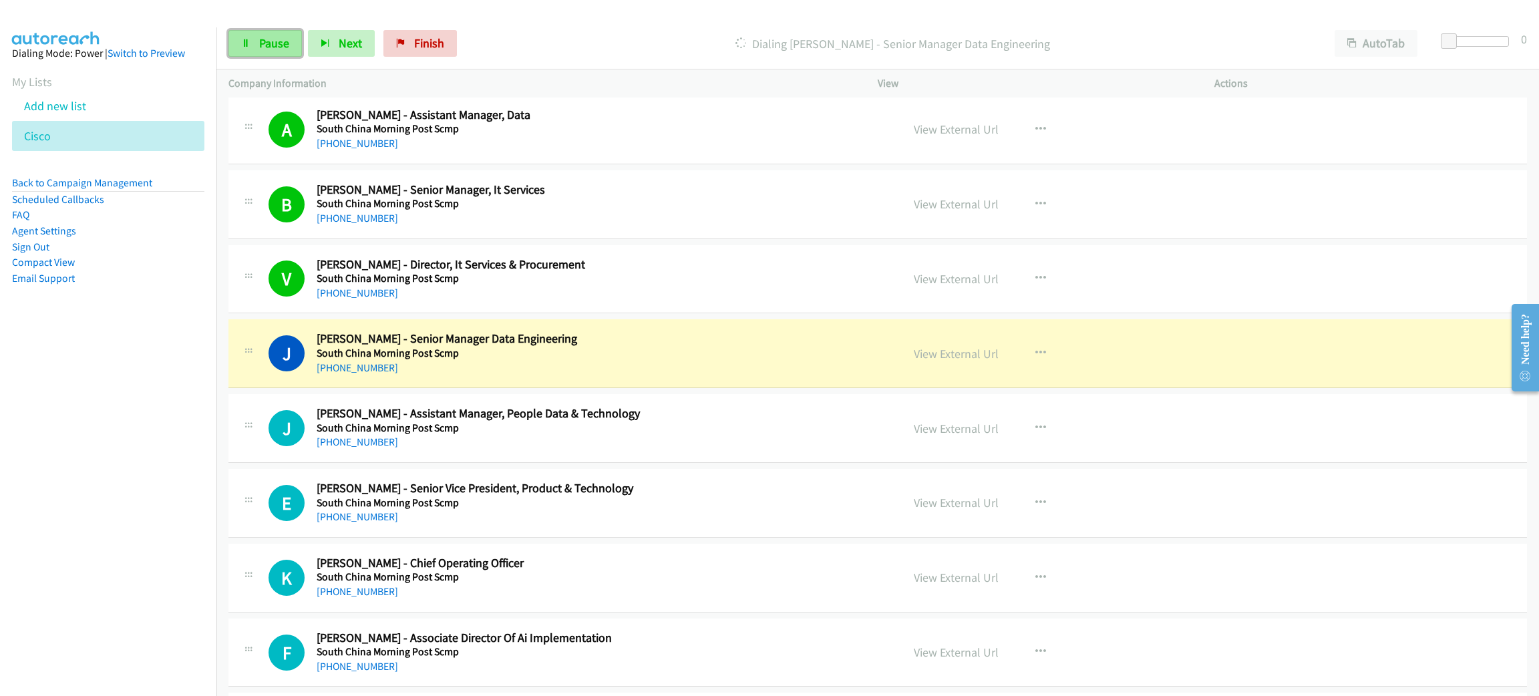
click at [286, 32] on link "Pause" at bounding box center [264, 43] width 73 height 27
click at [65, 428] on nav "Dialing Mode: Power | Switch to Preview My Lists Add new list [GEOGRAPHIC_DATA]…" at bounding box center [108, 375] width 217 height 696
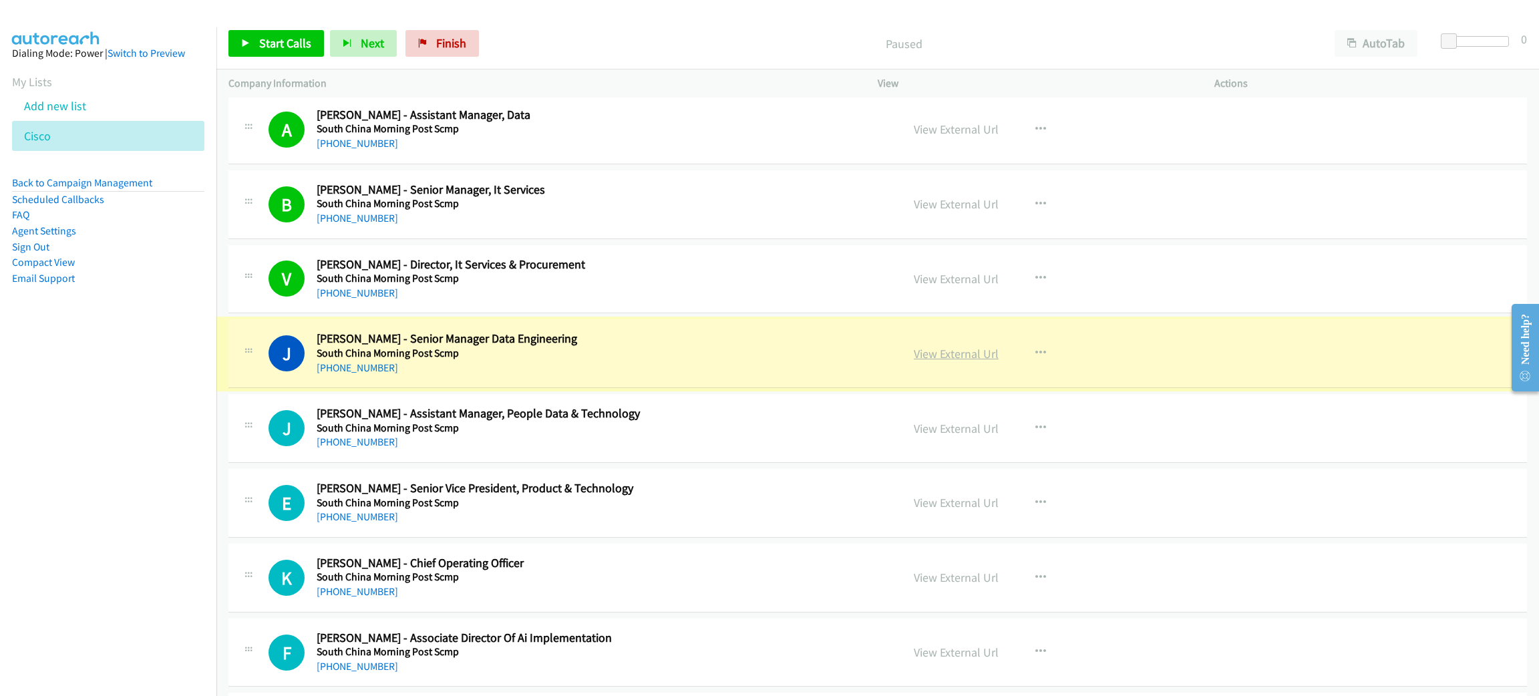
click at [977, 361] on link "View External Url" at bounding box center [956, 353] width 85 height 15
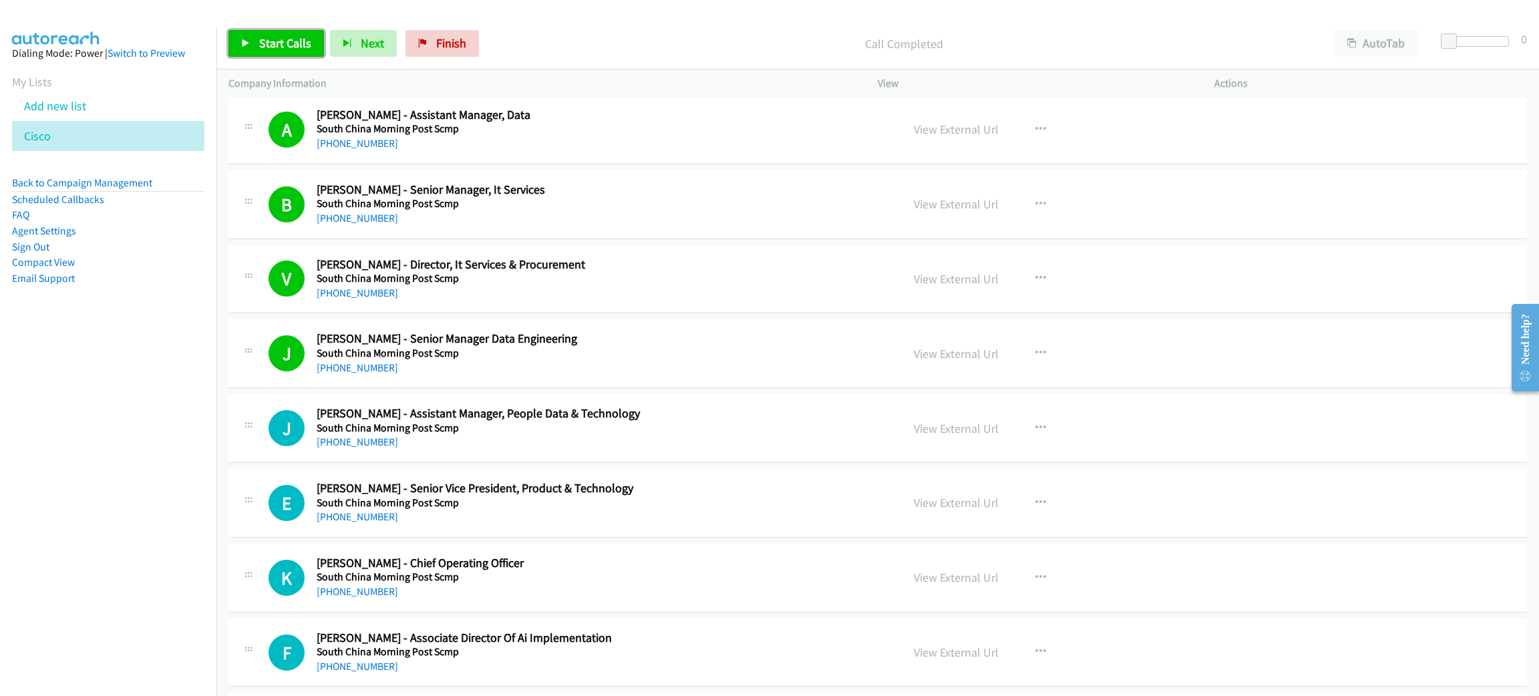
click at [254, 46] on link "Start Calls" at bounding box center [276, 43] width 96 height 27
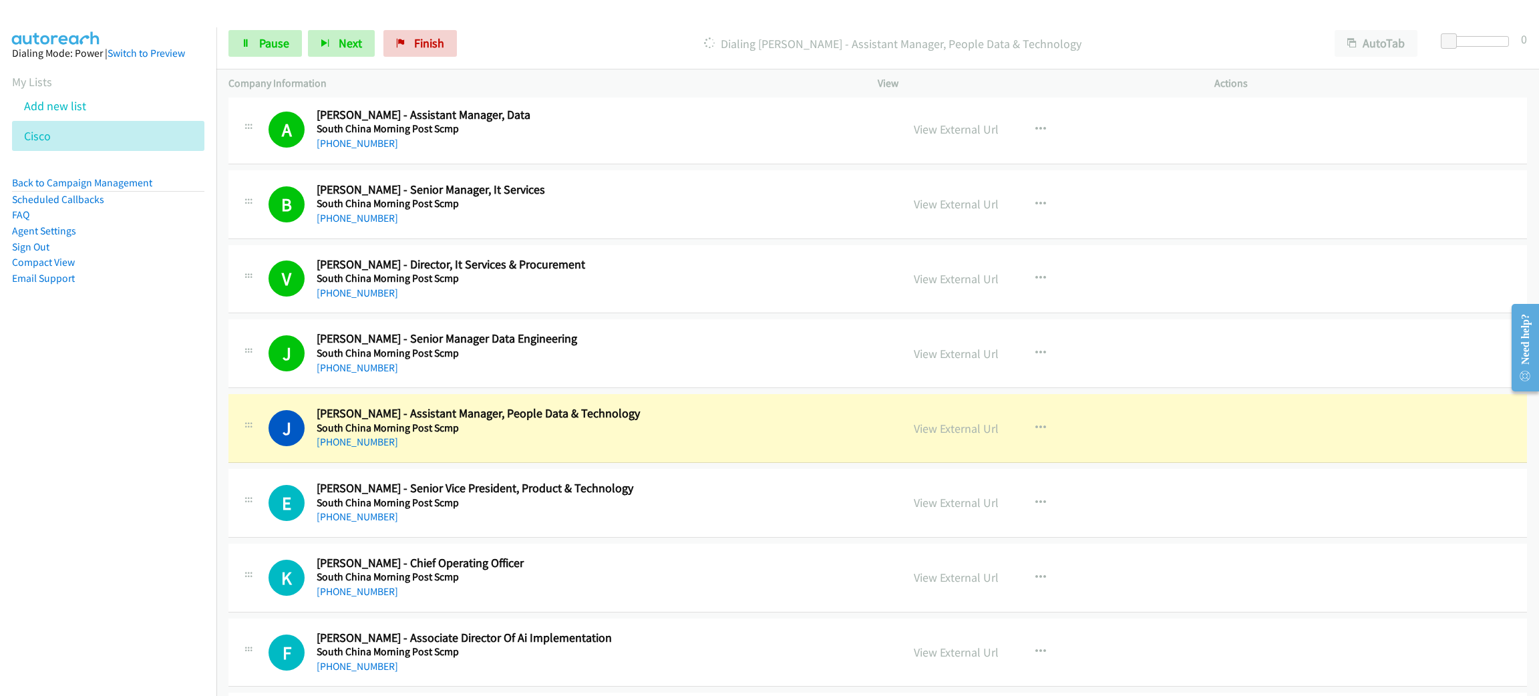
click at [137, 399] on nav "Dialing Mode: Power | Switch to Preview My Lists Add new list [GEOGRAPHIC_DATA]…" at bounding box center [108, 375] width 217 height 696
click at [928, 436] on link "View External Url" at bounding box center [956, 428] width 85 height 15
click at [260, 36] on span "Pause" at bounding box center [274, 42] width 30 height 15
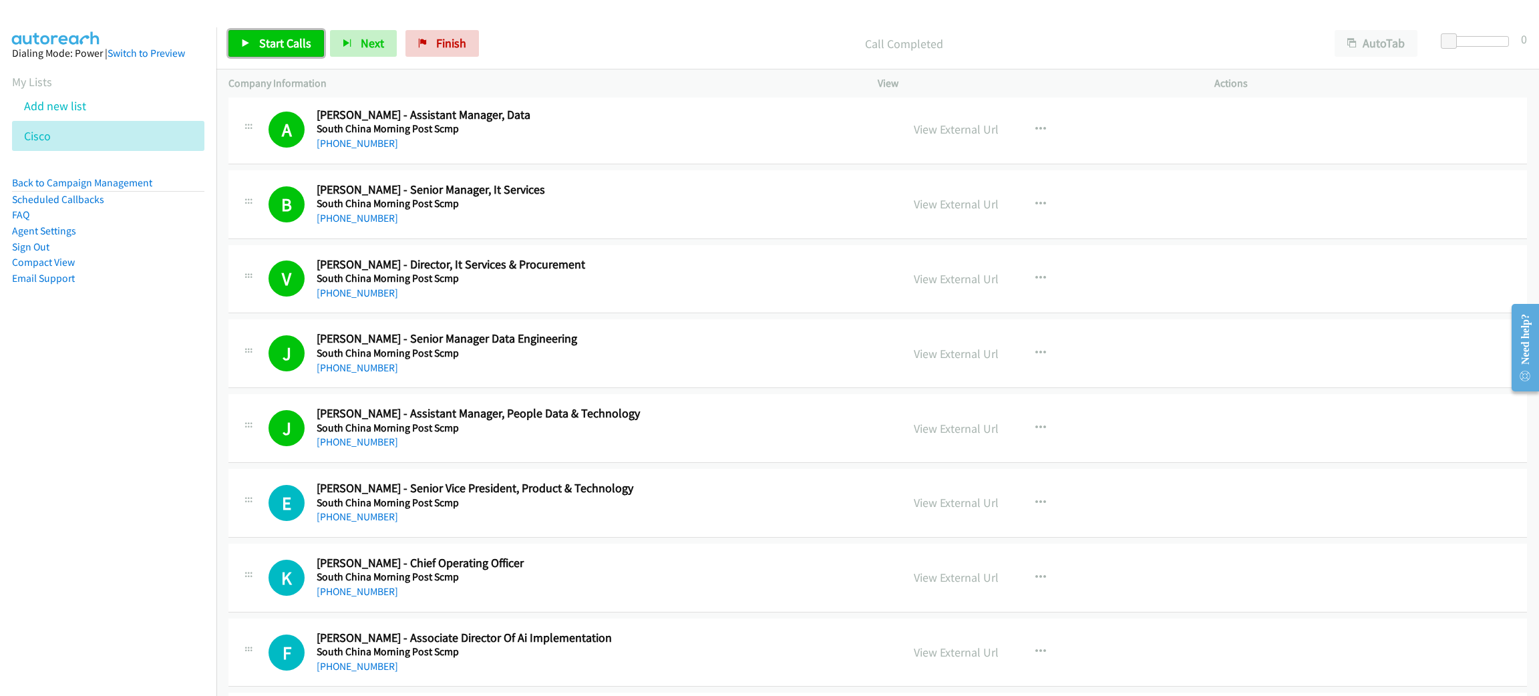
click at [254, 41] on link "Start Calls" at bounding box center [276, 43] width 96 height 27
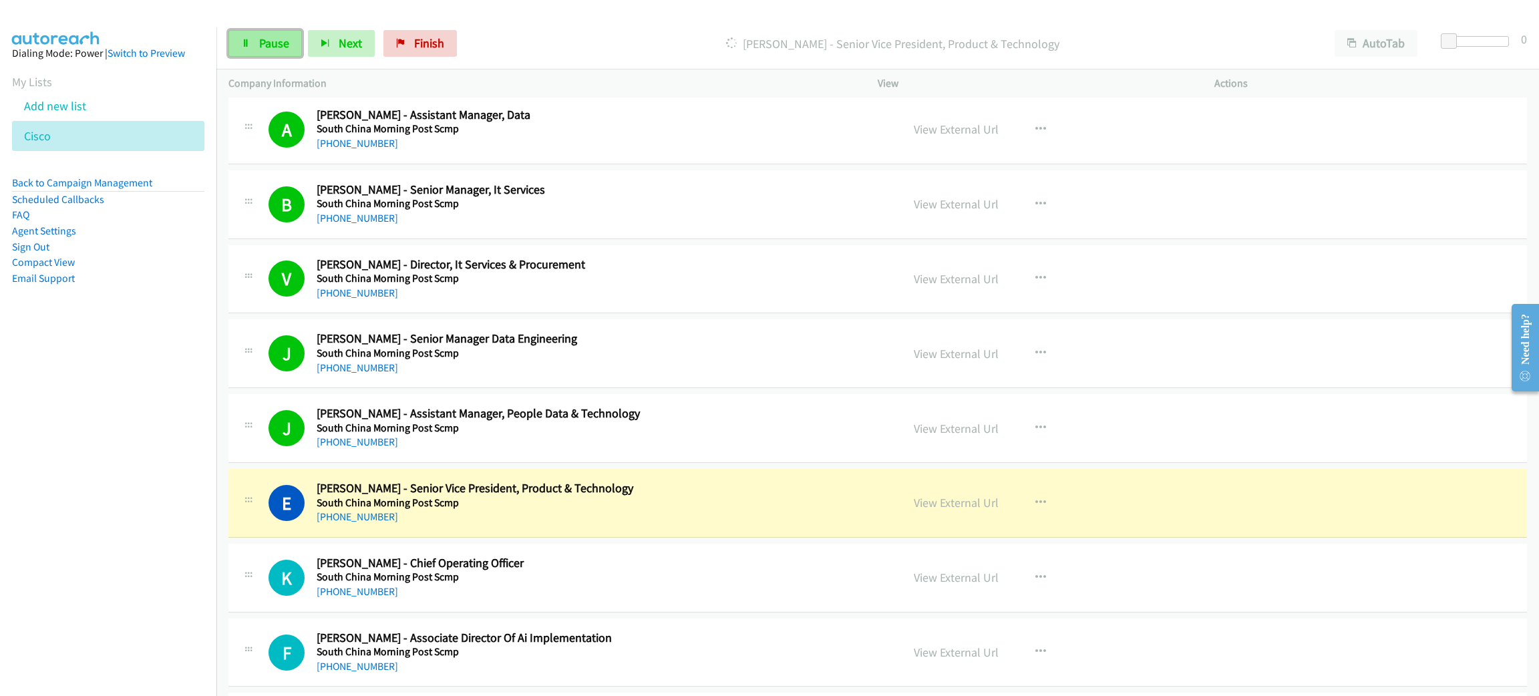
click at [275, 38] on span "Pause" at bounding box center [274, 42] width 30 height 15
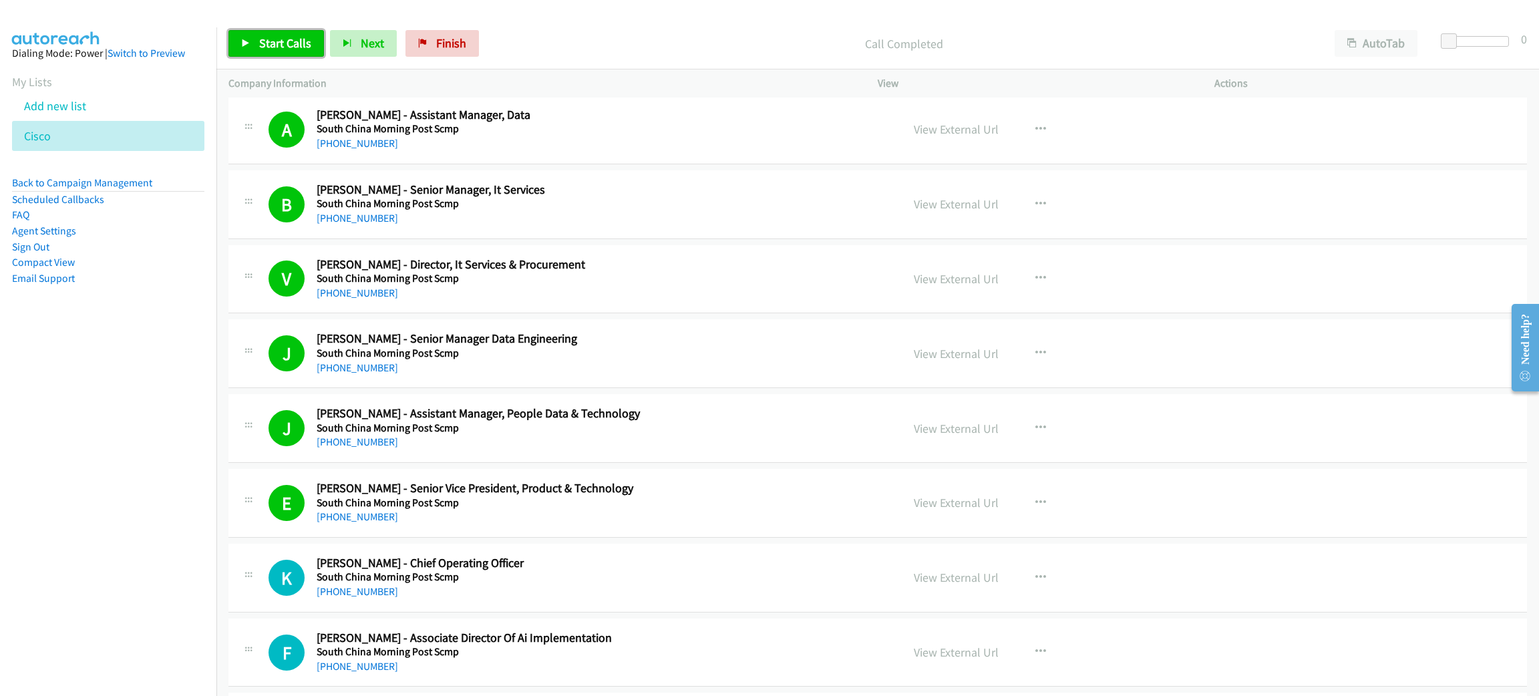
click at [282, 43] on span "Start Calls" at bounding box center [285, 42] width 52 height 15
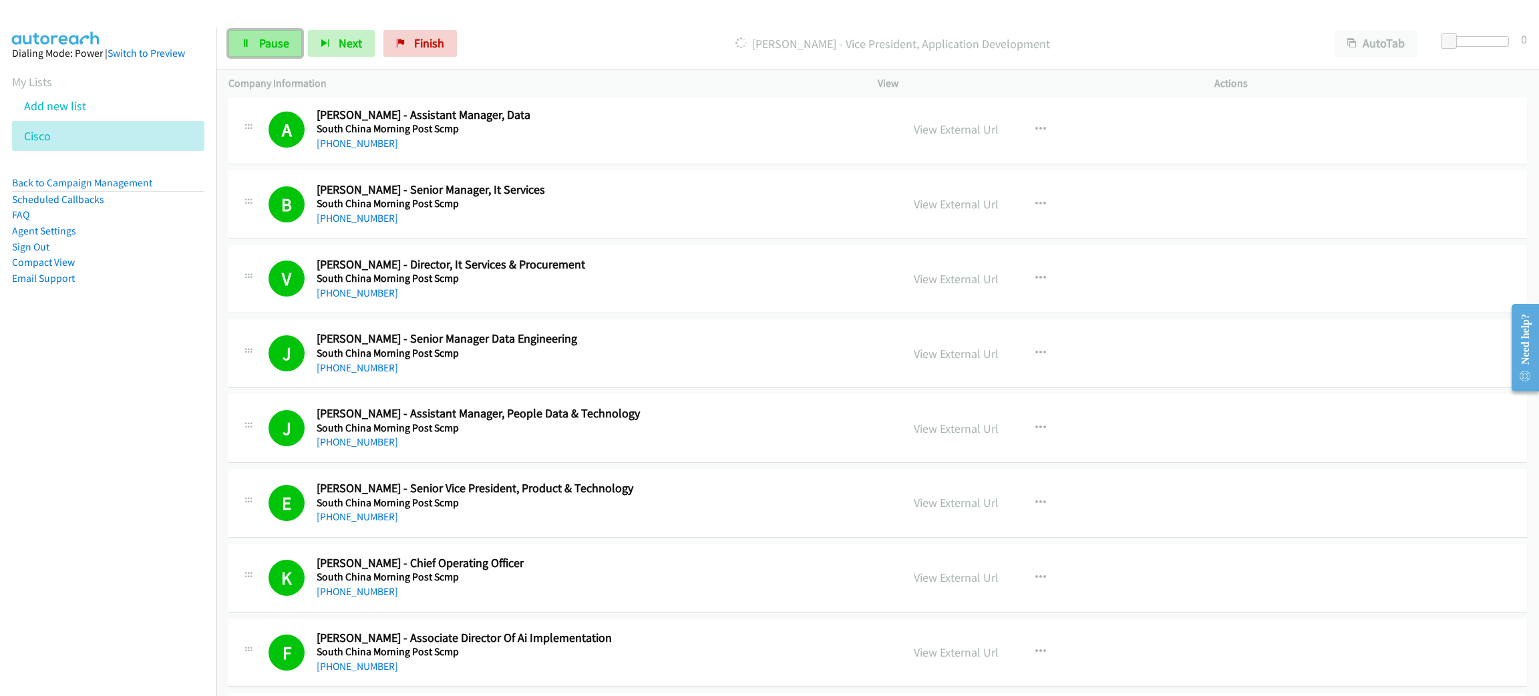
click at [284, 42] on span "Pause" at bounding box center [274, 42] width 30 height 15
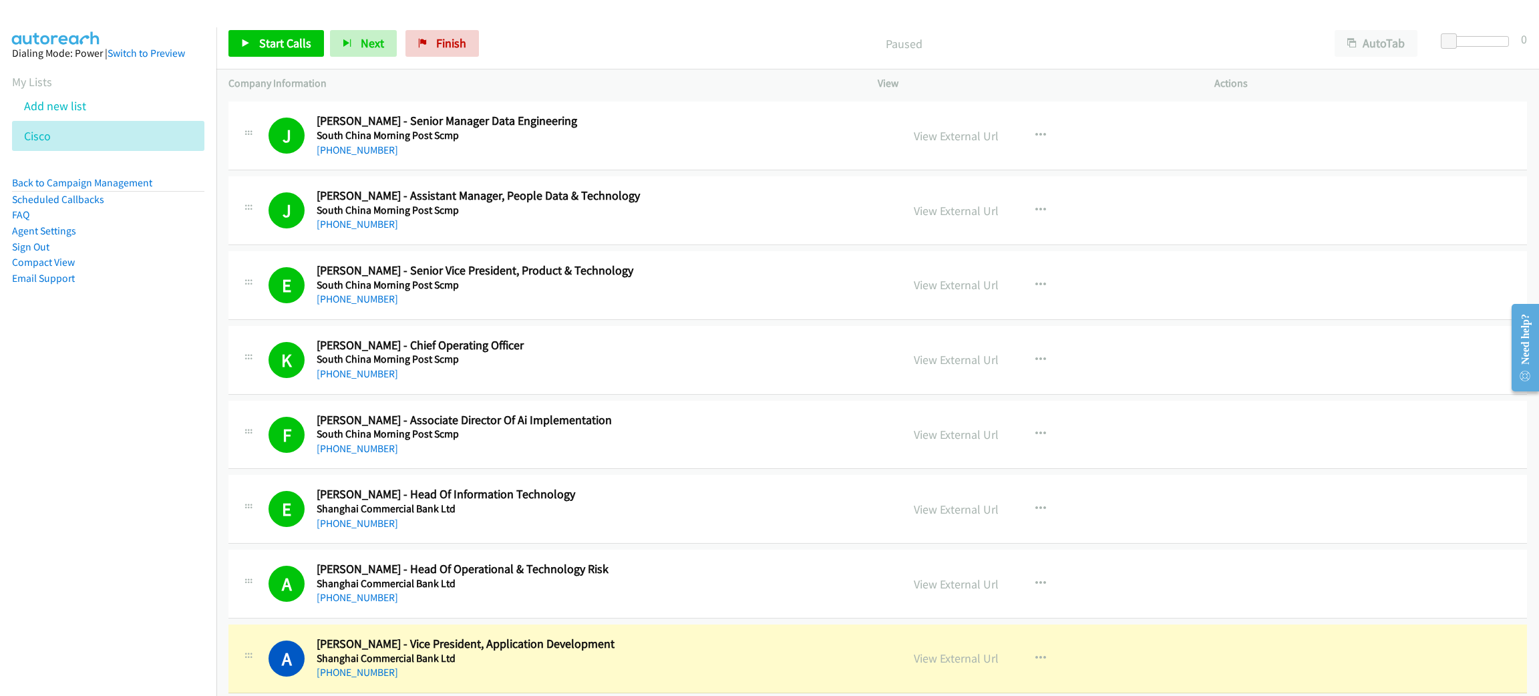
scroll to position [5511, 0]
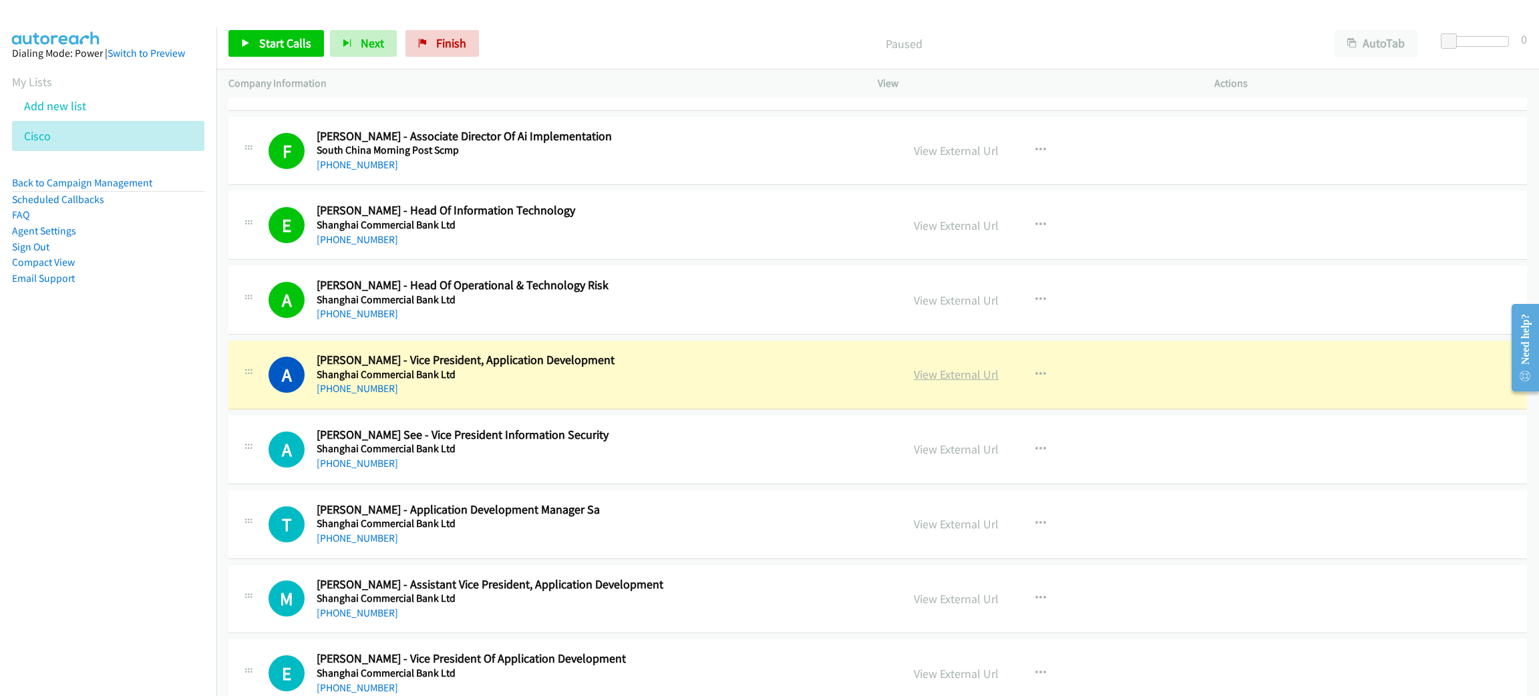
click at [989, 382] on link "View External Url" at bounding box center [956, 374] width 85 height 15
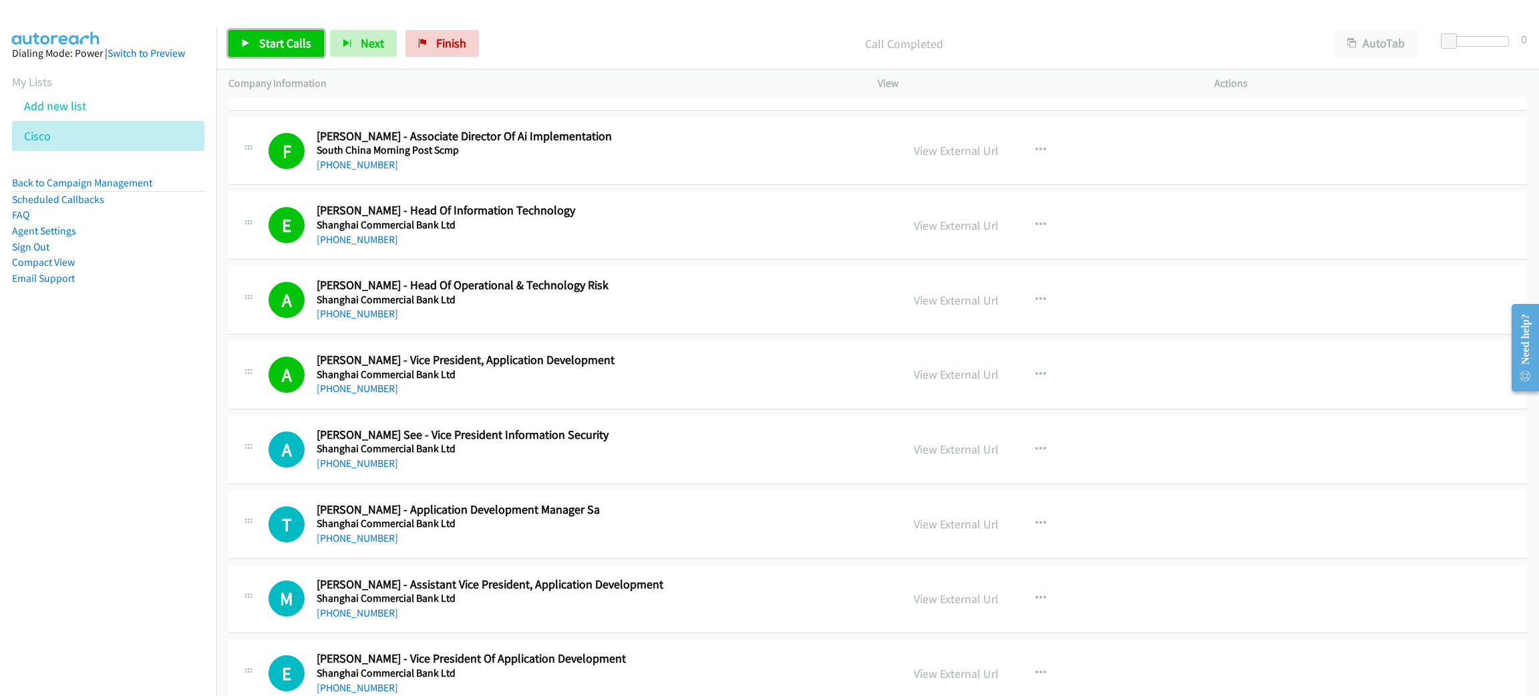
click at [292, 42] on span "Start Calls" at bounding box center [285, 42] width 52 height 15
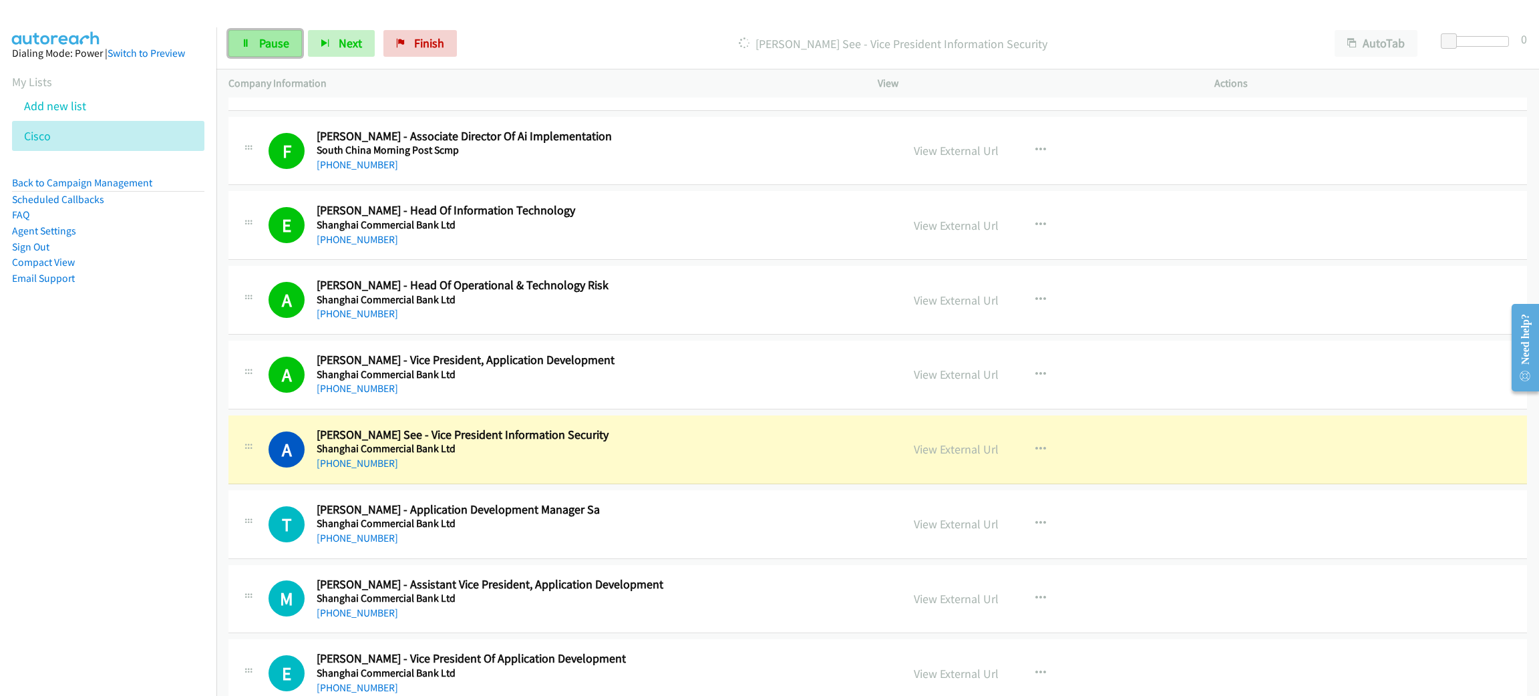
click at [269, 41] on span "Pause" at bounding box center [274, 42] width 30 height 15
click at [947, 457] on link "View External Url" at bounding box center [956, 449] width 85 height 15
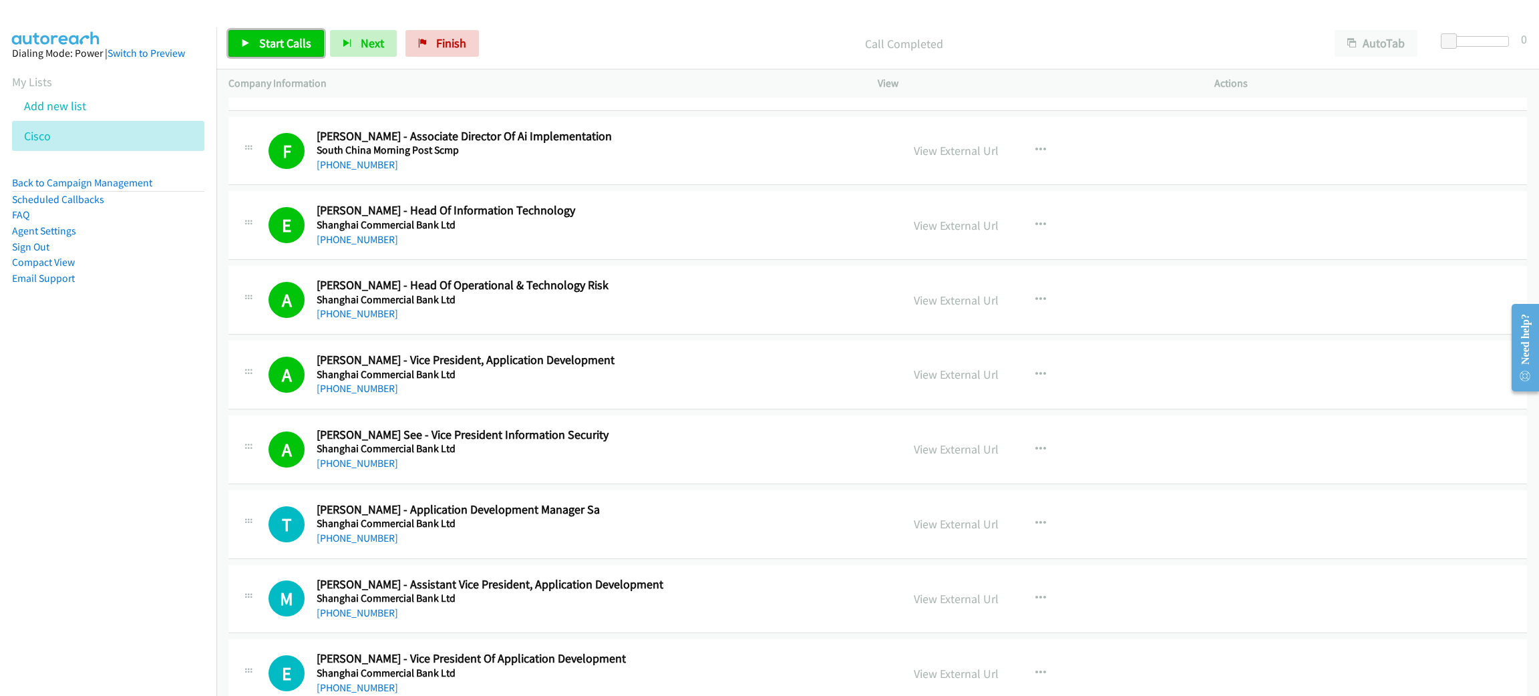
click at [283, 43] on span "Start Calls" at bounding box center [285, 42] width 52 height 15
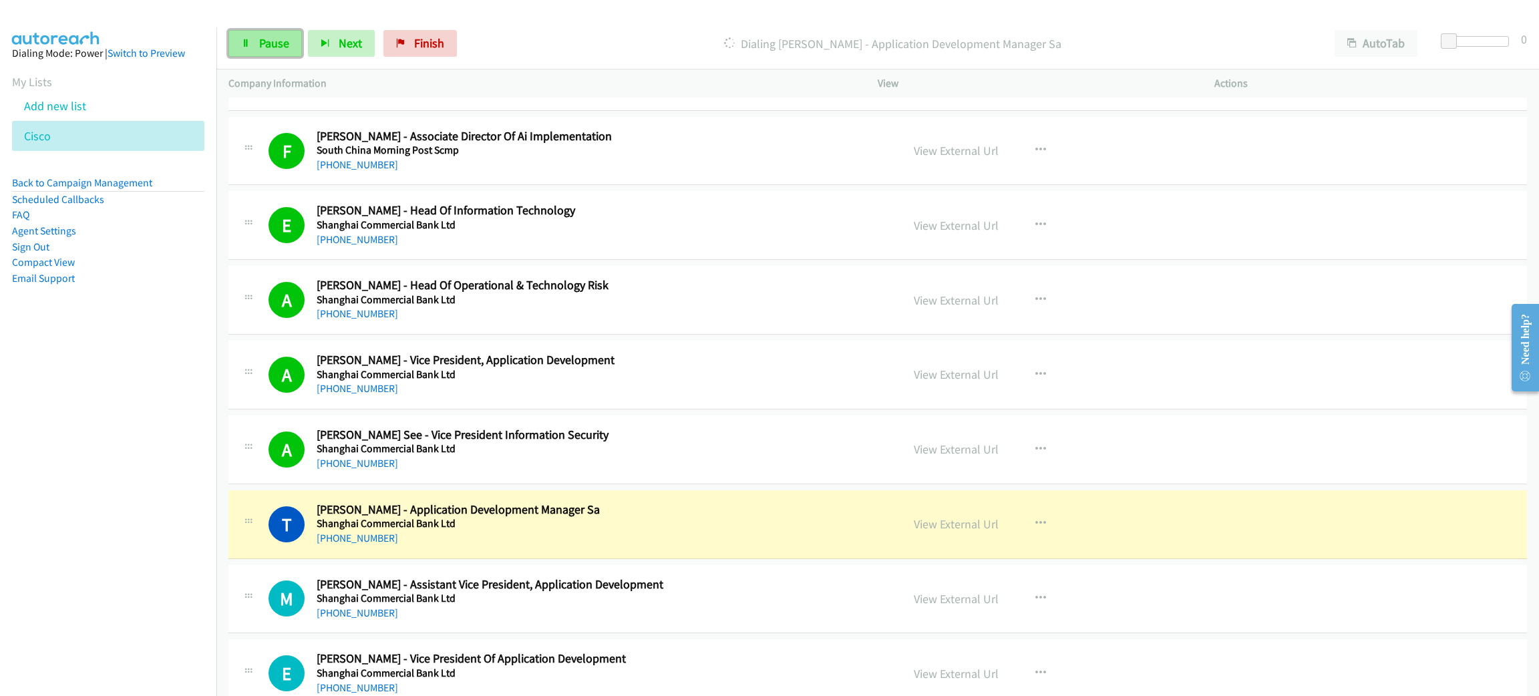
drag, startPoint x: 272, startPoint y: 35, endPoint x: 274, endPoint y: 56, distance: 21.5
click at [272, 35] on span "Pause" at bounding box center [274, 42] width 30 height 15
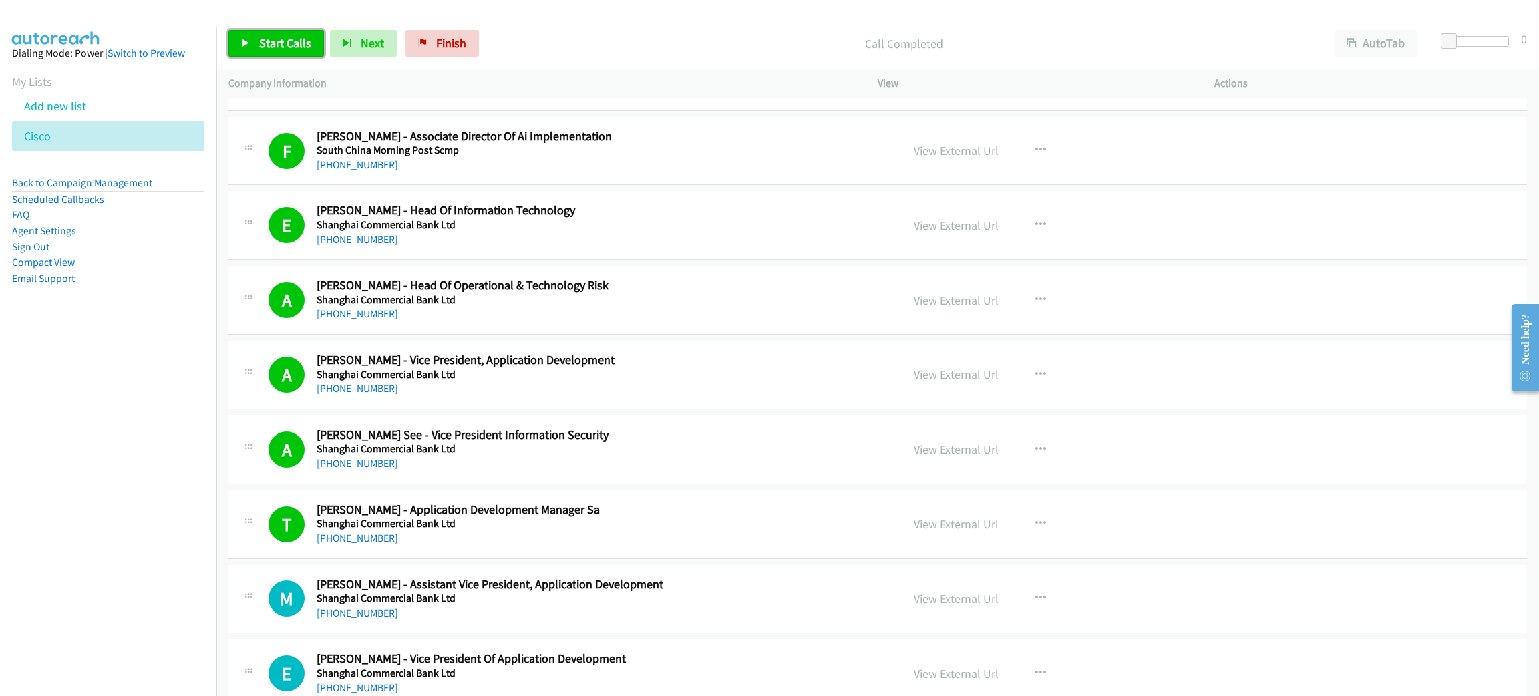
click at [261, 36] on span "Start Calls" at bounding box center [285, 42] width 52 height 15
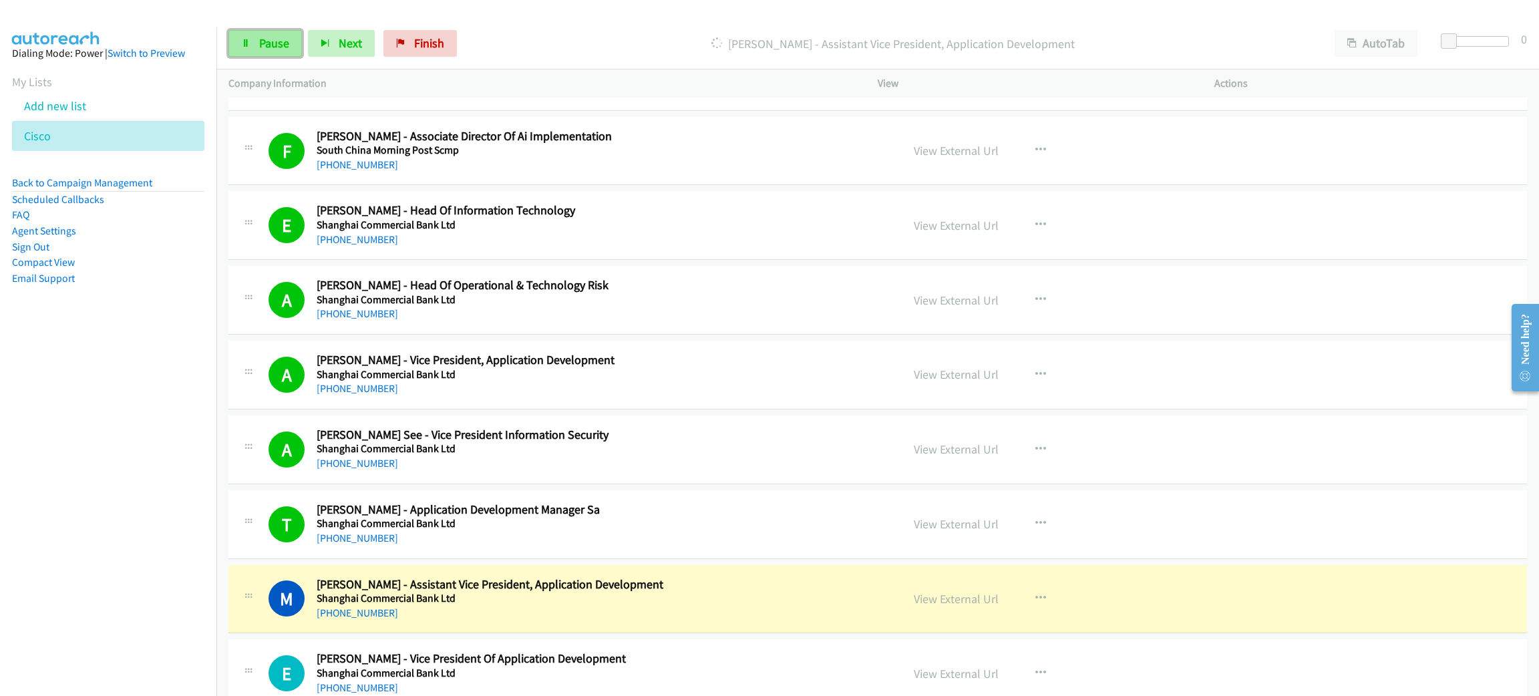
click at [283, 42] on span "Pause" at bounding box center [274, 42] width 30 height 15
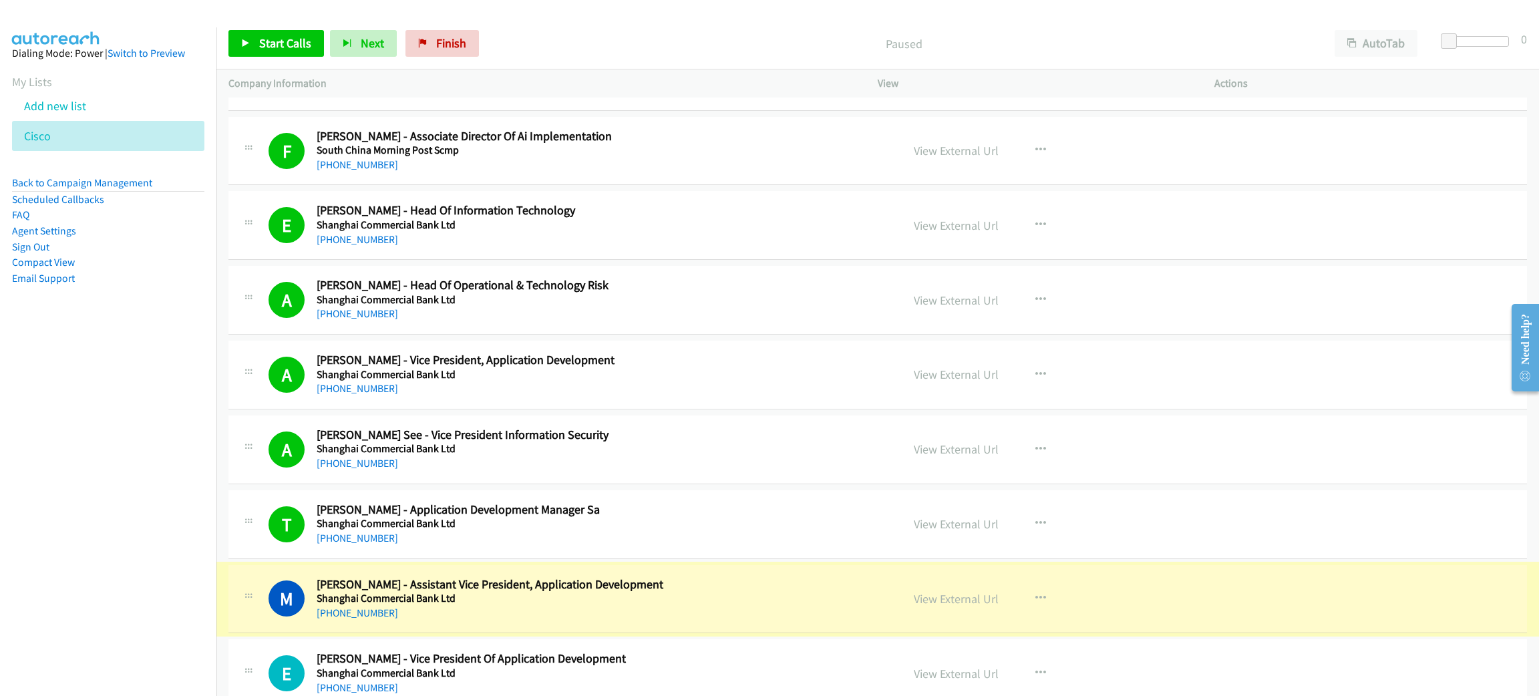
click at [945, 607] on link "View External Url" at bounding box center [956, 598] width 85 height 15
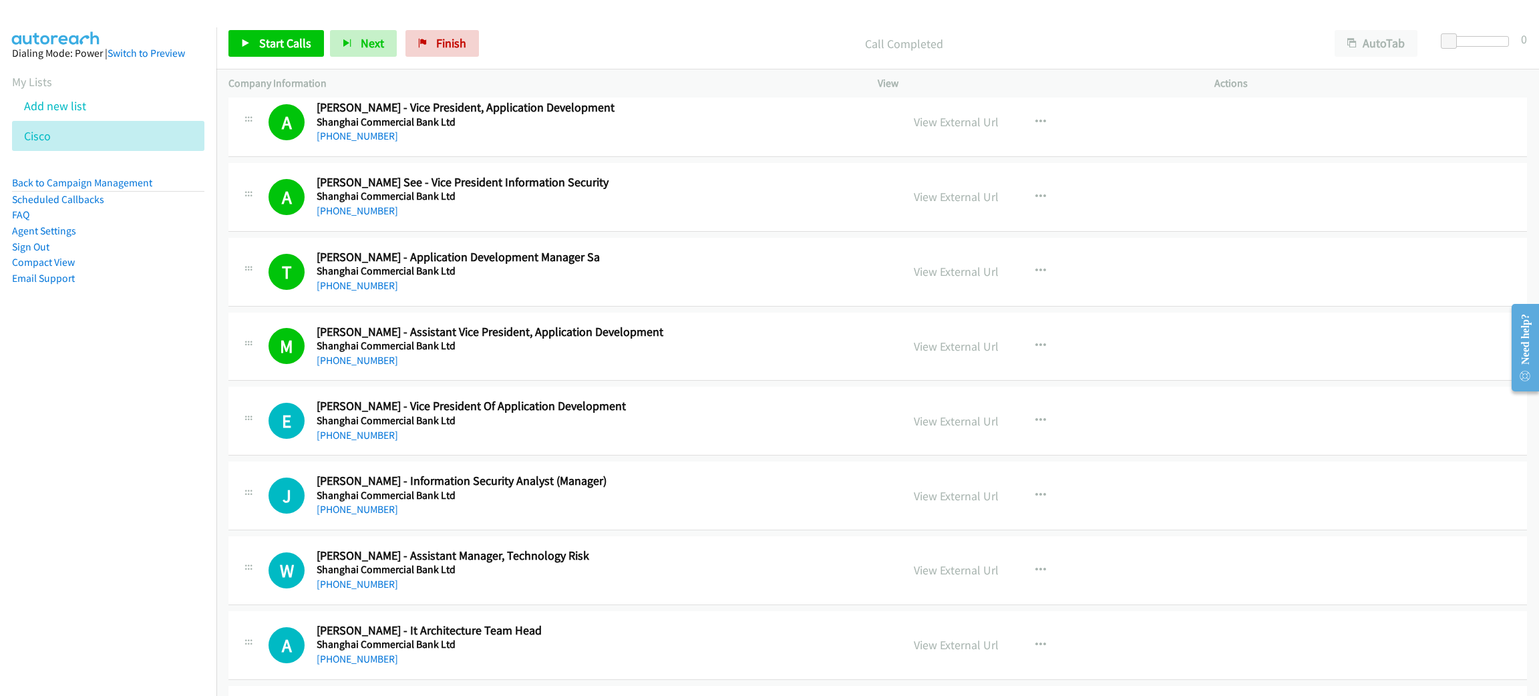
scroll to position [5811, 0]
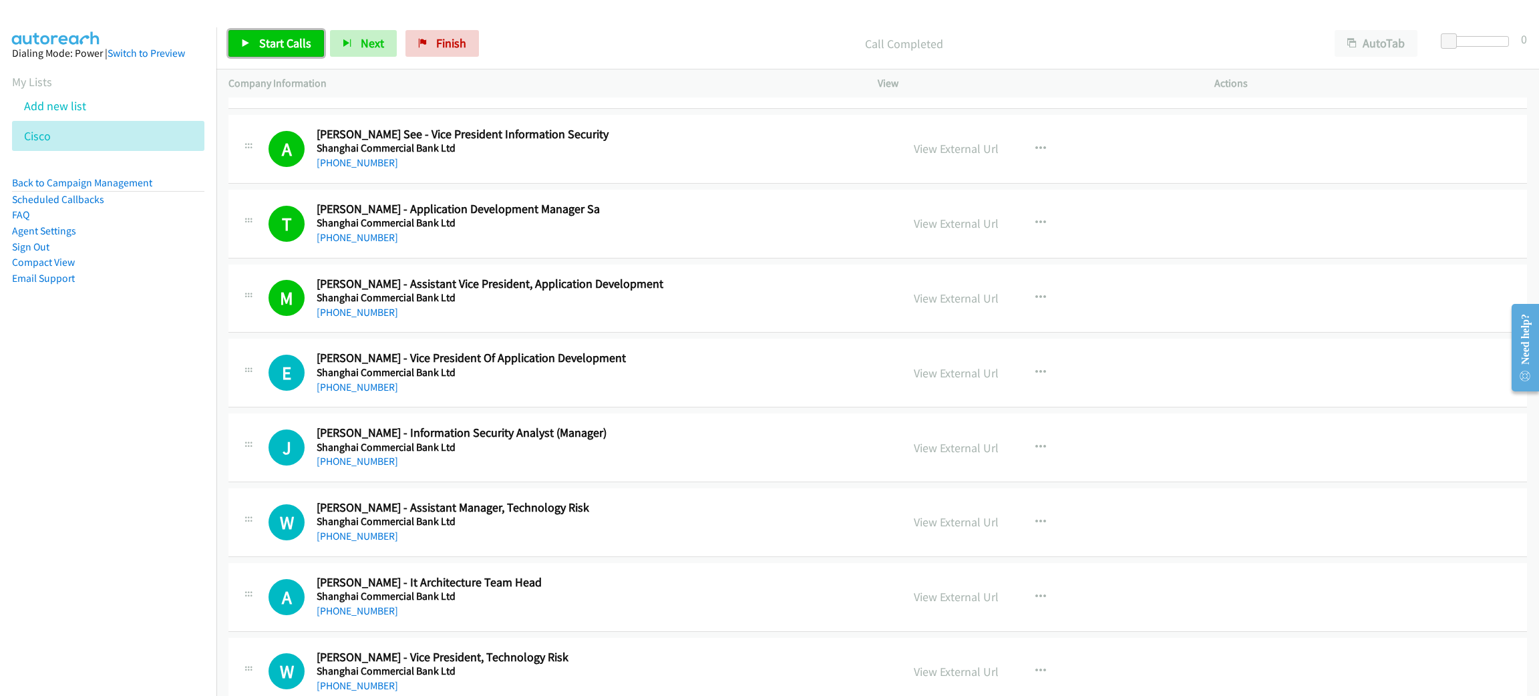
click at [300, 47] on span "Start Calls" at bounding box center [285, 42] width 52 height 15
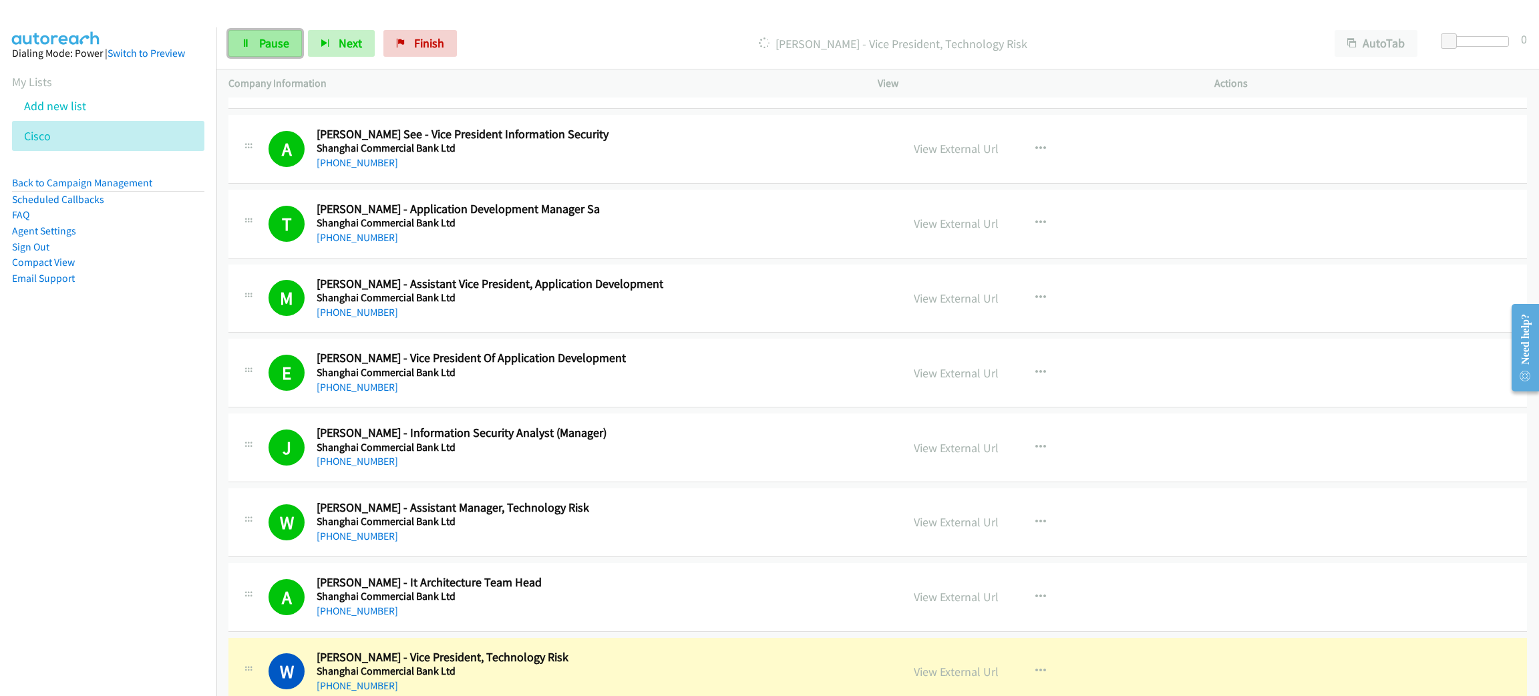
click at [289, 41] on link "Pause" at bounding box center [264, 43] width 73 height 27
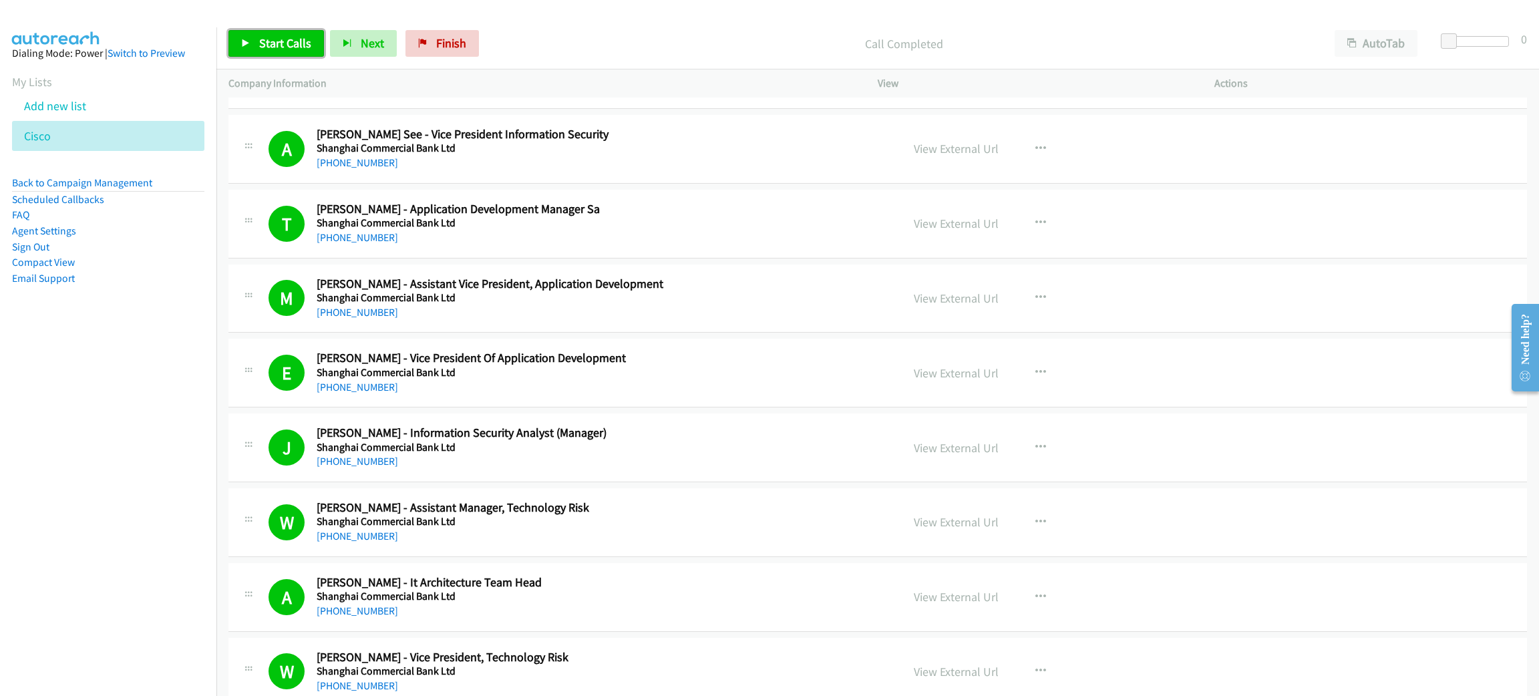
drag, startPoint x: 302, startPoint y: 32, endPoint x: 331, endPoint y: 112, distance: 85.1
click at [302, 31] on link "Start Calls" at bounding box center [276, 43] width 96 height 27
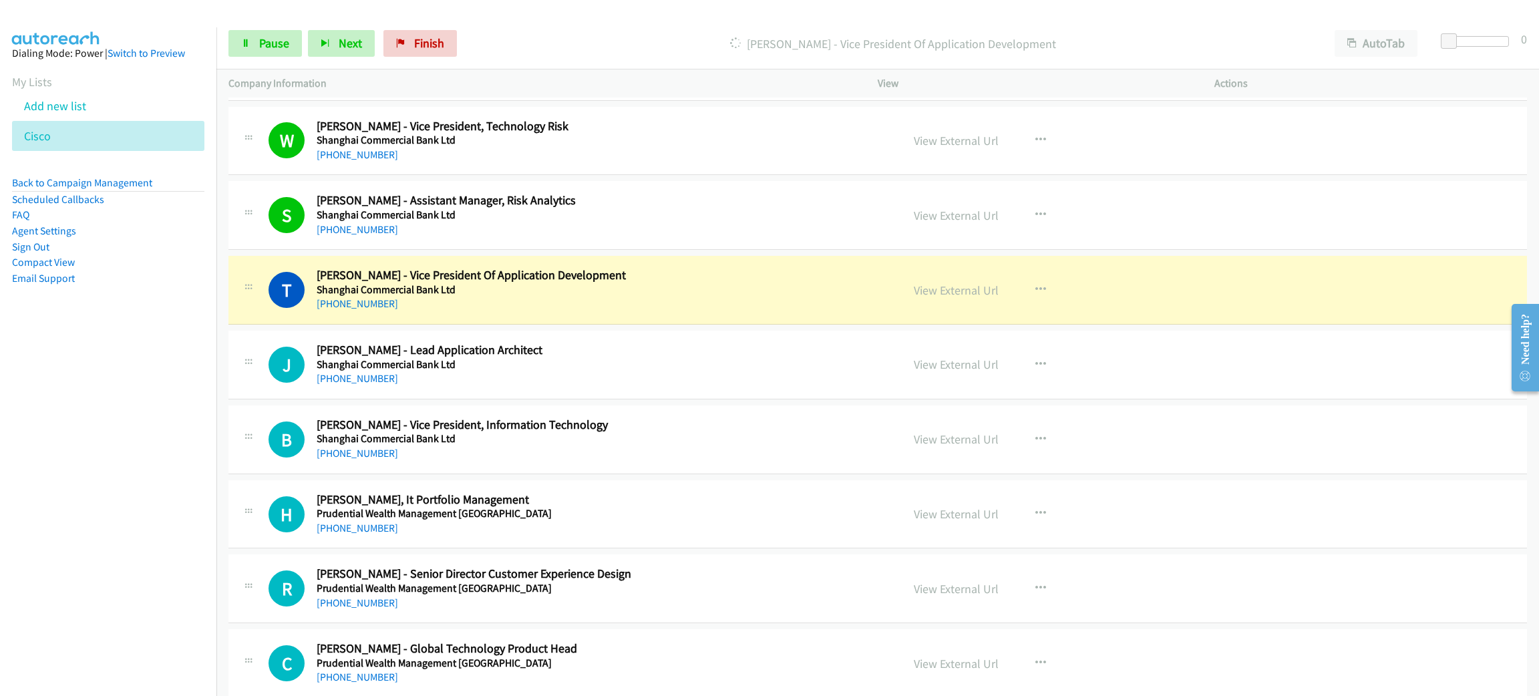
scroll to position [6413, 0]
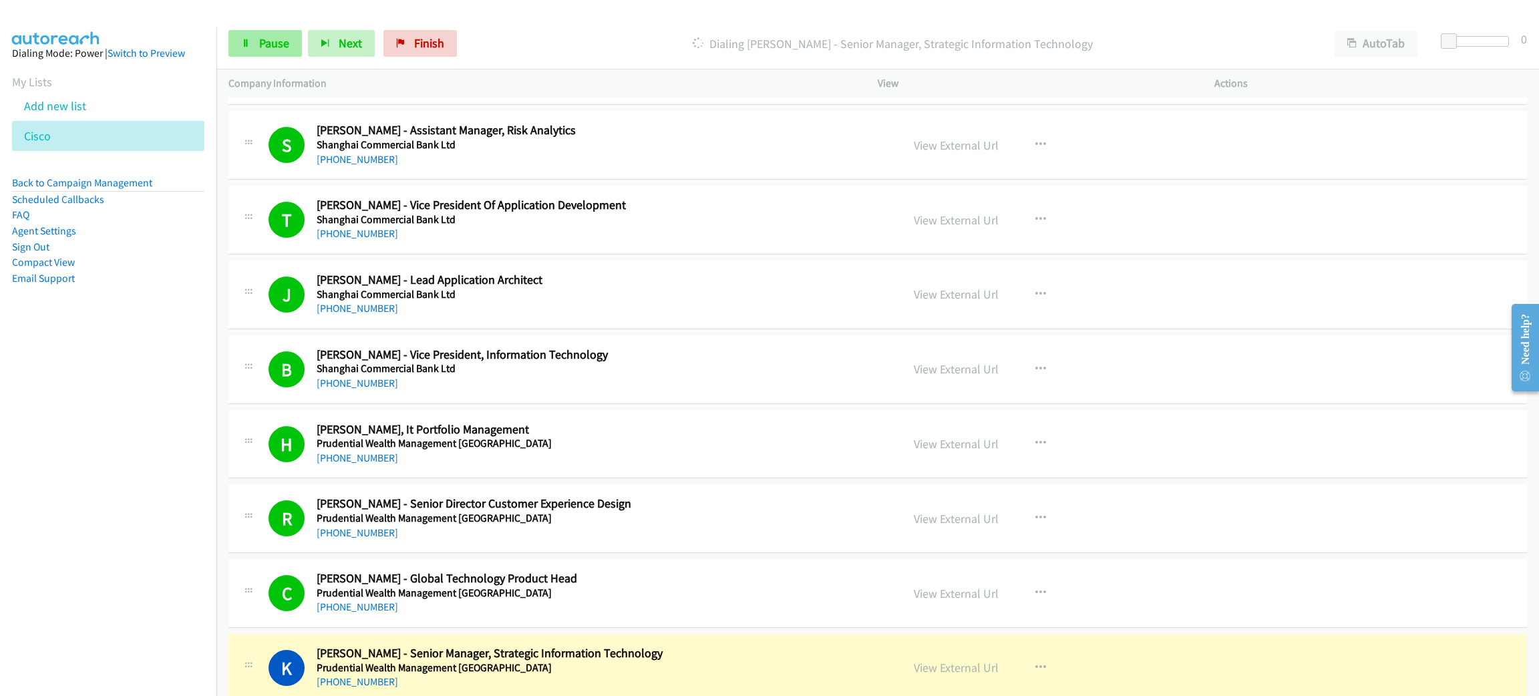
drag, startPoint x: 310, startPoint y: 63, endPoint x: 279, endPoint y: 48, distance: 35.0
click at [279, 48] on div "Start Calls Pause Next Finish Dialing [PERSON_NAME] - Senior Manager, Strategic…" at bounding box center [877, 43] width 1323 height 51
click at [272, 43] on span "Pause" at bounding box center [274, 42] width 30 height 15
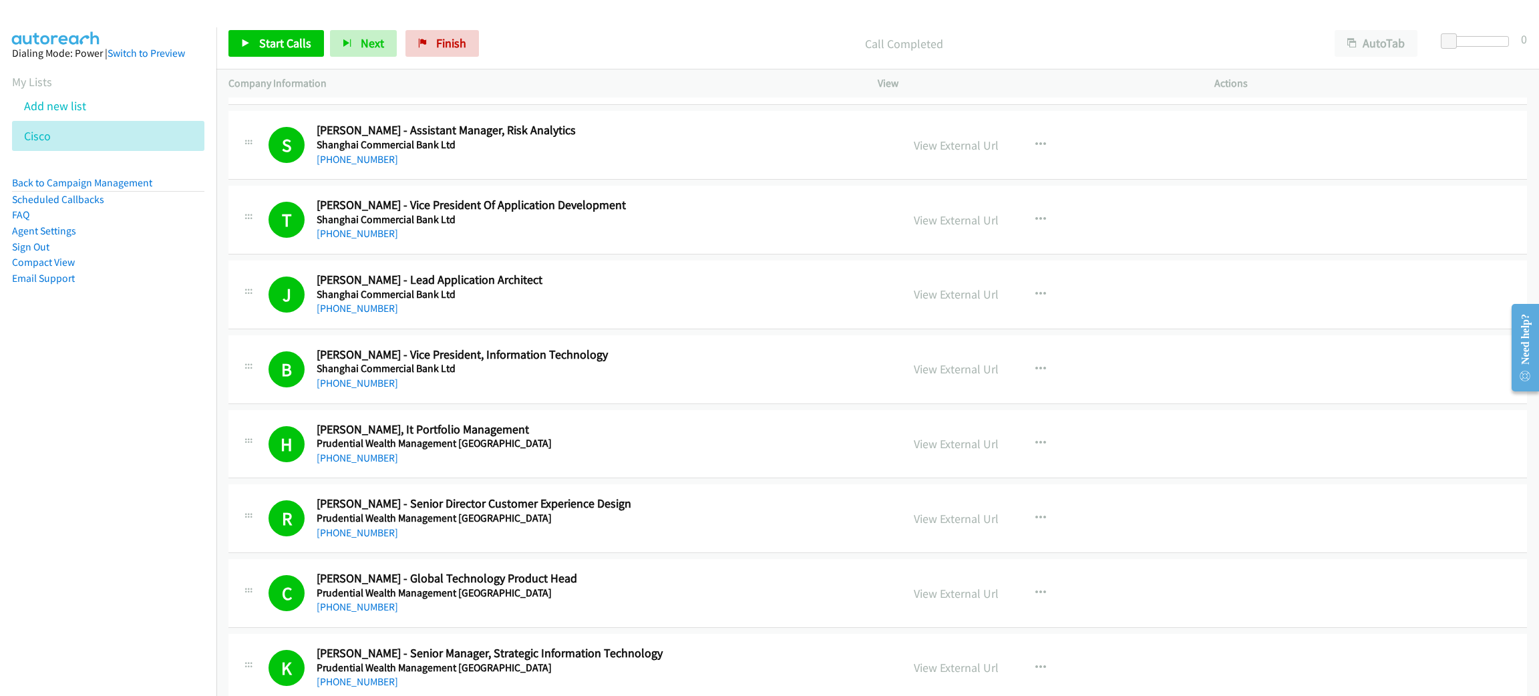
click at [593, 42] on p "Call Completed" at bounding box center [904, 44] width 814 height 18
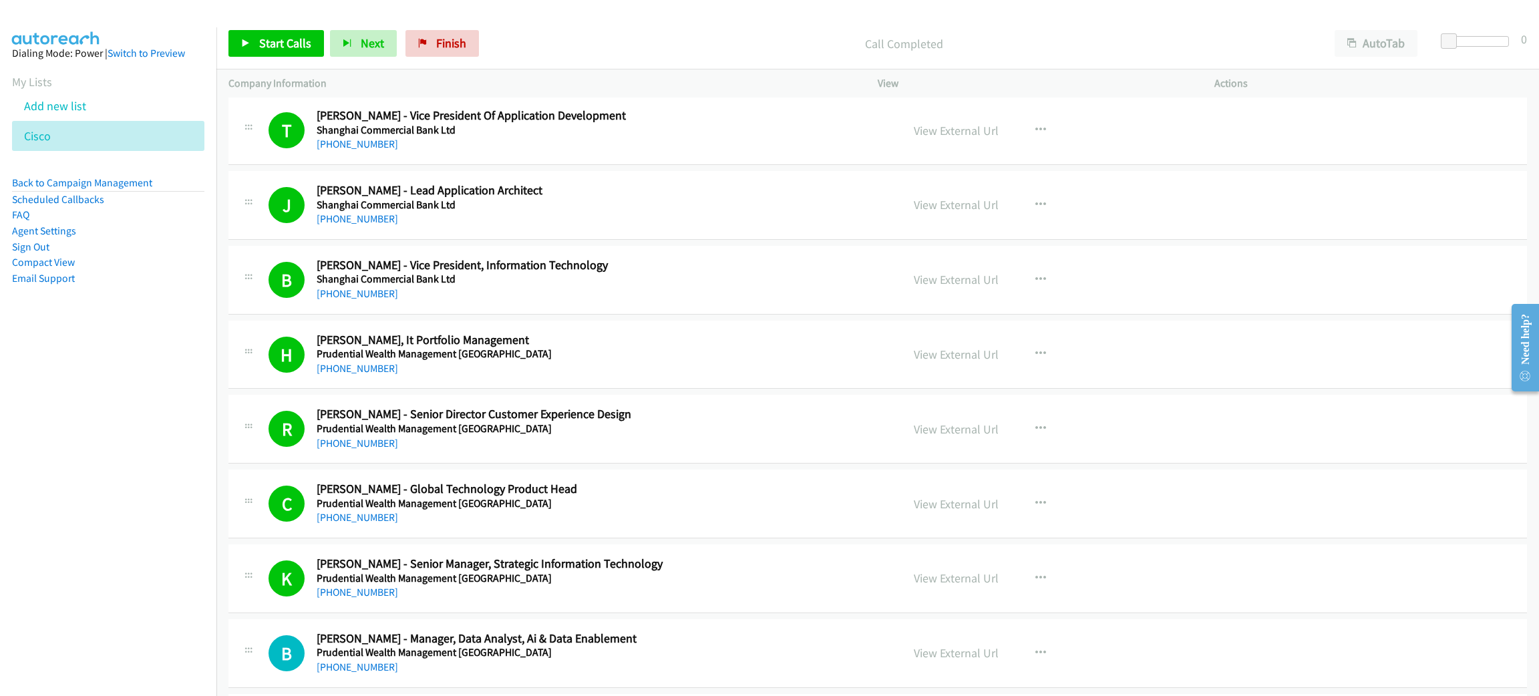
scroll to position [6913, 0]
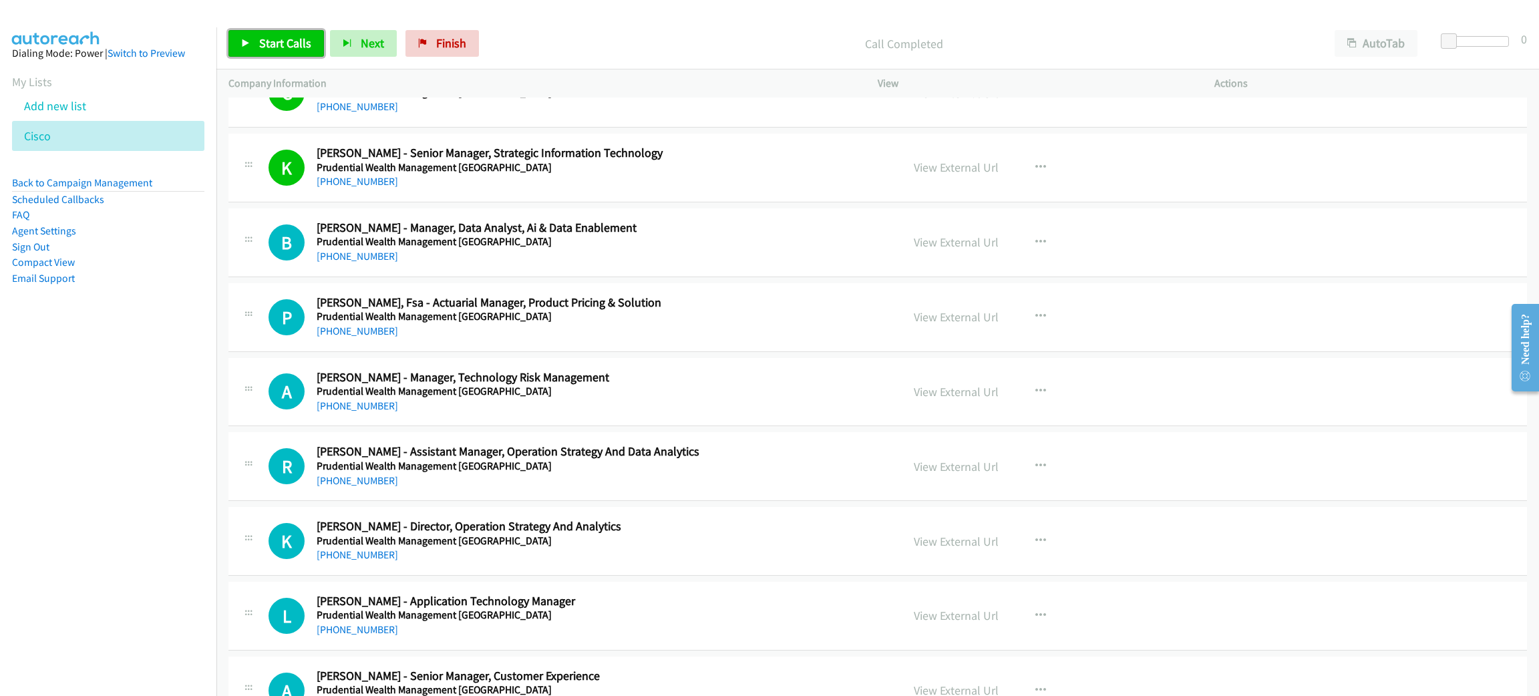
click at [241, 51] on link "Start Calls" at bounding box center [276, 43] width 96 height 27
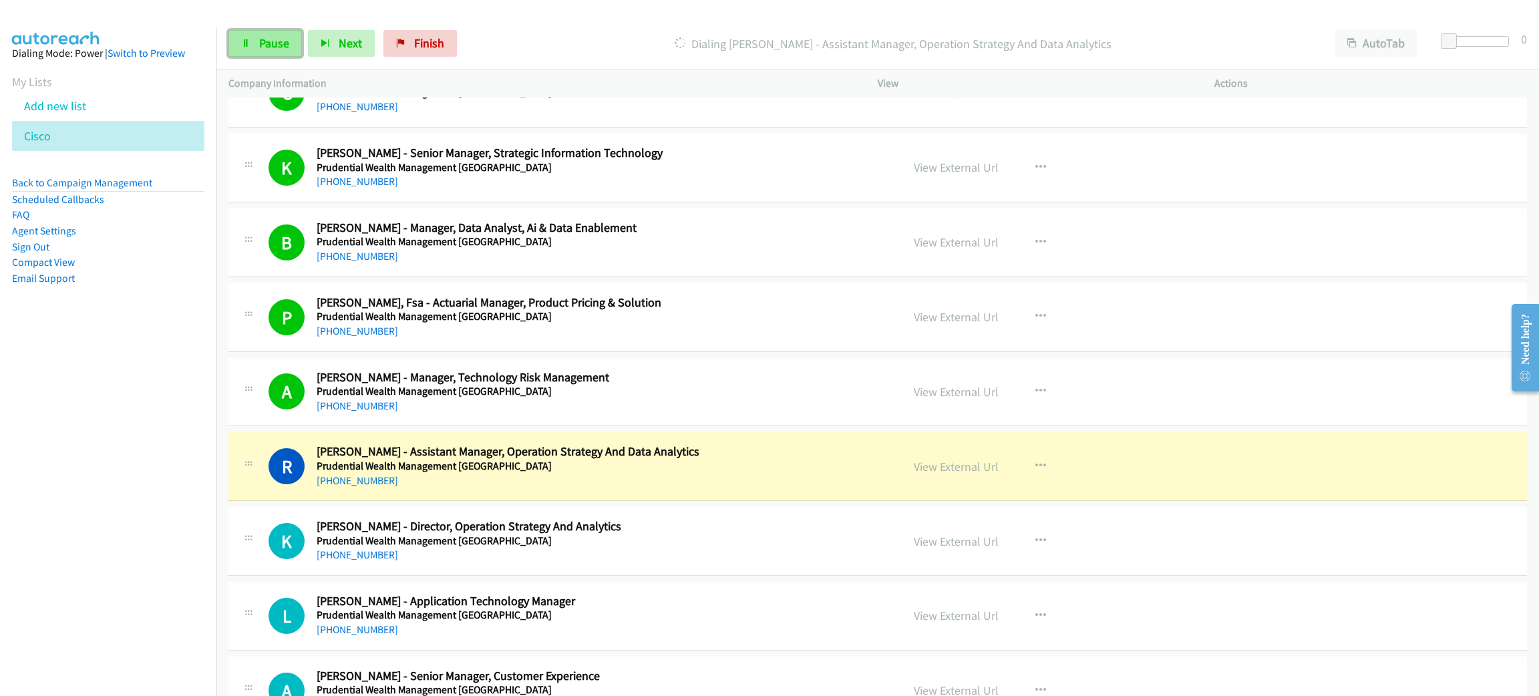
click at [248, 47] on link "Pause" at bounding box center [264, 43] width 73 height 27
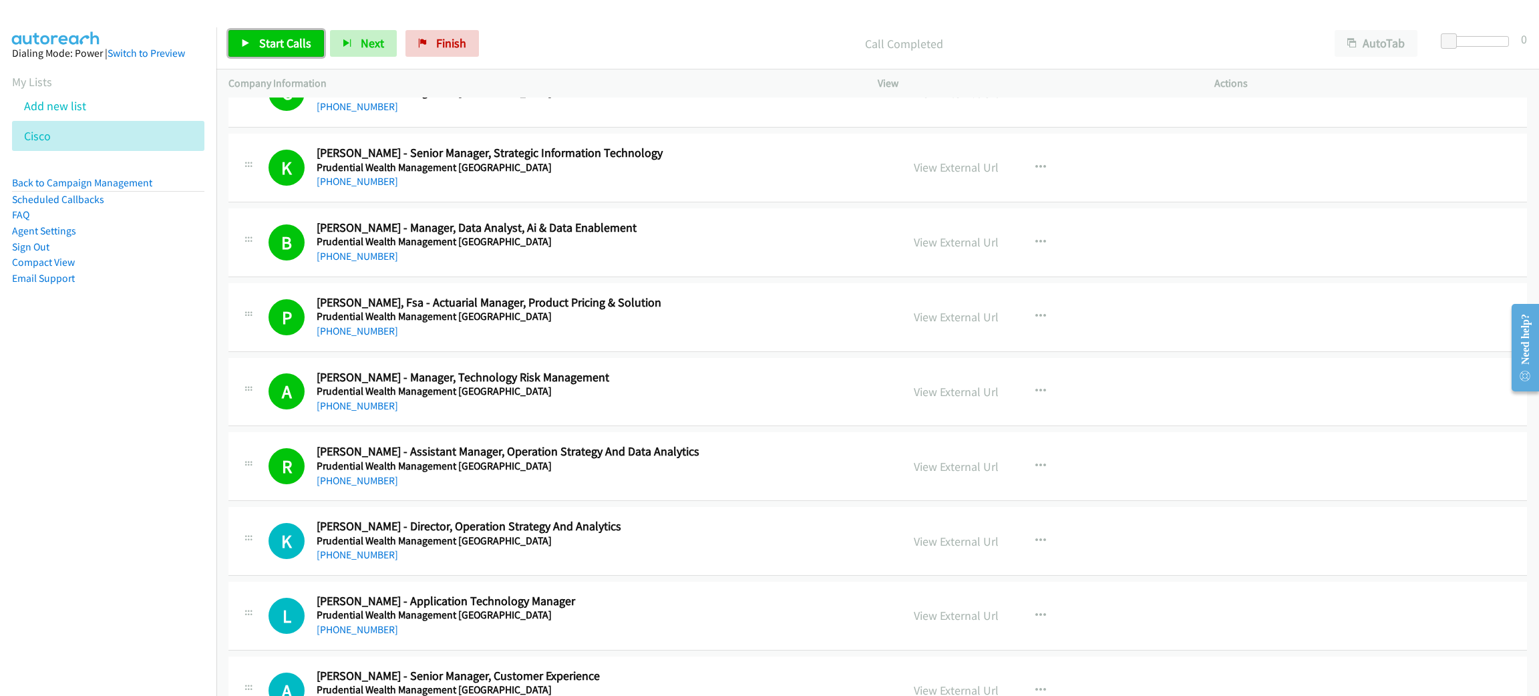
click at [305, 41] on span "Start Calls" at bounding box center [285, 42] width 52 height 15
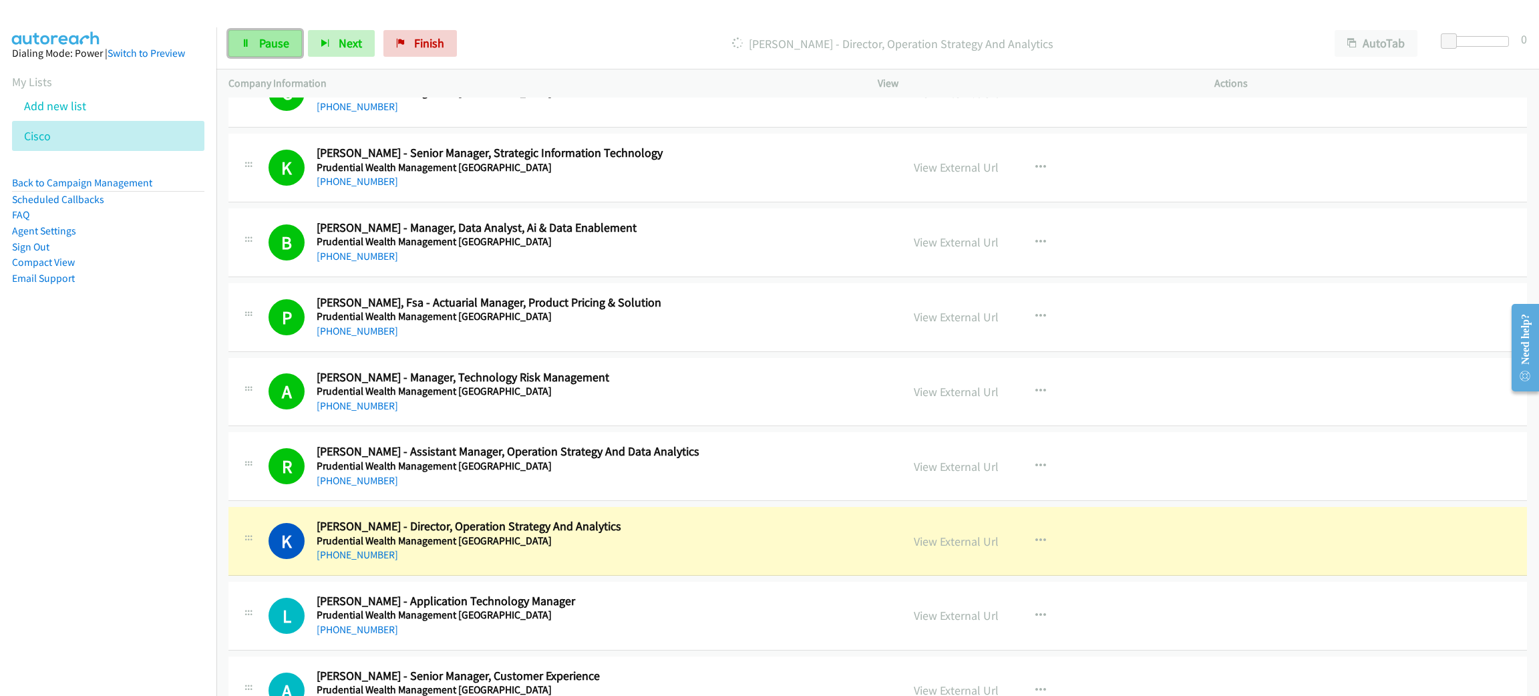
click at [277, 38] on span "Pause" at bounding box center [274, 42] width 30 height 15
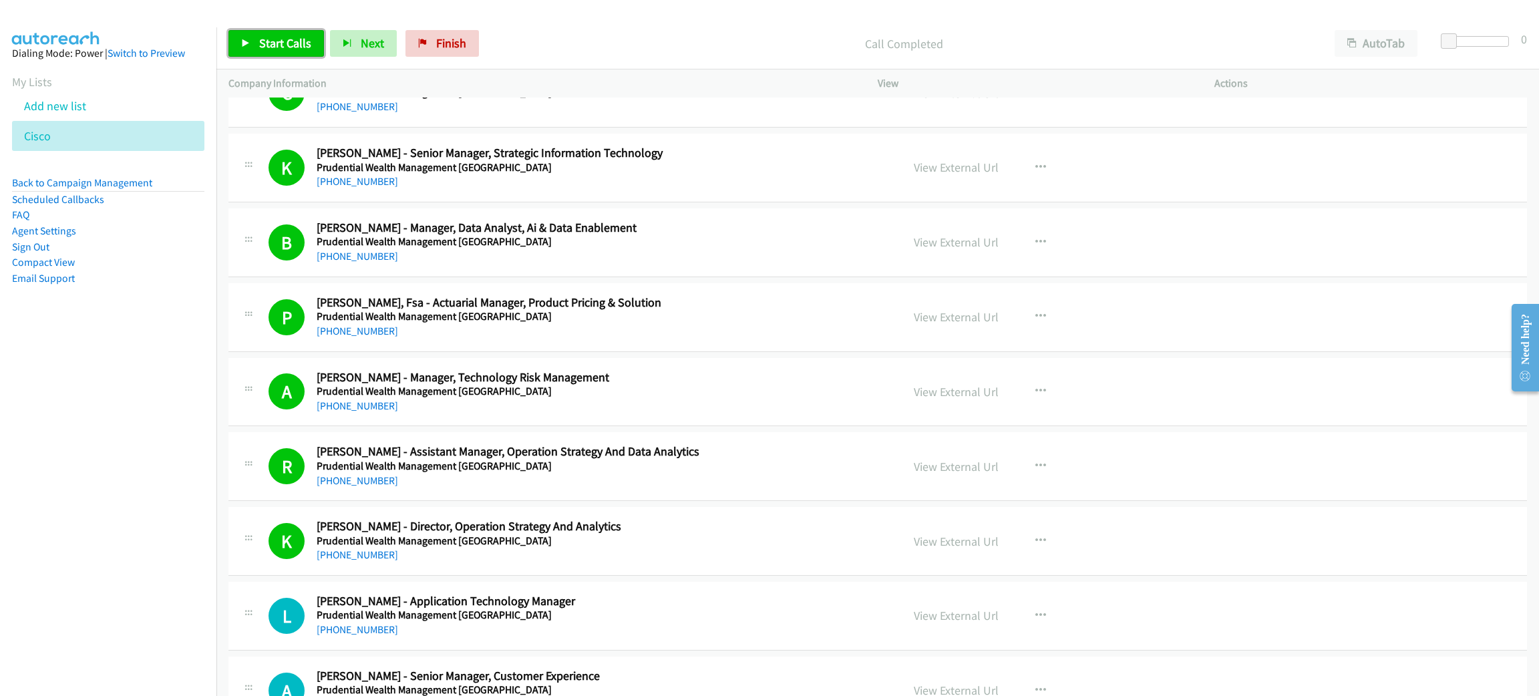
click at [263, 35] on span "Start Calls" at bounding box center [285, 42] width 52 height 15
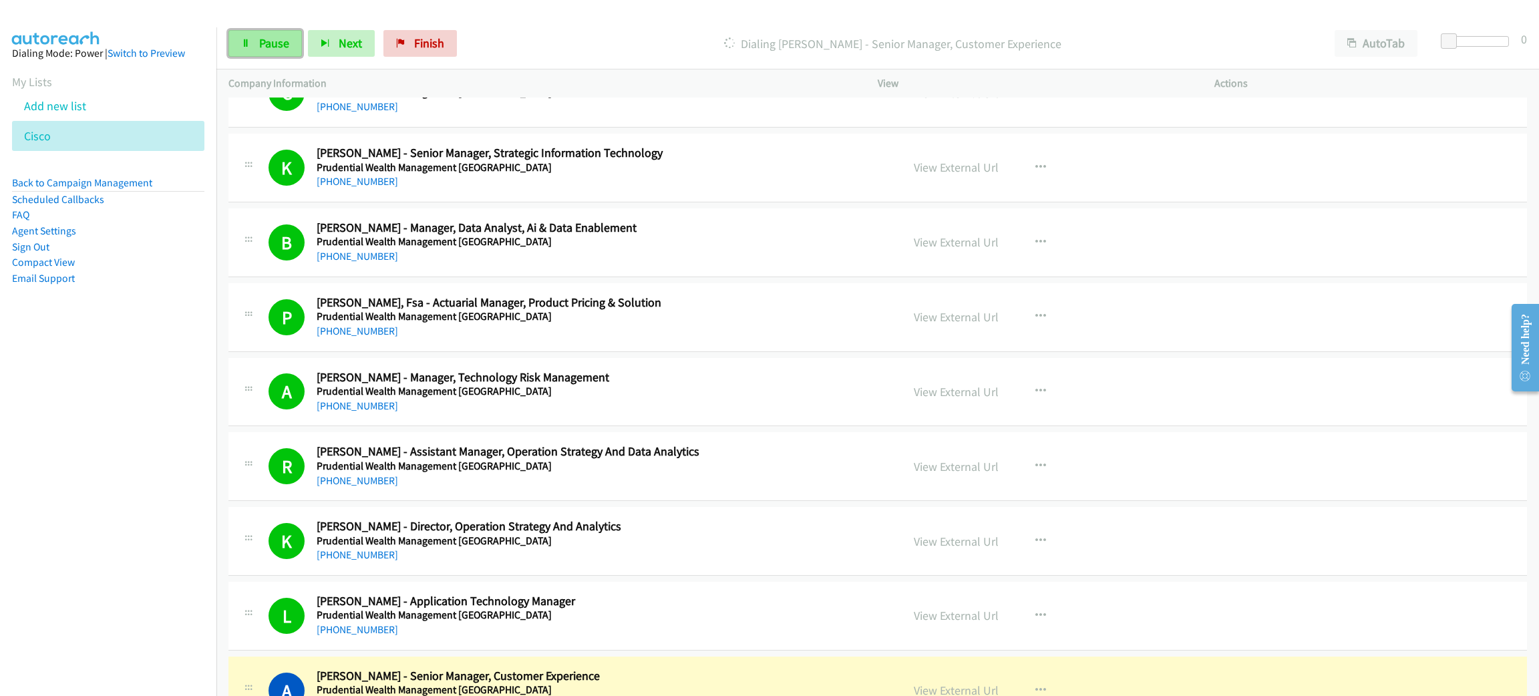
click at [295, 43] on link "Pause" at bounding box center [264, 43] width 73 height 27
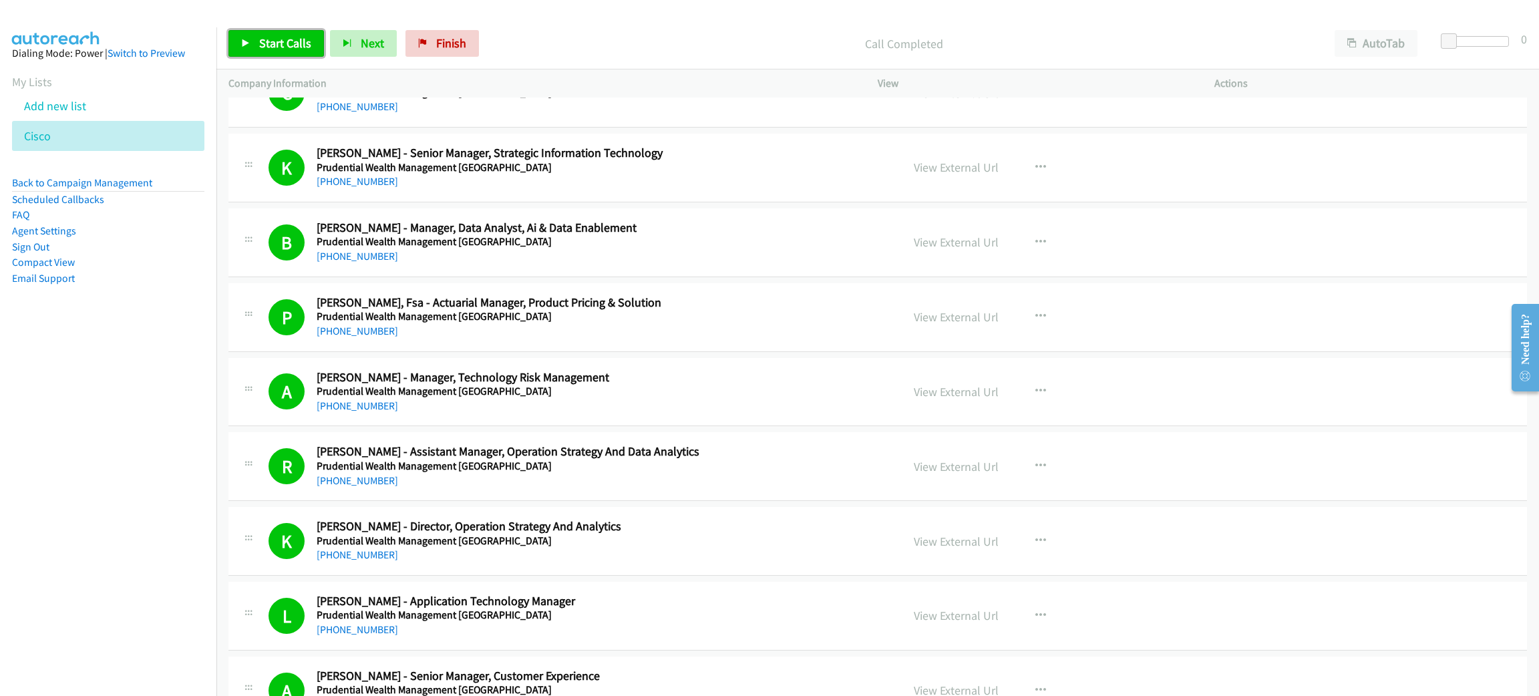
click at [252, 39] on link "Start Calls" at bounding box center [276, 43] width 96 height 27
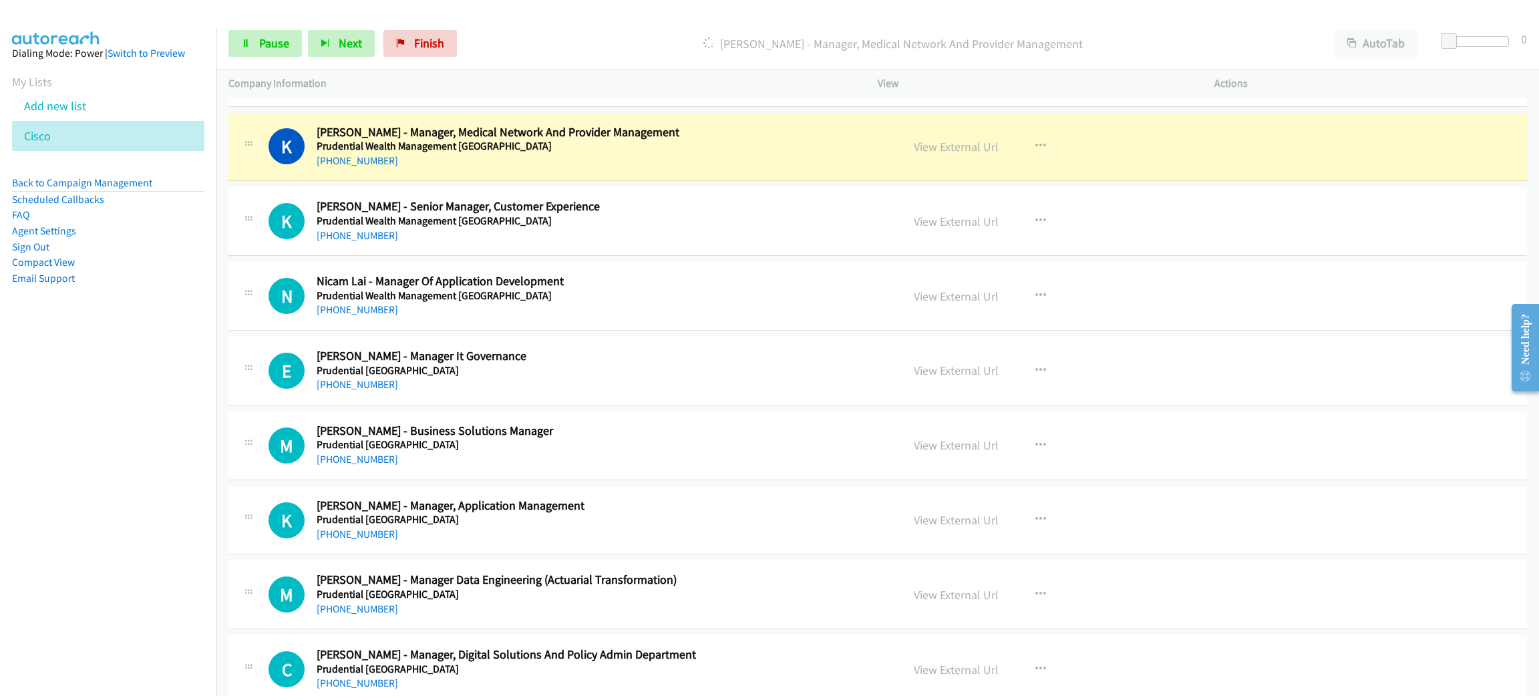
scroll to position [7614, 0]
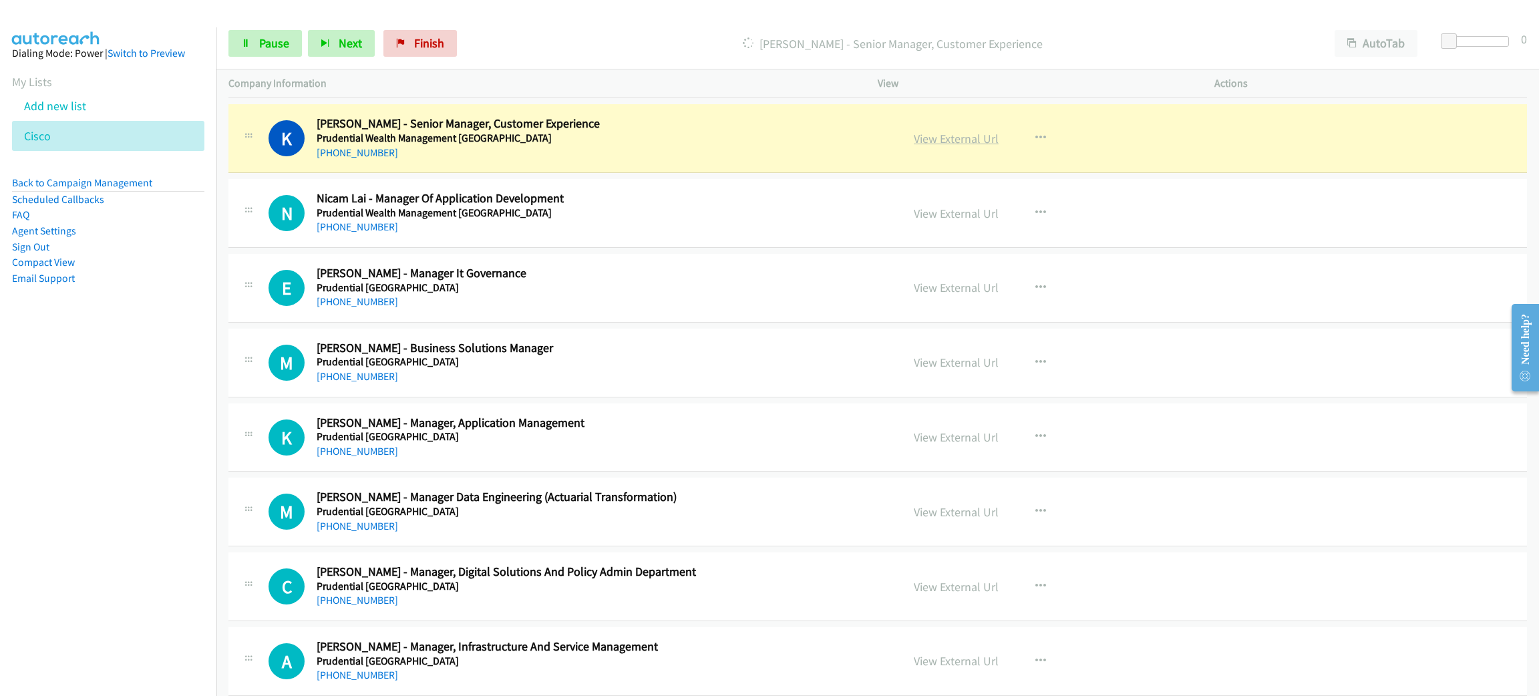
click at [928, 146] on link "View External Url" at bounding box center [956, 138] width 85 height 15
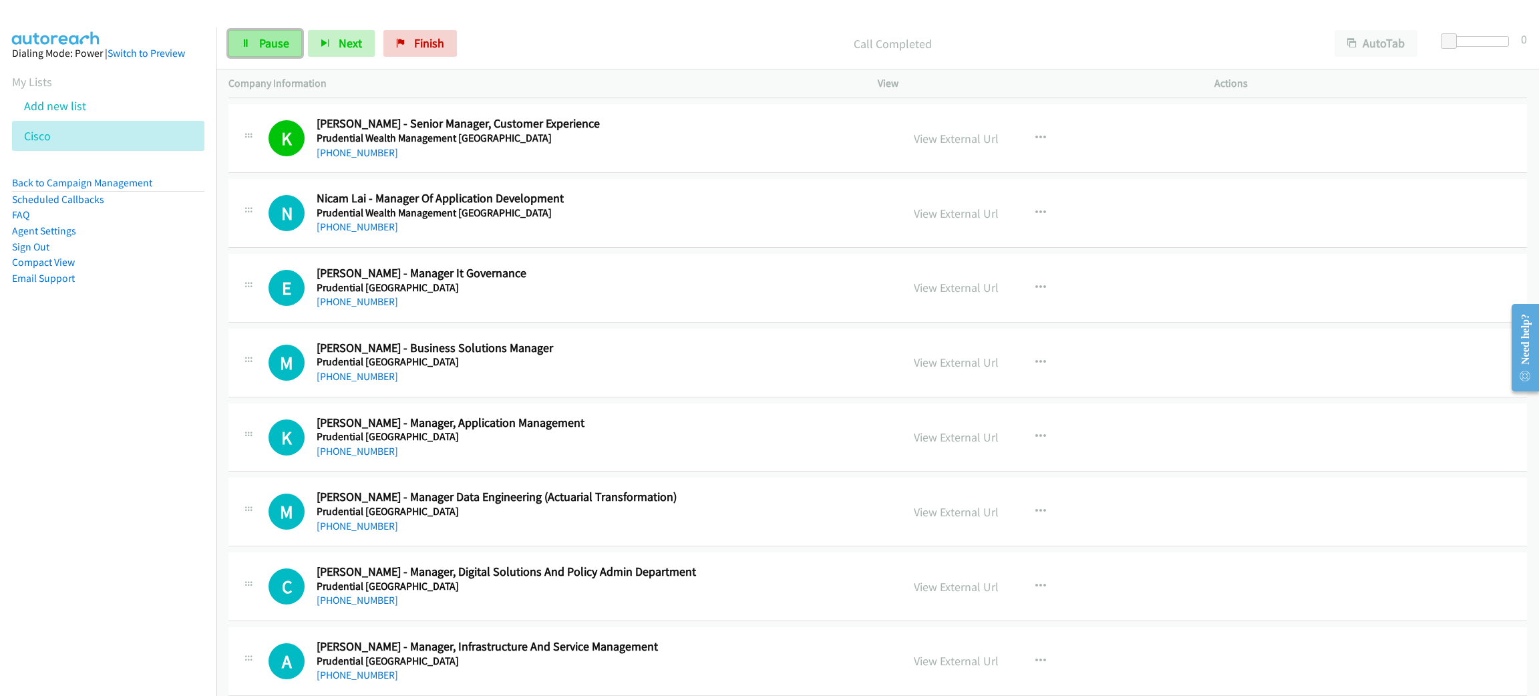
click at [284, 40] on span "Pause" at bounding box center [274, 42] width 30 height 15
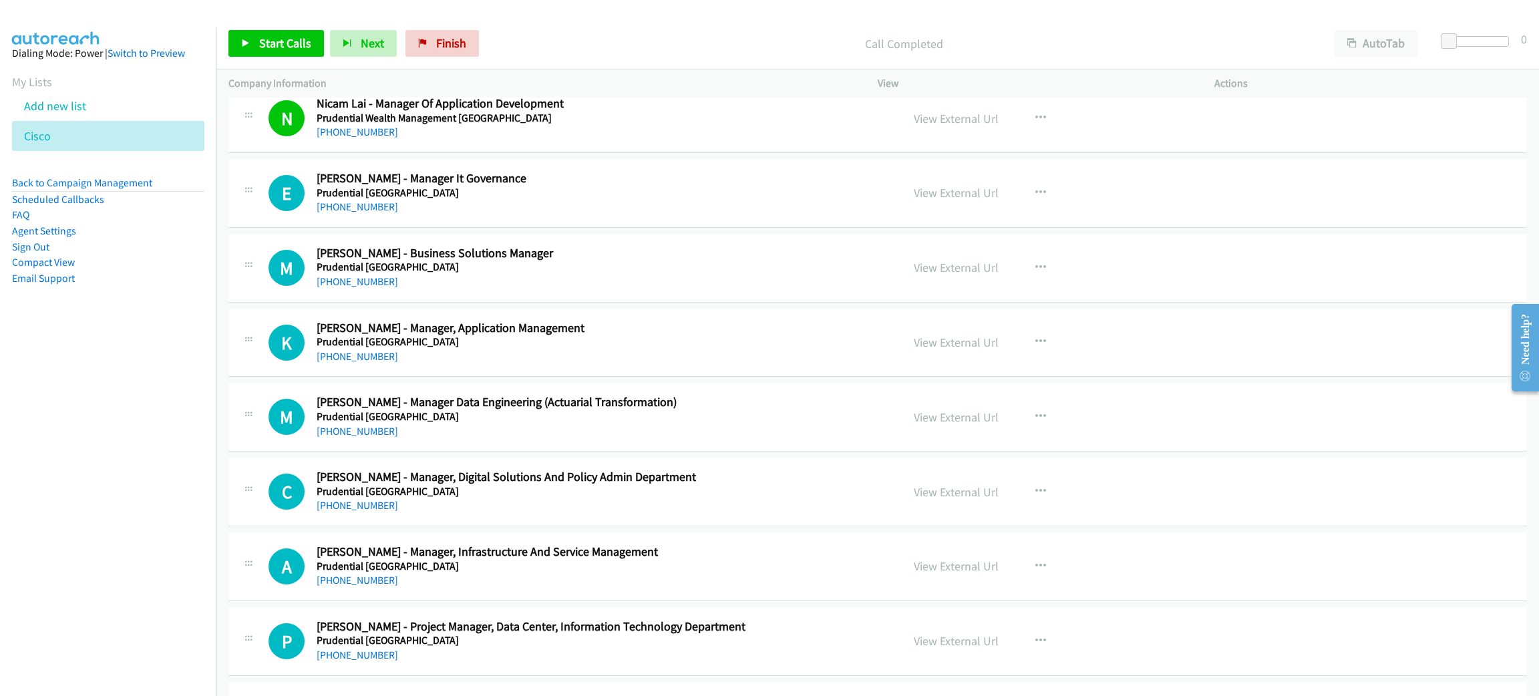
scroll to position [7715, 0]
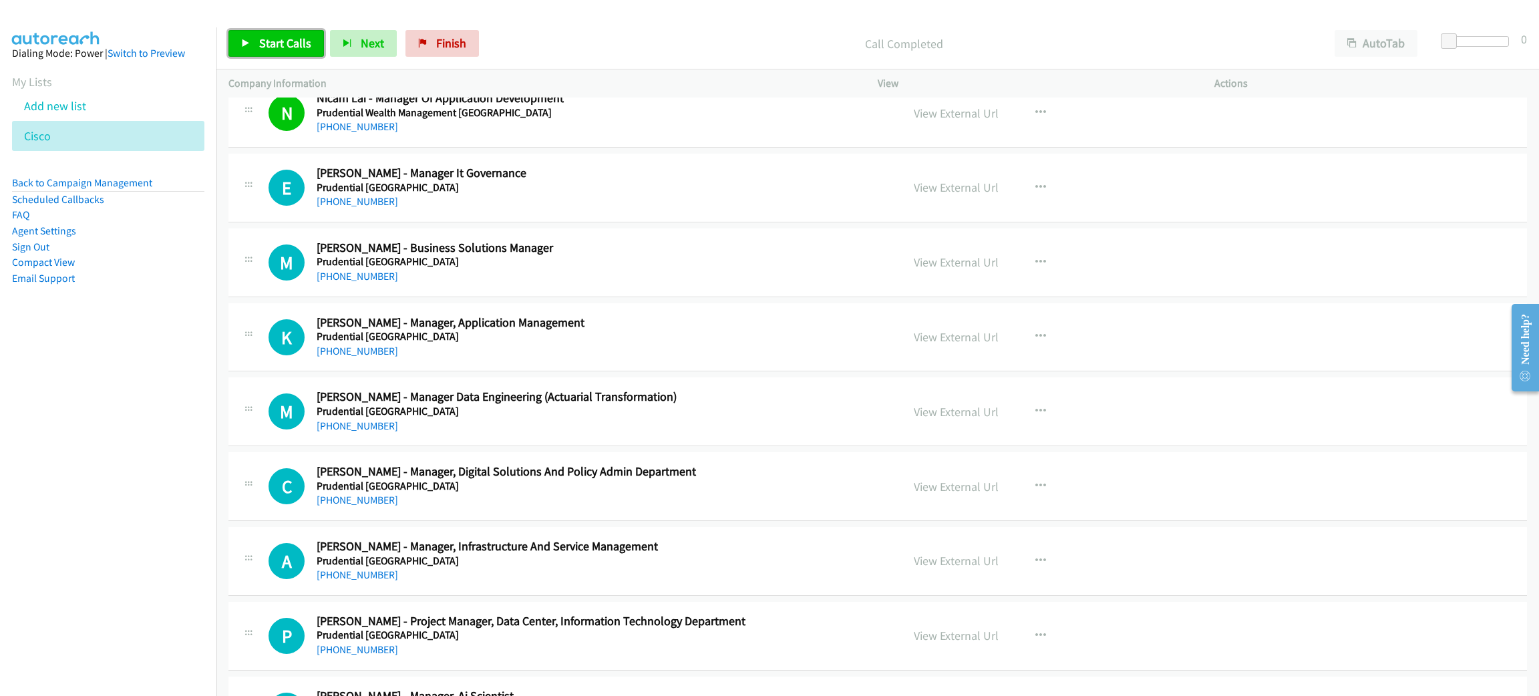
click at [299, 35] on span "Start Calls" at bounding box center [285, 42] width 52 height 15
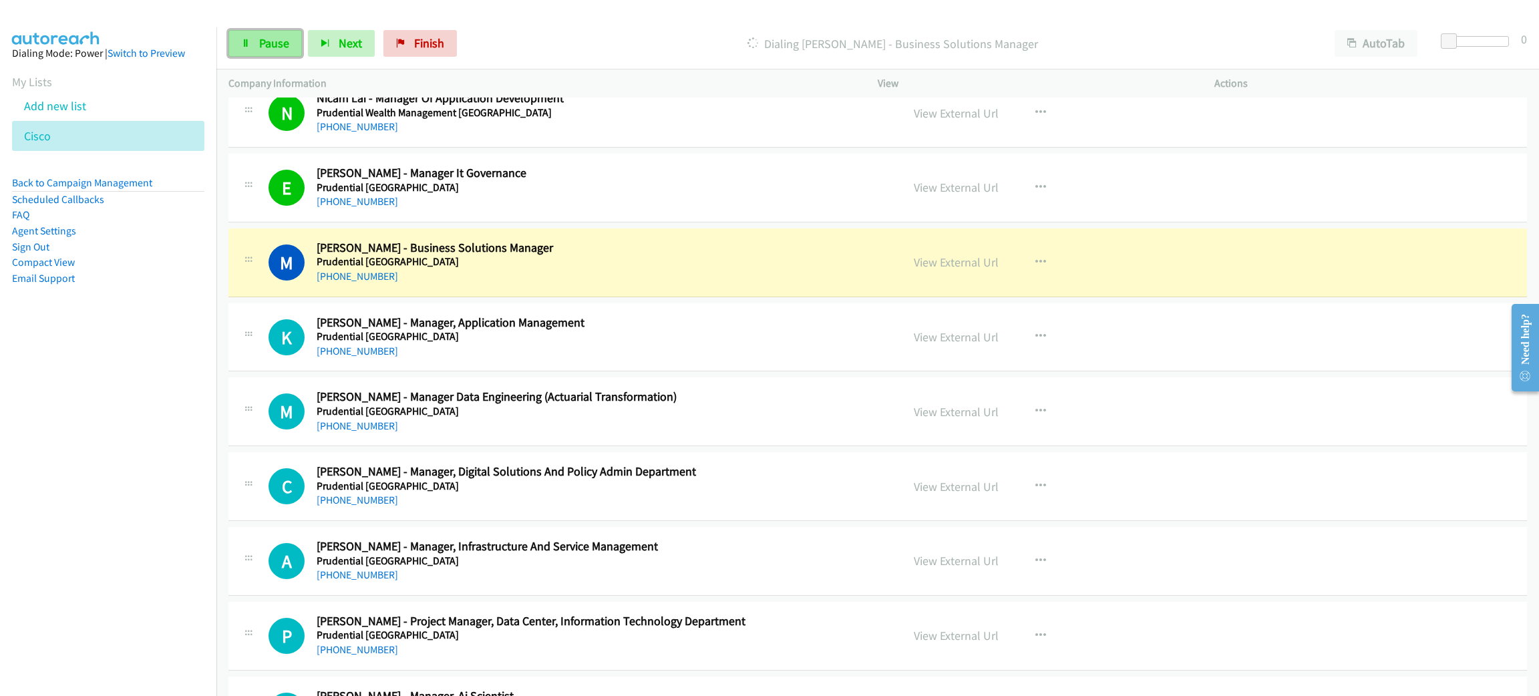
click at [274, 44] on span "Pause" at bounding box center [274, 42] width 30 height 15
click at [963, 270] on link "View External Url" at bounding box center [956, 262] width 85 height 15
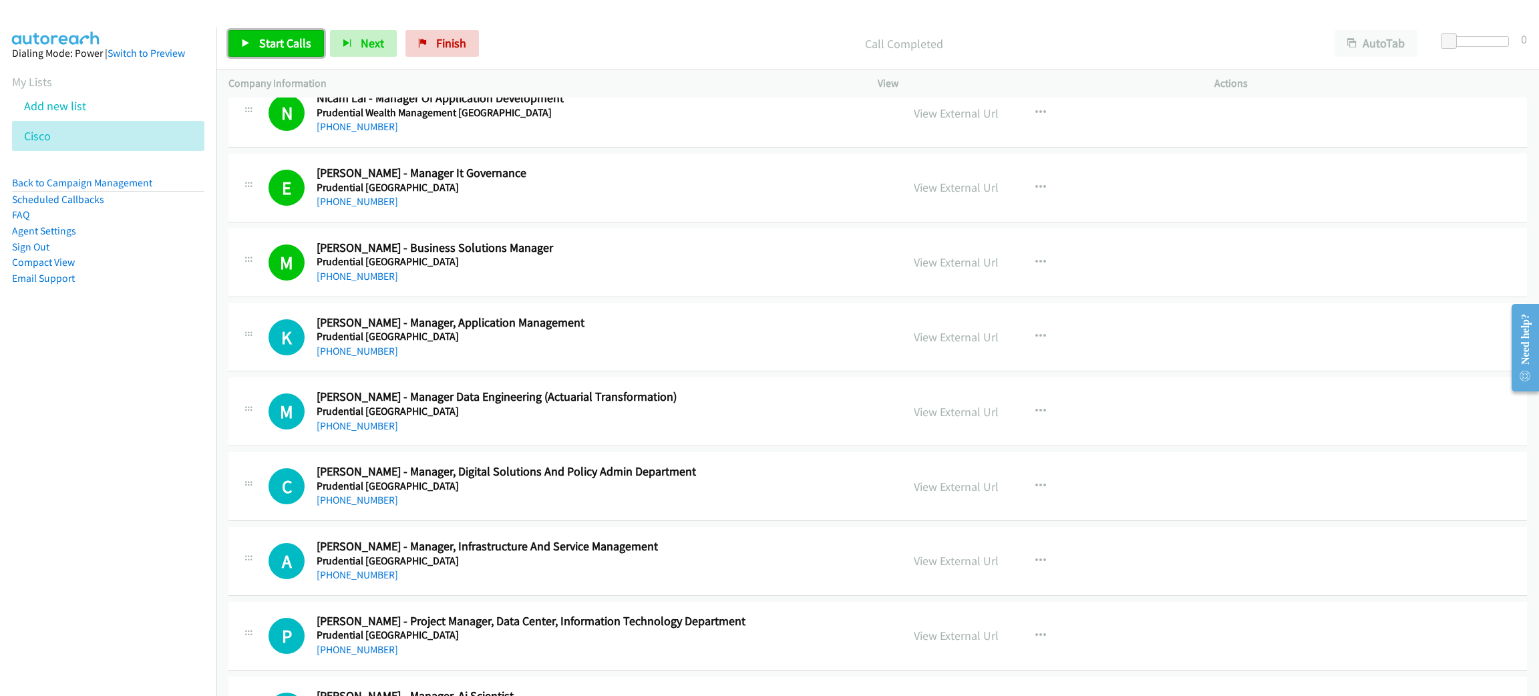
click at [298, 38] on span "Start Calls" at bounding box center [285, 42] width 52 height 15
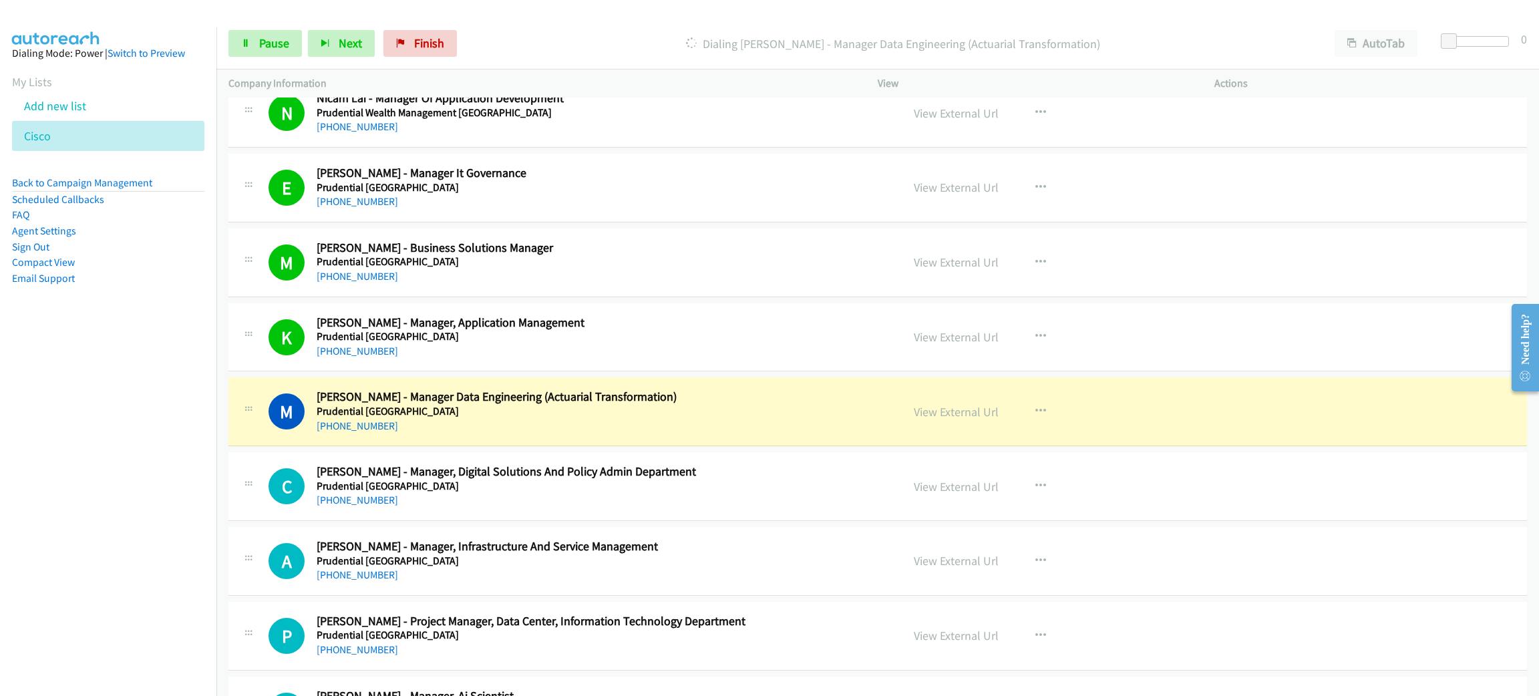
click at [479, 405] on h2 "[PERSON_NAME] - Manager Data Engineering (Actuarial Transformation)" at bounding box center [600, 396] width 566 height 15
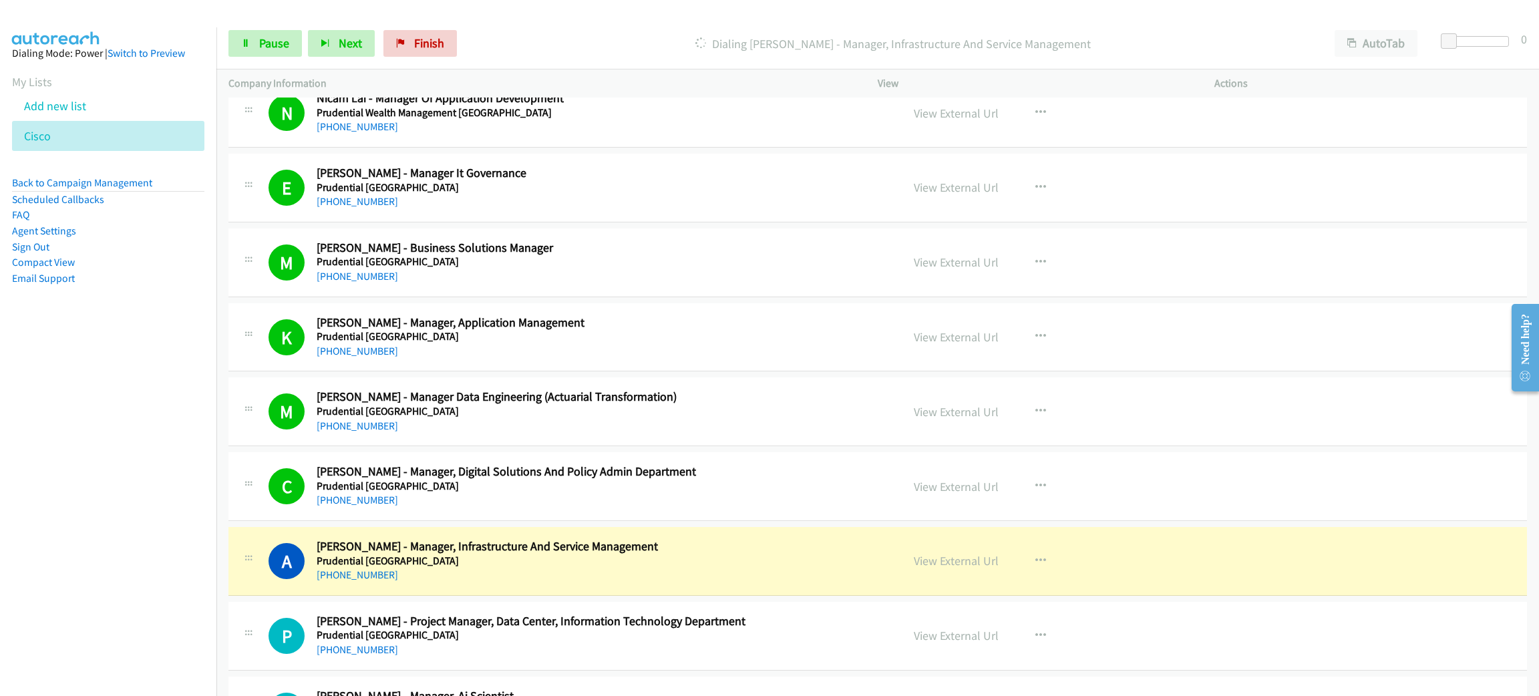
click at [254, 27] on div "Start Calls Pause Next Finish Dialing [PERSON_NAME] - Manager, Infrastructure A…" at bounding box center [877, 43] width 1323 height 51
click at [261, 40] on span "Pause" at bounding box center [274, 42] width 30 height 15
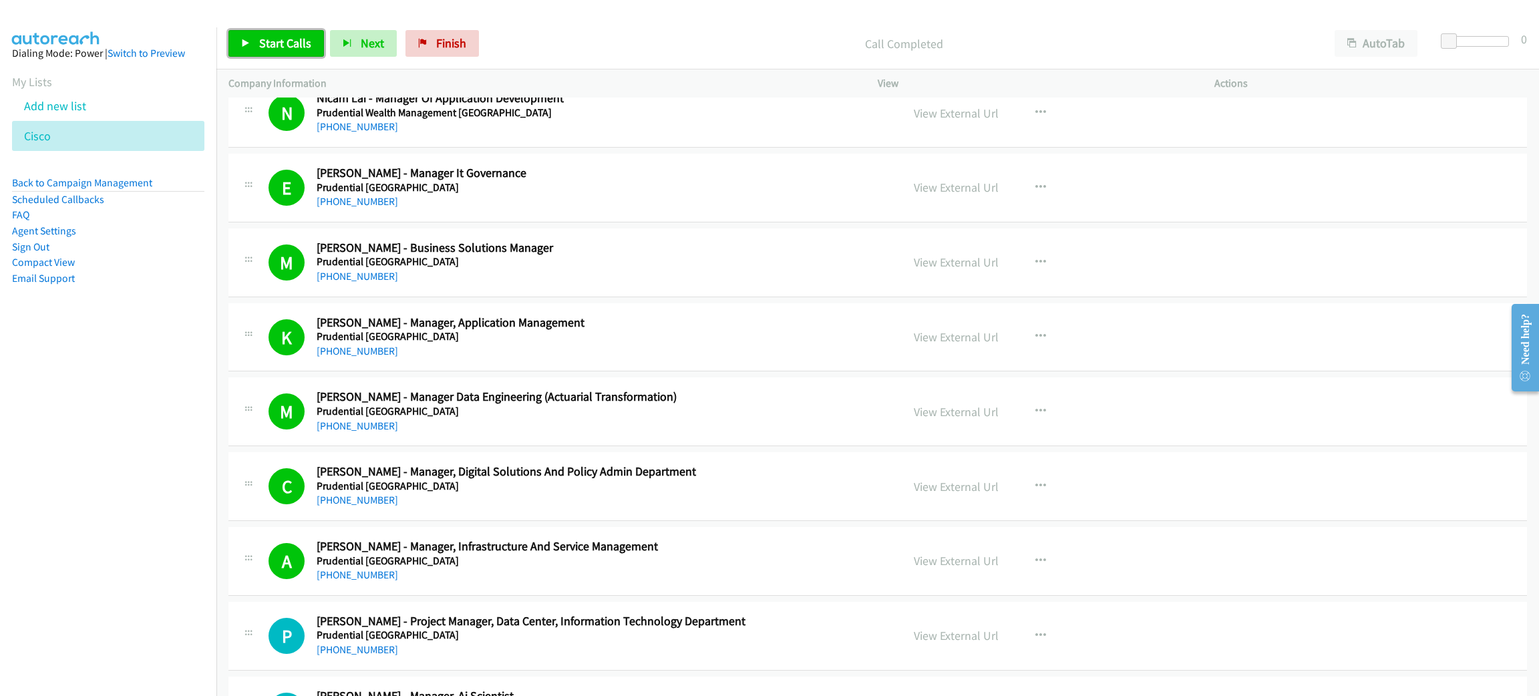
click at [298, 43] on span "Start Calls" at bounding box center [285, 42] width 52 height 15
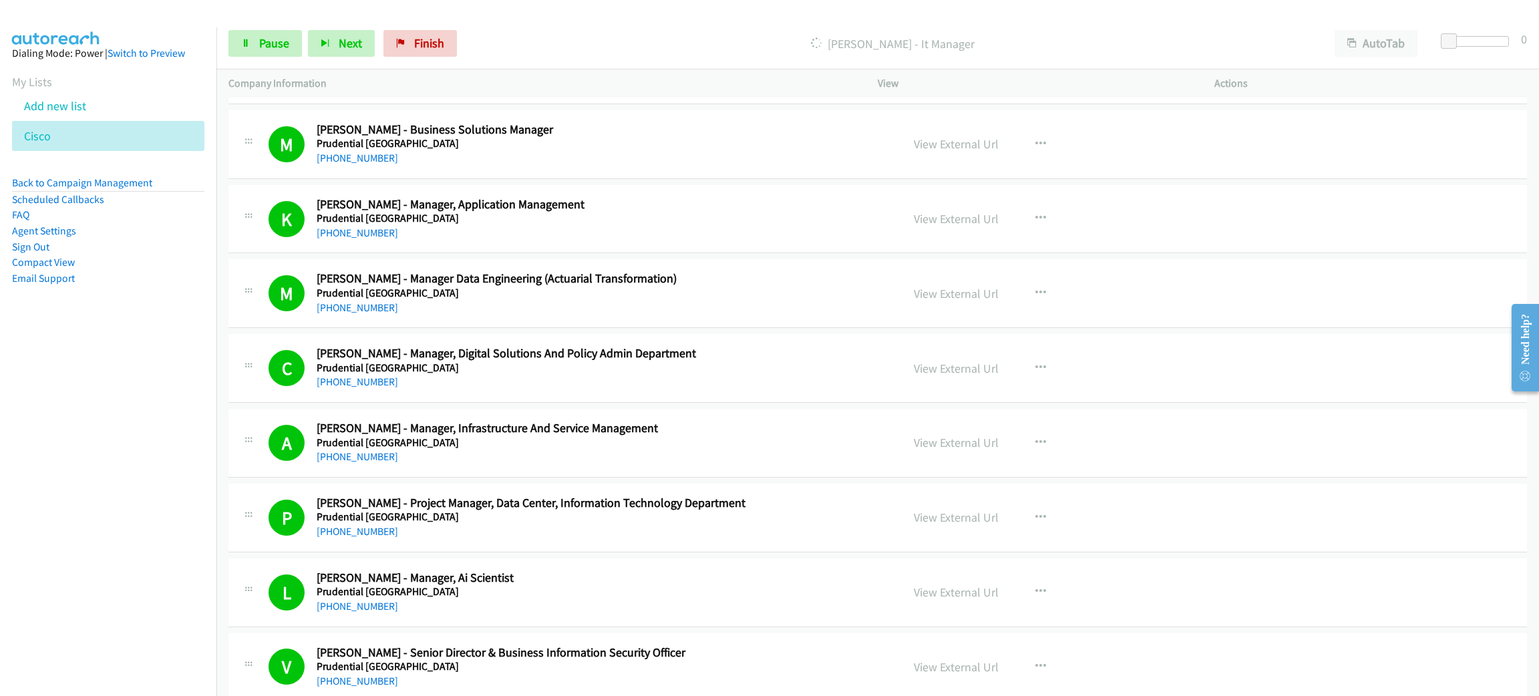
scroll to position [8216, 0]
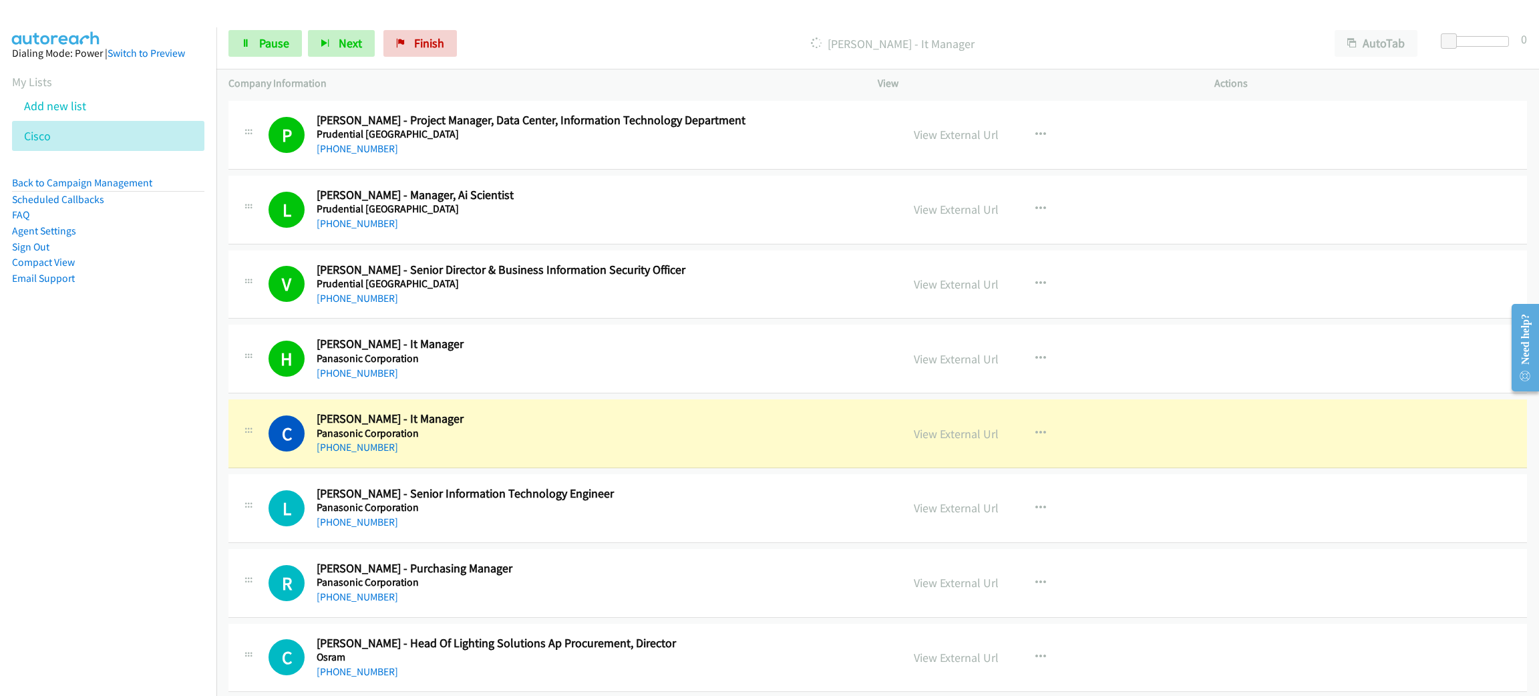
drag, startPoint x: 482, startPoint y: 436, endPoint x: 478, endPoint y: 415, distance: 20.6
click at [281, 37] on span "Pause" at bounding box center [274, 42] width 30 height 15
click at [963, 442] on link "View External Url" at bounding box center [956, 433] width 85 height 15
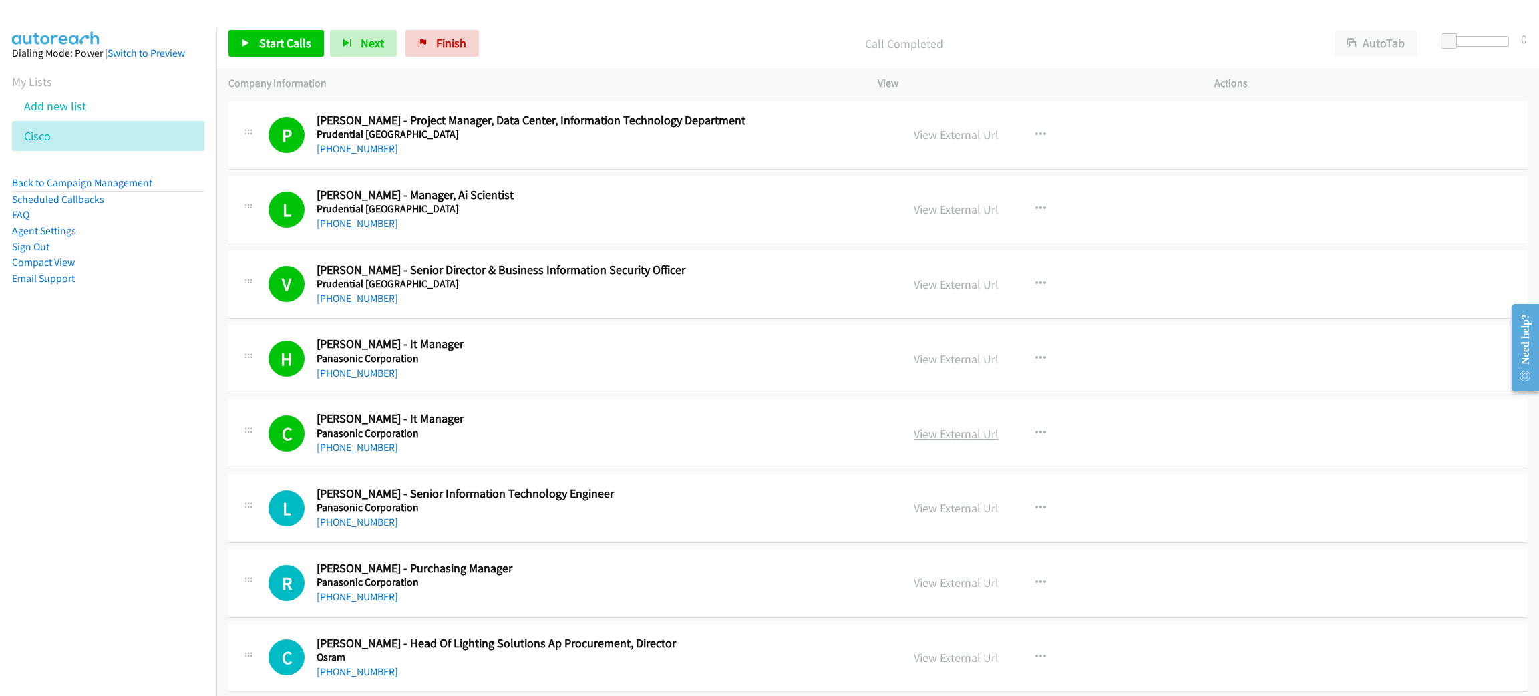
click at [957, 442] on link "View External Url" at bounding box center [956, 433] width 85 height 15
click at [298, 38] on span "Start Calls" at bounding box center [285, 42] width 52 height 15
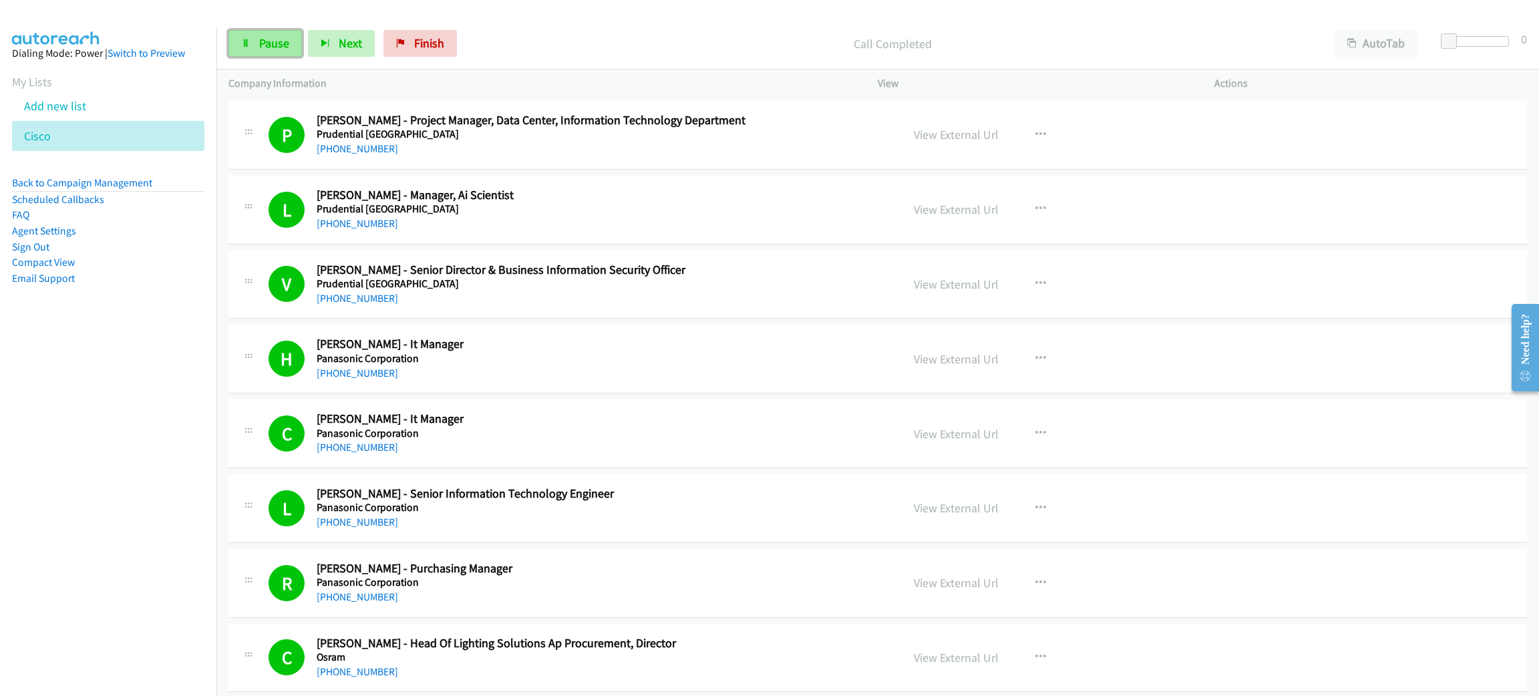
click at [247, 53] on link "Pause" at bounding box center [264, 43] width 73 height 27
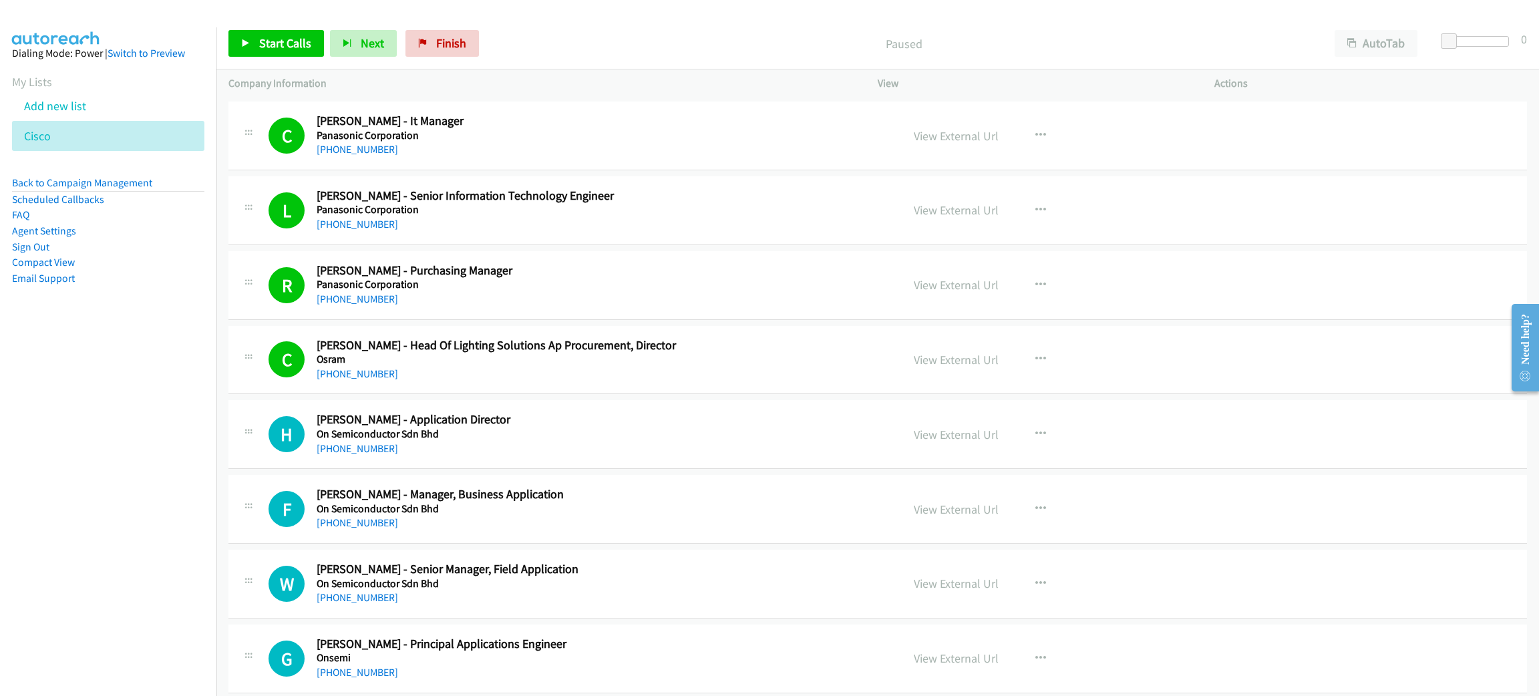
scroll to position [8516, 0]
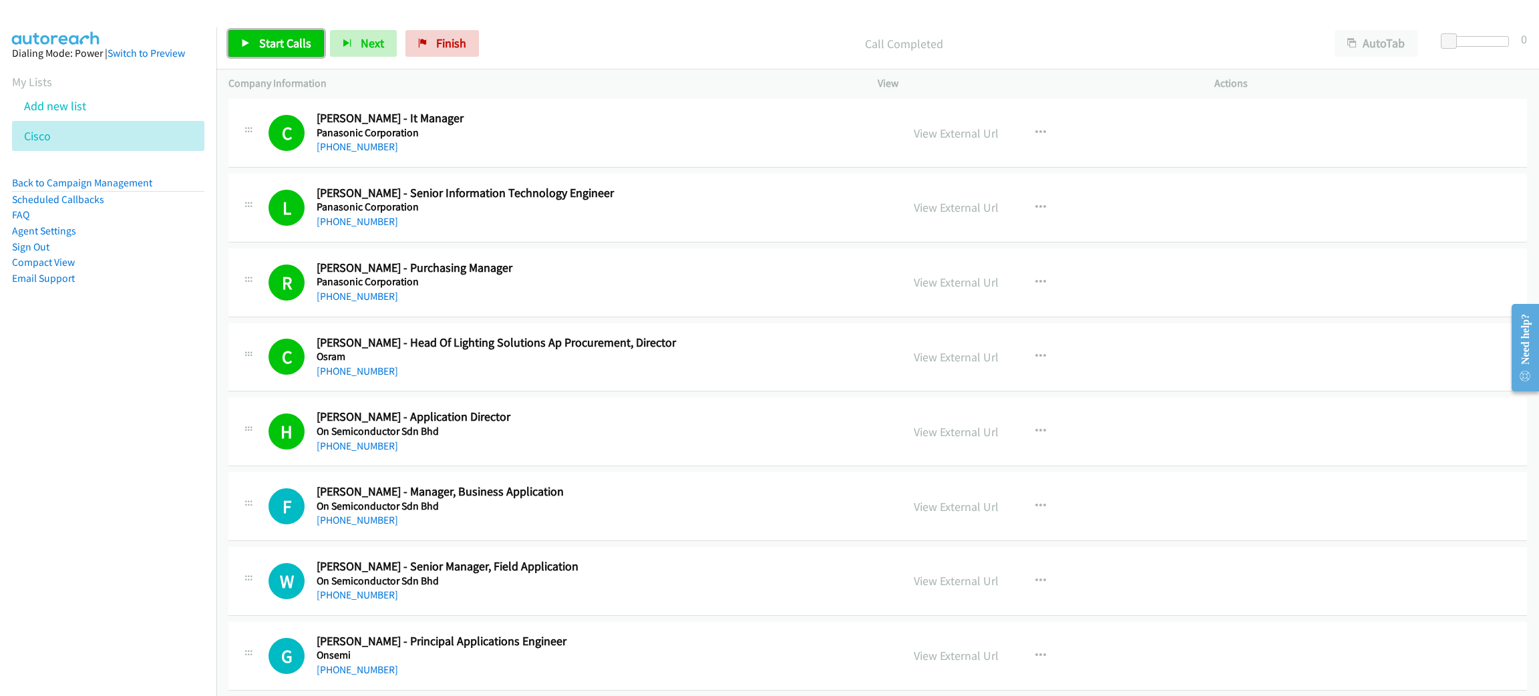
click at [302, 37] on span "Start Calls" at bounding box center [285, 42] width 52 height 15
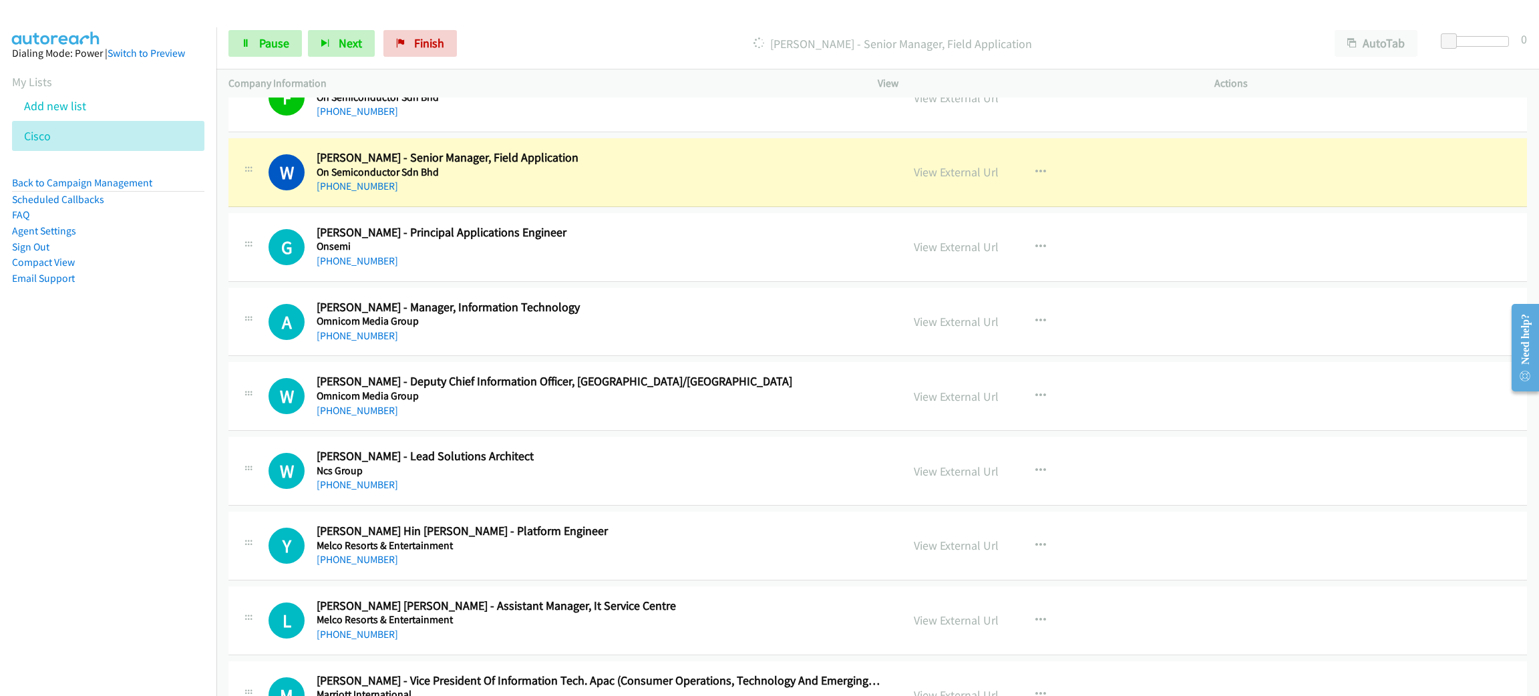
scroll to position [8917, 0]
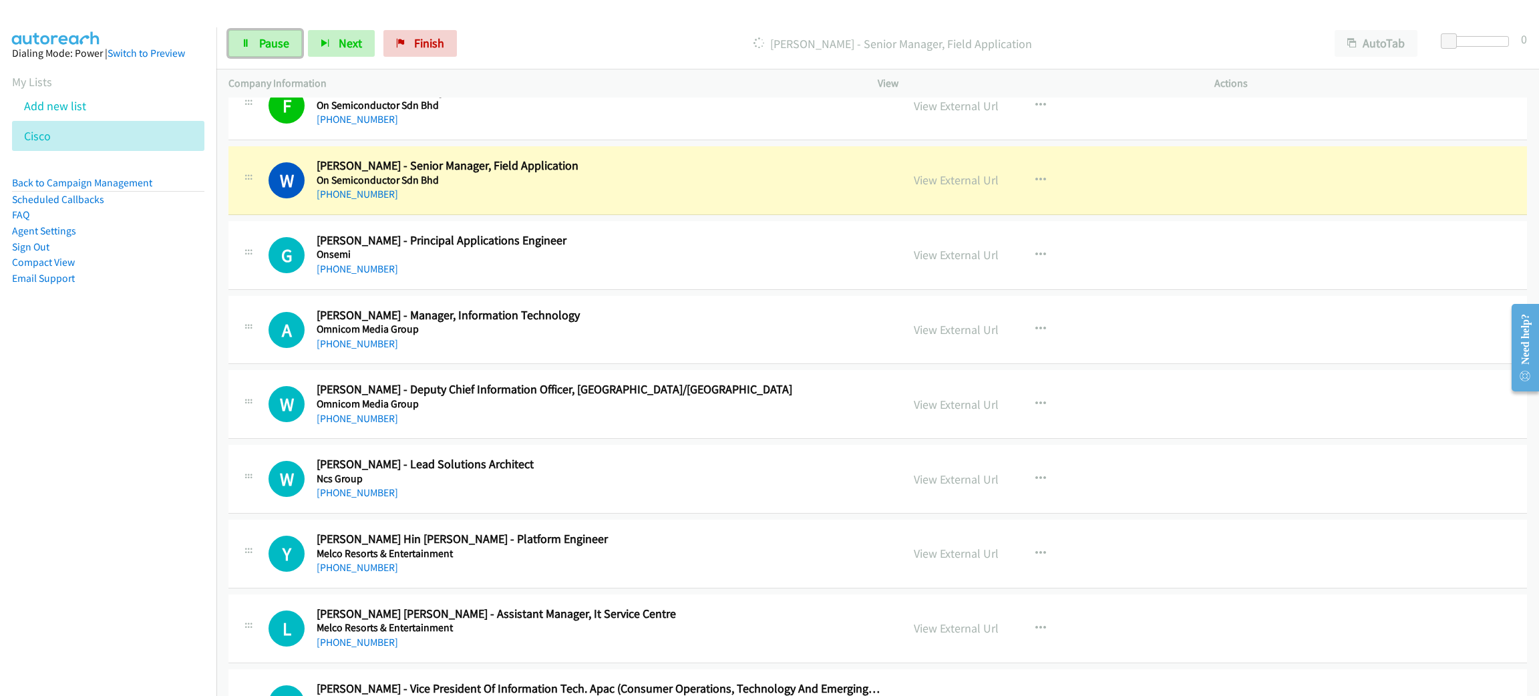
click at [287, 28] on div "Start Calls Pause Next Finish [PERSON_NAME] - Senior Manager, Field Application…" at bounding box center [877, 43] width 1323 height 51
click at [284, 32] on link "Pause" at bounding box center [264, 43] width 73 height 27
click at [960, 188] on link "View External Url" at bounding box center [956, 179] width 85 height 15
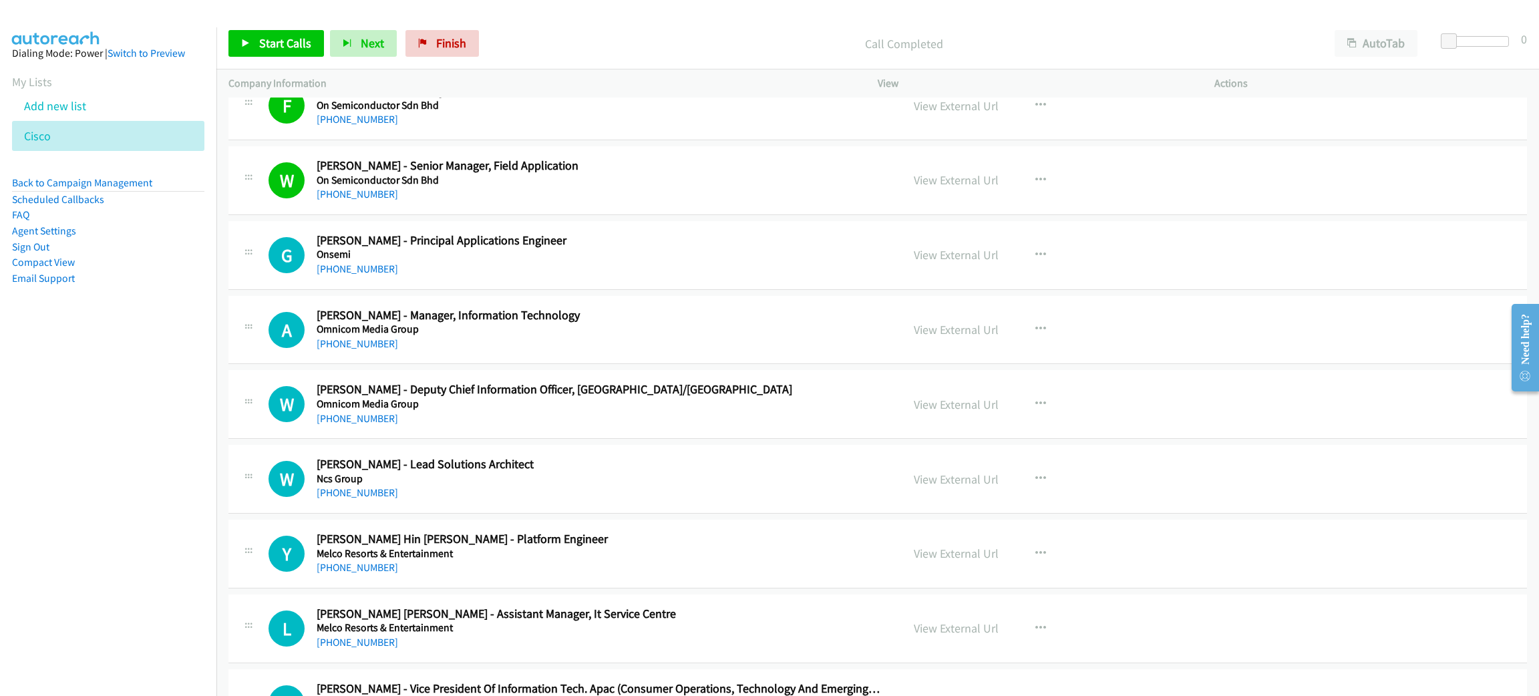
click at [556, 47] on p "Call Completed" at bounding box center [904, 44] width 814 height 18
